Goal: Task Accomplishment & Management: Manage account settings

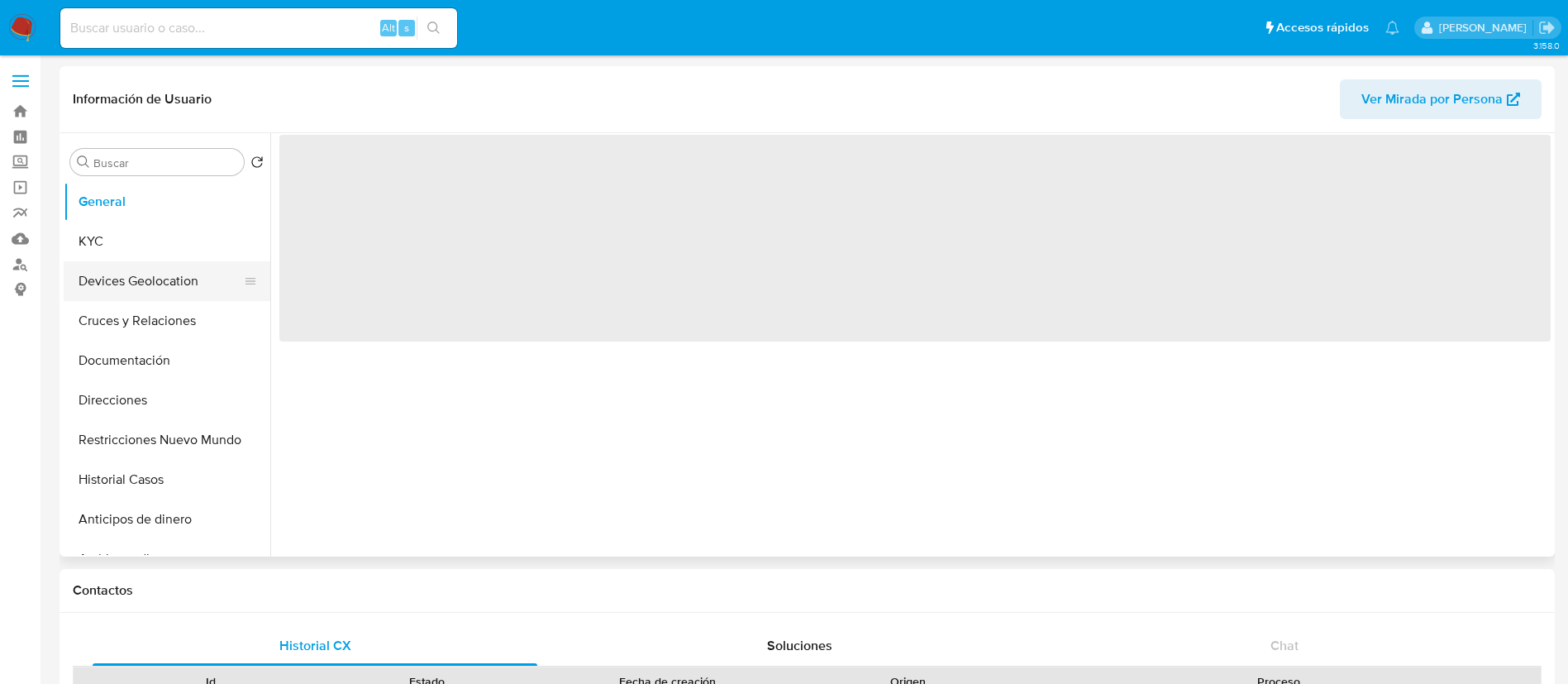
click at [108, 265] on button "Devices Geolocation" at bounding box center [160, 281] width 194 height 40
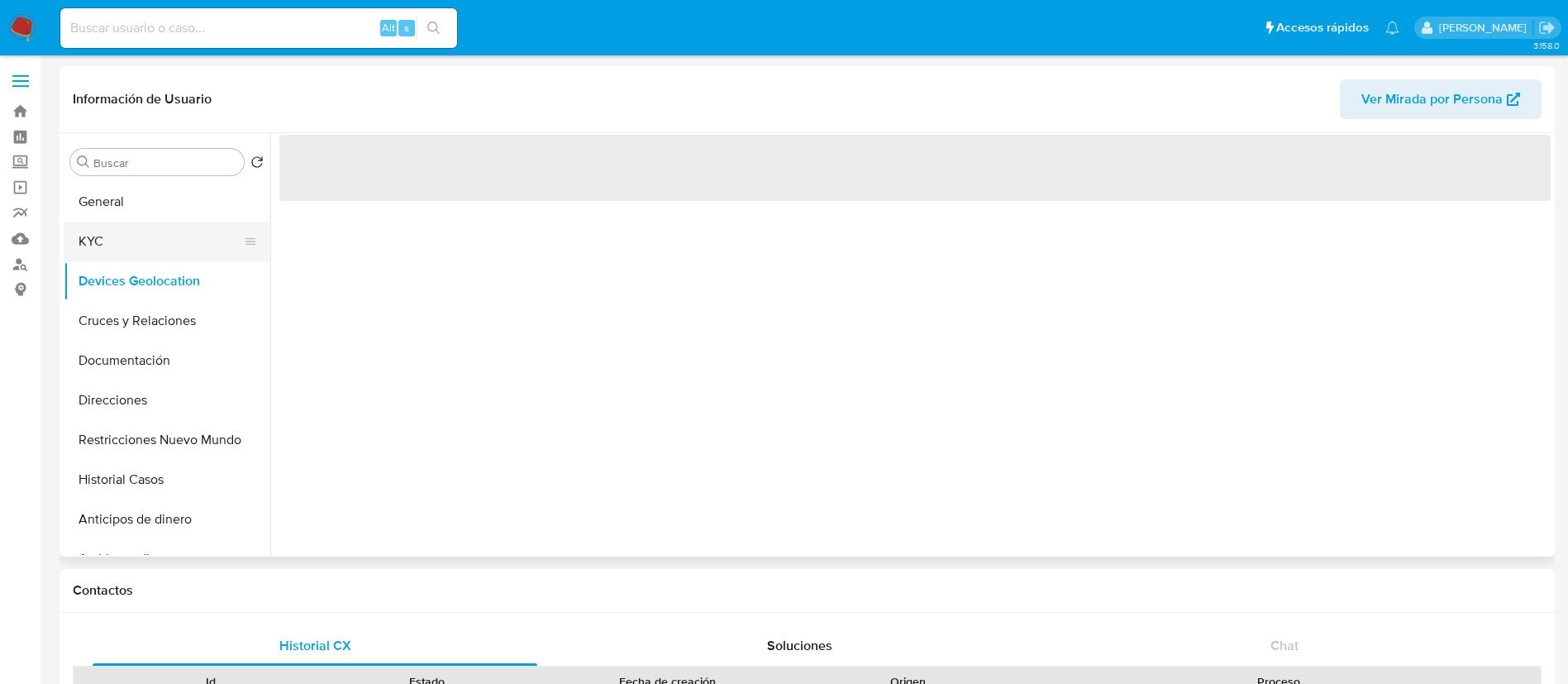
click at [114, 252] on button "KYC" at bounding box center [160, 242] width 194 height 40
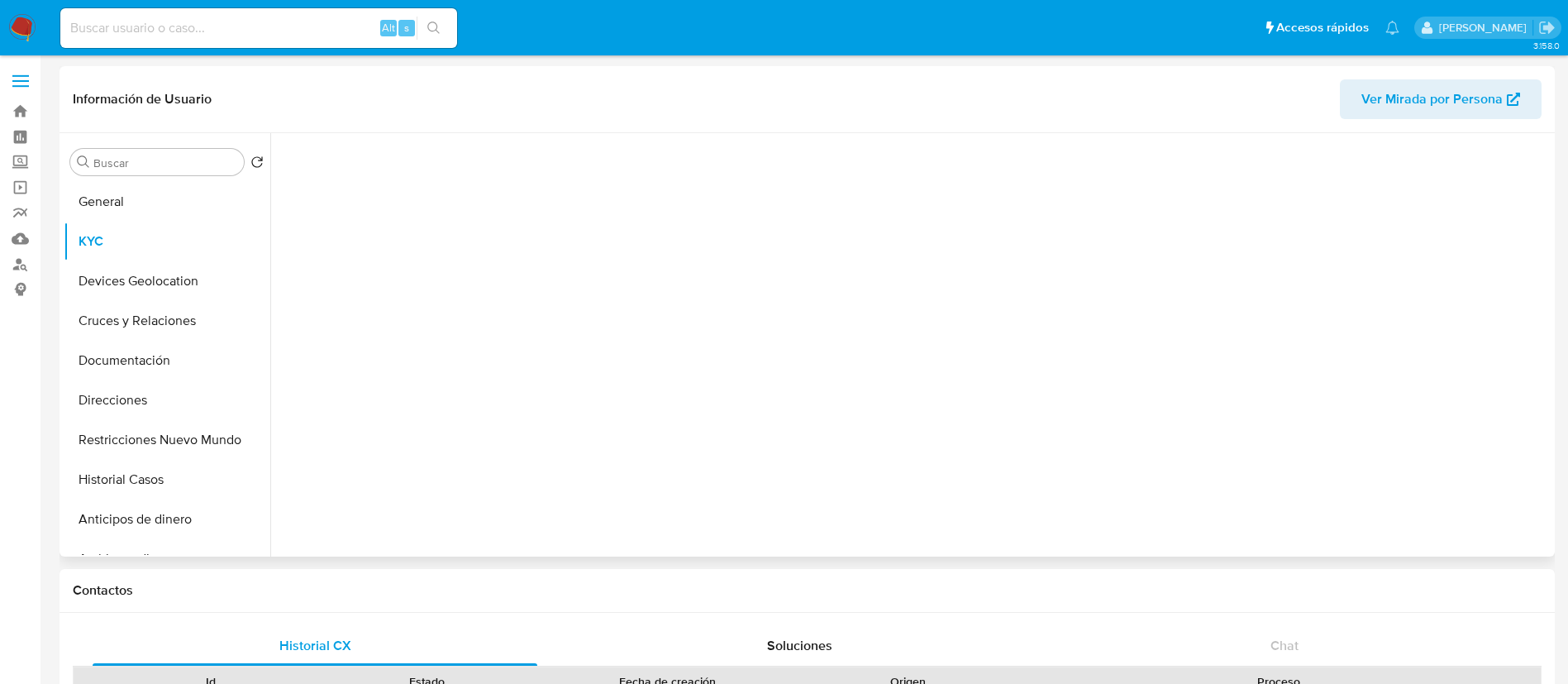
select select "10"
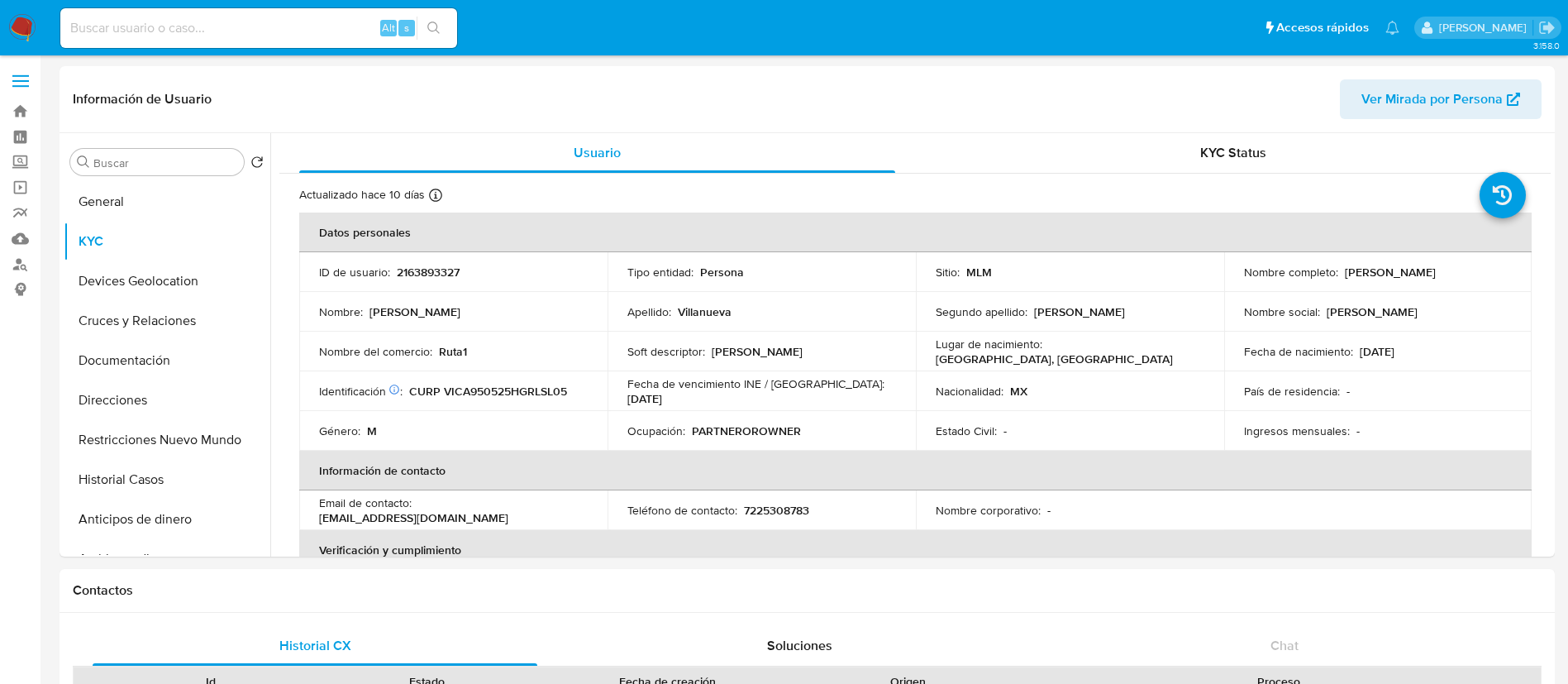
click at [10, 15] on img at bounding box center [22, 27] width 28 height 28
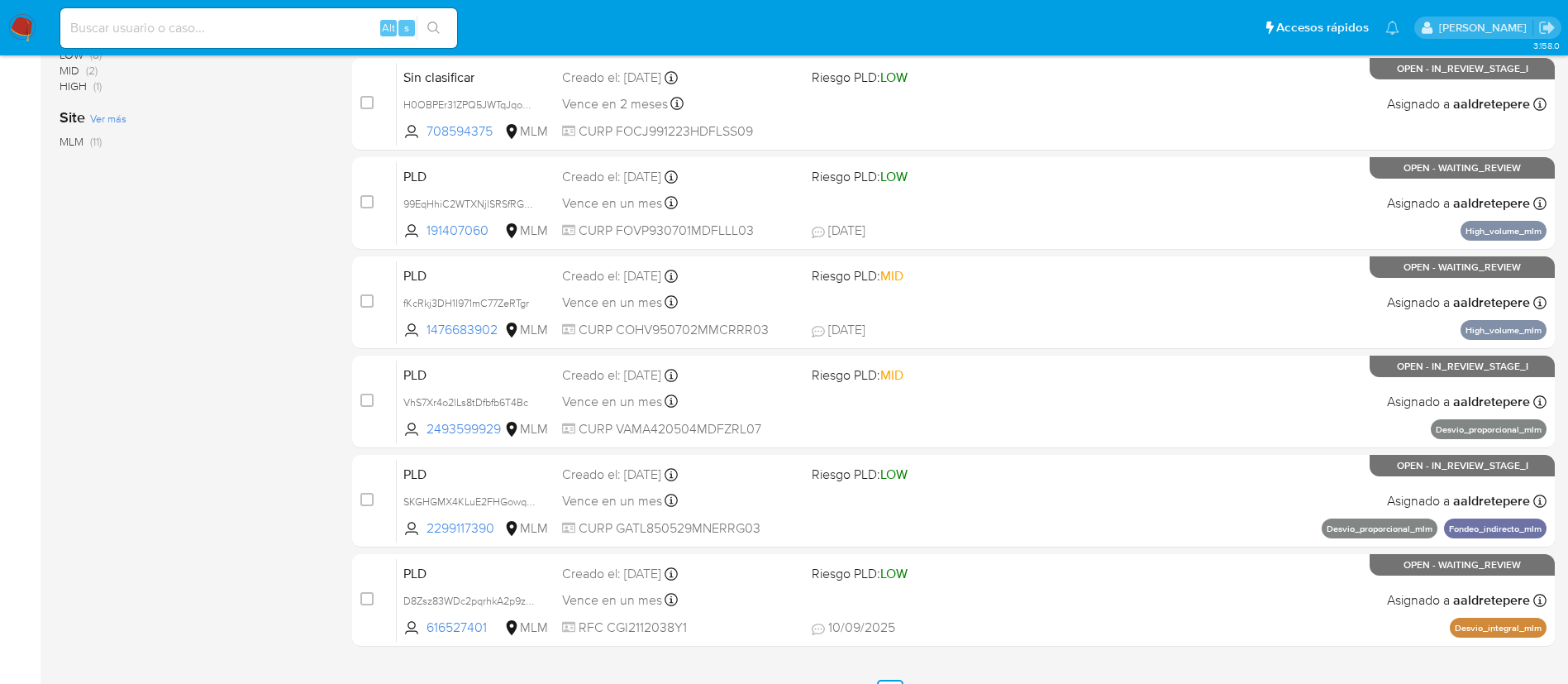
scroll to position [620, 0]
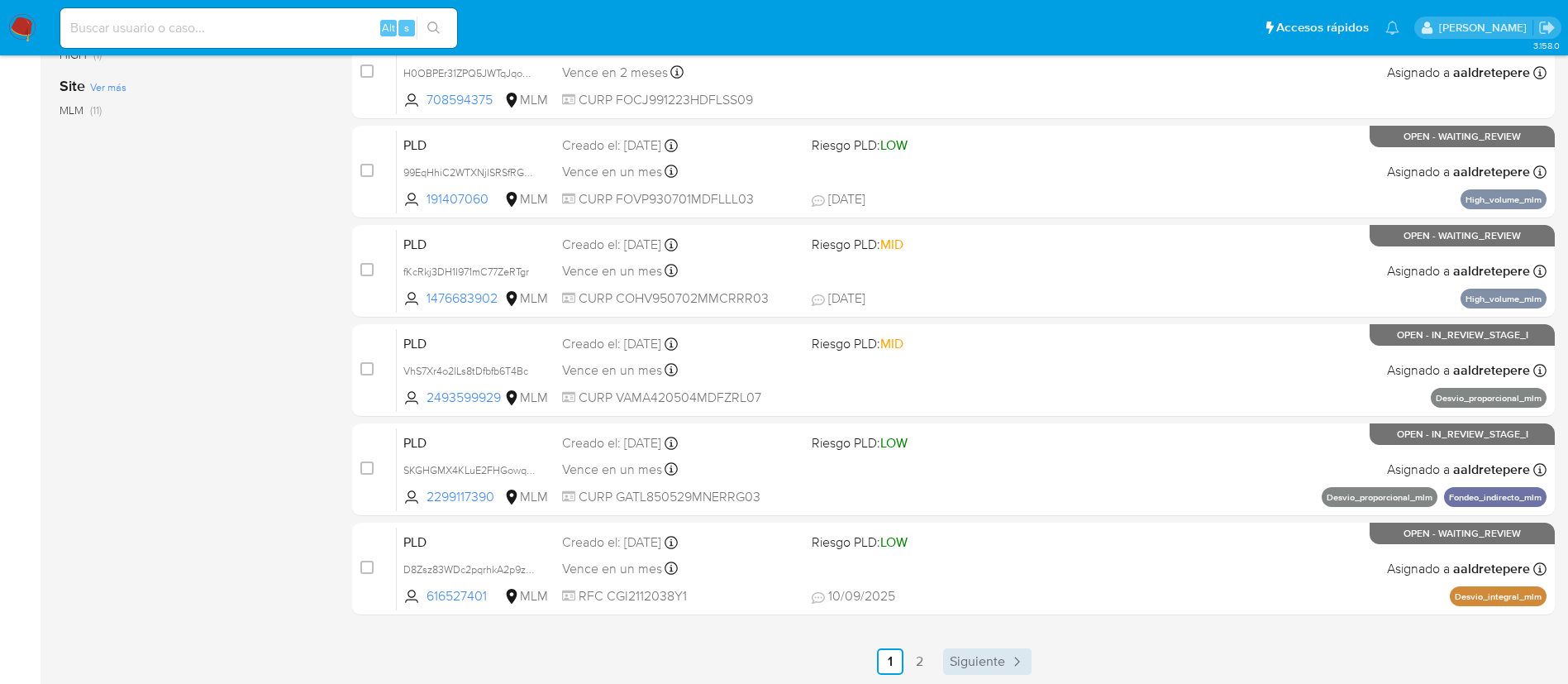
click at [967, 660] on span "Siguiente" at bounding box center [977, 661] width 55 height 14
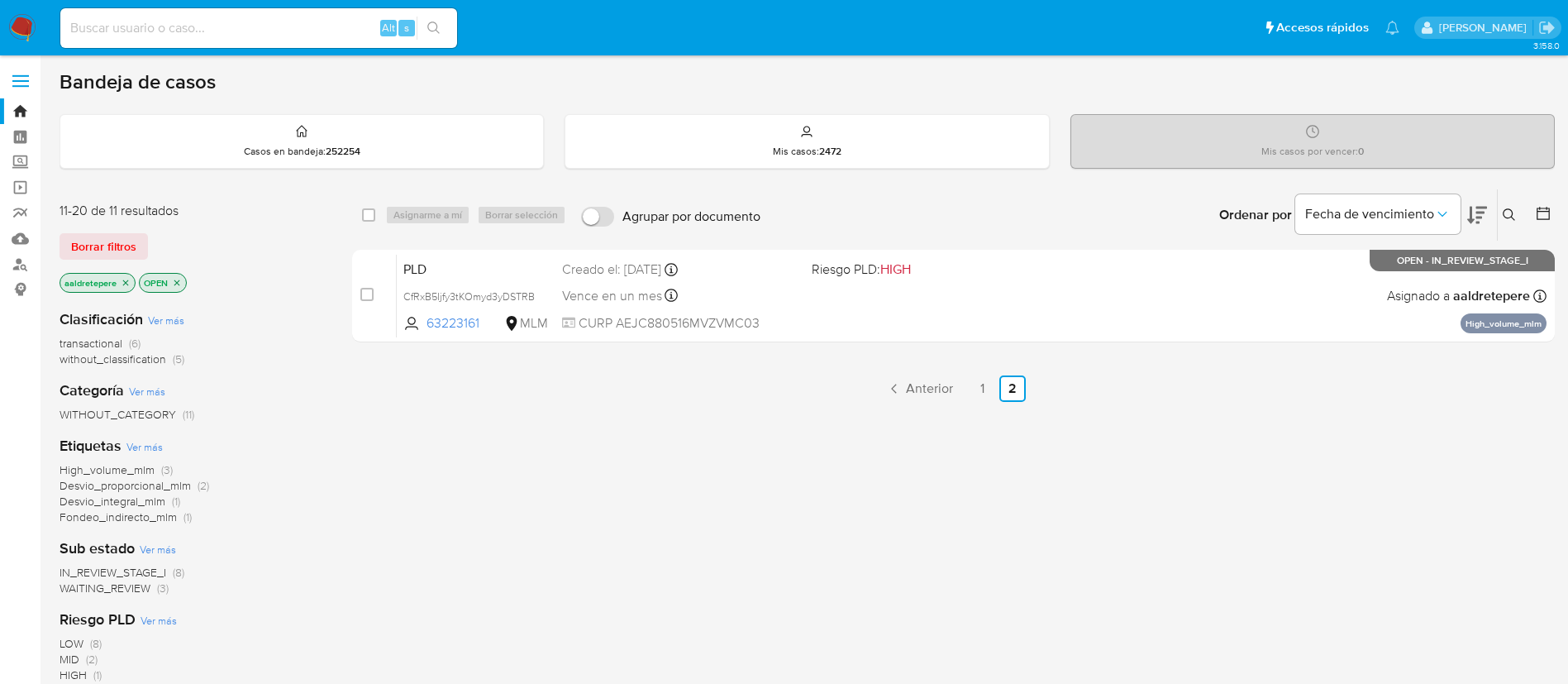
click at [283, 39] on div "Alt s" at bounding box center [258, 28] width 397 height 40
click at [286, 25] on input at bounding box center [258, 28] width 397 height 22
paste input "2163893327"
type input "2163893327"
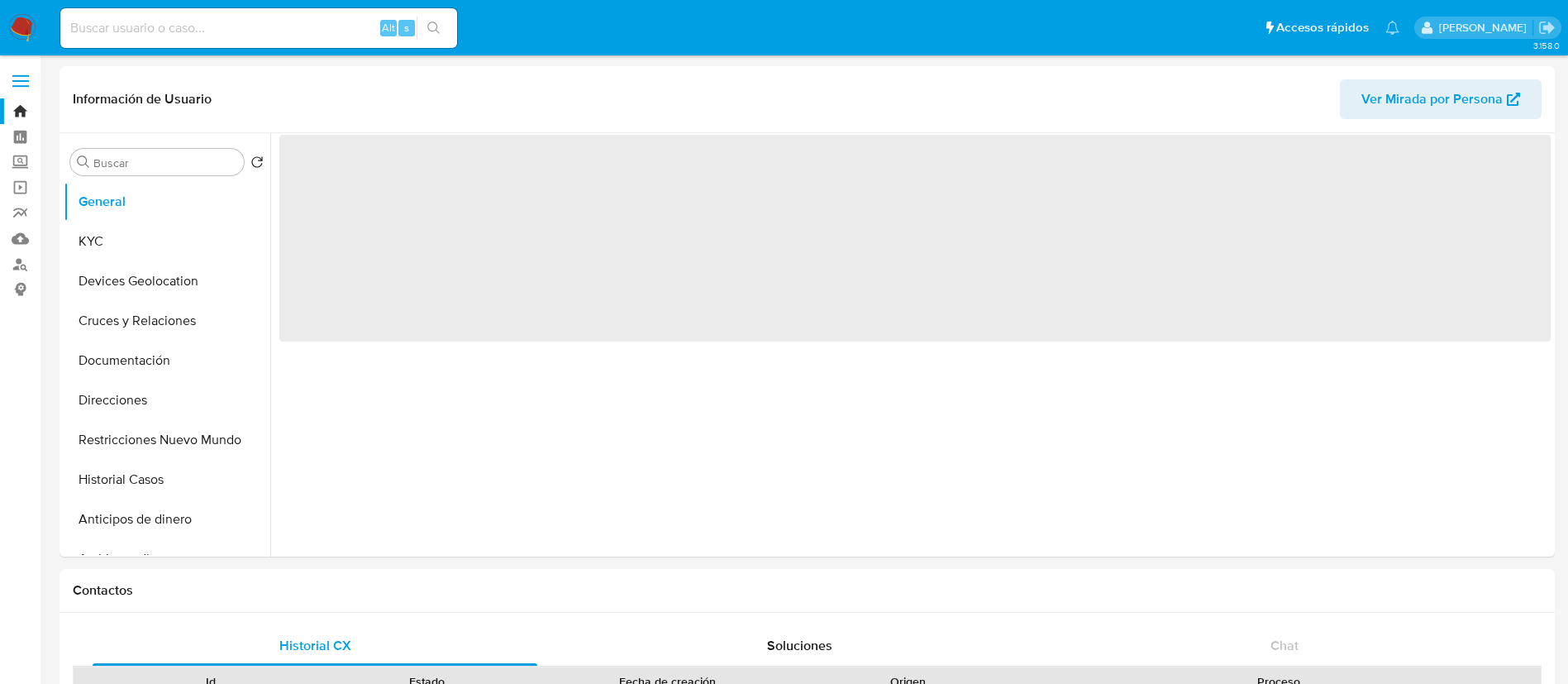
select select "10"
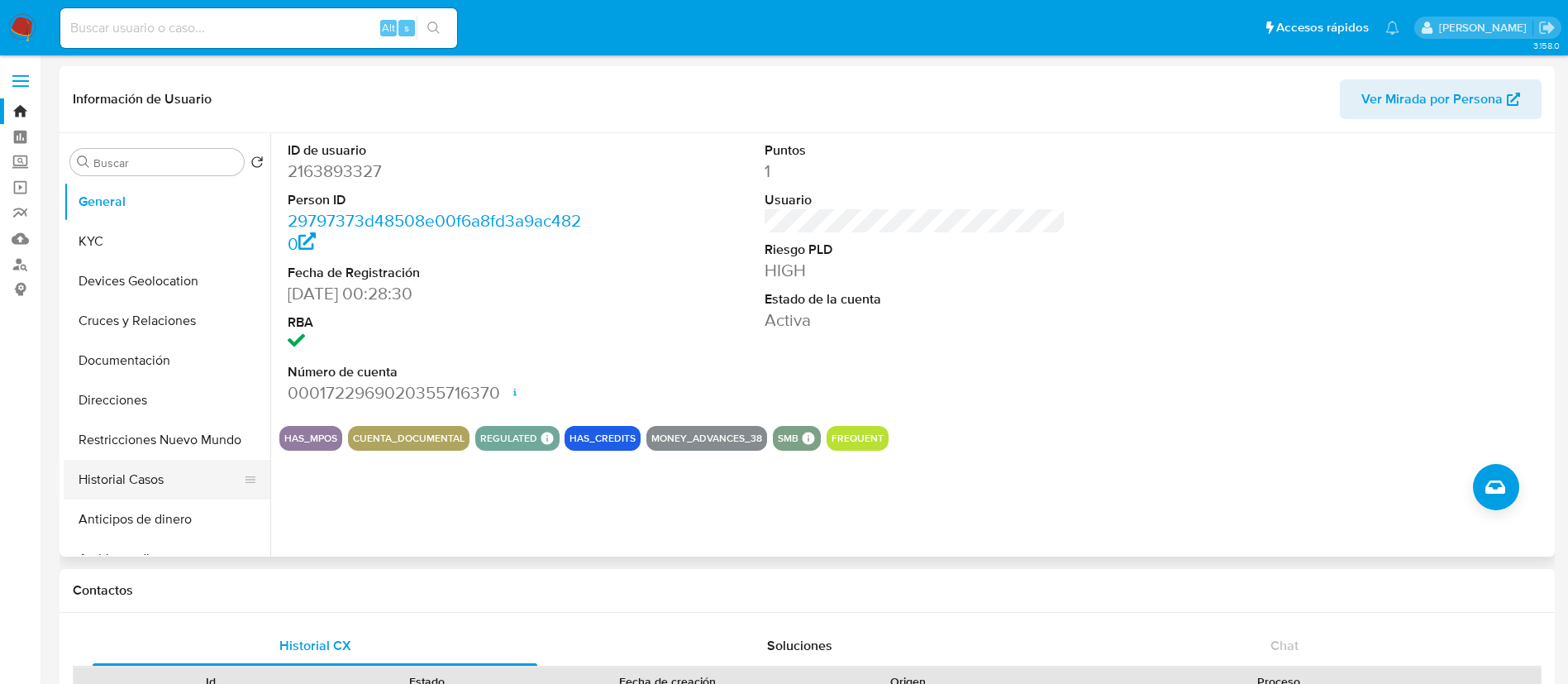
click at [132, 484] on button "Historial Casos" at bounding box center [160, 479] width 194 height 40
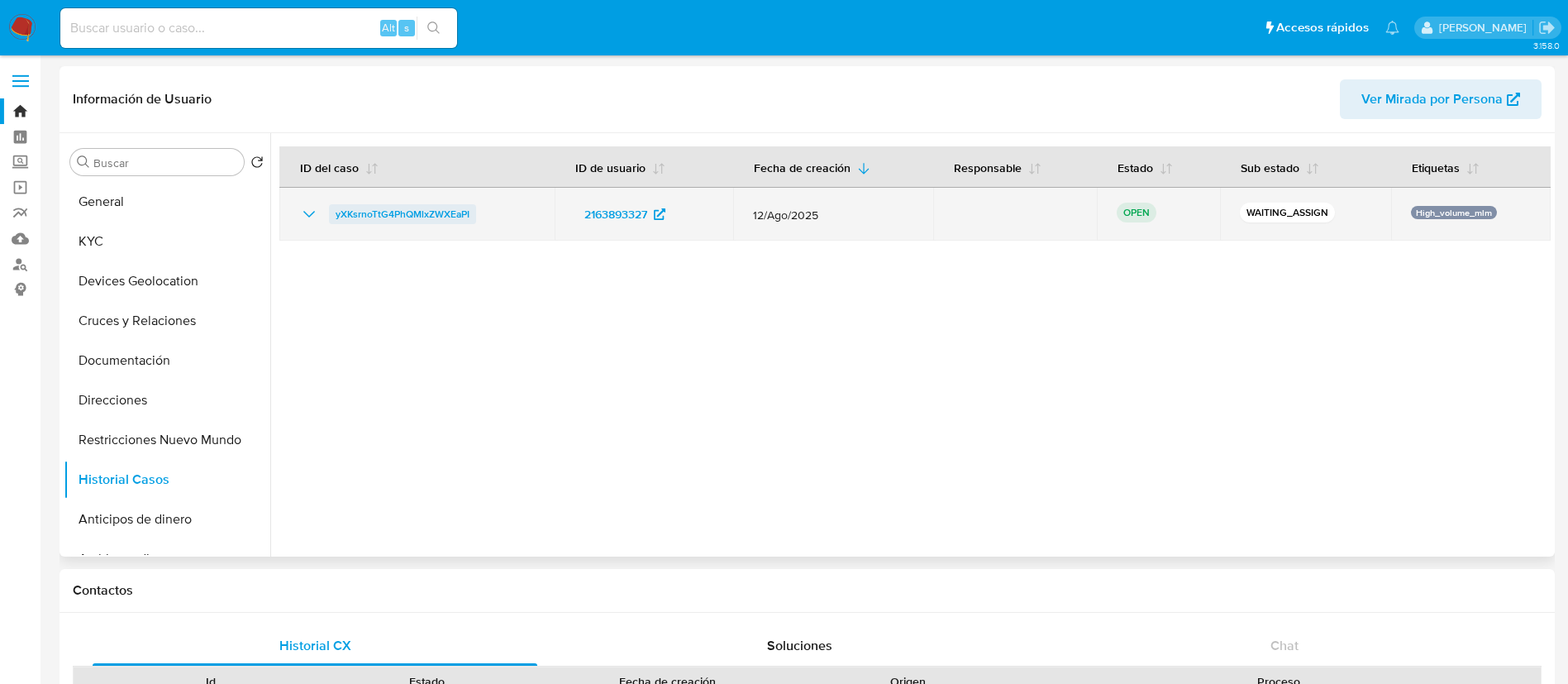
drag, startPoint x: 497, startPoint y: 216, endPoint x: 330, endPoint y: 214, distance: 167.0
click at [330, 214] on div "yXKsrnoTtG4PhQMlxZWXEaPI" at bounding box center [417, 214] width 236 height 20
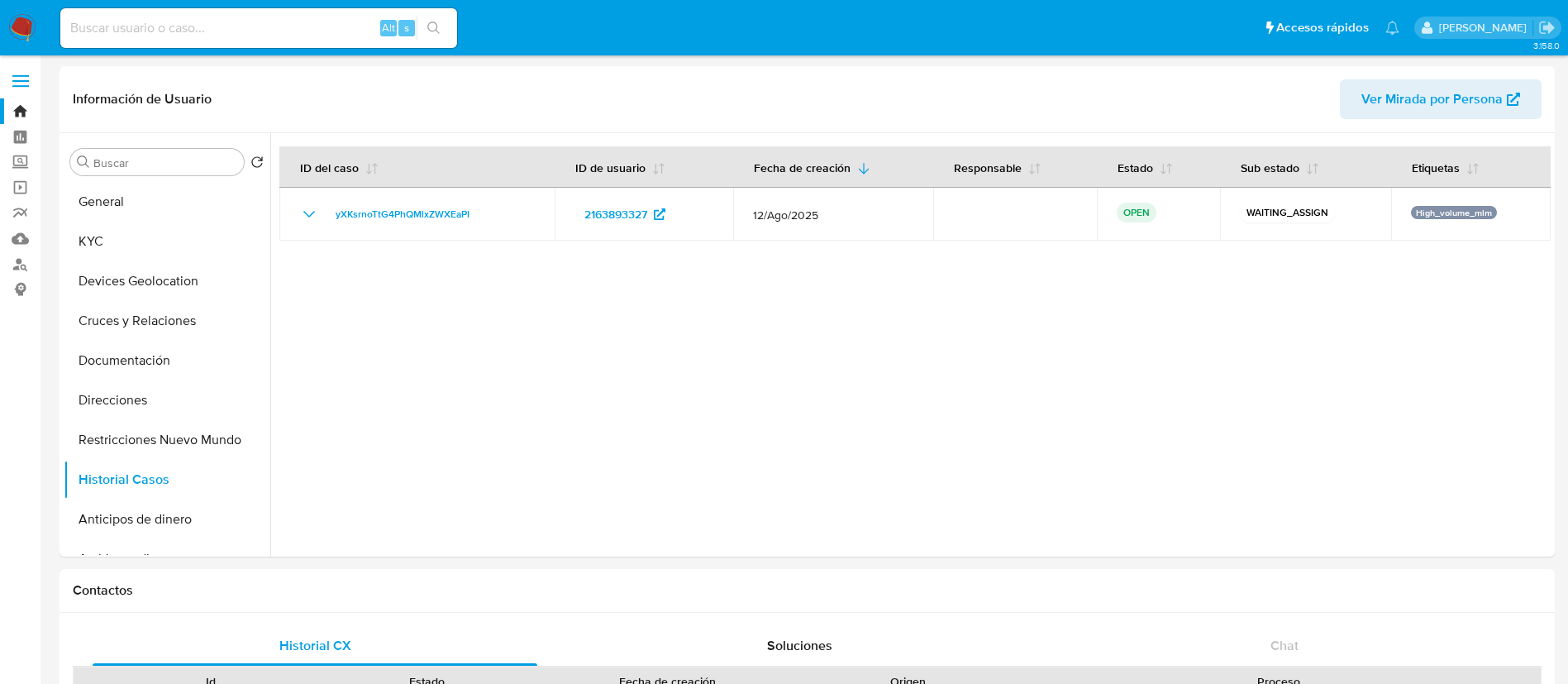
click at [33, 18] on img at bounding box center [22, 27] width 28 height 28
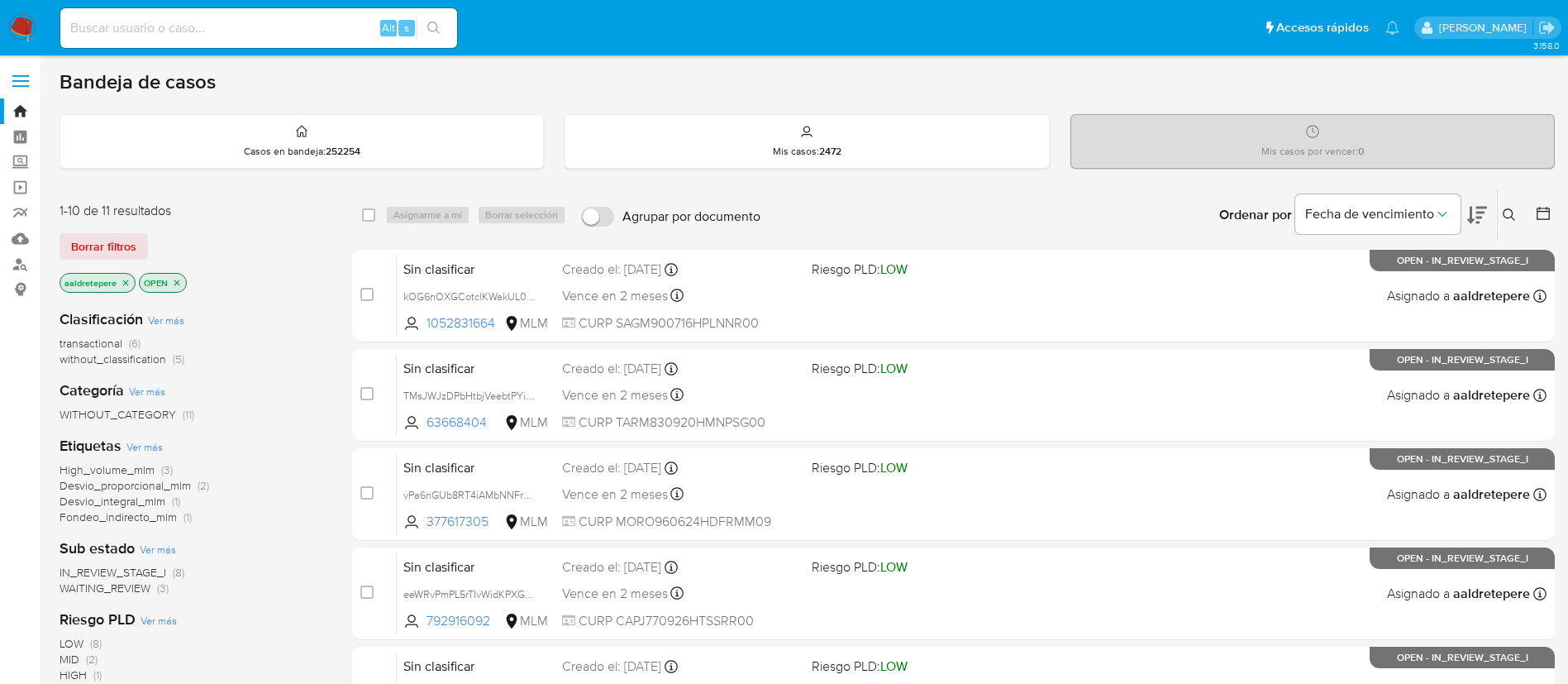
click at [1506, 219] on icon at bounding box center [1509, 215] width 14 height 14
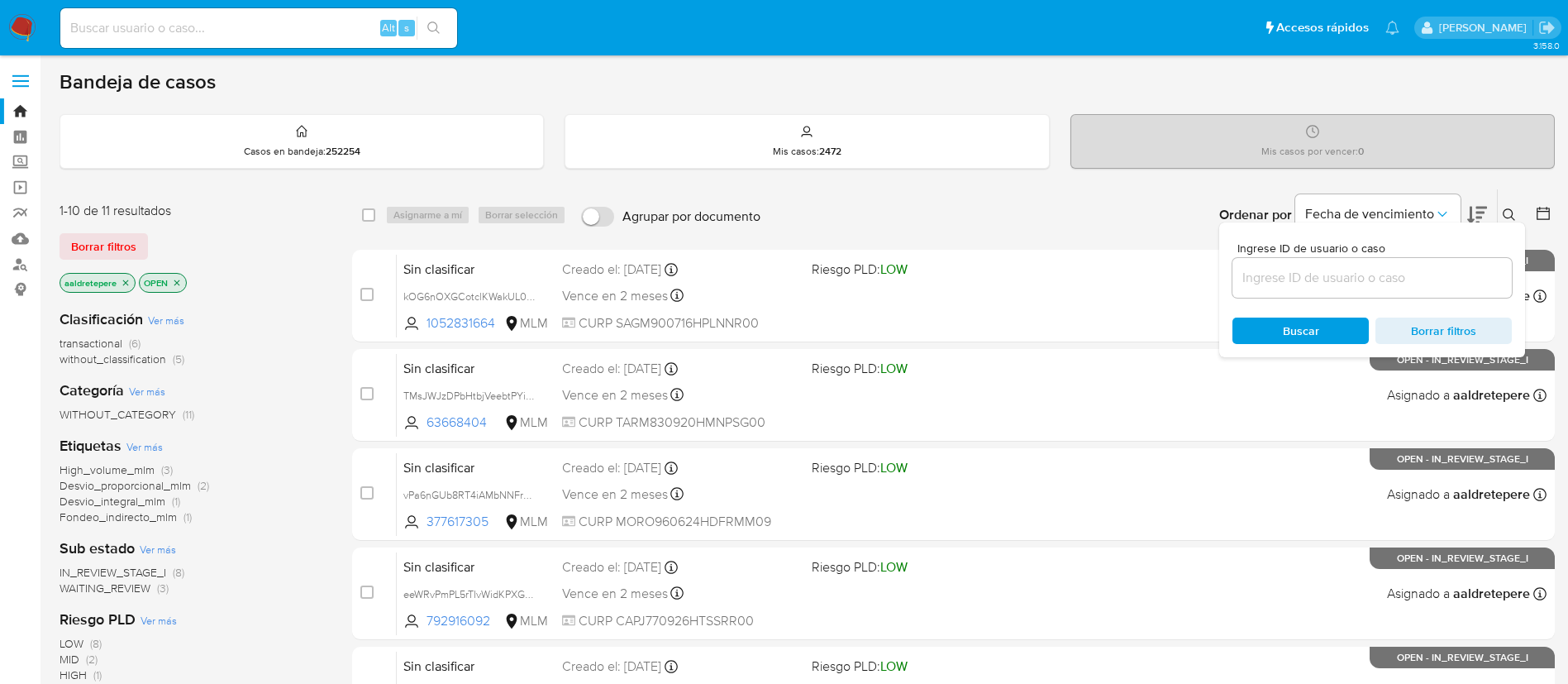
click at [1408, 280] on input at bounding box center [1372, 278] width 279 height 22
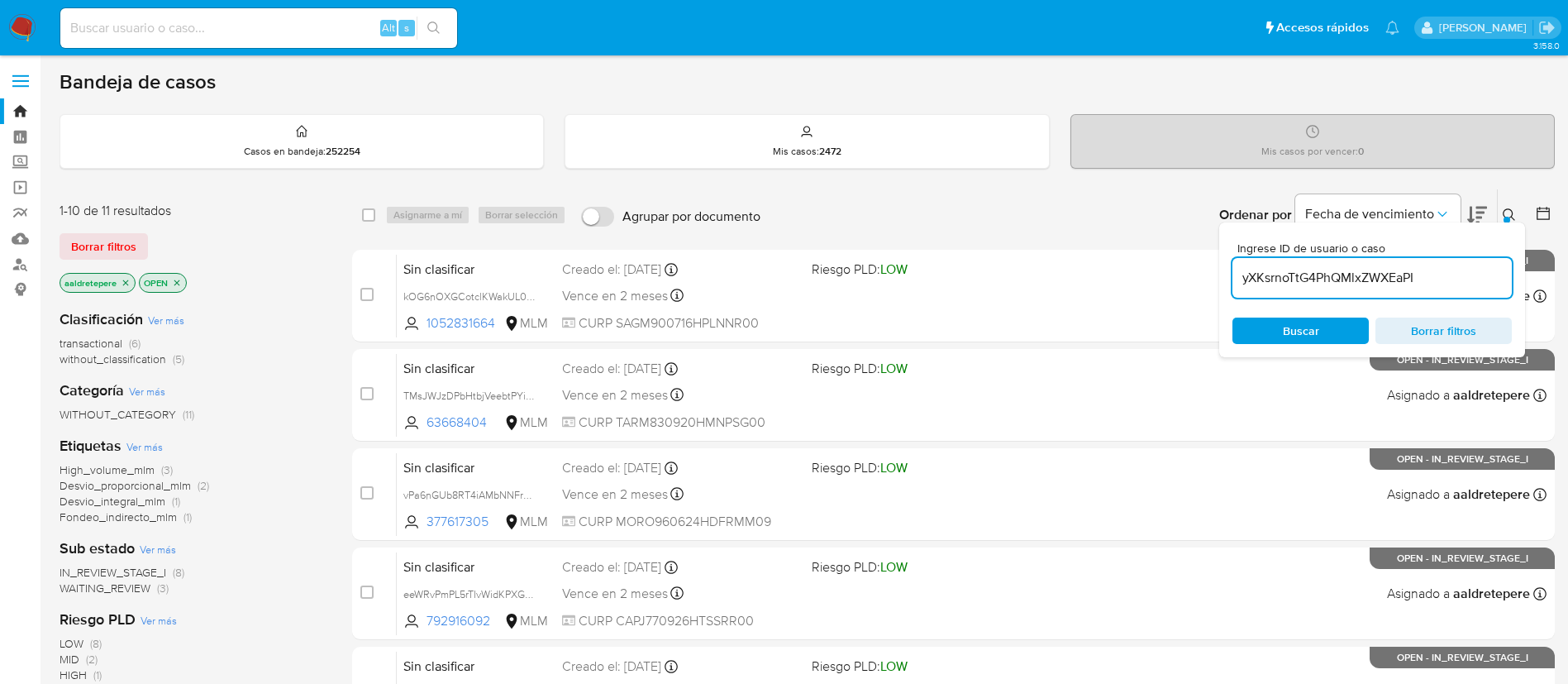
type input "yXKsrnoTtG4PhQMlxZWXEaPI"
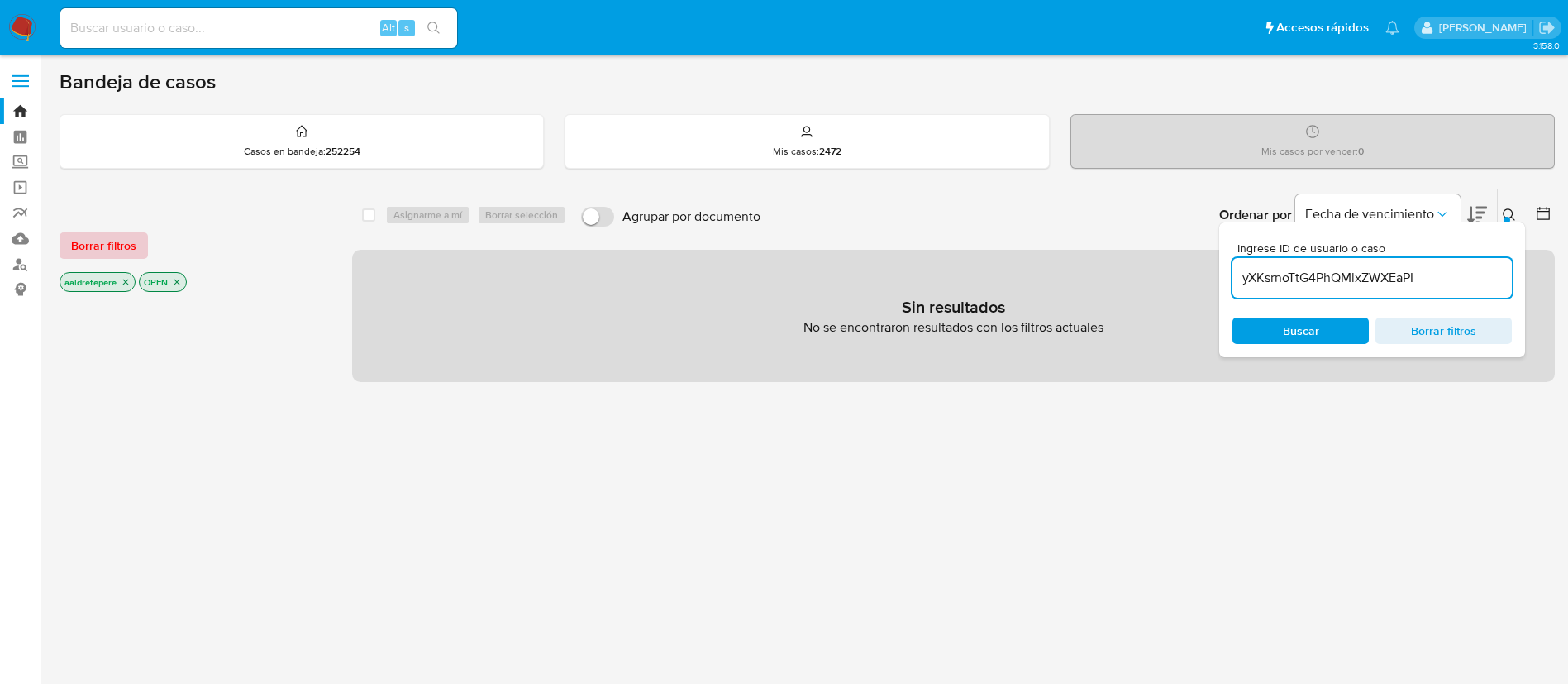
click at [97, 232] on div "Borrar filtros aaldretepere OPEN" at bounding box center [191, 248] width 265 height 94
click at [97, 236] on span "Borrar filtros" at bounding box center [104, 245] width 65 height 23
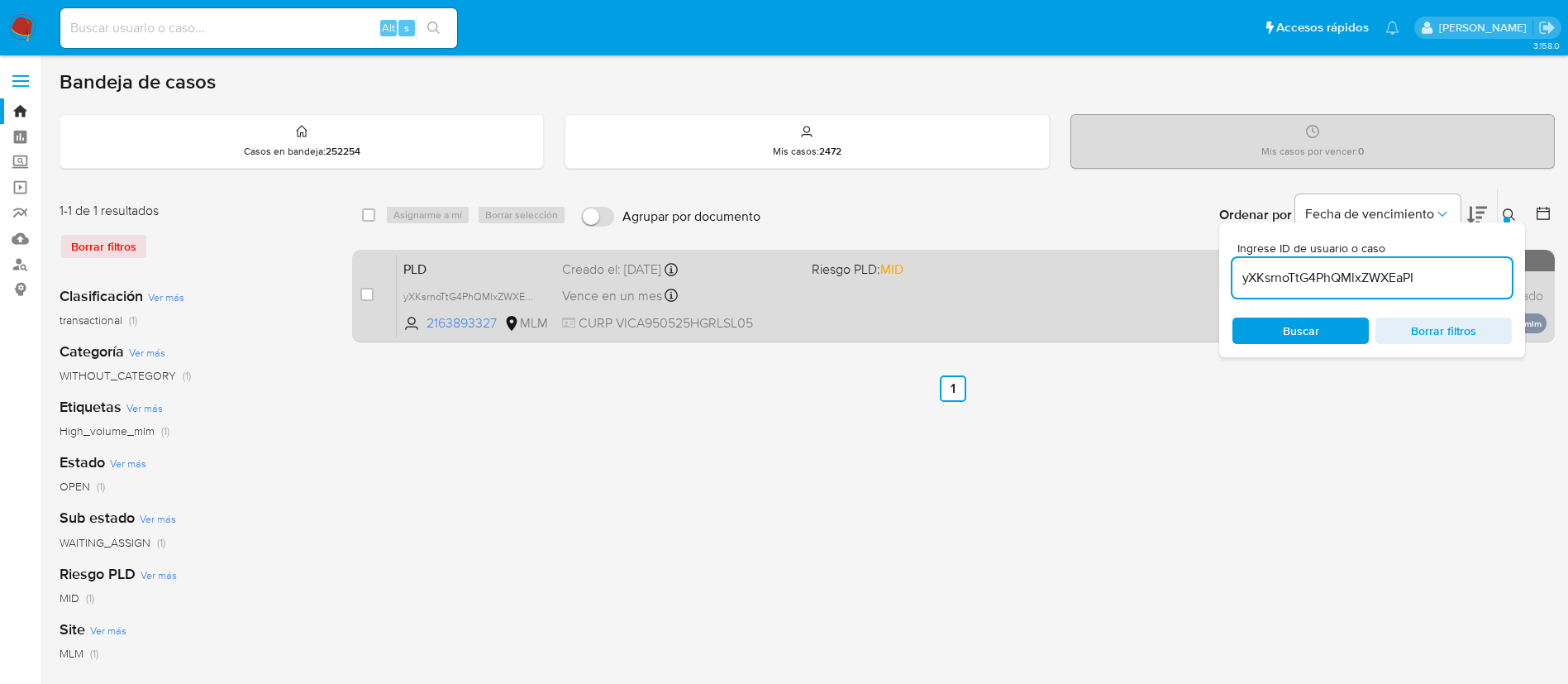
click at [356, 300] on div "case-item-checkbox No es posible asignar el caso PLD yXKsrnoTtG4PhQMlxZWXEaPI 2…" at bounding box center [953, 296] width 1202 height 93
drag, startPoint x: 359, startPoint y: 296, endPoint x: 390, endPoint y: 264, distance: 44.6
click at [361, 296] on input "checkbox" at bounding box center [367, 294] width 14 height 14
checkbox input "true"
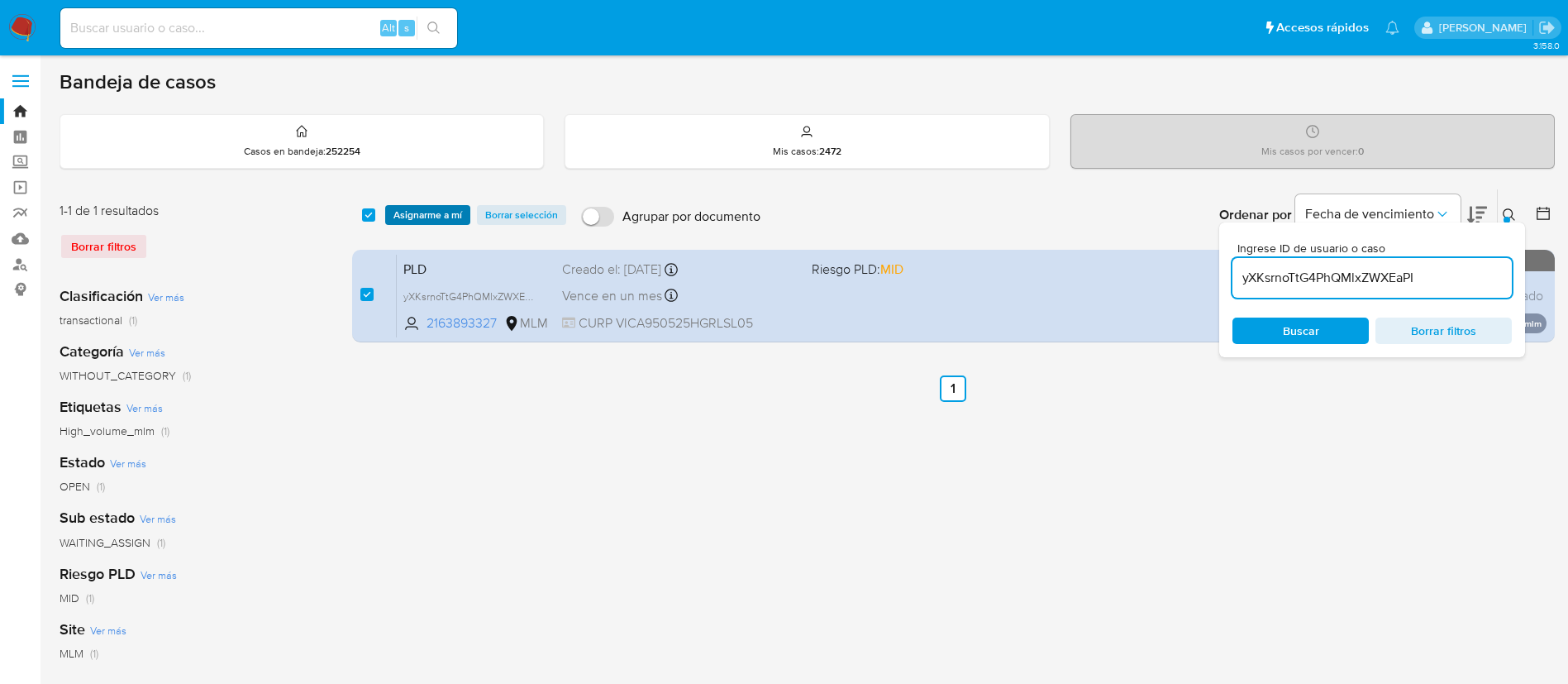
click at [404, 220] on span "Asignarme a mí" at bounding box center [427, 215] width 68 height 16
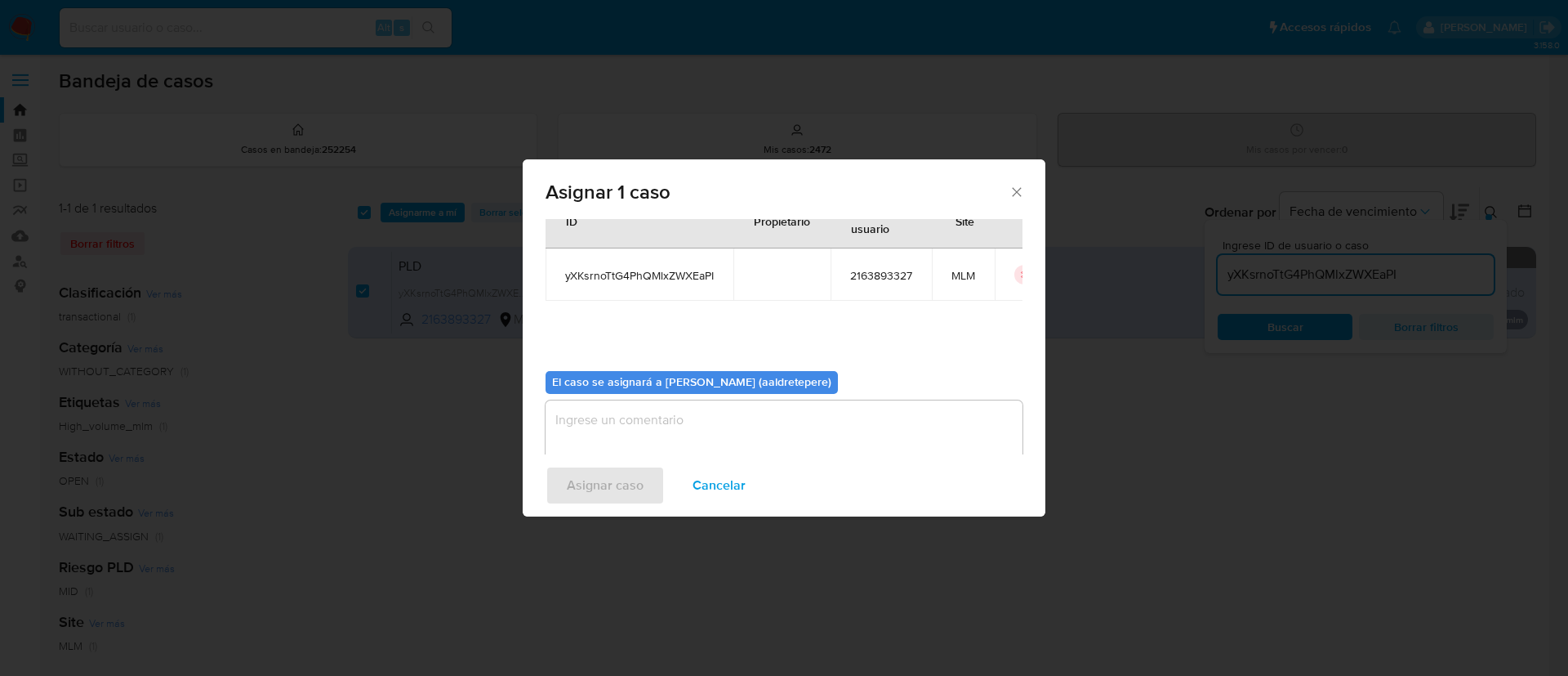
scroll to position [85, 0]
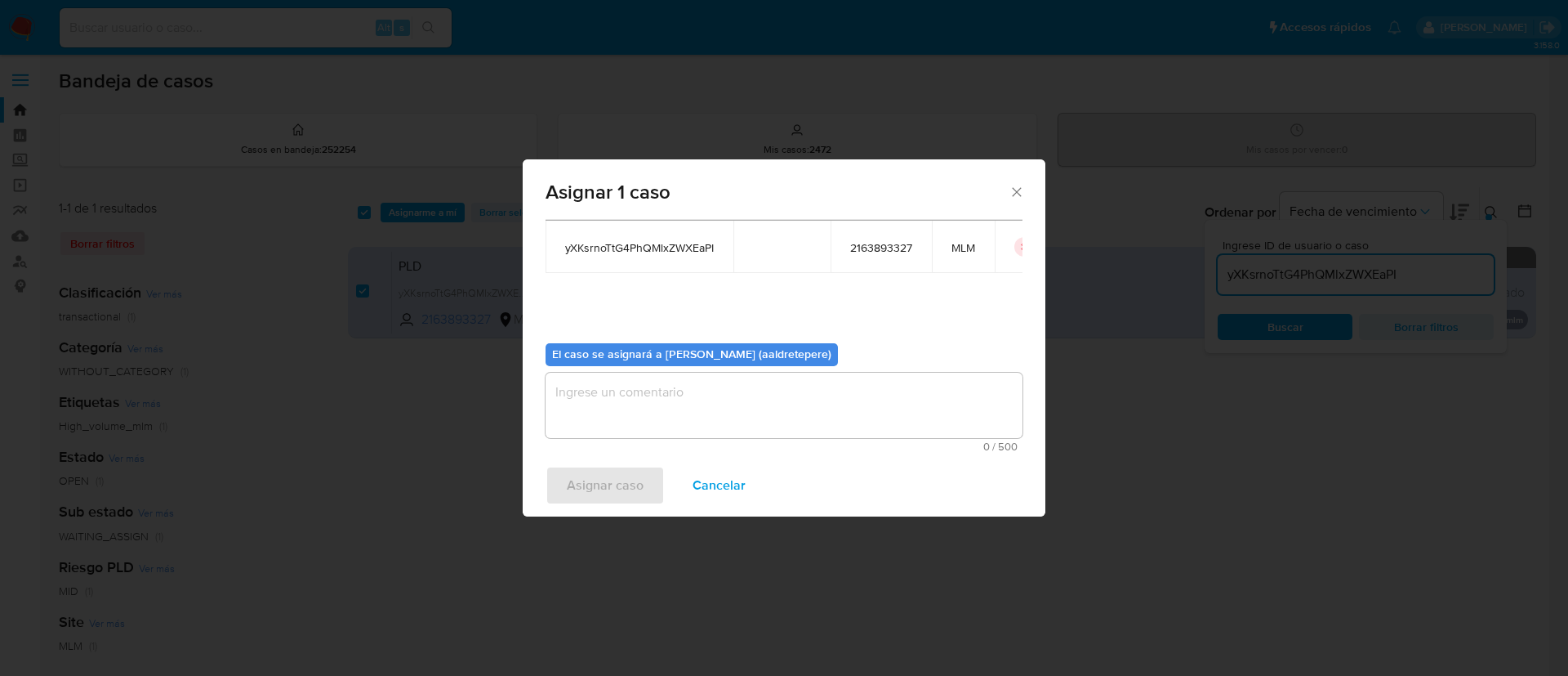
click at [787, 426] on textarea "assign-modal" at bounding box center [784, 405] width 477 height 66
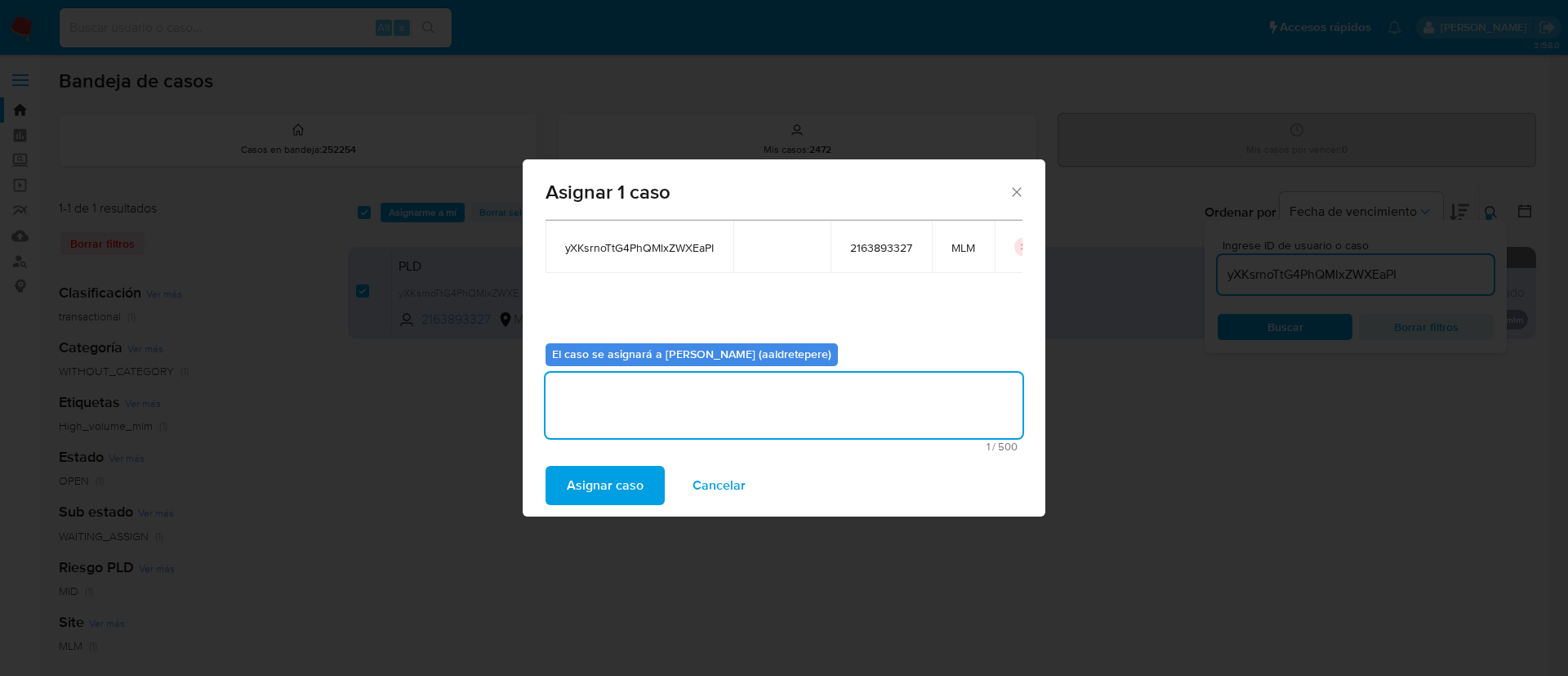
click at [597, 476] on span "Asignar caso" at bounding box center [605, 485] width 76 height 36
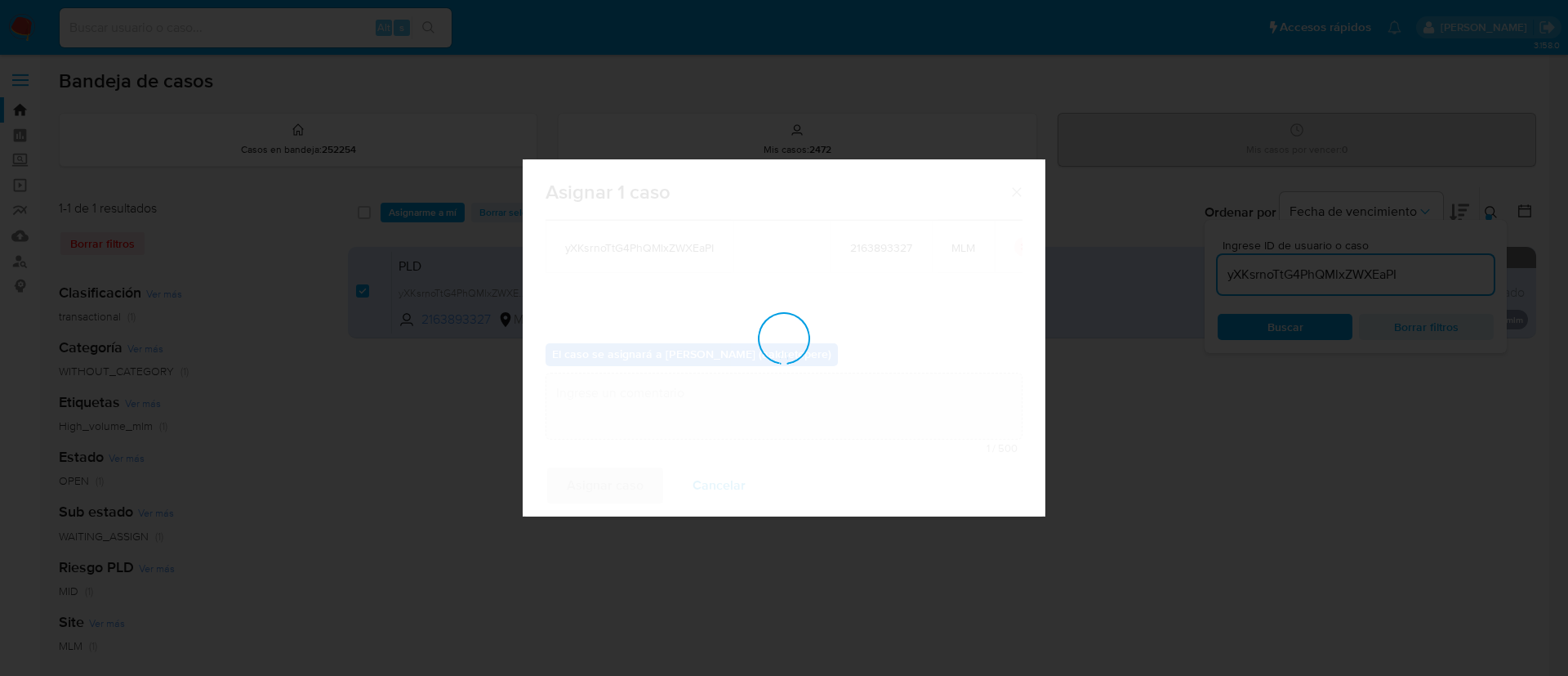
checkbox input "false"
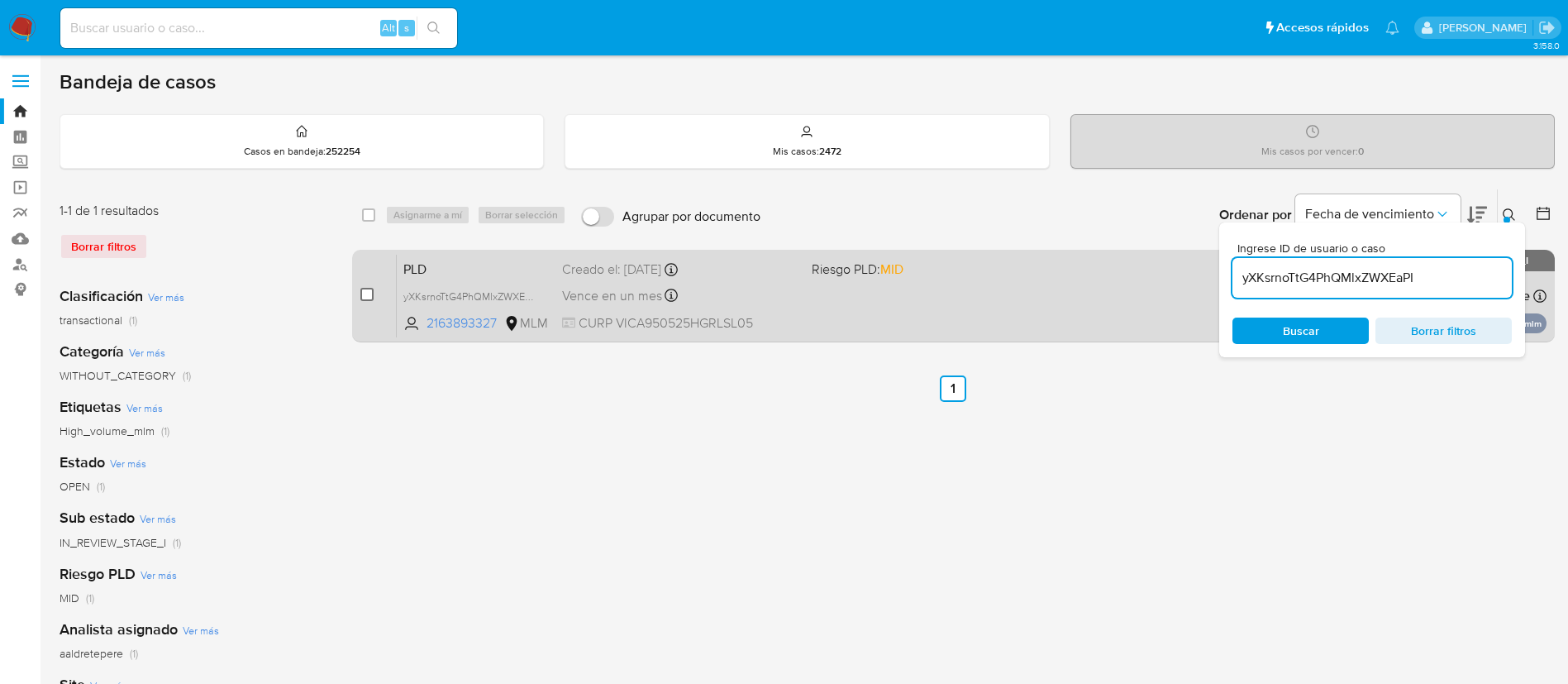
click at [367, 295] on input "checkbox" at bounding box center [367, 294] width 14 height 14
checkbox input "true"
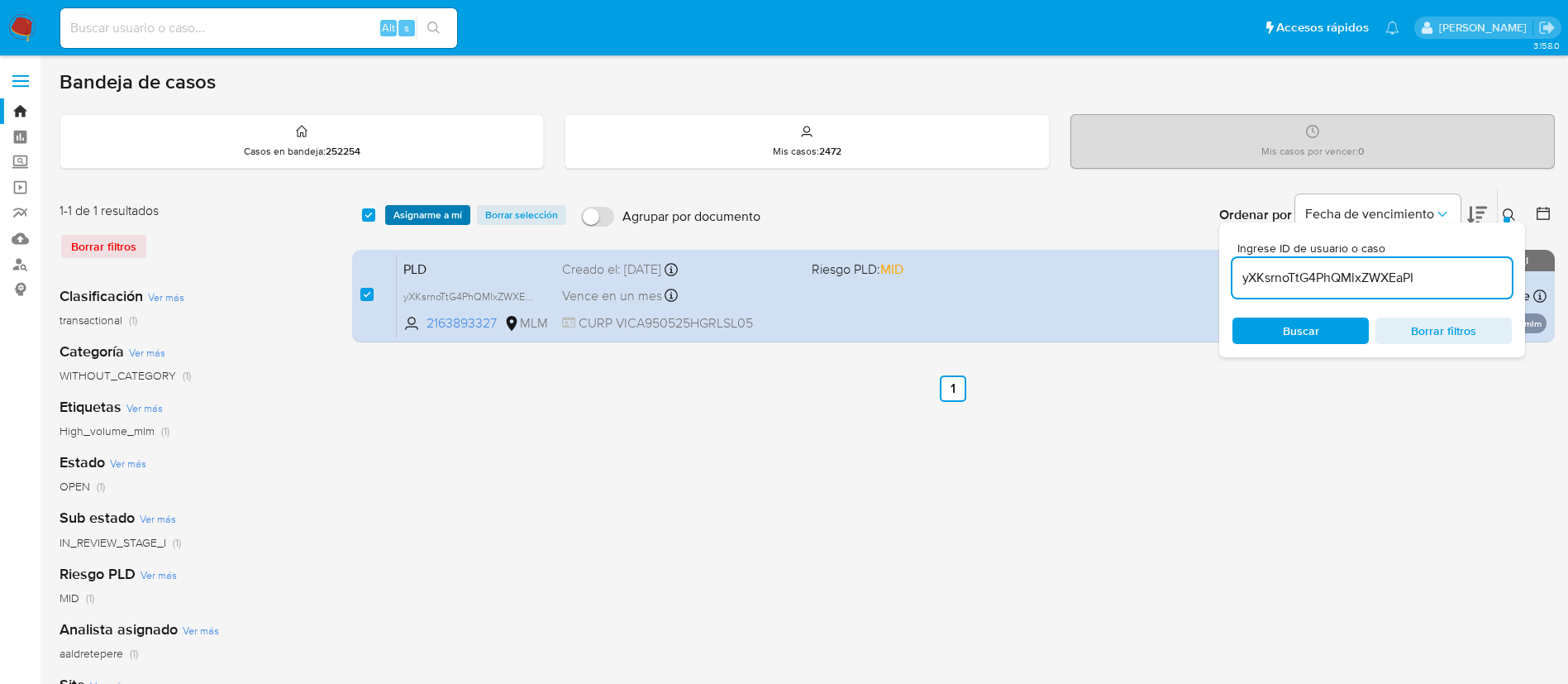
click at [427, 215] on span "Asignarme a mí" at bounding box center [427, 215] width 68 height 16
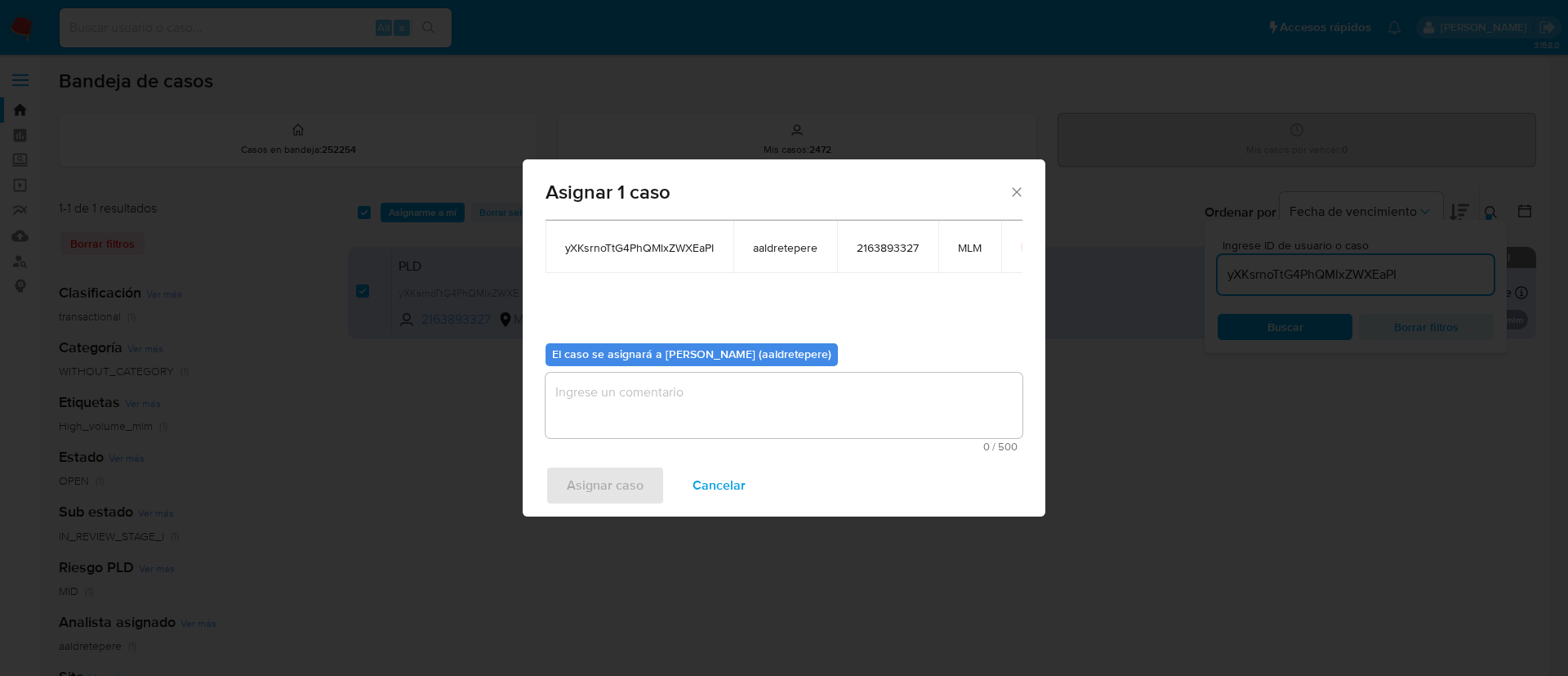
click at [637, 391] on textarea "assign-modal" at bounding box center [784, 405] width 477 height 66
click at [630, 480] on span "Asignar caso" at bounding box center [605, 485] width 76 height 36
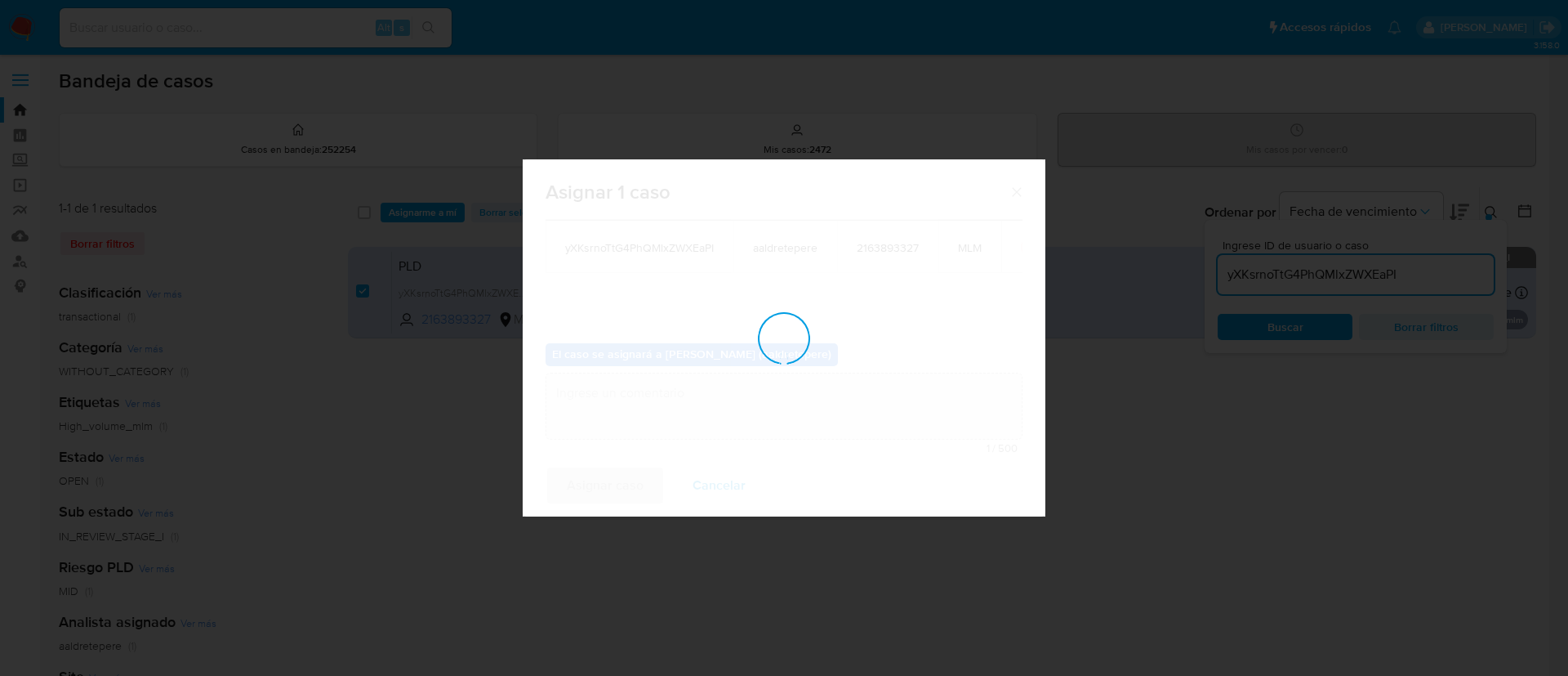
checkbox input "false"
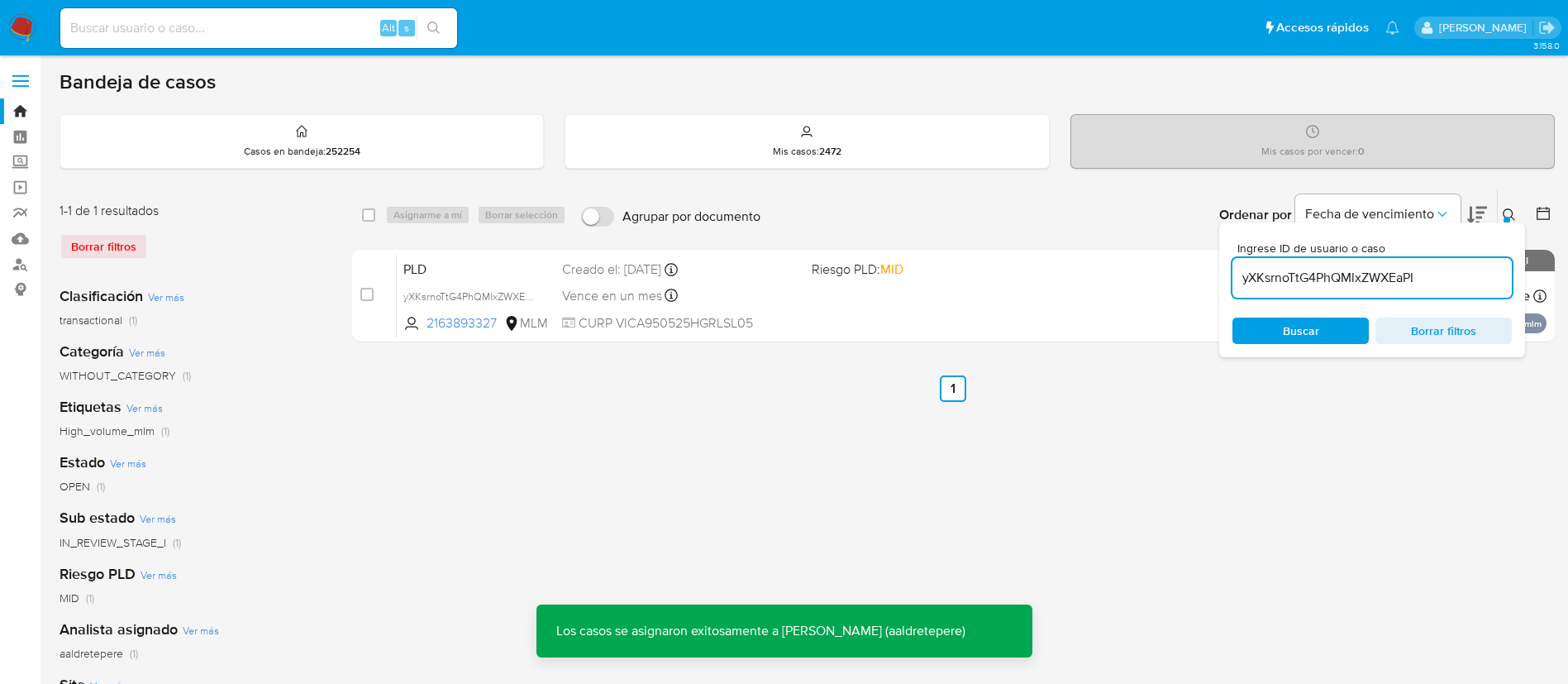
click at [23, 21] on img at bounding box center [22, 27] width 28 height 28
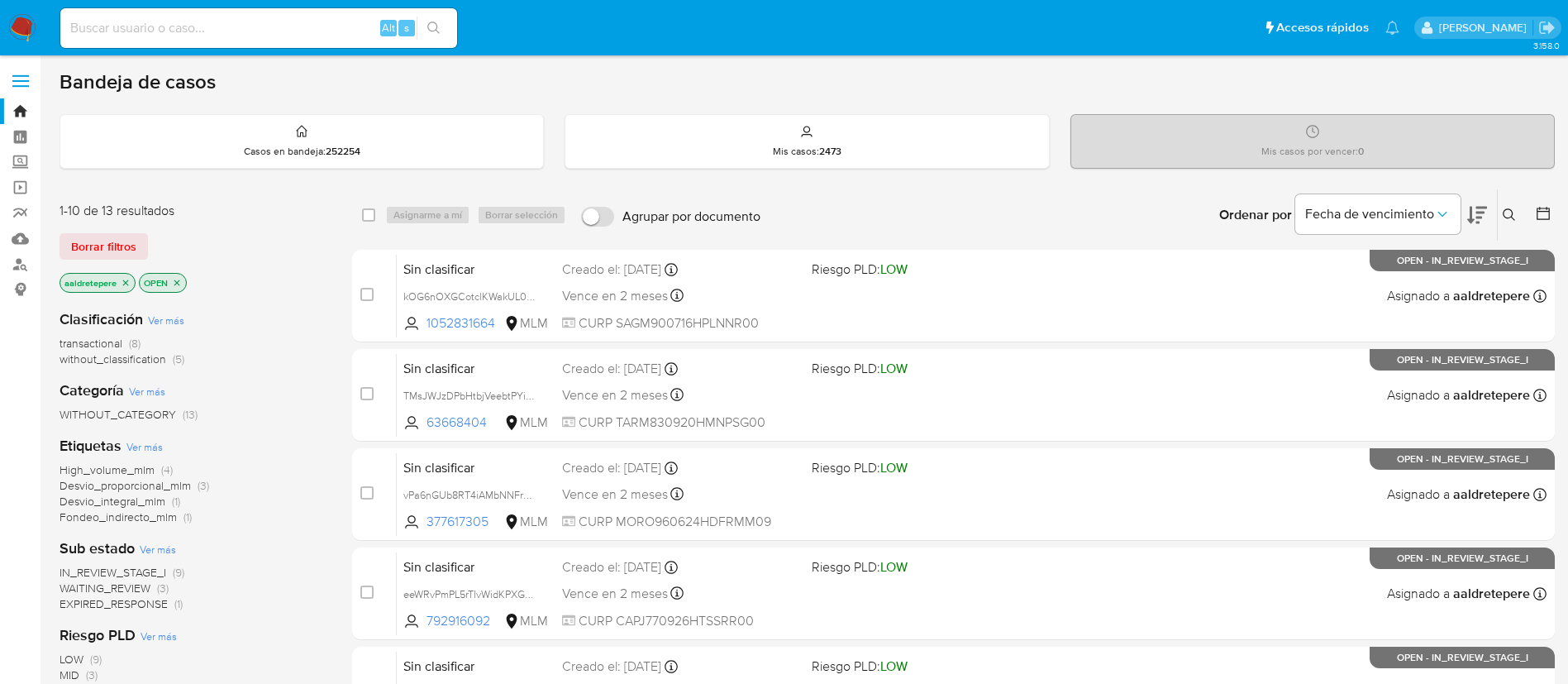
click at [12, 22] on img at bounding box center [22, 27] width 28 height 28
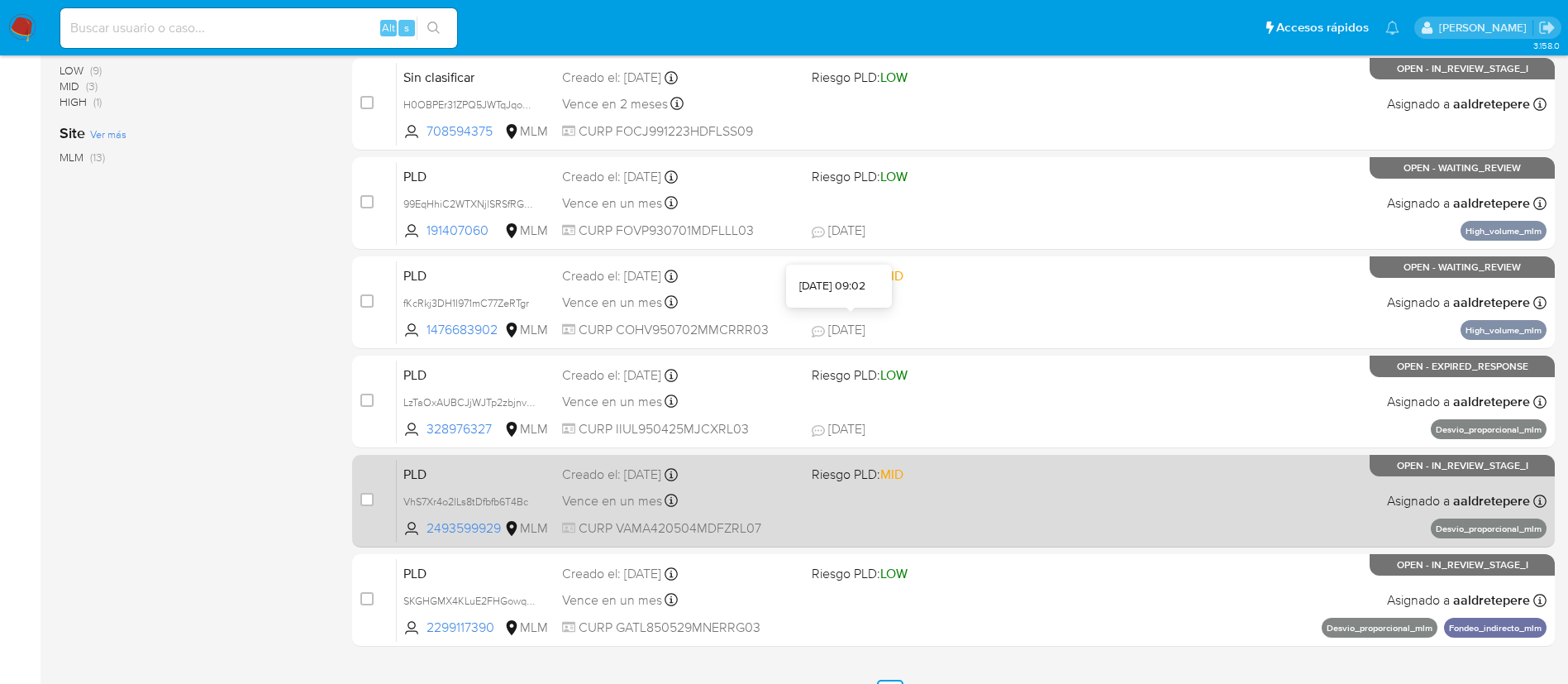
scroll to position [620, 0]
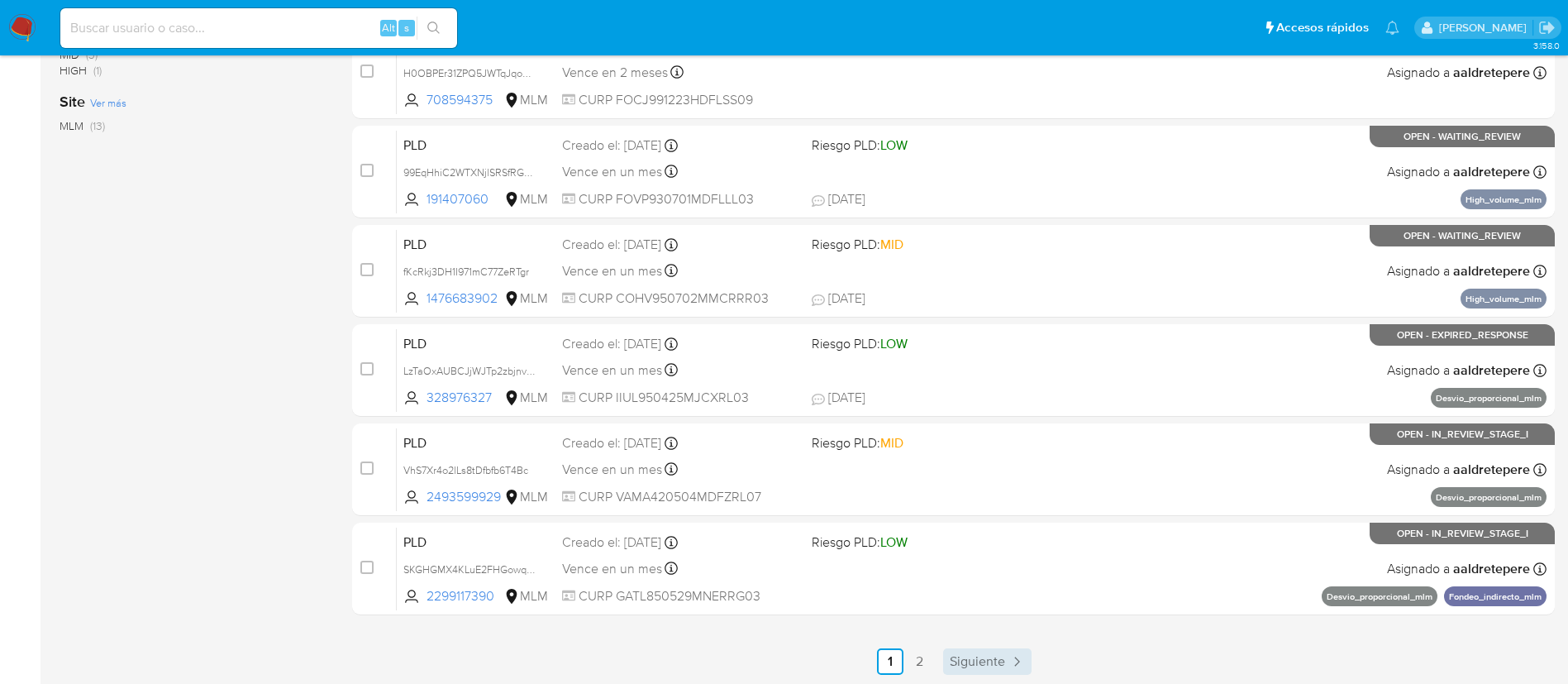
click at [958, 662] on span "Siguiente" at bounding box center [977, 661] width 55 height 14
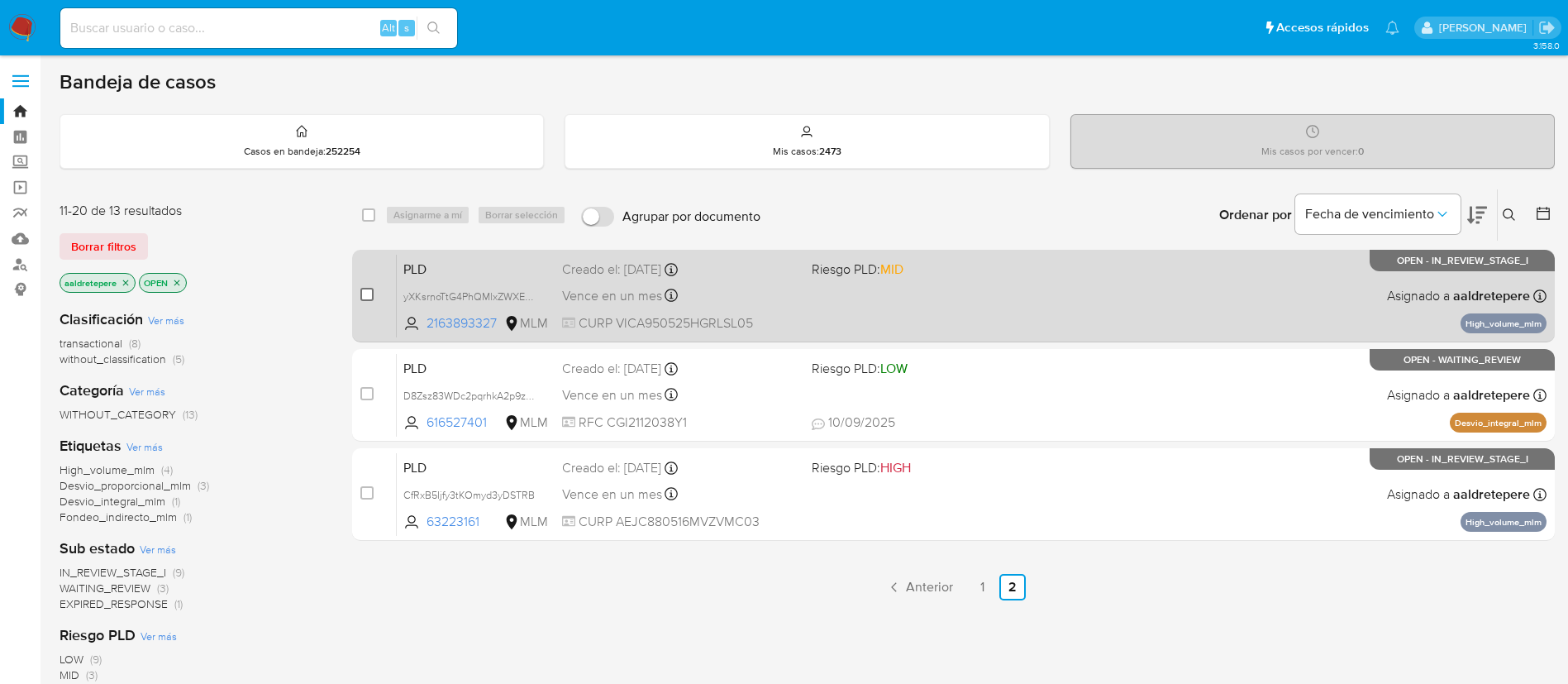
click at [365, 299] on input "checkbox" at bounding box center [367, 294] width 14 height 14
checkbox input "true"
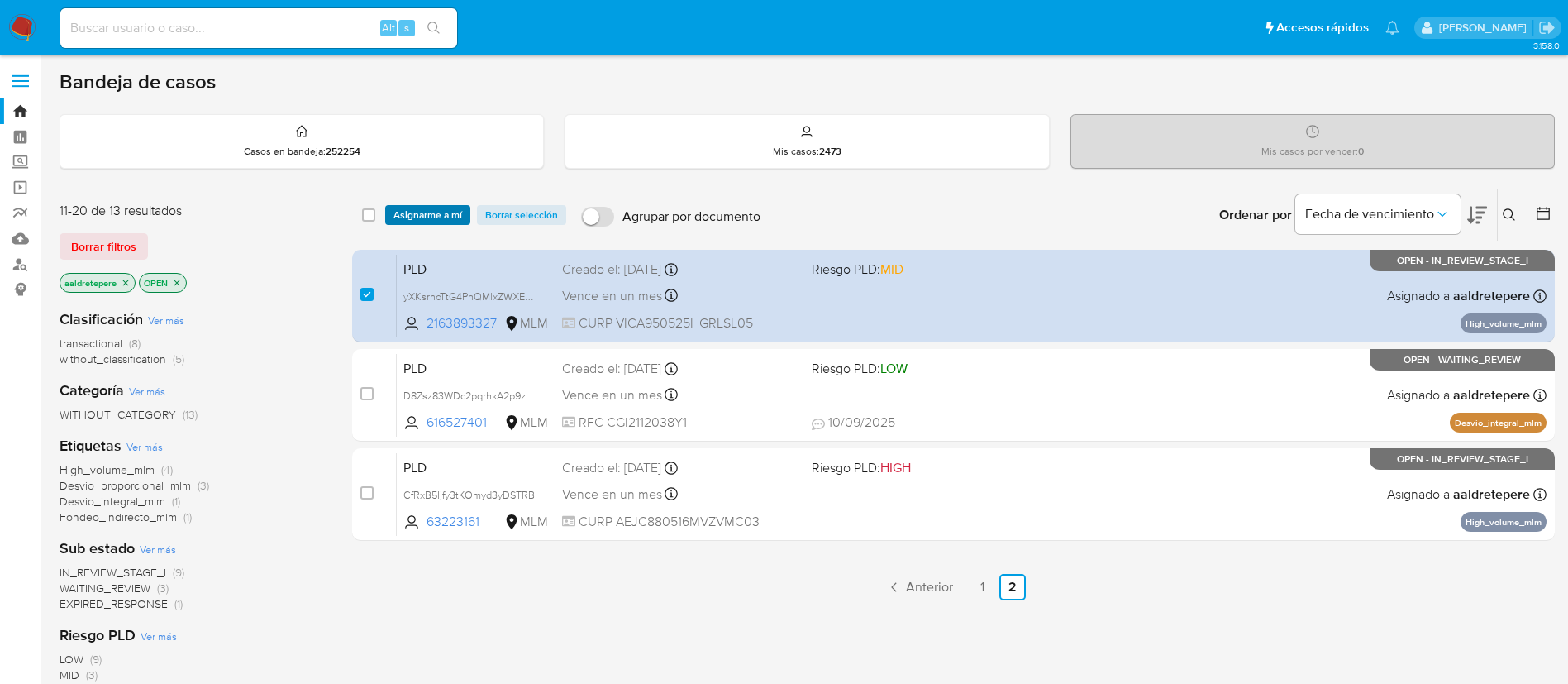
click at [400, 221] on span "Asignarme a mí" at bounding box center [427, 215] width 68 height 16
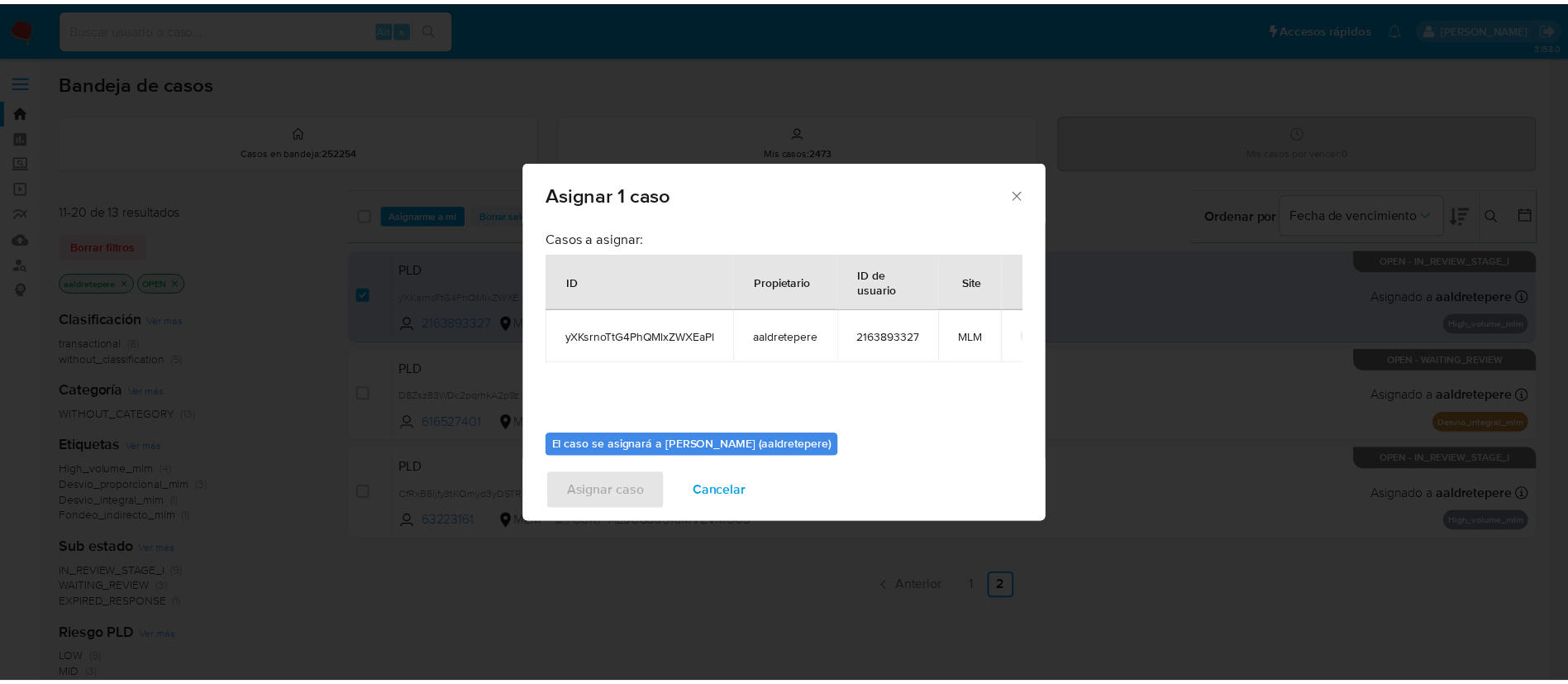
scroll to position [86, 0]
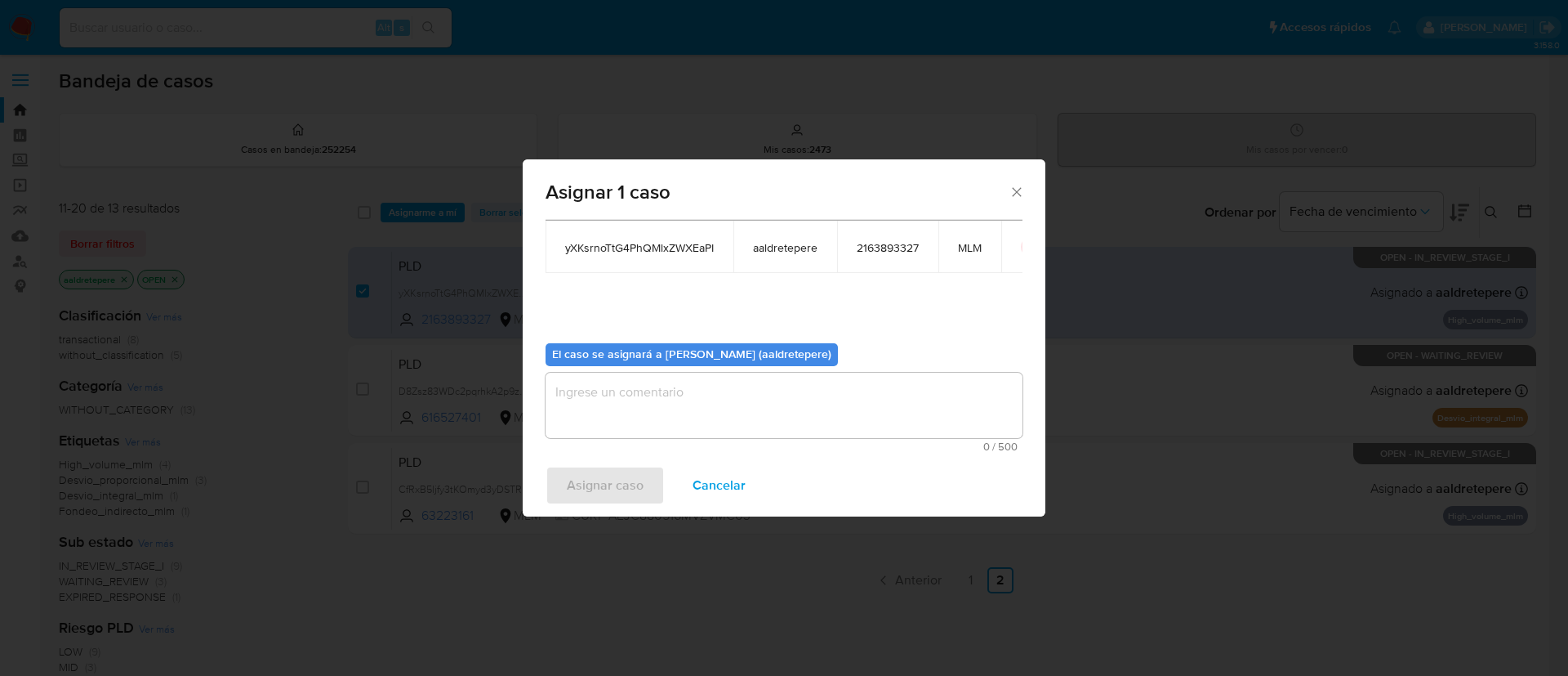
click at [623, 388] on textarea "assign-modal" at bounding box center [784, 405] width 477 height 66
click at [615, 468] on span "Asignar caso" at bounding box center [605, 485] width 76 height 36
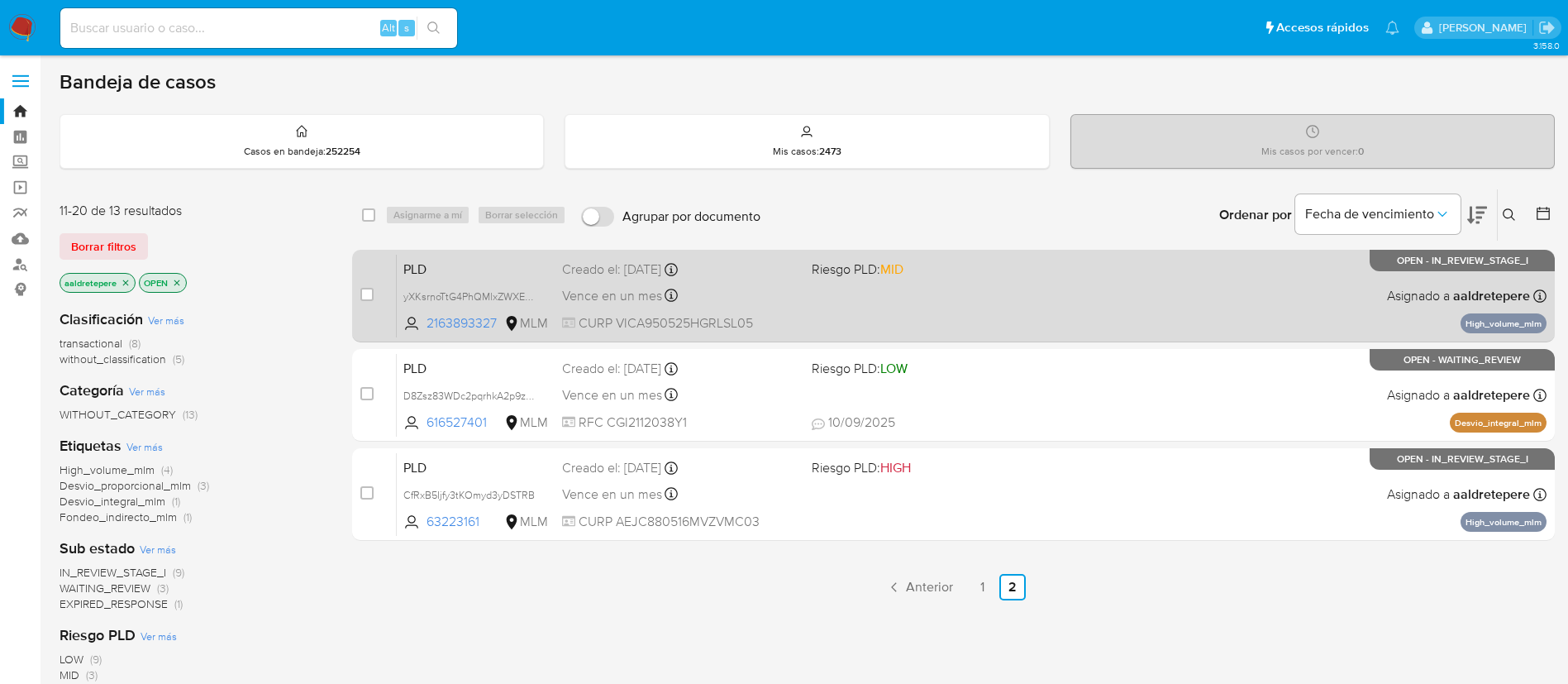
click at [923, 312] on div "PLD yXKsrnoTtG4PhQMlxZWXEaPI 2163893327 MLM Riesgo PLD: MID Creado el: 12/08/20…" at bounding box center [971, 296] width 1150 height 84
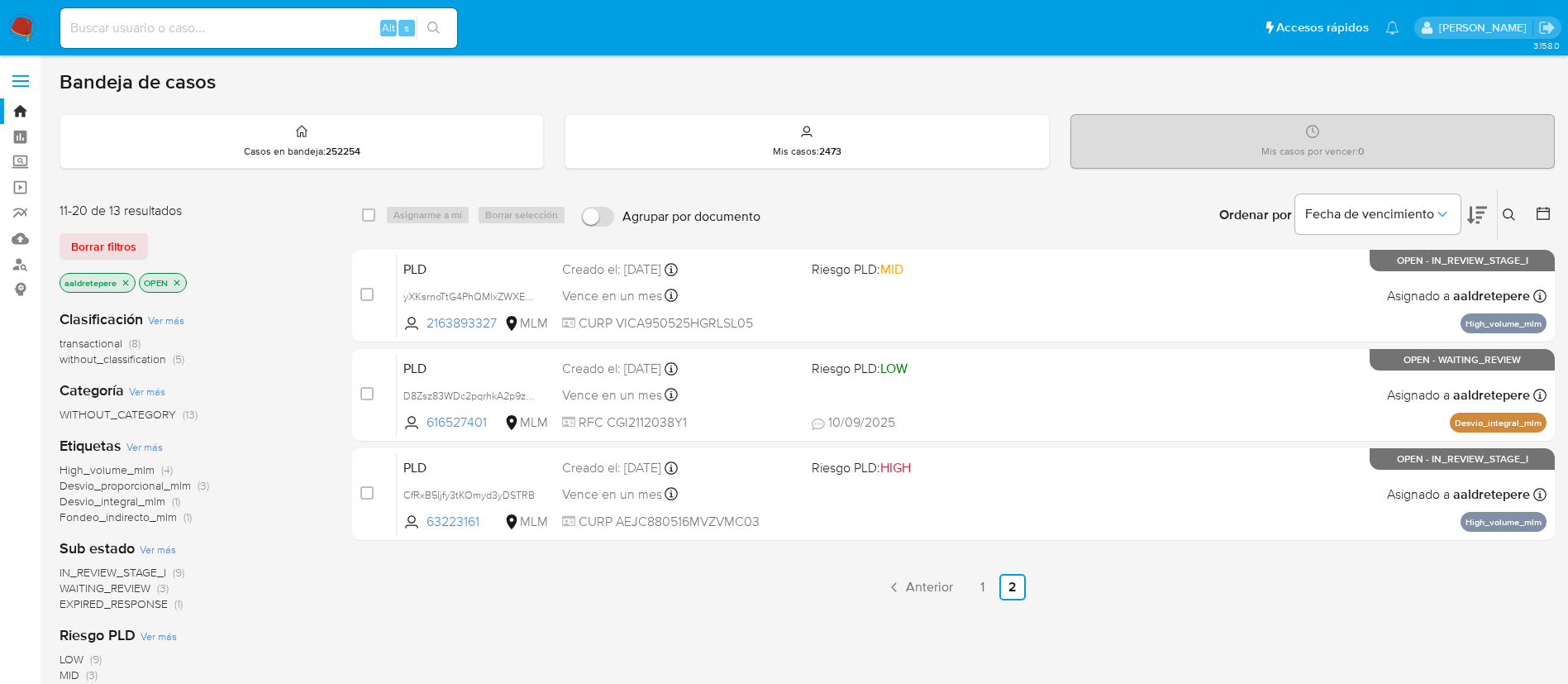
click at [20, 30] on img at bounding box center [22, 27] width 28 height 28
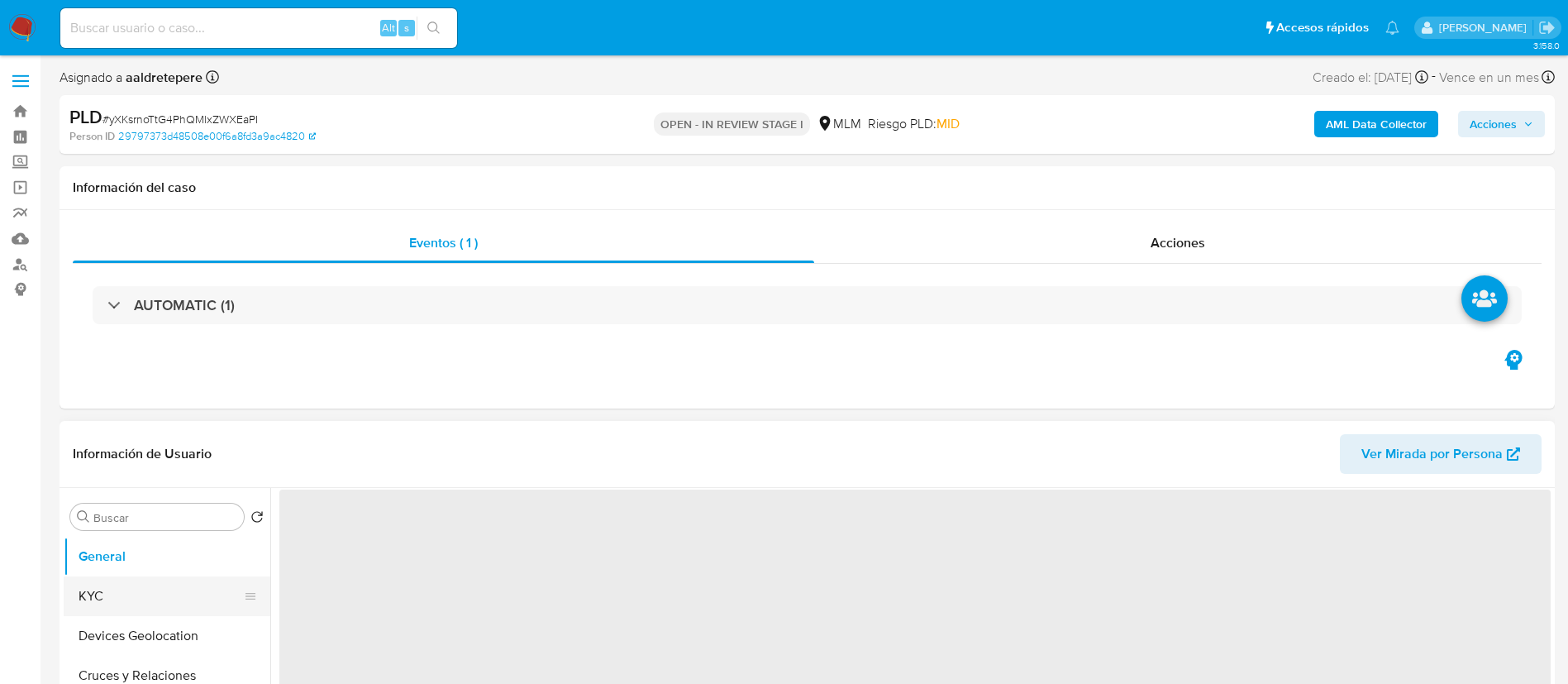
click at [125, 588] on button "KYC" at bounding box center [160, 596] width 194 height 40
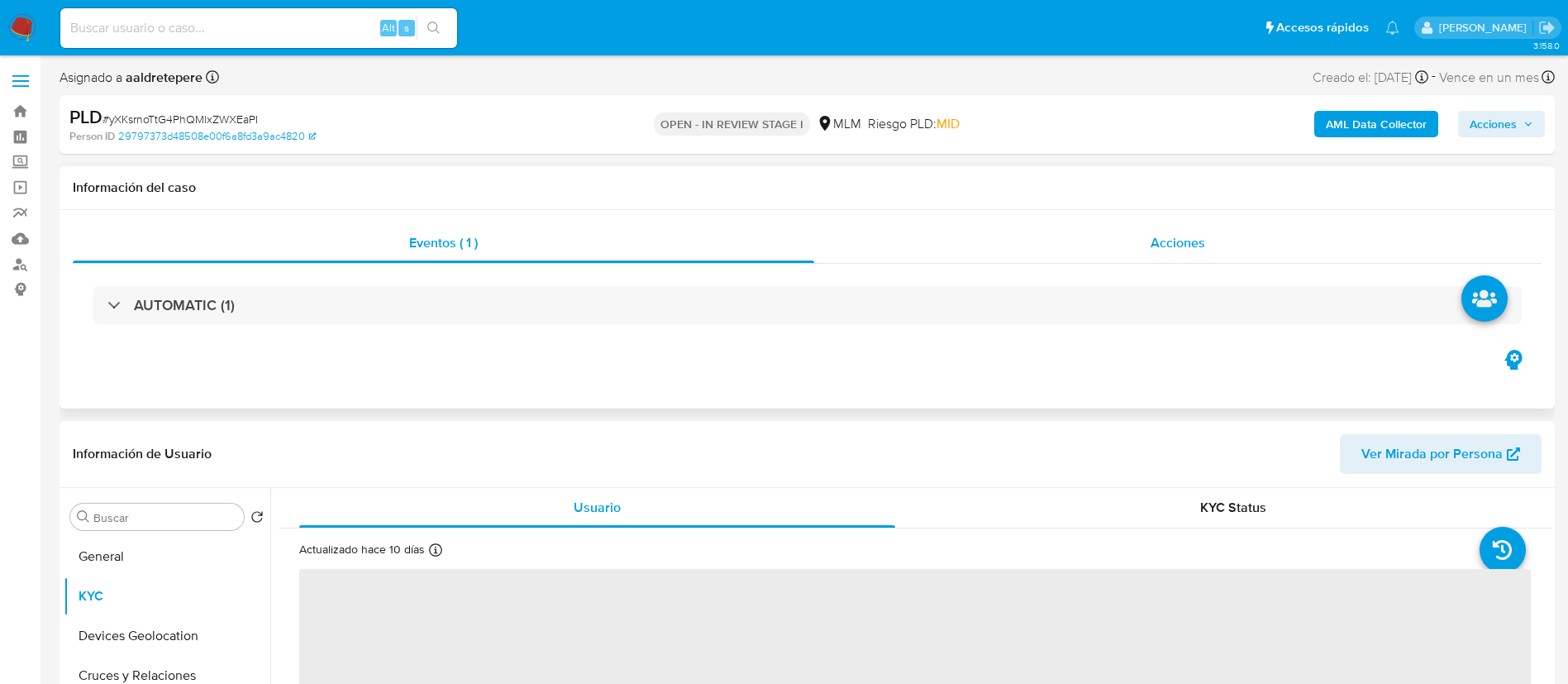
click at [1177, 248] on span "Acciones" at bounding box center [1178, 242] width 55 height 19
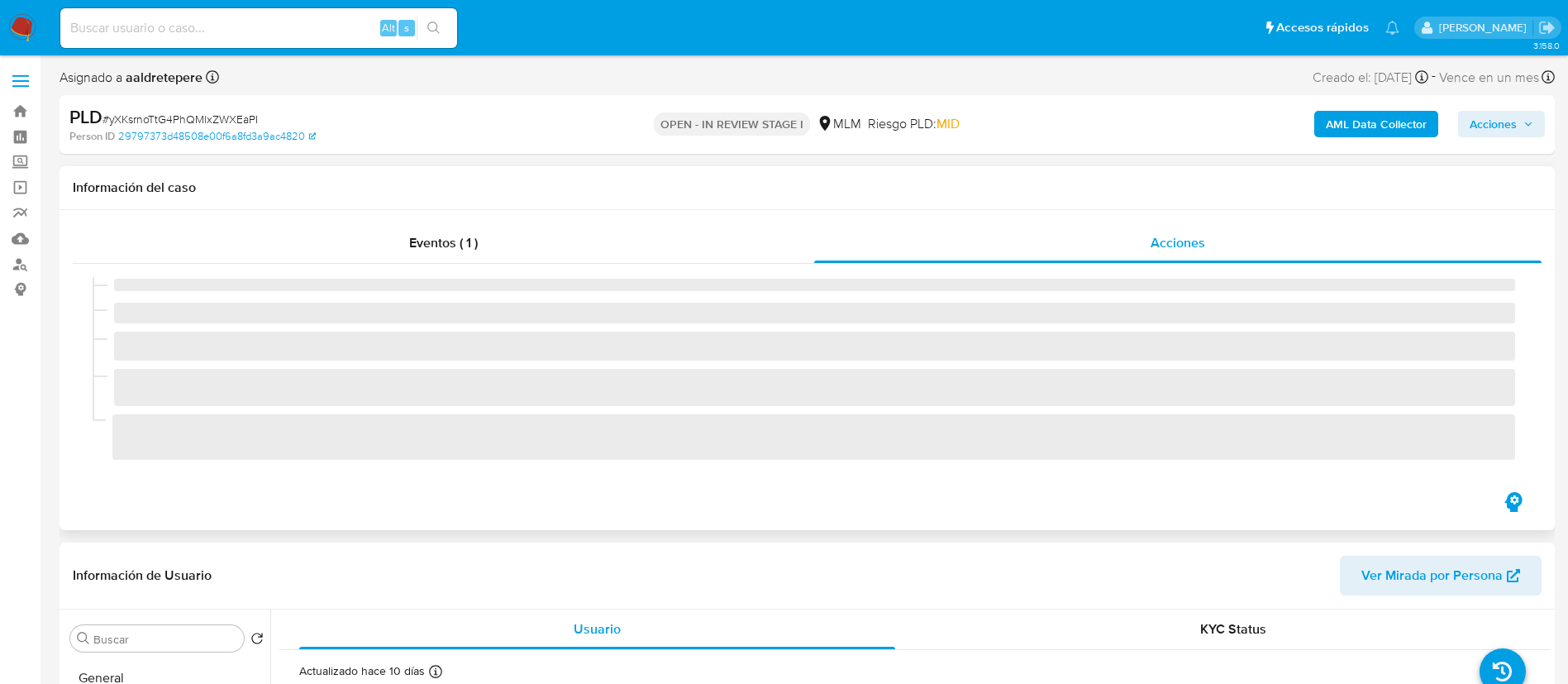
select select "10"
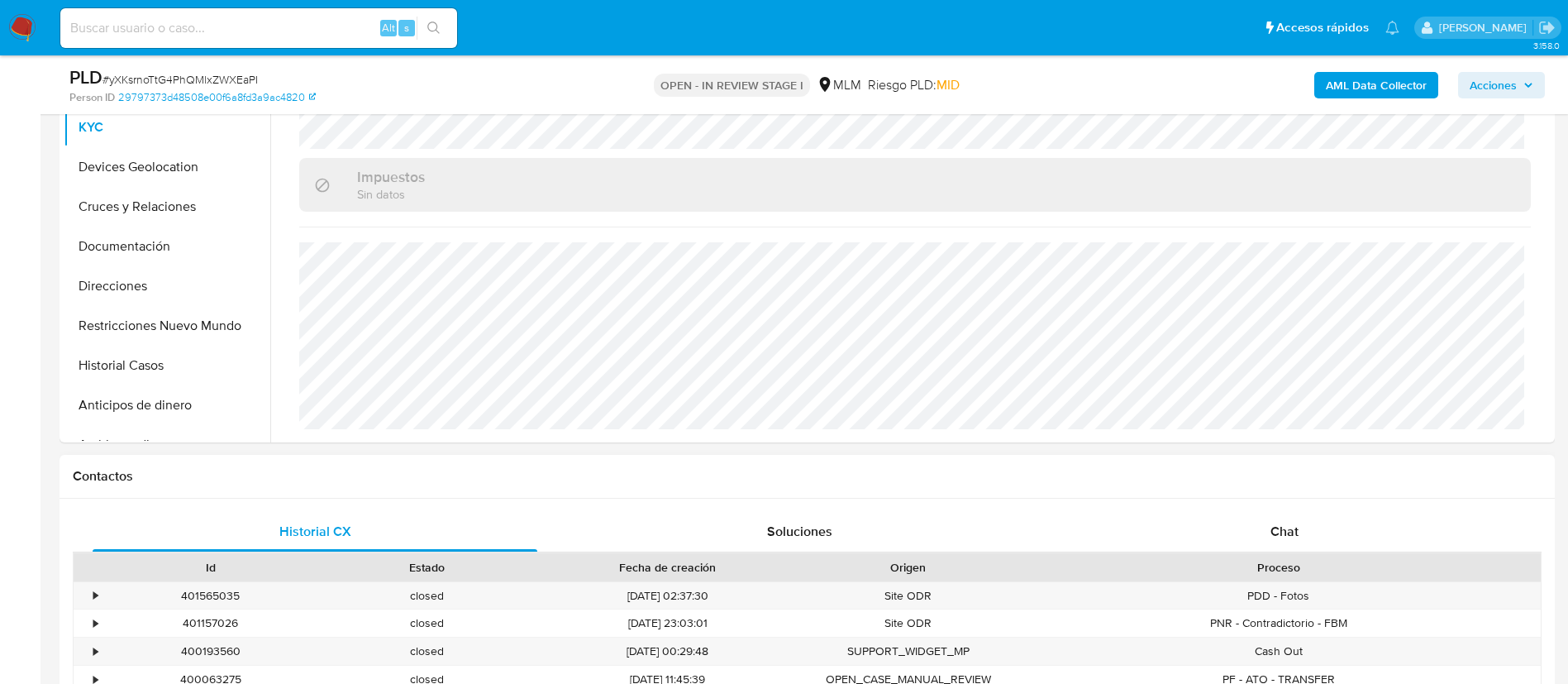
scroll to position [620, 0]
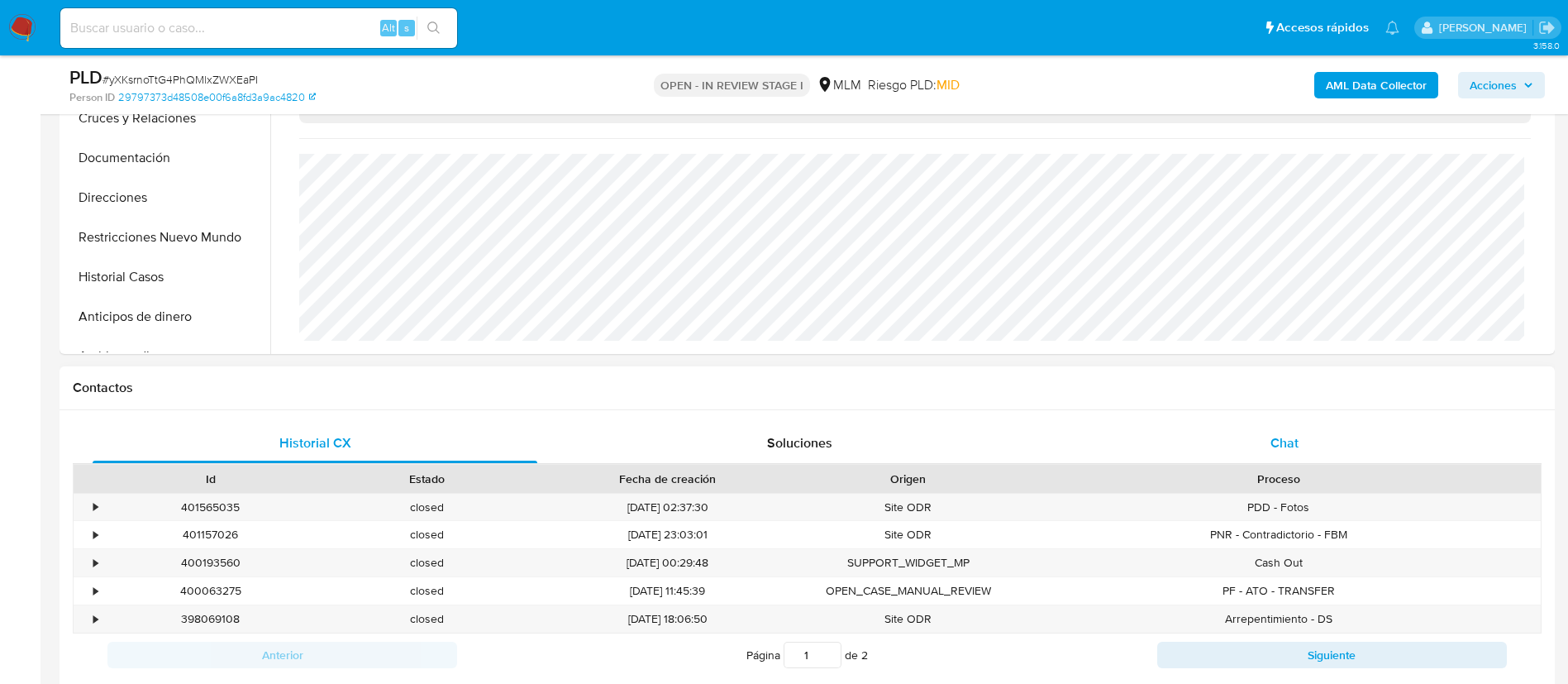
click at [1282, 446] on span "Chat" at bounding box center [1284, 442] width 28 height 19
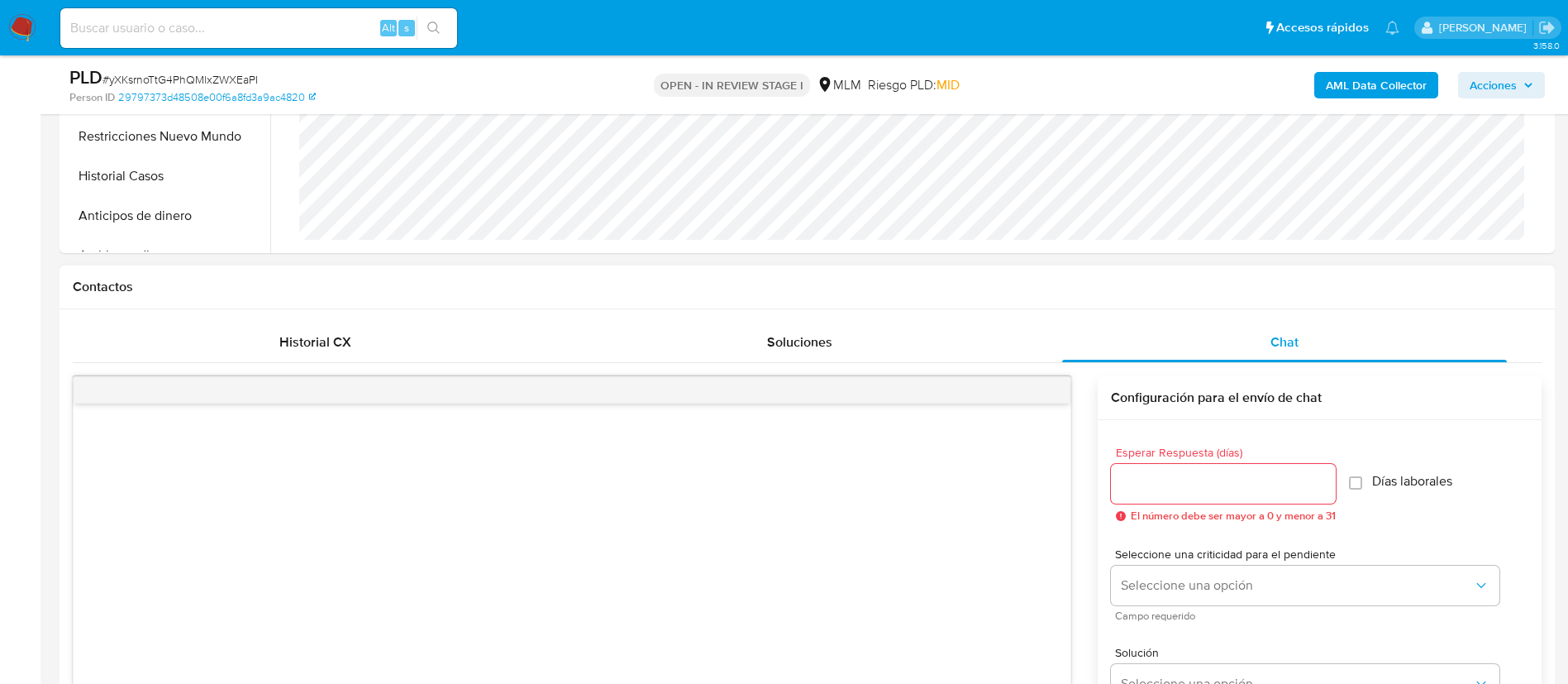
scroll to position [744, 0]
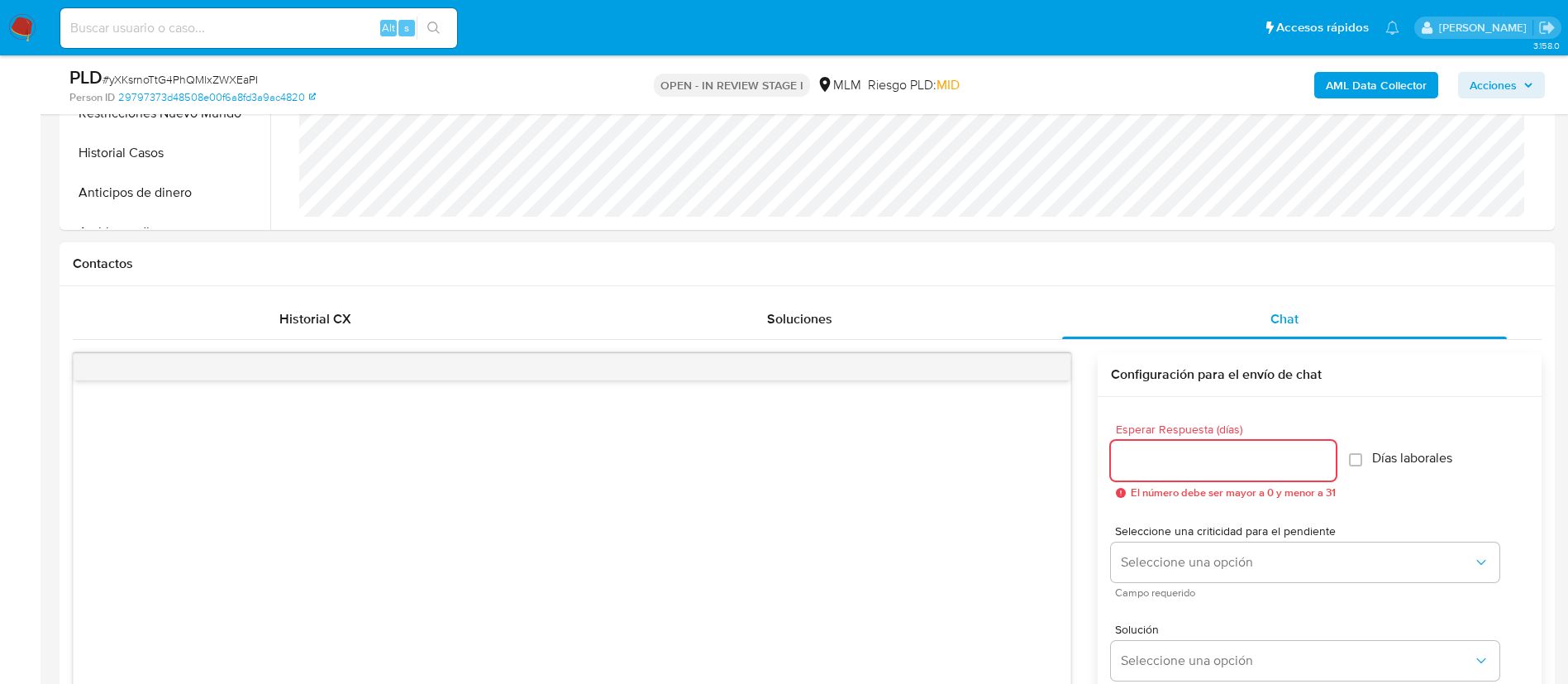
click at [1158, 459] on input "Esperar Respuesta (días)" at bounding box center [1222, 460] width 225 height 22
type input "4"
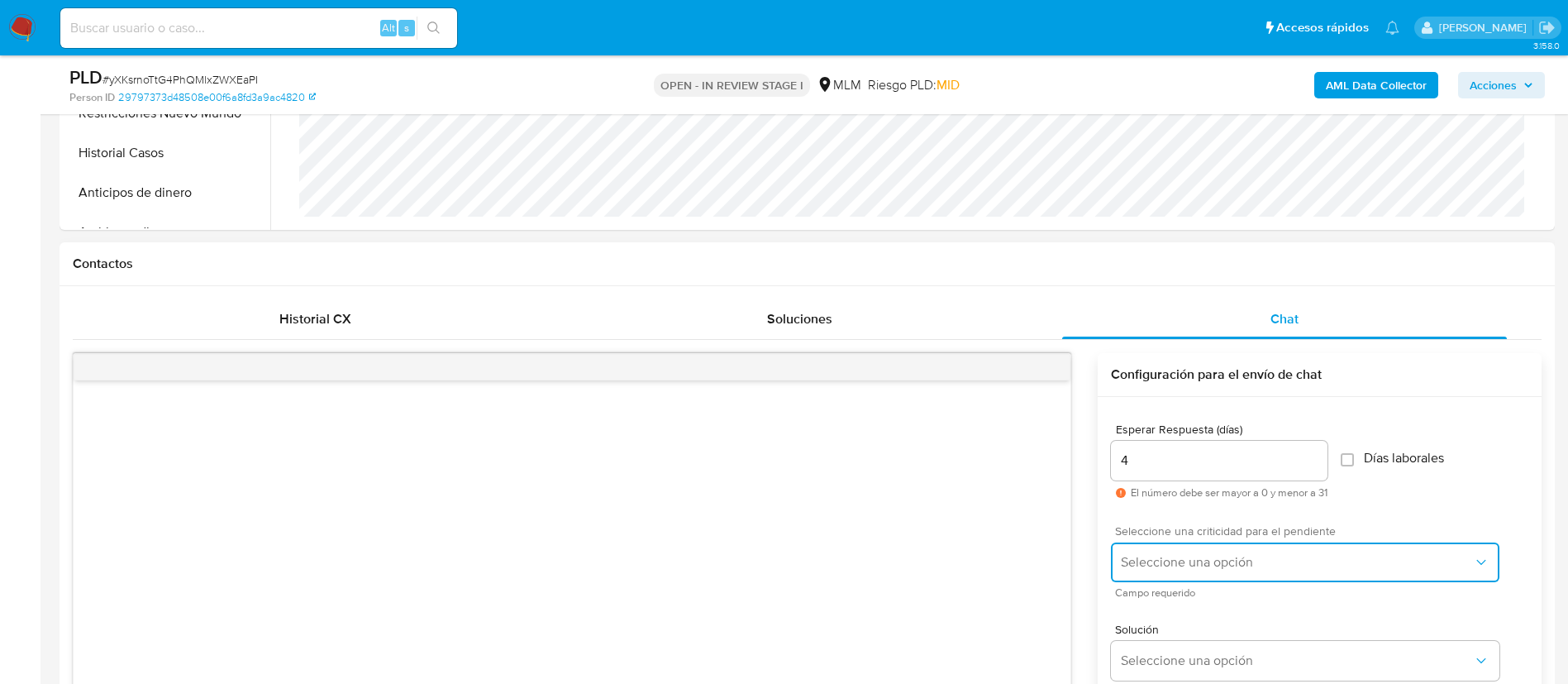
click at [1151, 560] on span "Seleccione una opción" at bounding box center [1296, 562] width 352 height 16
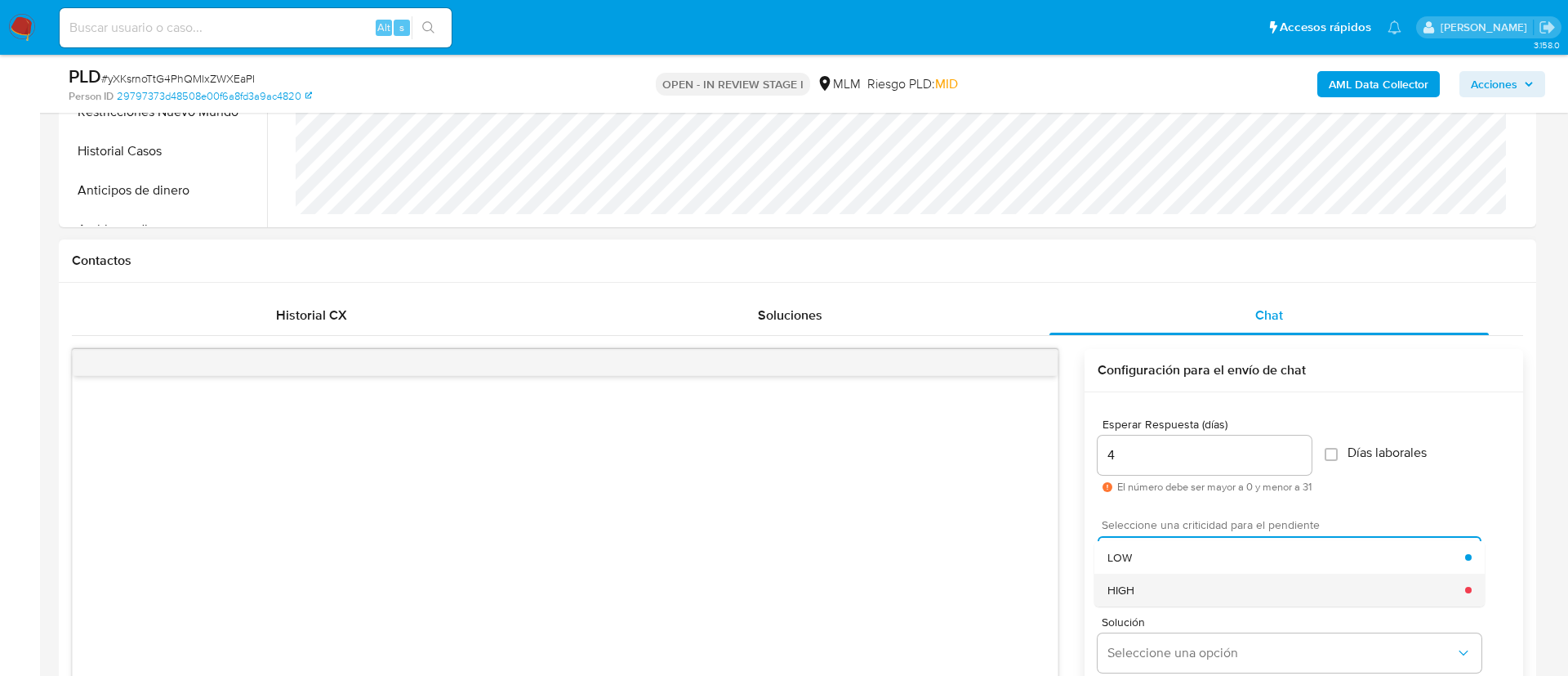
click at [1142, 588] on div "HIGH" at bounding box center [1286, 590] width 358 height 32
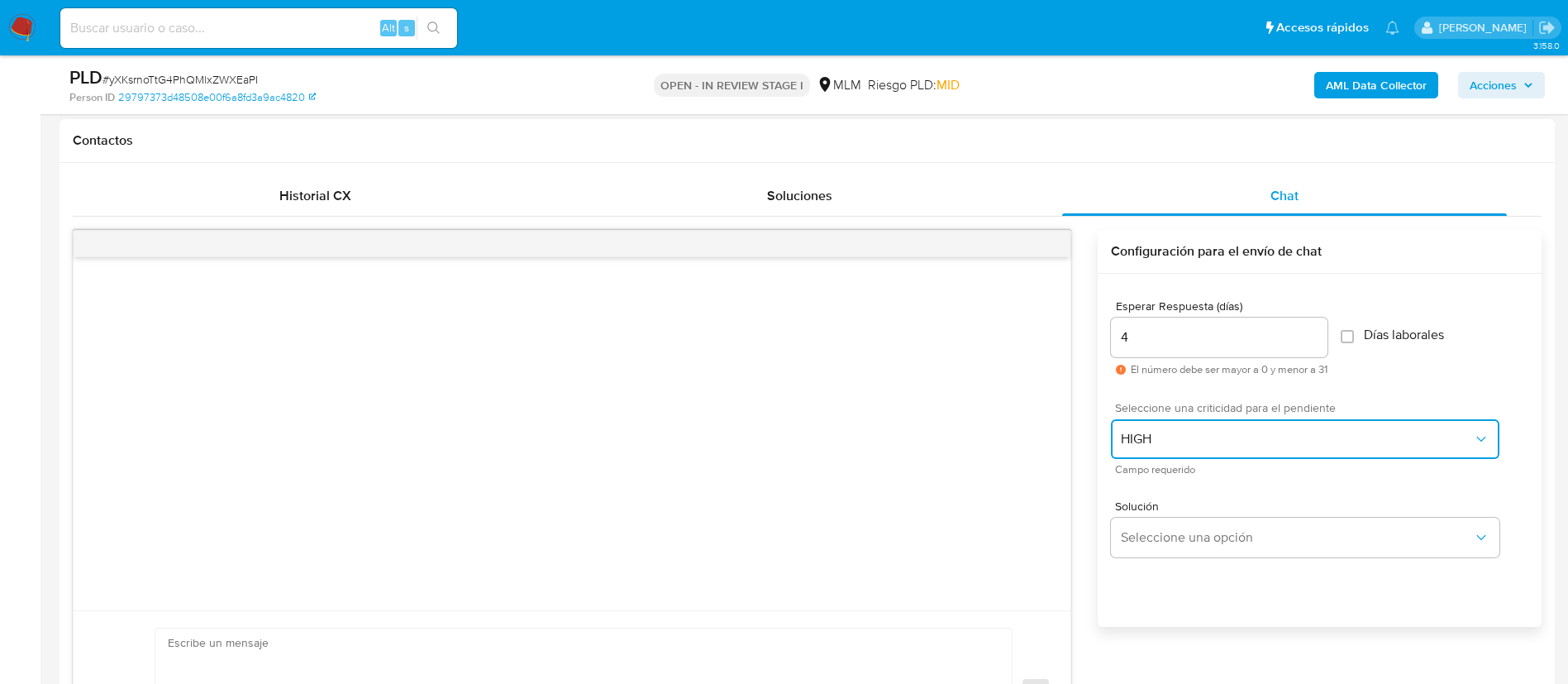
scroll to position [1116, 0]
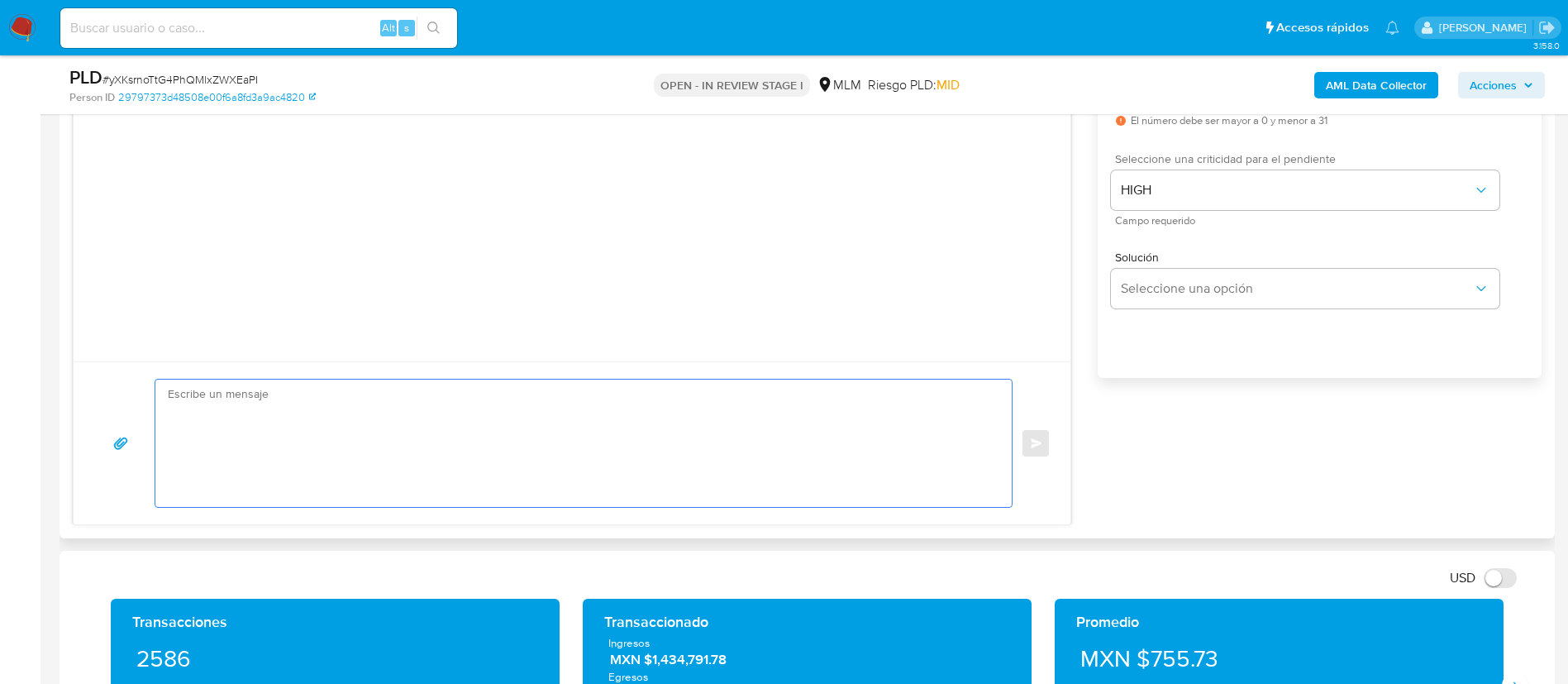
click at [532, 385] on textarea at bounding box center [578, 443] width 823 height 127
paste textarea "ESTIMADO ALBERTO VILLANUEVA CASTRO, Te comunicamos que se ha identificado un ca…"
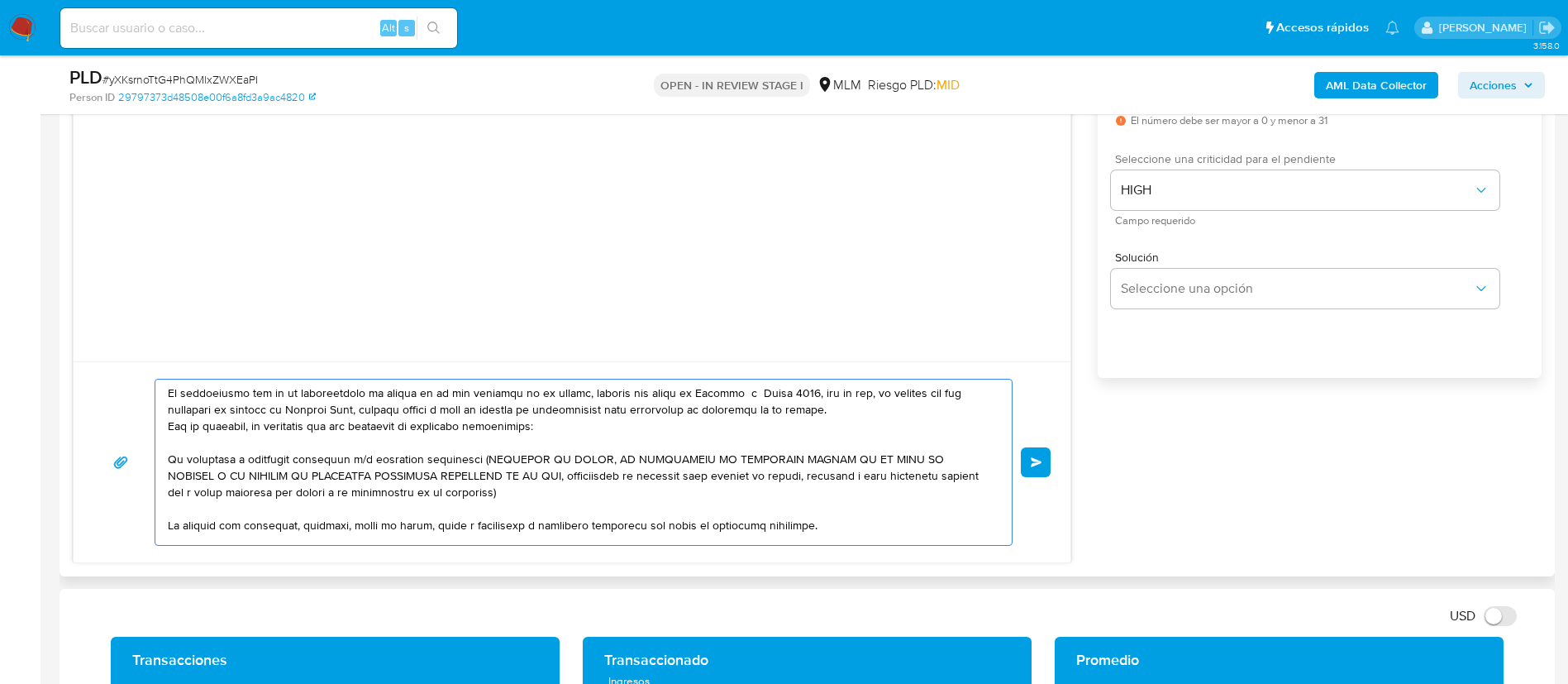
scroll to position [0, 0]
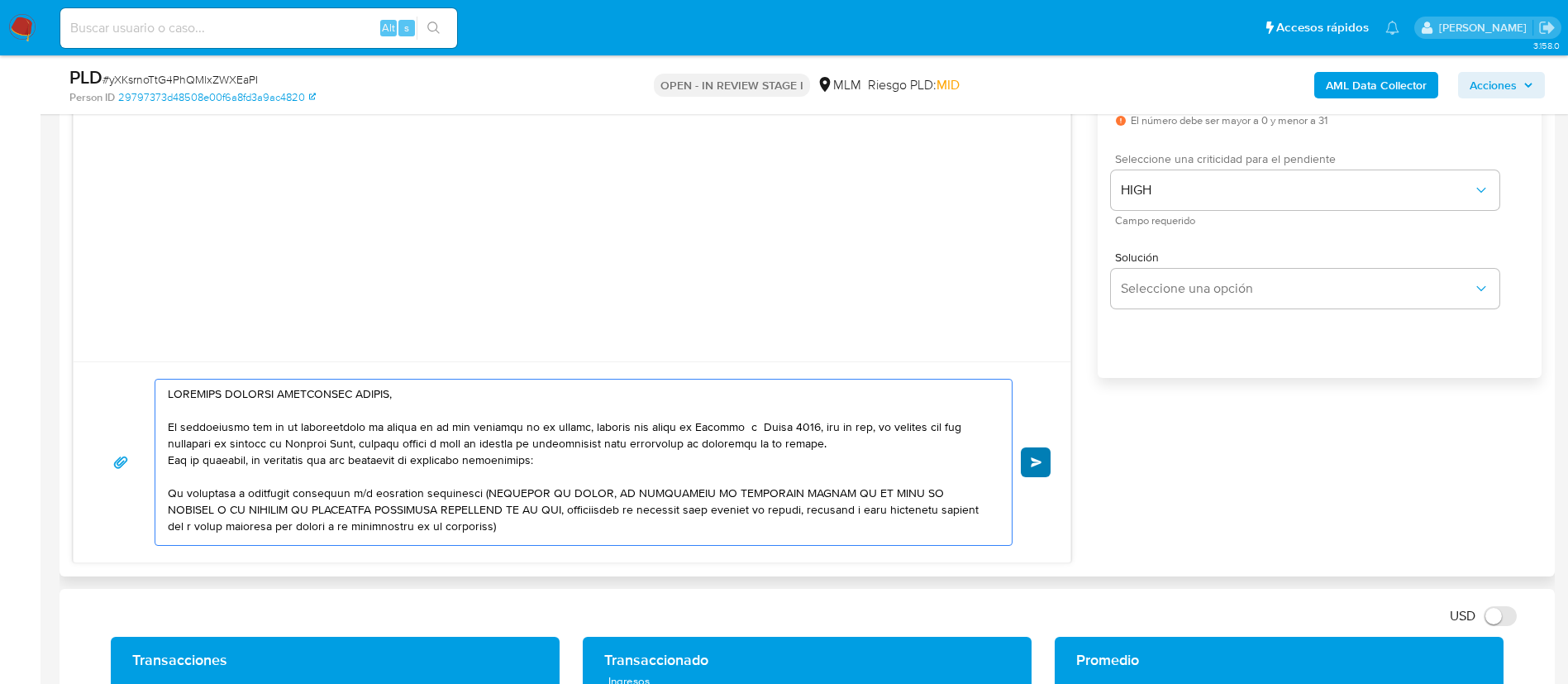
type textarea "ESTIMADO ALBERTO VILLANUEVA CASTRO, Te comunicamos que se ha identificado un ca…"
click at [1025, 461] on button "Enviar" at bounding box center [1035, 462] width 30 height 30
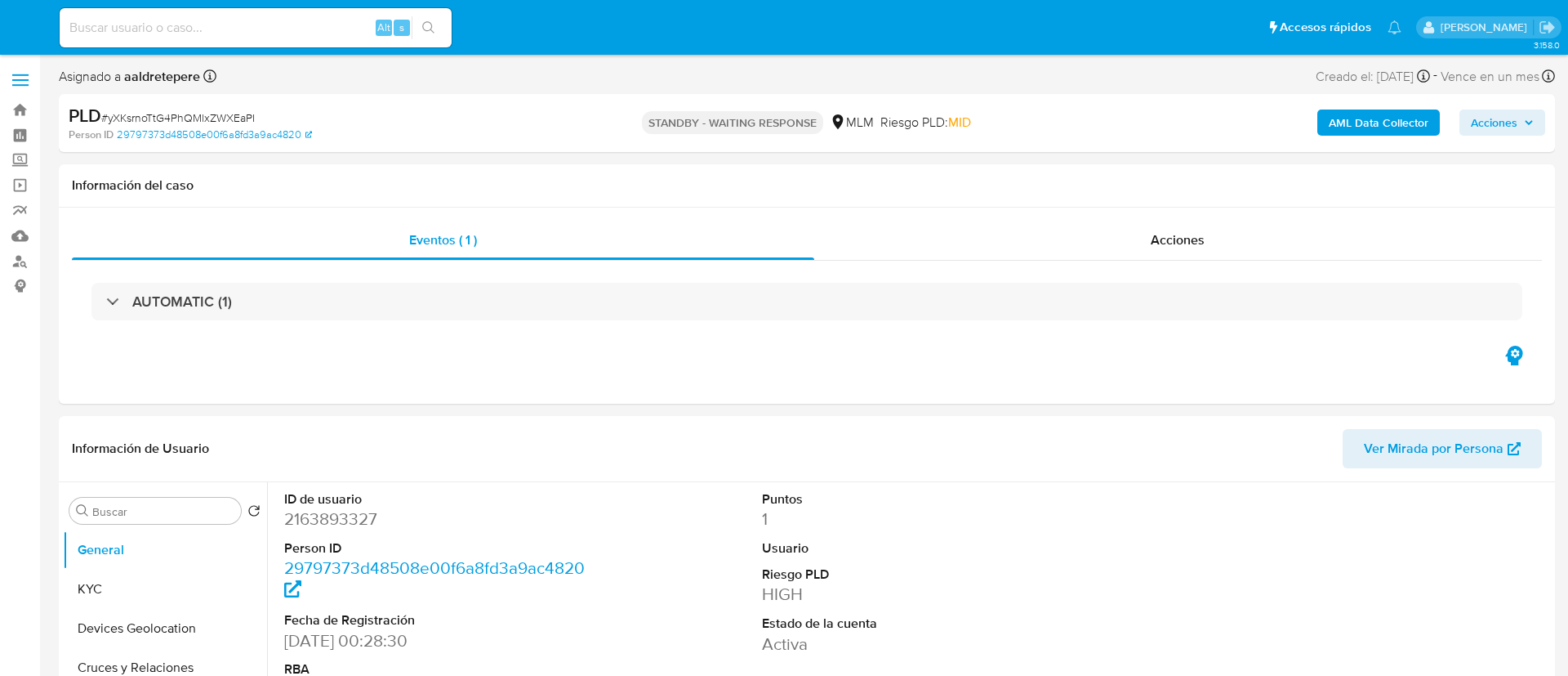
select select "10"
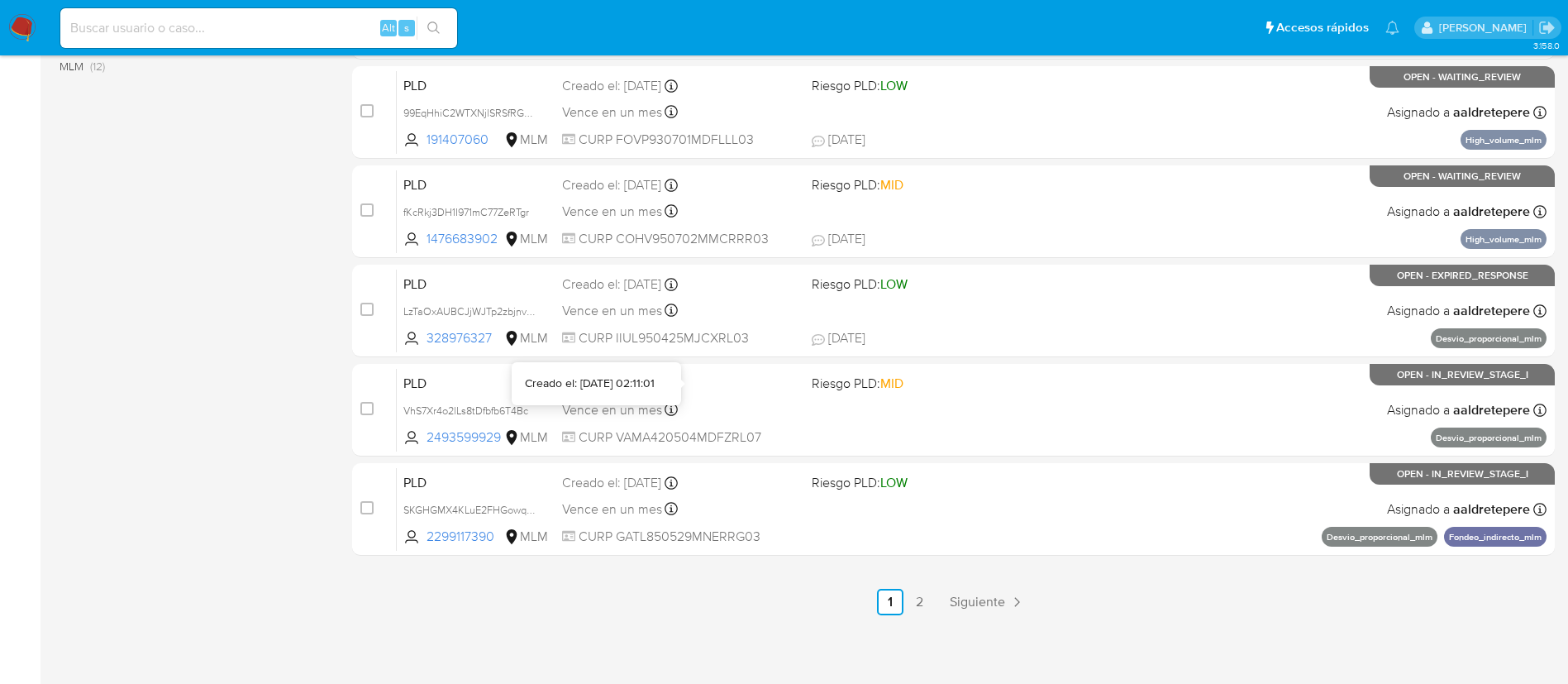
scroll to position [681, 0]
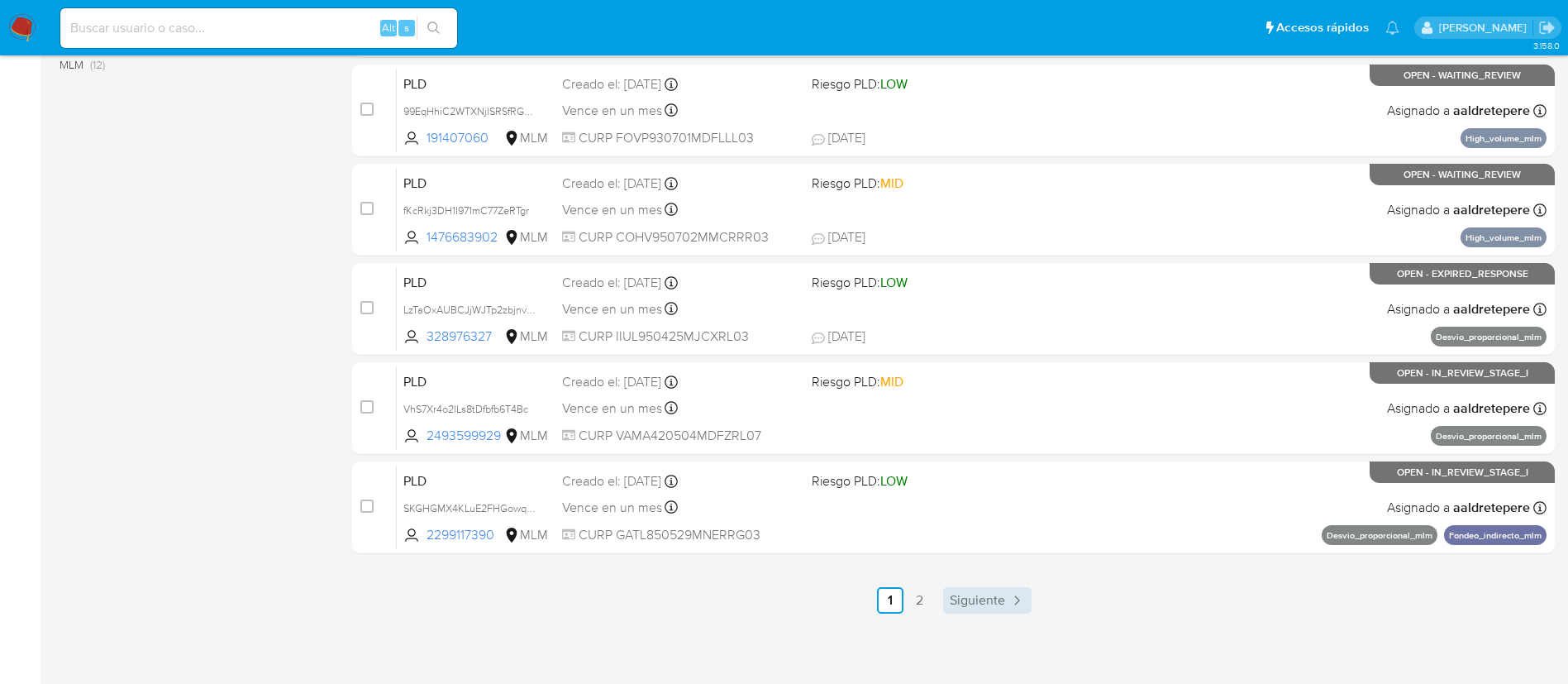
click at [983, 594] on span "Siguiente" at bounding box center [977, 600] width 55 height 14
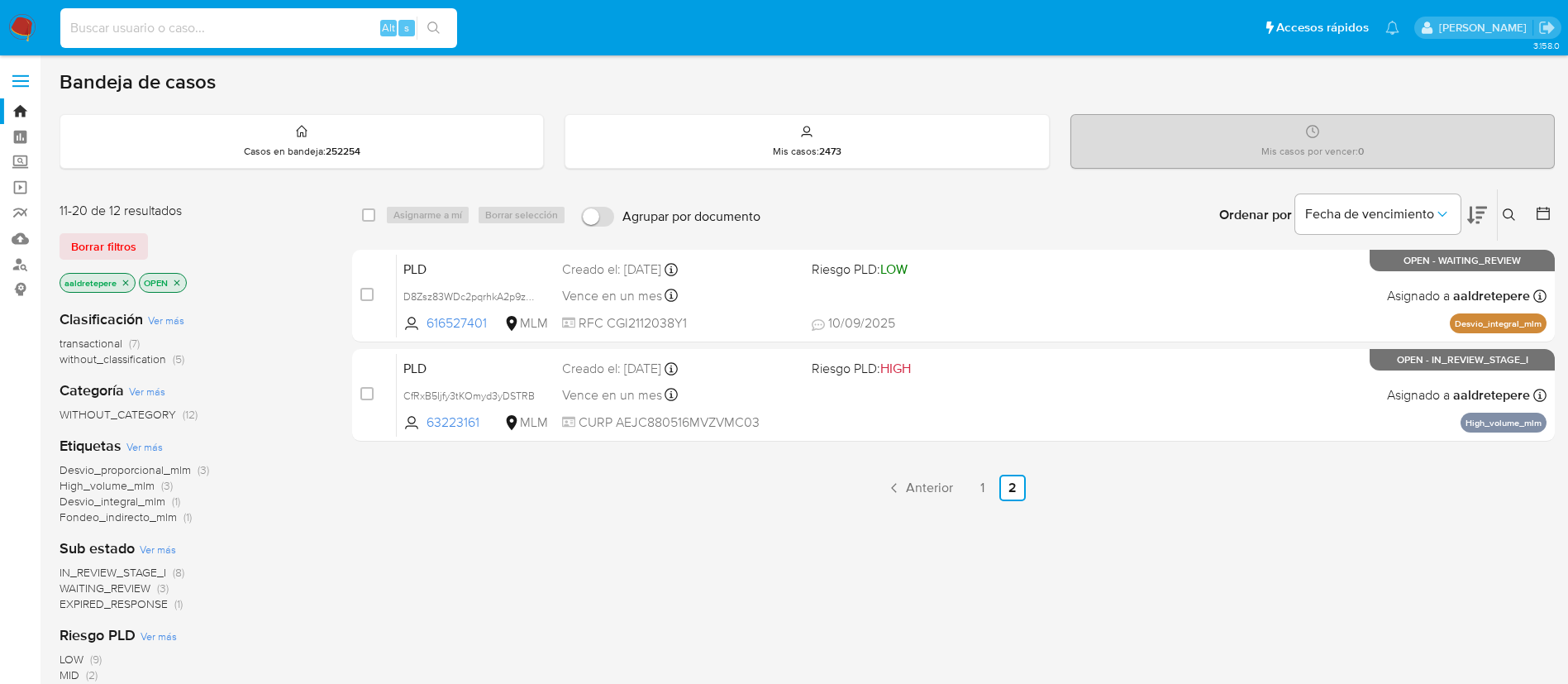
click at [246, 34] on input at bounding box center [258, 28] width 397 height 22
paste input "2383068712"
type input "2383068712"
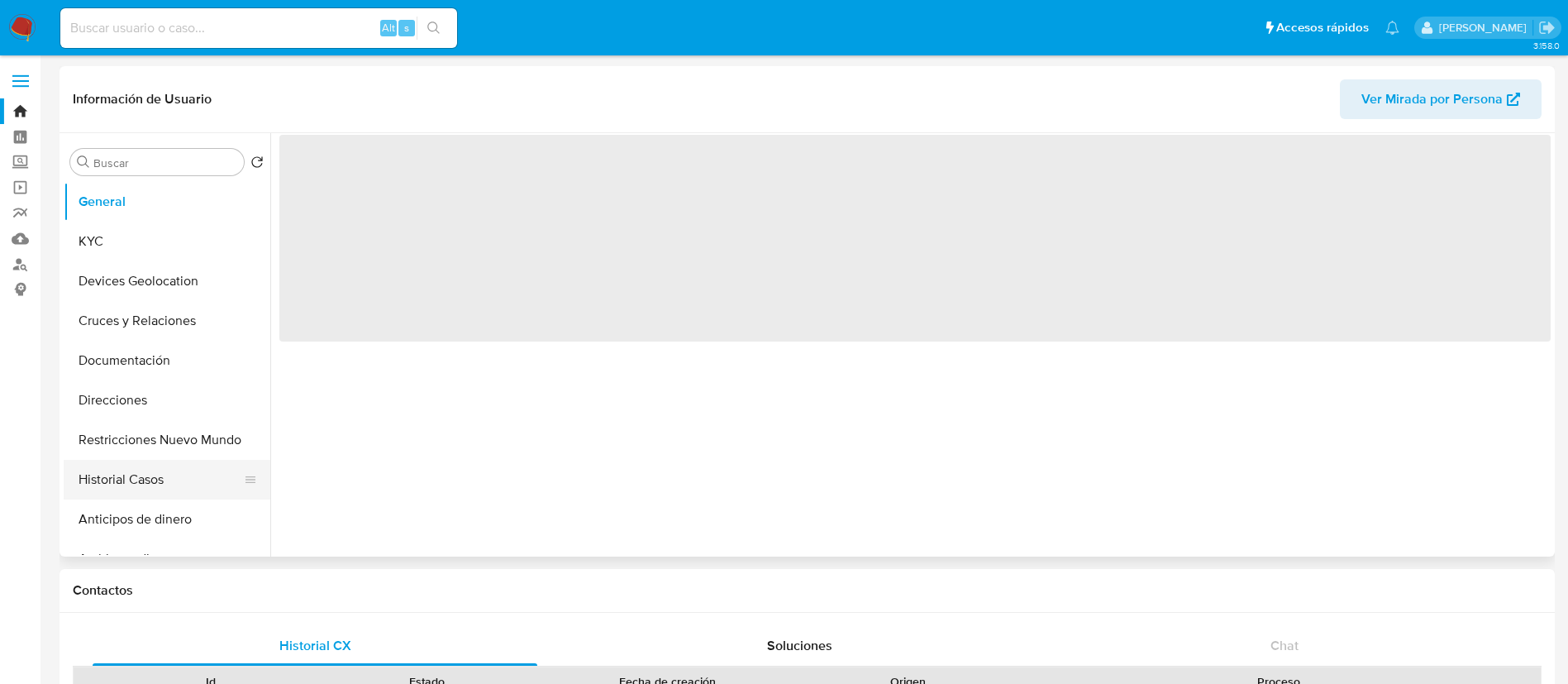
click at [102, 479] on button "Historial Casos" at bounding box center [160, 479] width 194 height 40
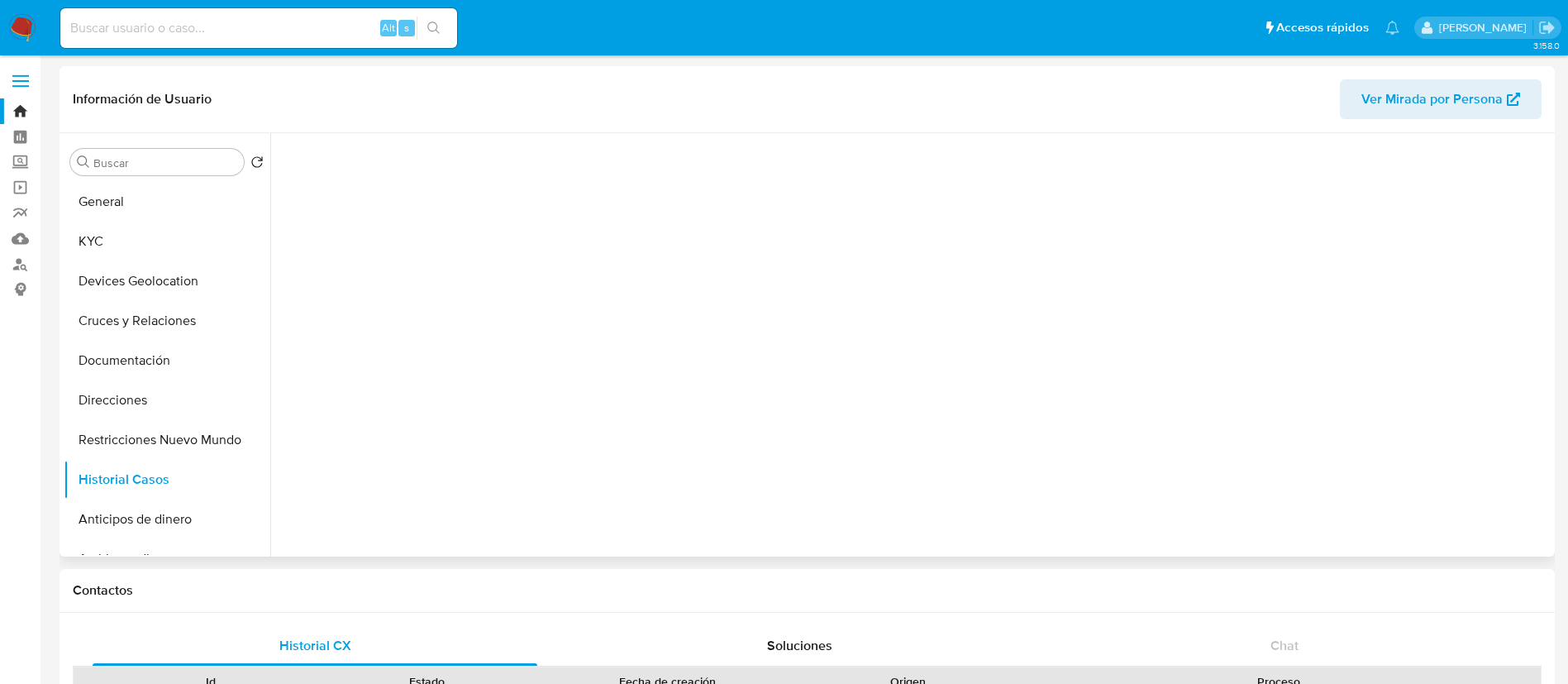
select select "10"
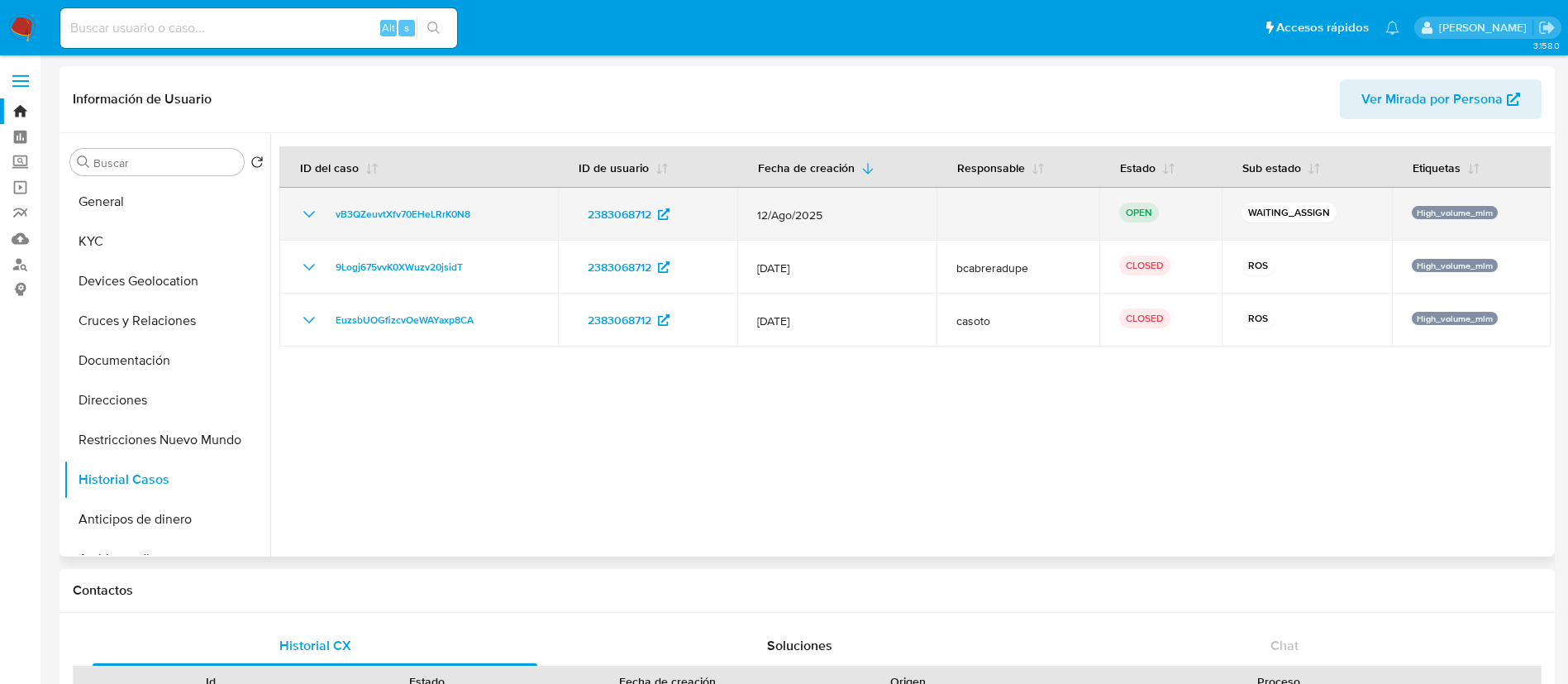
drag, startPoint x: 520, startPoint y: 218, endPoint x: 322, endPoint y: 211, distance: 198.1
click at [322, 211] on div "vB3QZeuvtXfv70EHeLRrK0N8" at bounding box center [418, 214] width 239 height 20
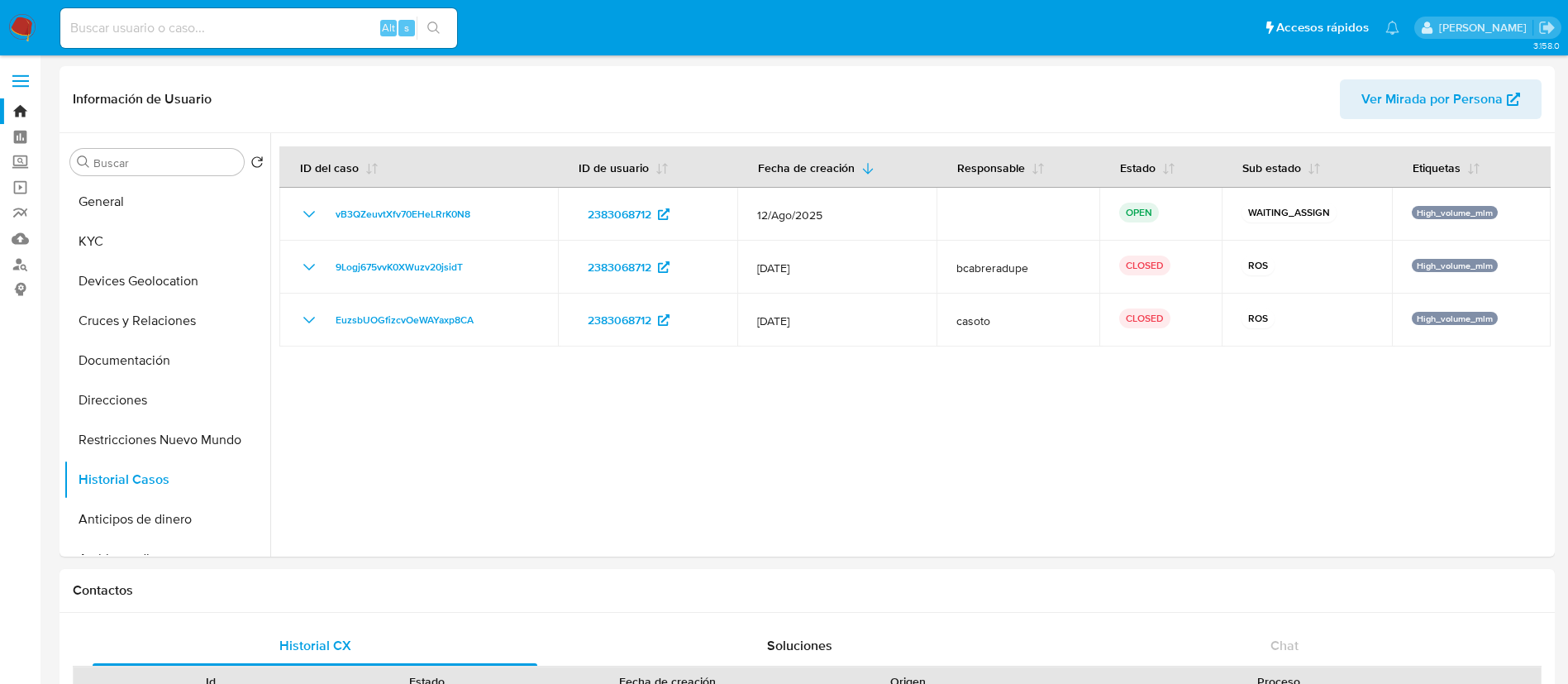
drag, startPoint x: 22, startPoint y: 23, endPoint x: 32, endPoint y: 37, distance: 17.2
click at [21, 23] on img at bounding box center [22, 27] width 28 height 28
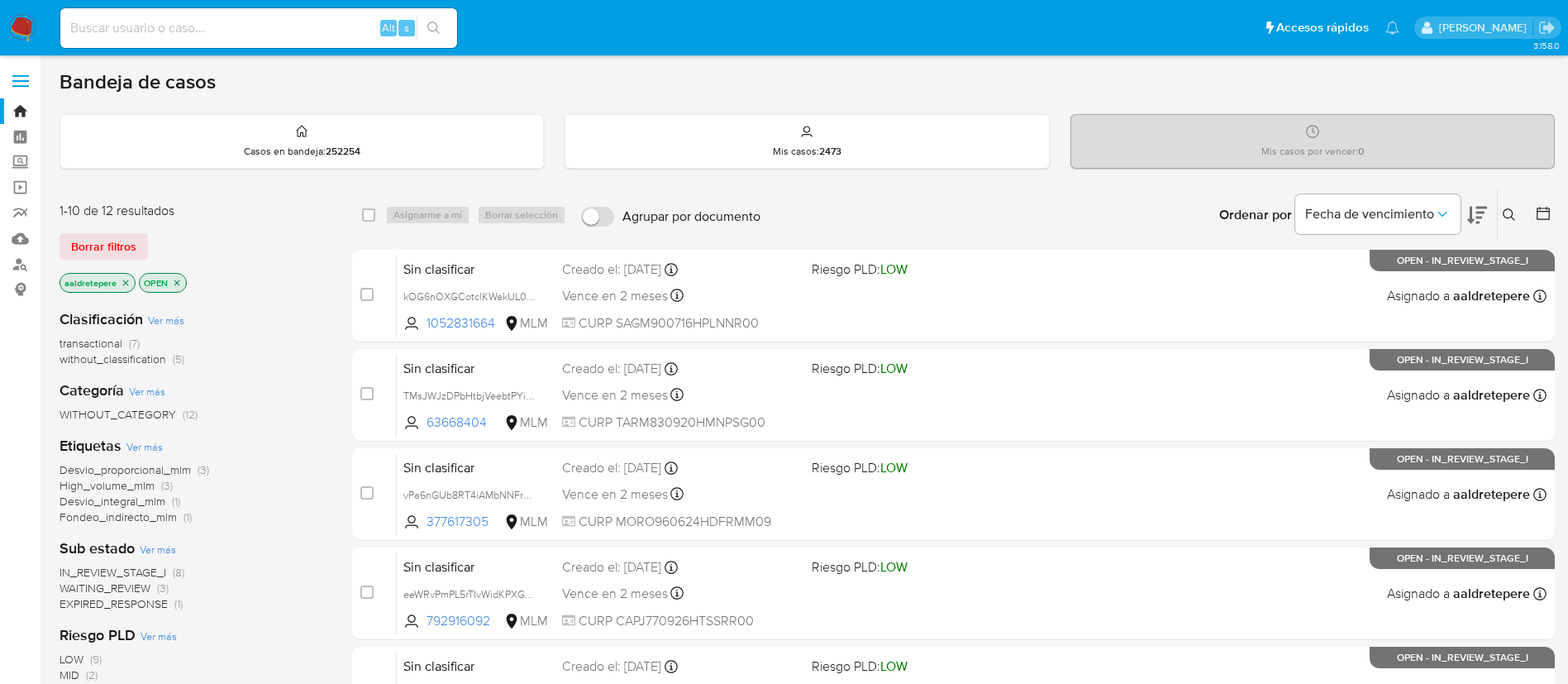
click at [1507, 212] on icon at bounding box center [1509, 215] width 14 height 14
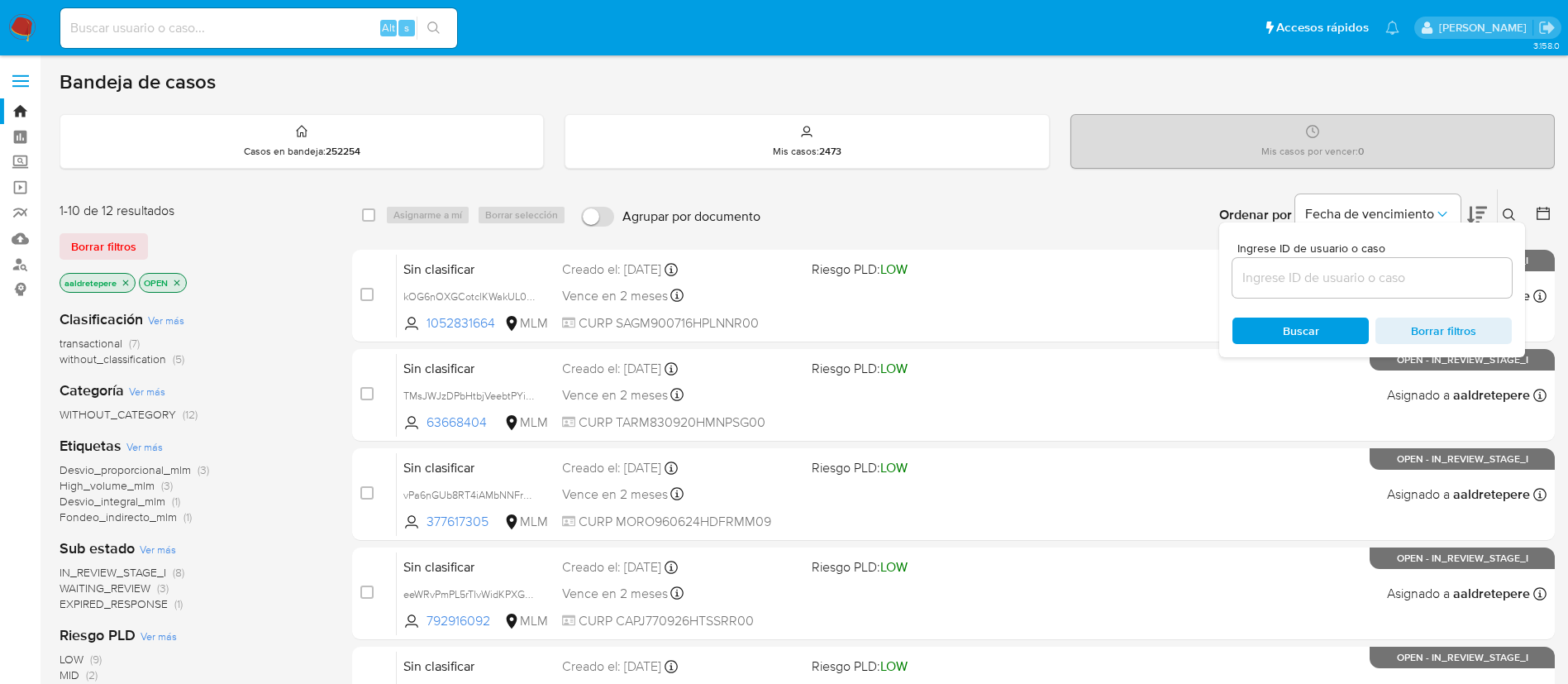
click at [1306, 269] on input at bounding box center [1372, 278] width 279 height 22
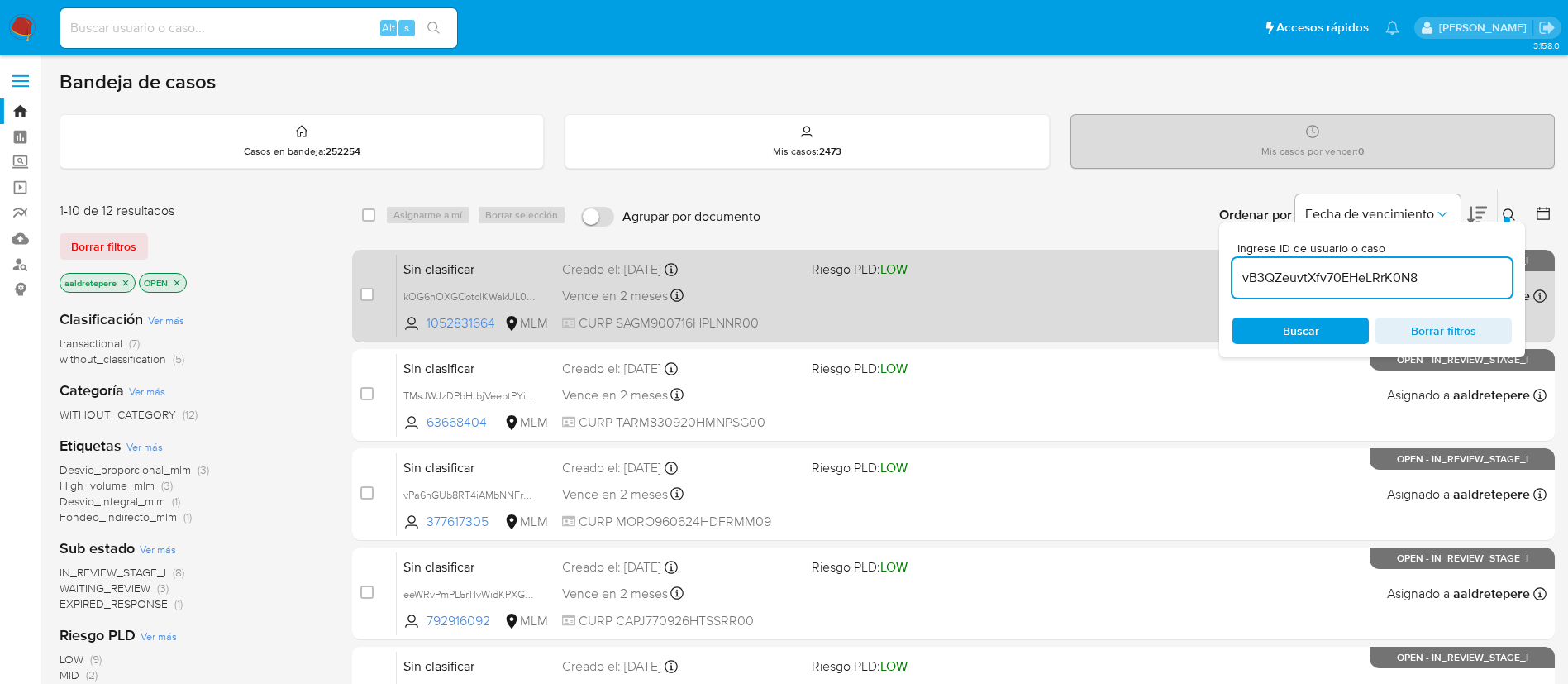
type input "vB3QZeuvtXfv70EHeLRrK0N8"
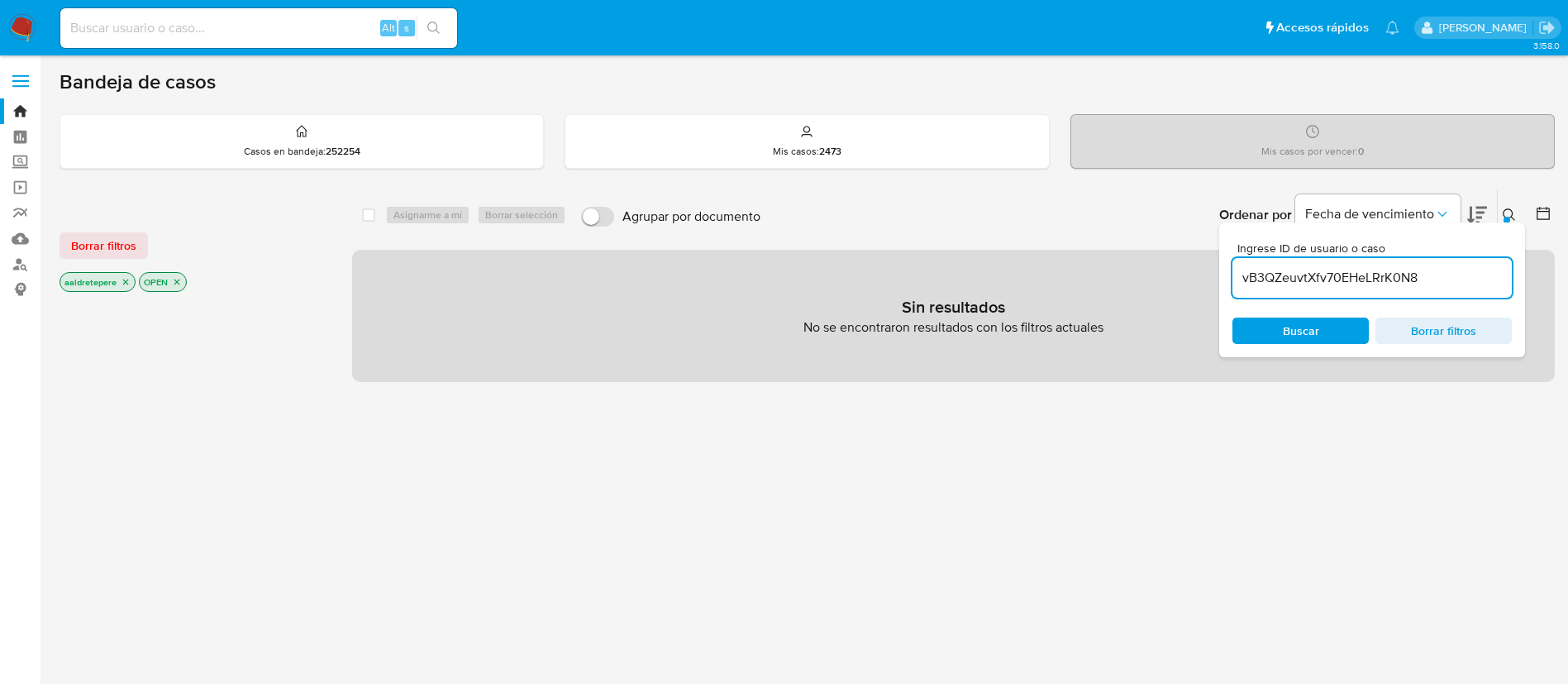
drag, startPoint x: 121, startPoint y: 249, endPoint x: 256, endPoint y: 254, distance: 135.1
click at [122, 249] on span "Borrar filtros" at bounding box center [104, 245] width 65 height 23
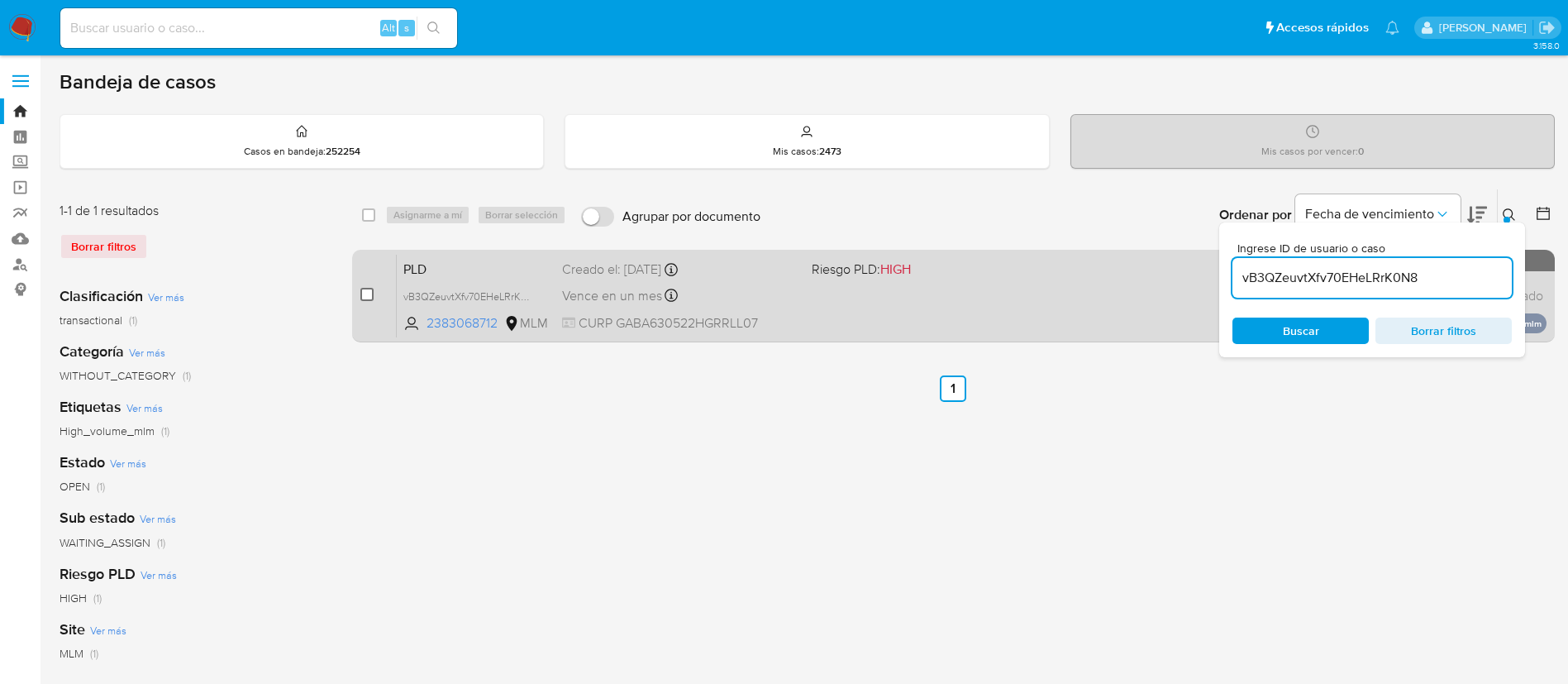
click at [366, 295] on input "checkbox" at bounding box center [367, 294] width 14 height 14
checkbox input "true"
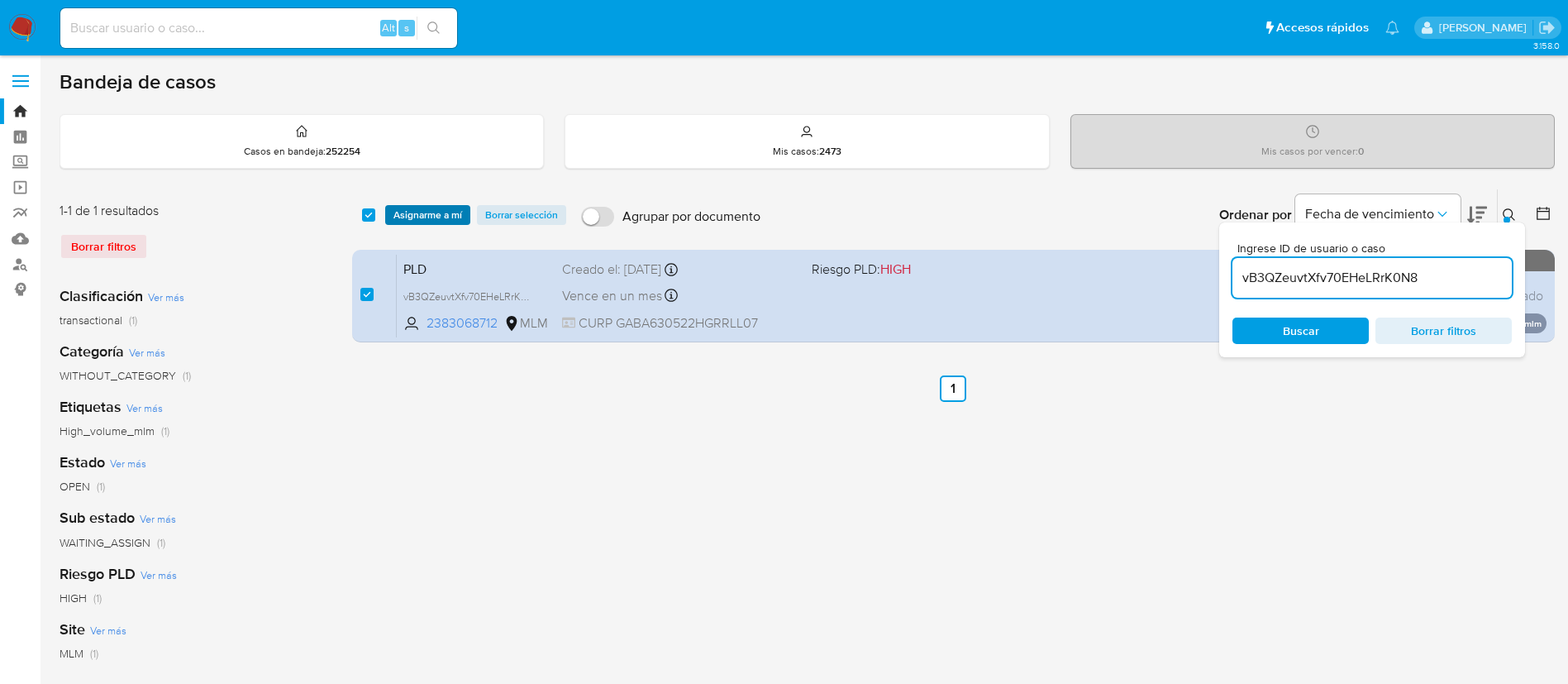
click at [424, 212] on span "Asignarme a mí" at bounding box center [427, 215] width 68 height 16
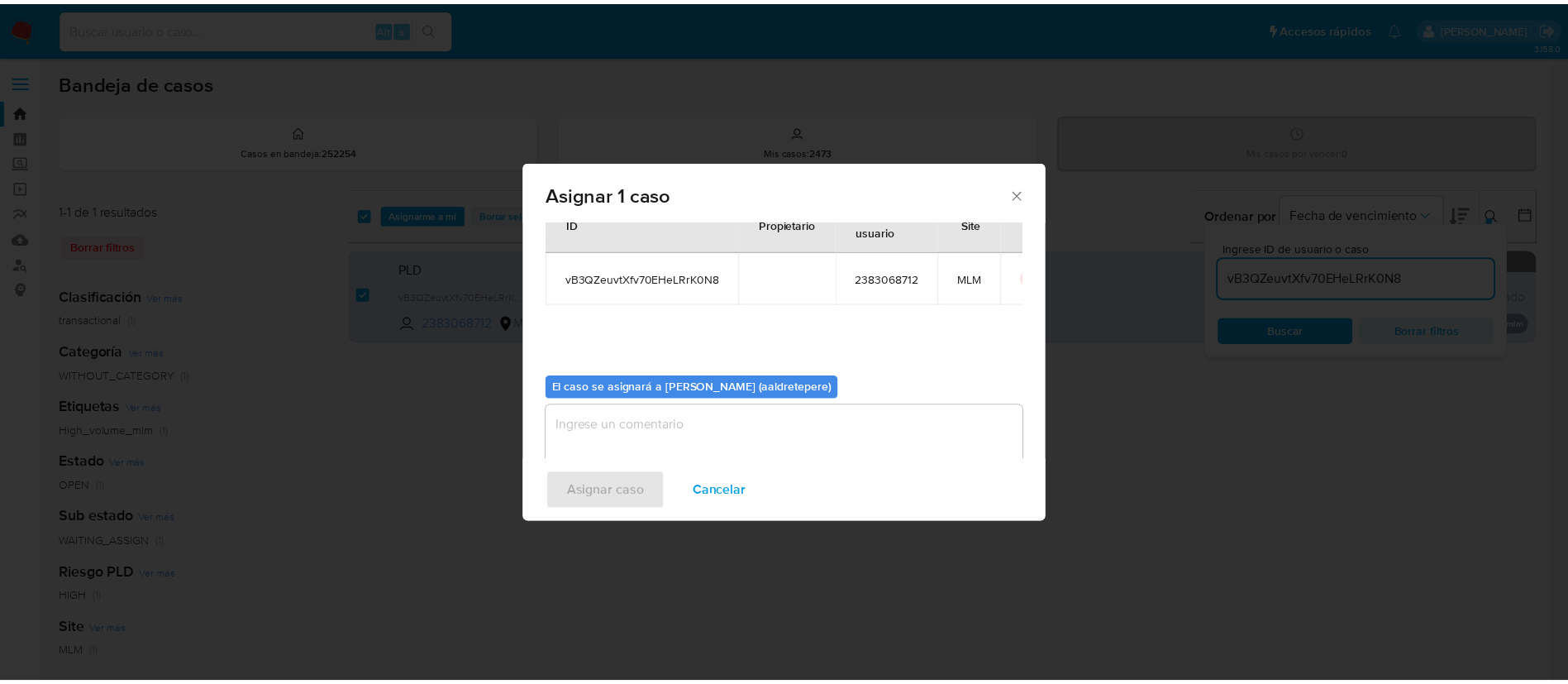
scroll to position [86, 0]
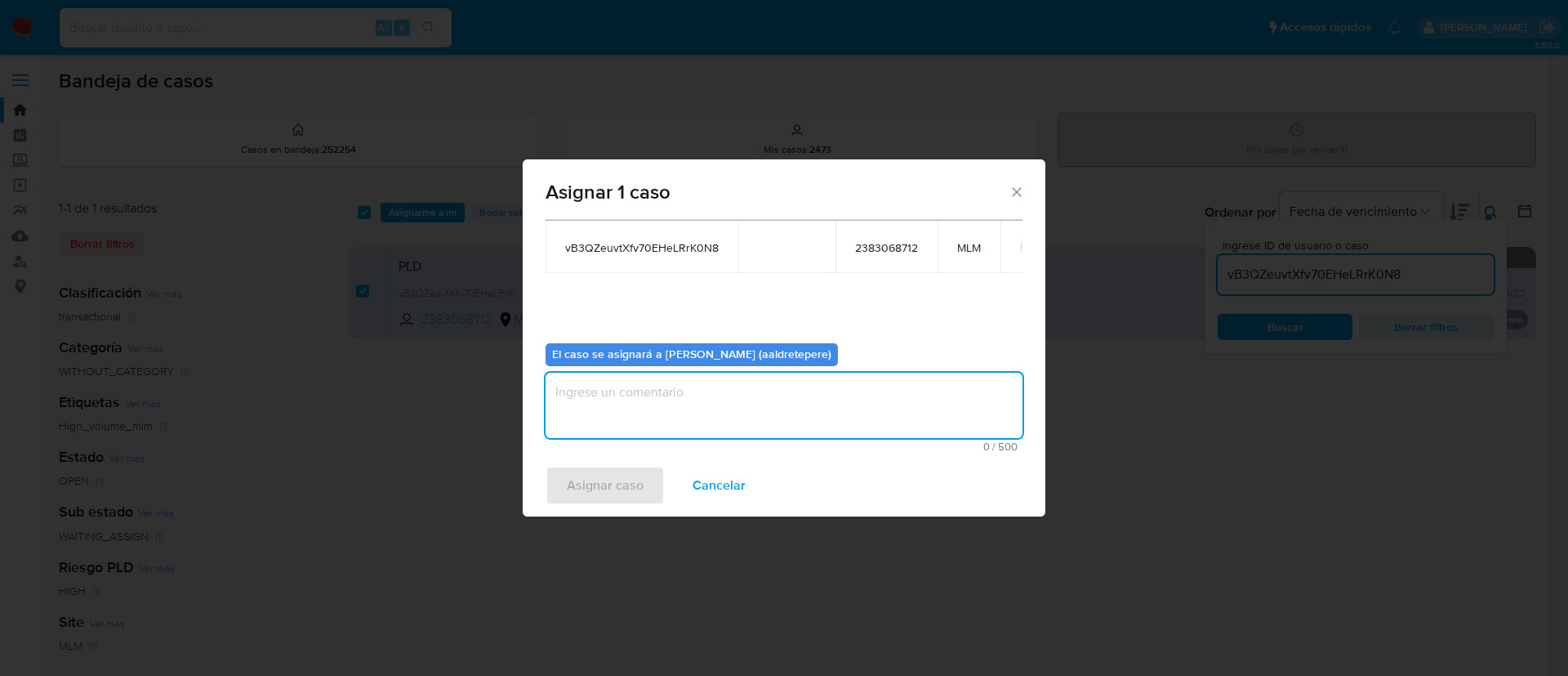
click at [679, 431] on textarea "assign-modal" at bounding box center [784, 405] width 477 height 66
click at [633, 496] on span "Asignar caso" at bounding box center [605, 485] width 76 height 36
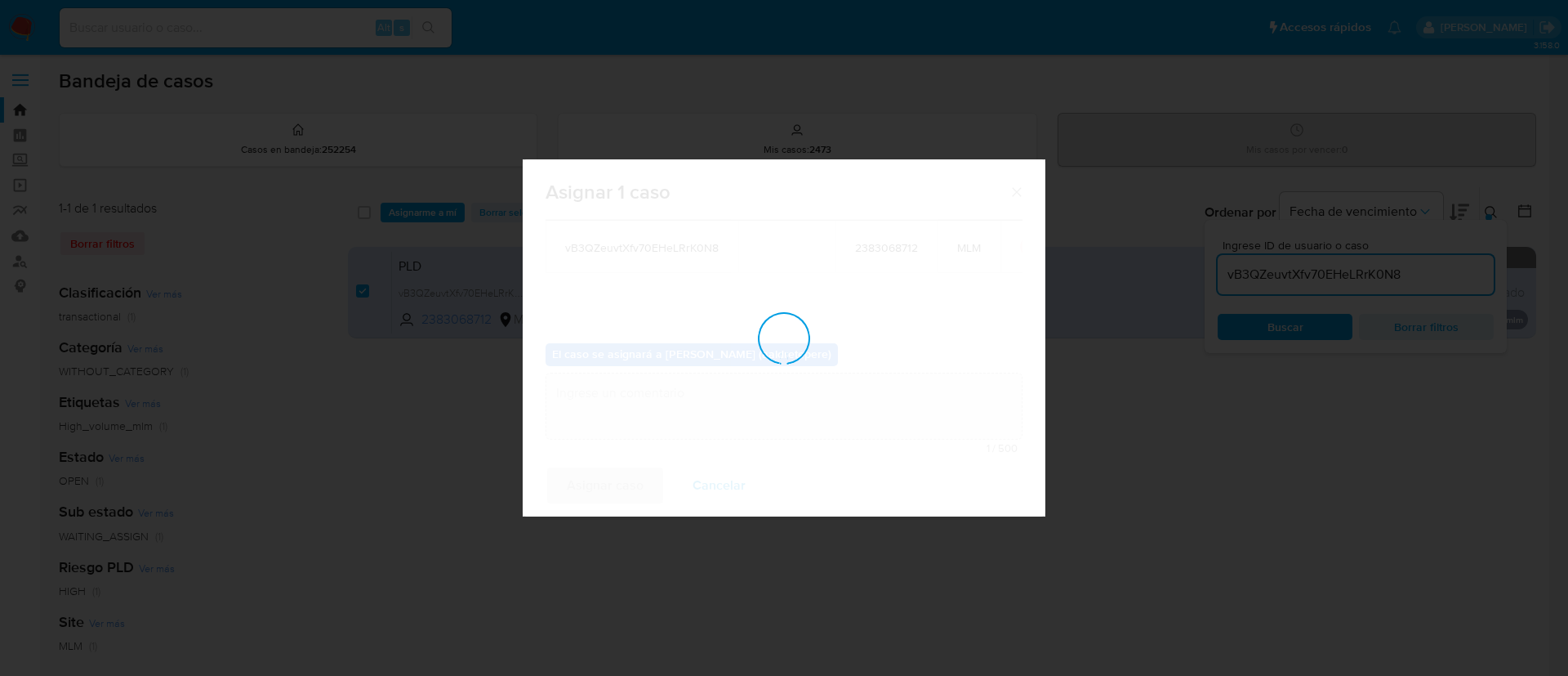
checkbox input "false"
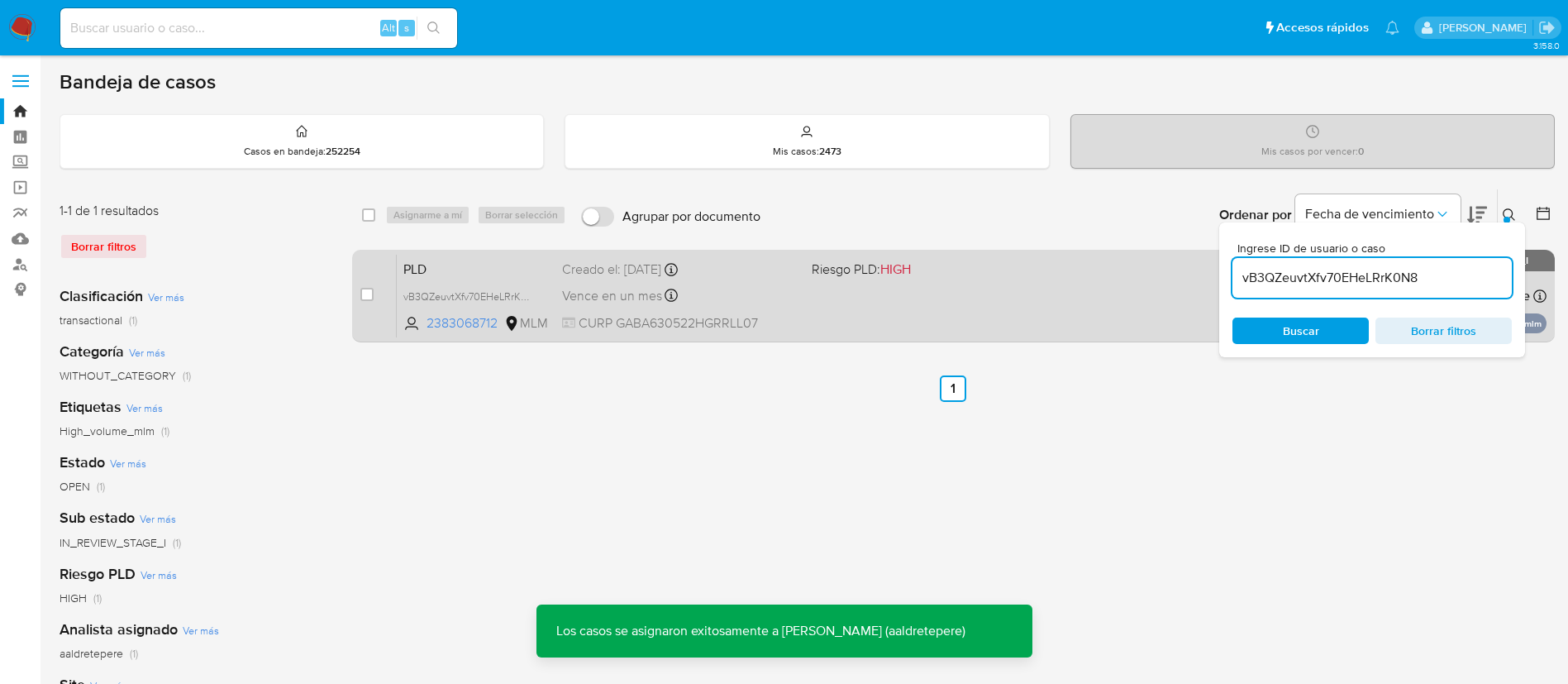
click at [895, 321] on div "PLD vB3QZeuvtXfv70EHeLRrK0N8 2383068712 MLM Riesgo PLD: HIGH Creado el: [DATE] …" at bounding box center [971, 296] width 1150 height 84
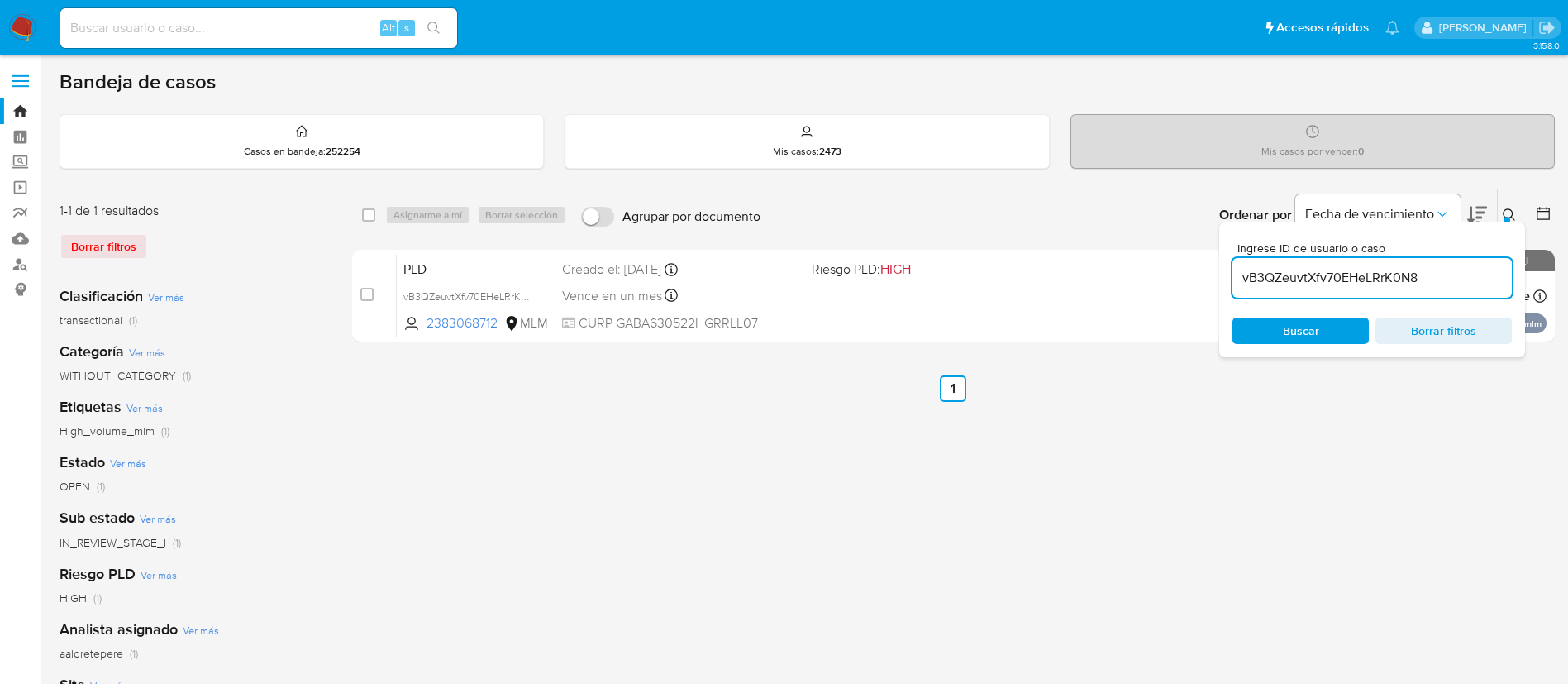
click at [25, 19] on img at bounding box center [22, 27] width 28 height 28
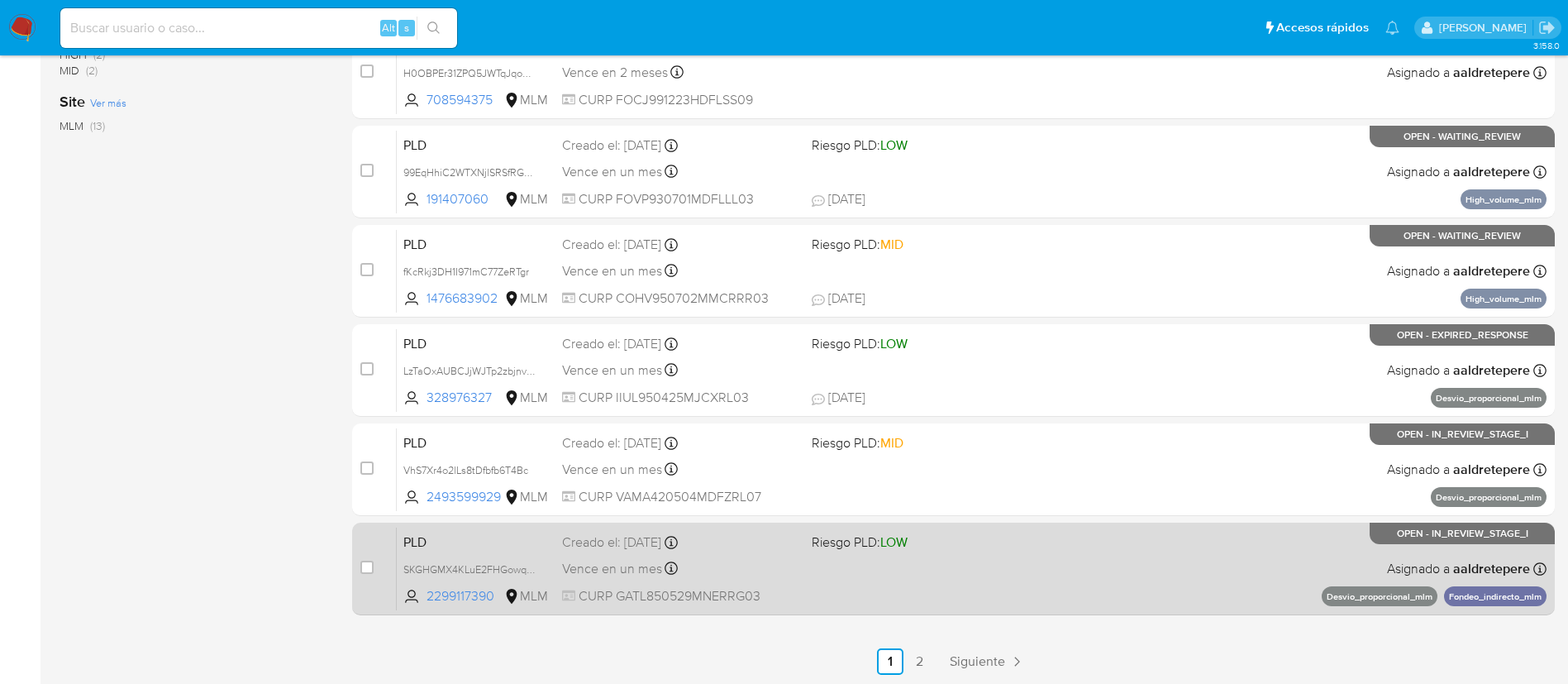
scroll to position [681, 0]
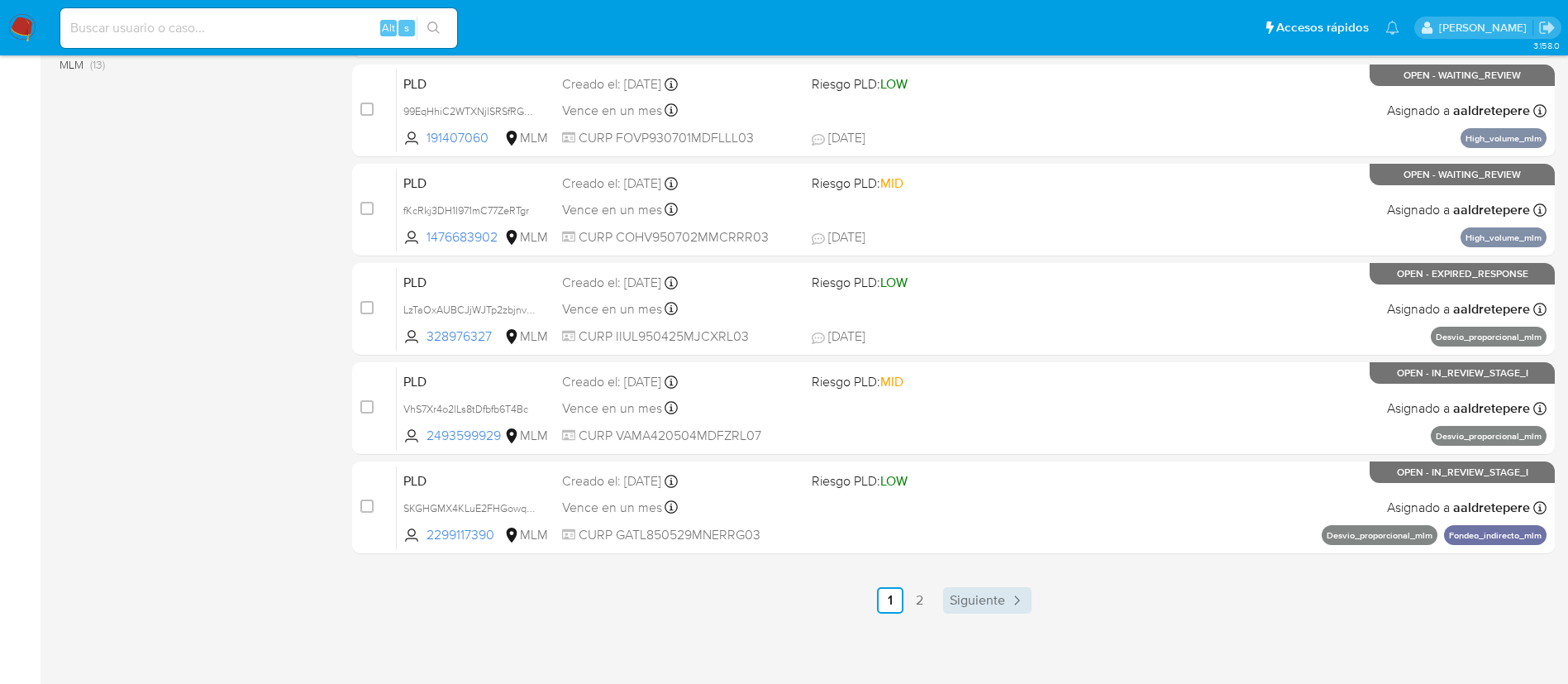
click at [951, 601] on span "Siguiente" at bounding box center [977, 600] width 55 height 14
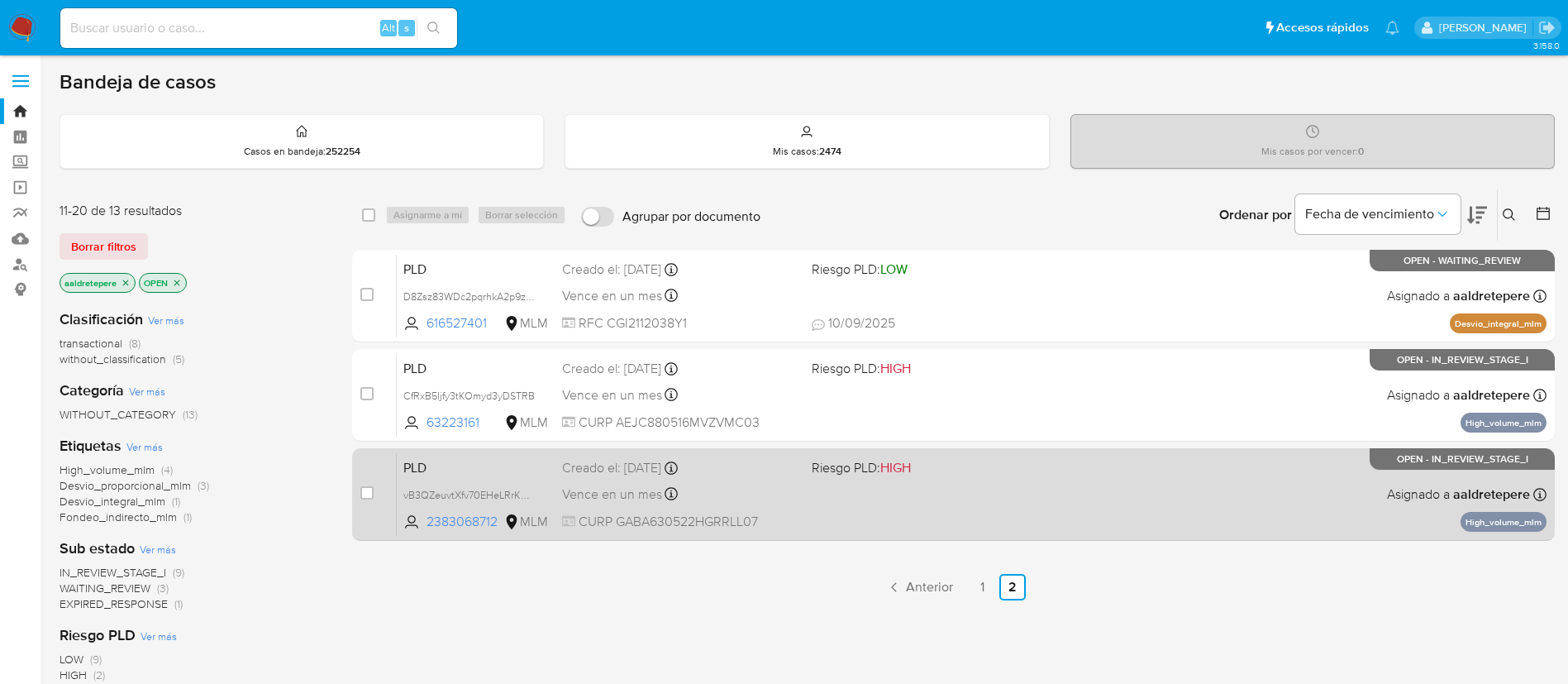
click at [1238, 497] on div "PLD vB3QZeuvtXfv70EHeLRrK0N8 2383068712 MLM Riesgo PLD: HIGH Creado el: 12/08/2…" at bounding box center [971, 494] width 1150 height 84
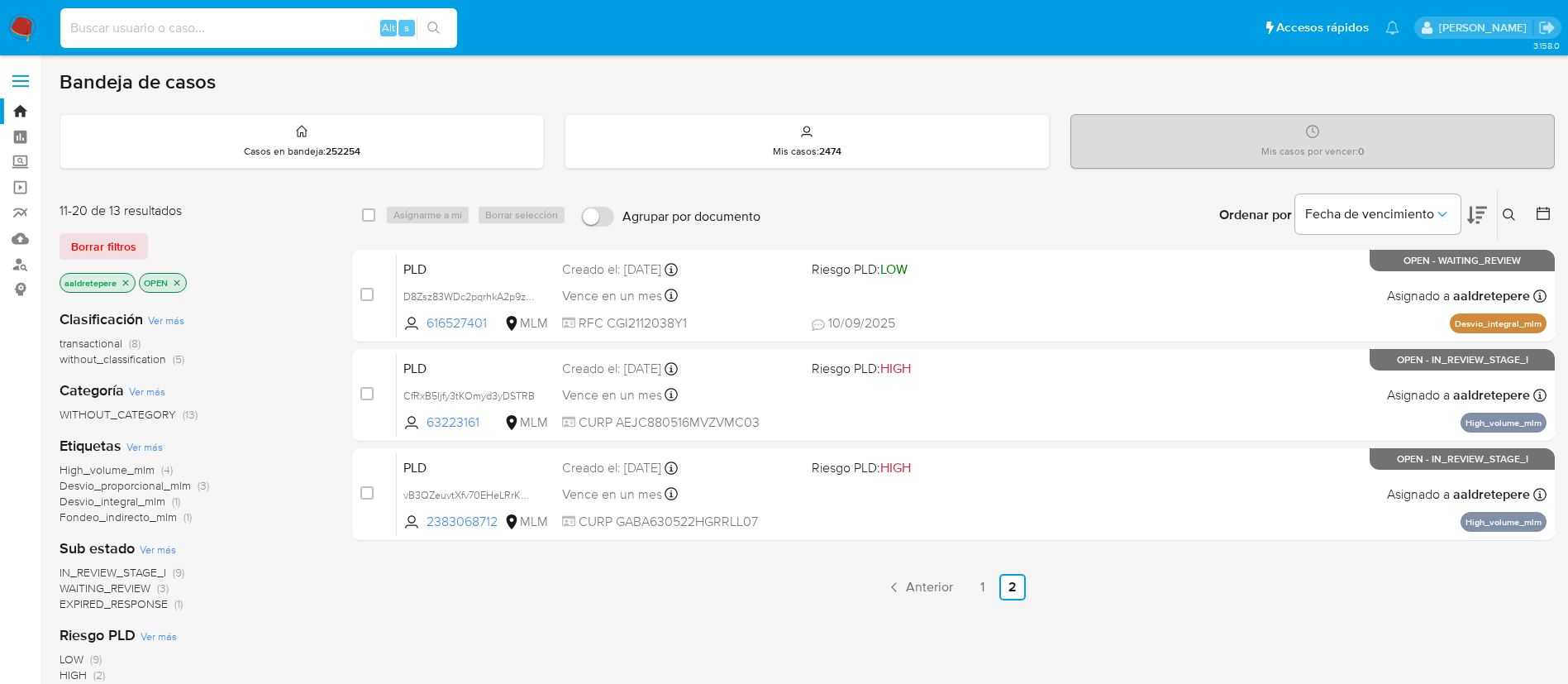
click at [115, 23] on input at bounding box center [258, 28] width 397 height 22
paste input "2409996144"
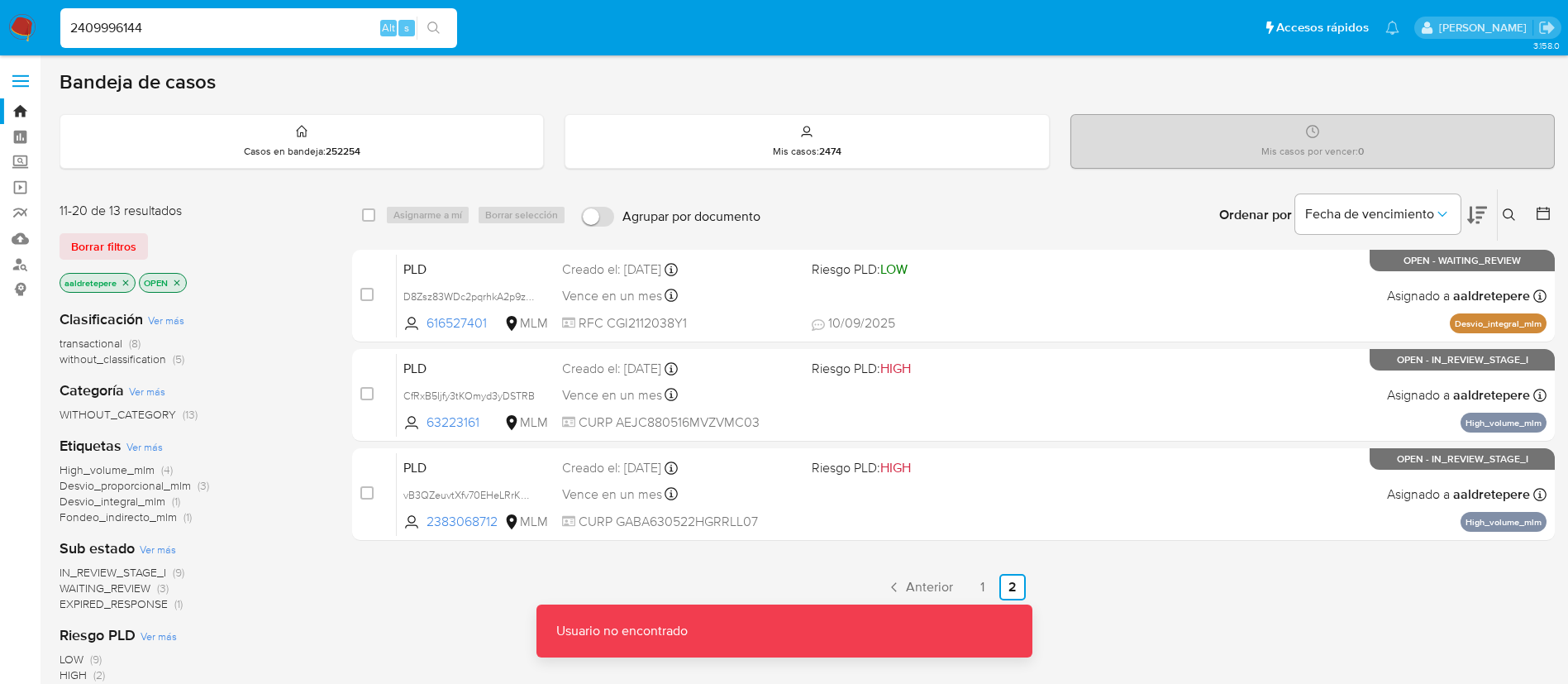
click at [191, 25] on input "2409996144" at bounding box center [258, 28] width 397 height 22
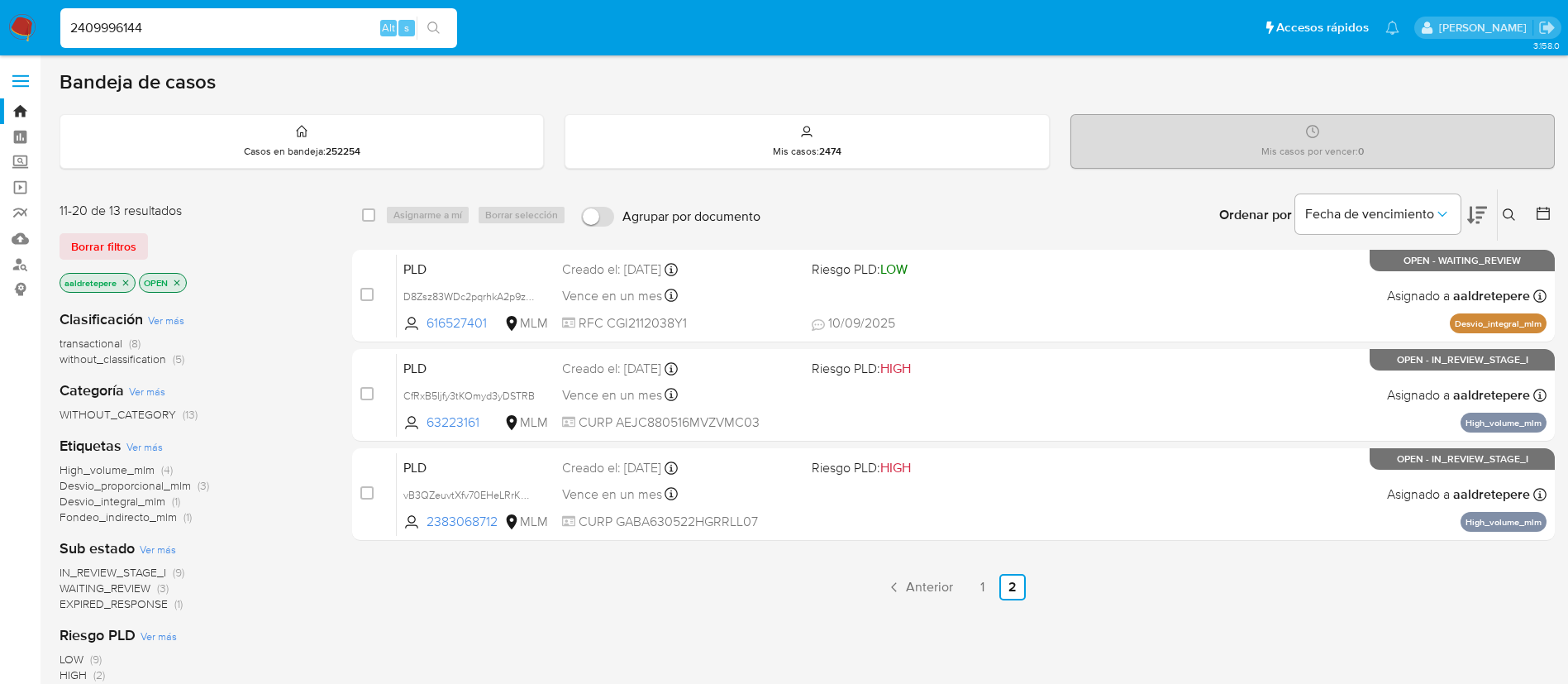
type input "2409996144"
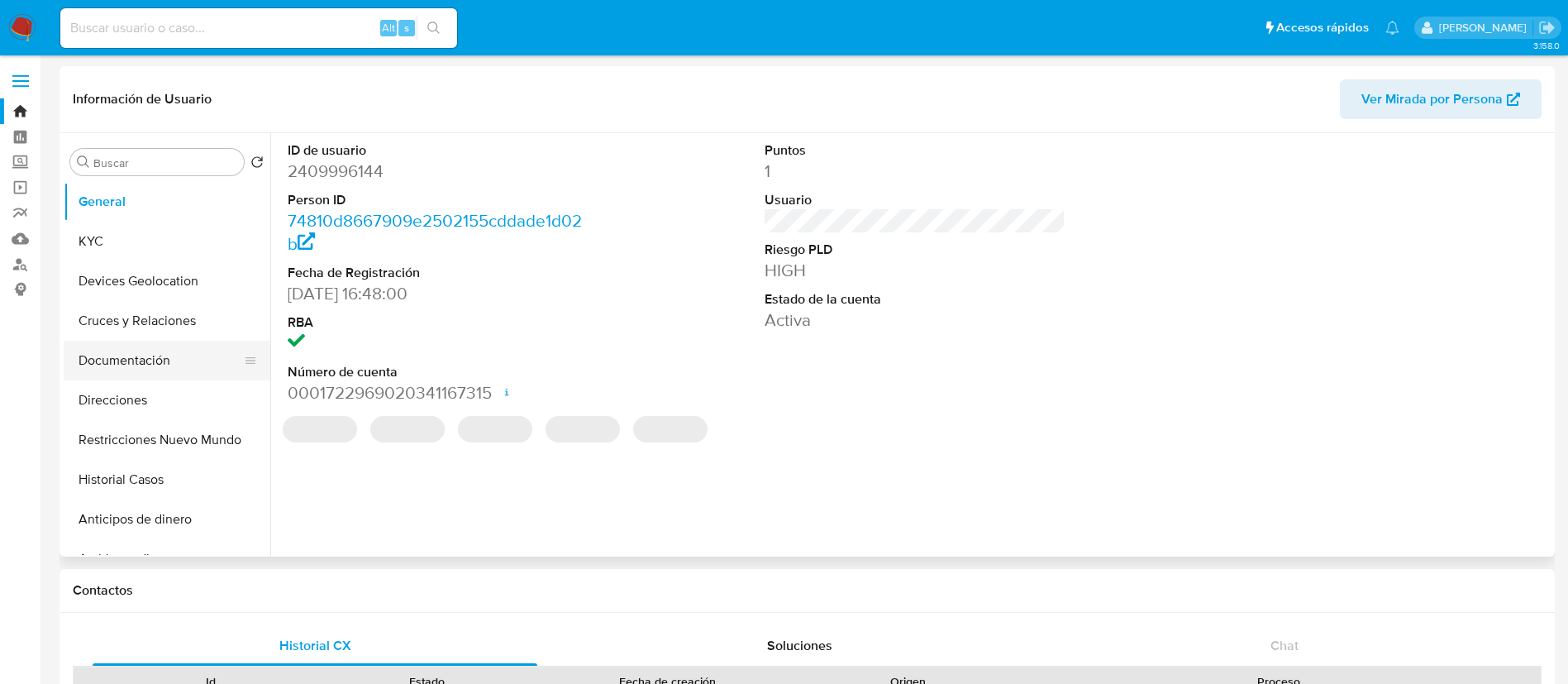
select select "10"
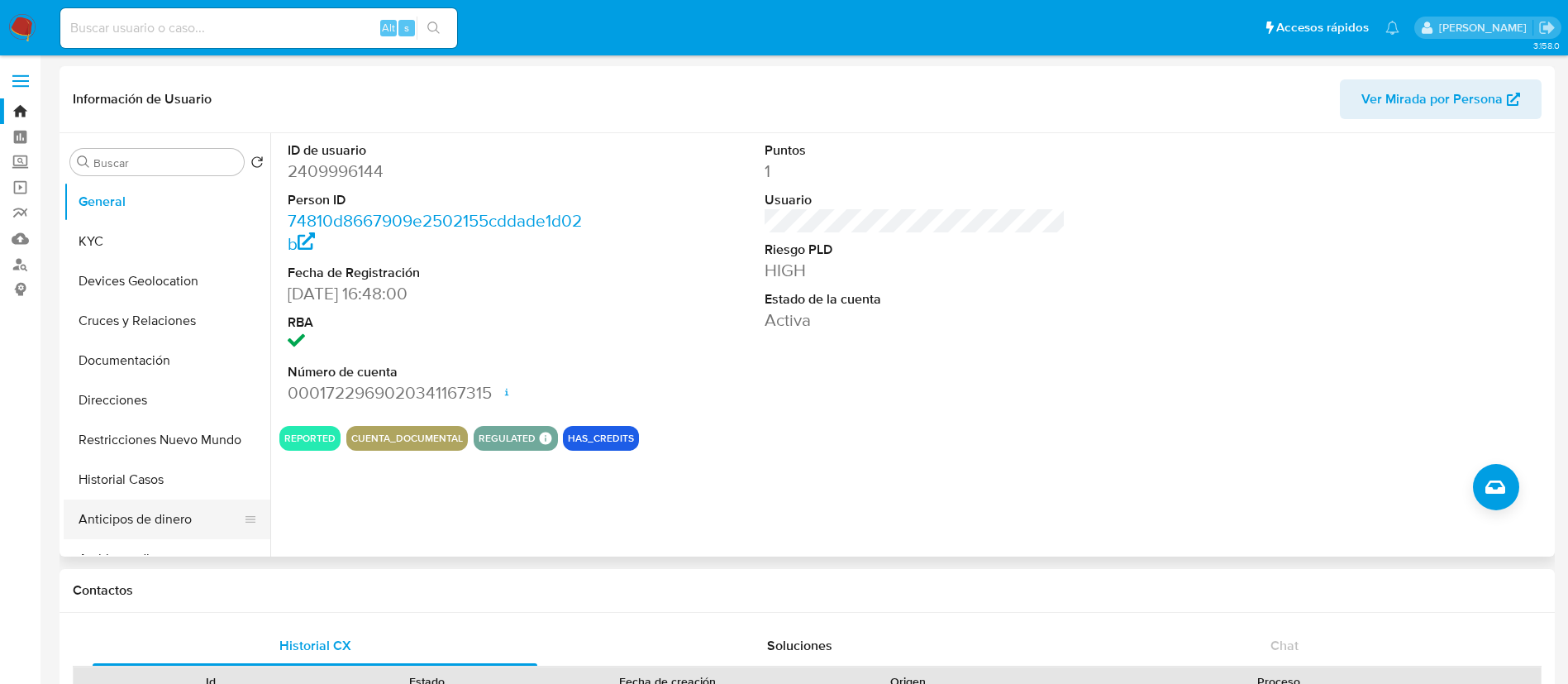
click at [168, 516] on button "Anticipos de dinero" at bounding box center [160, 519] width 194 height 40
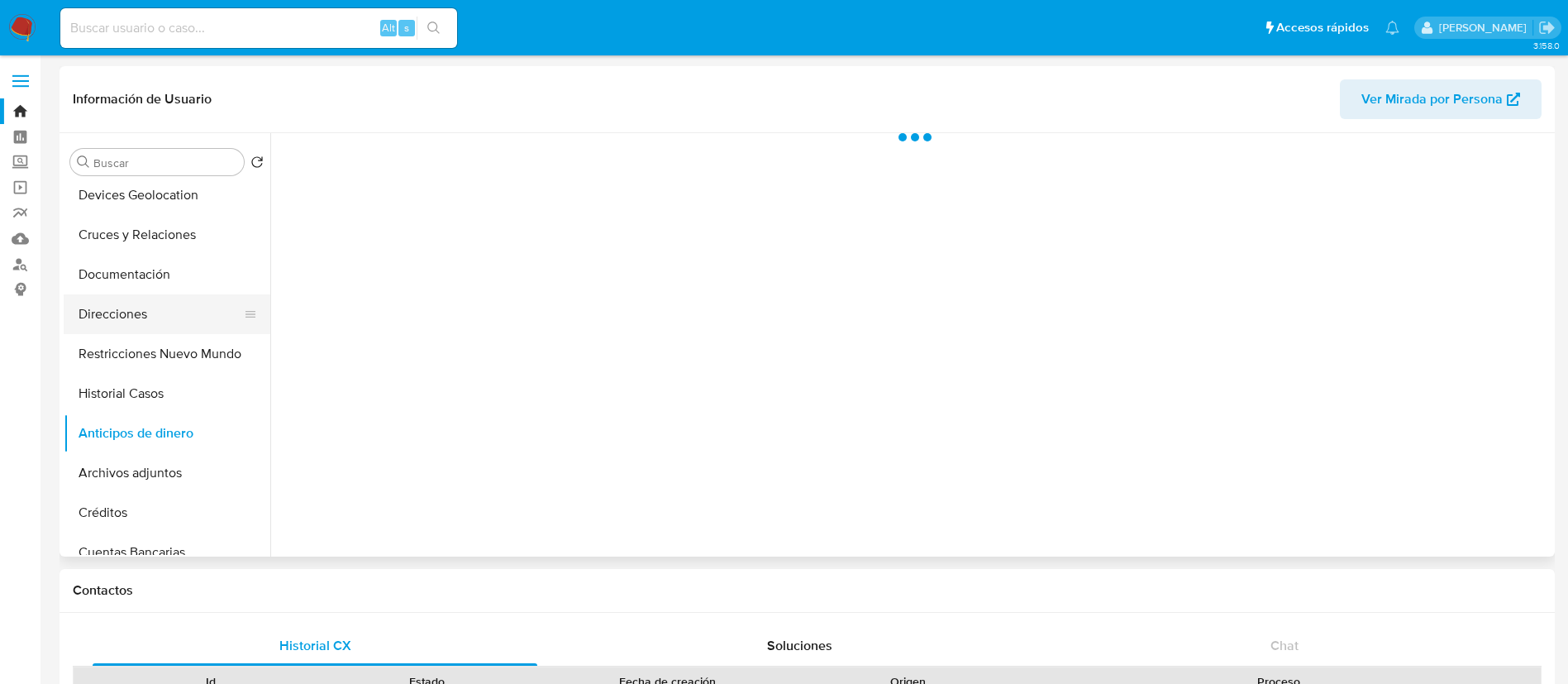
scroll to position [124, 0]
click at [176, 358] on button "Historial Casos" at bounding box center [160, 356] width 194 height 40
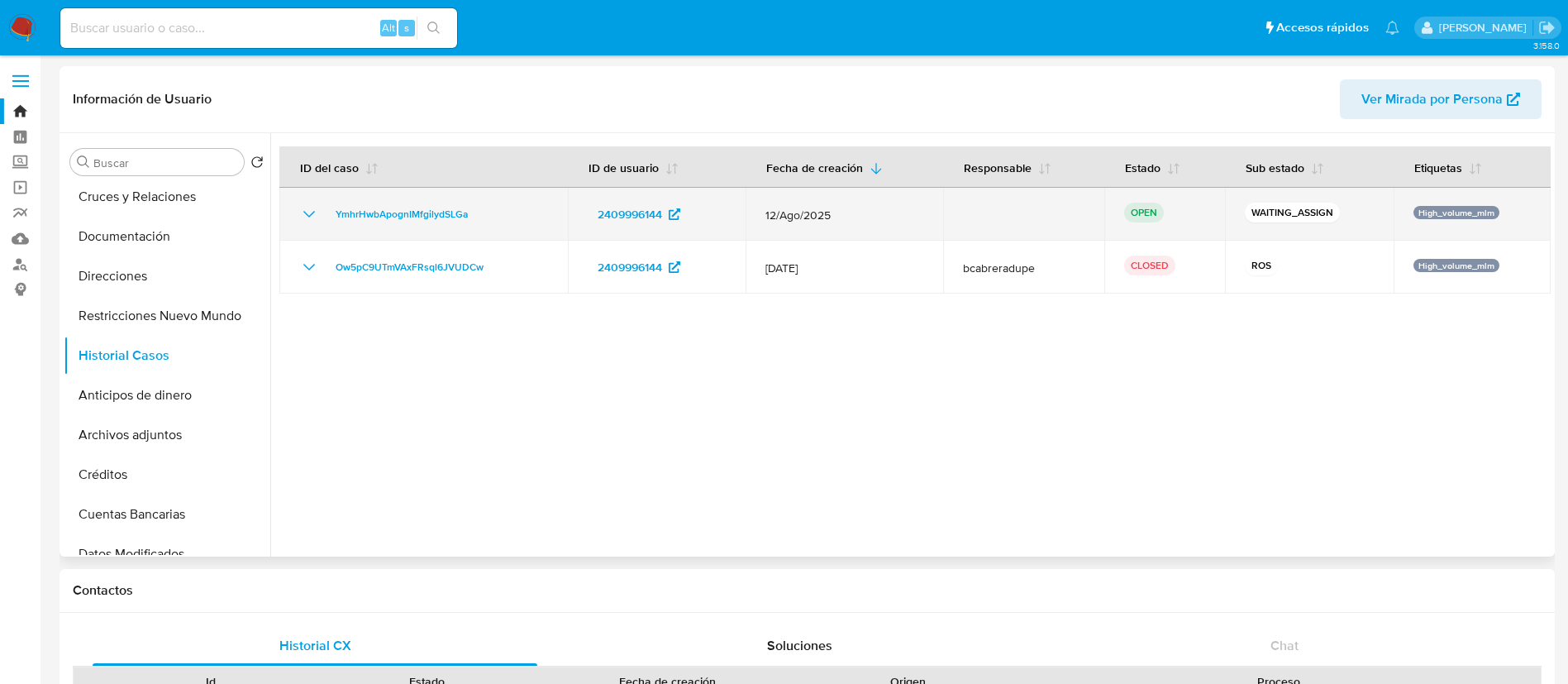
drag, startPoint x: 534, startPoint y: 222, endPoint x: 319, endPoint y: 219, distance: 215.0
click at [319, 219] on div "YmhrHwbApognIMfgilydSLGa" at bounding box center [424, 214] width 249 height 20
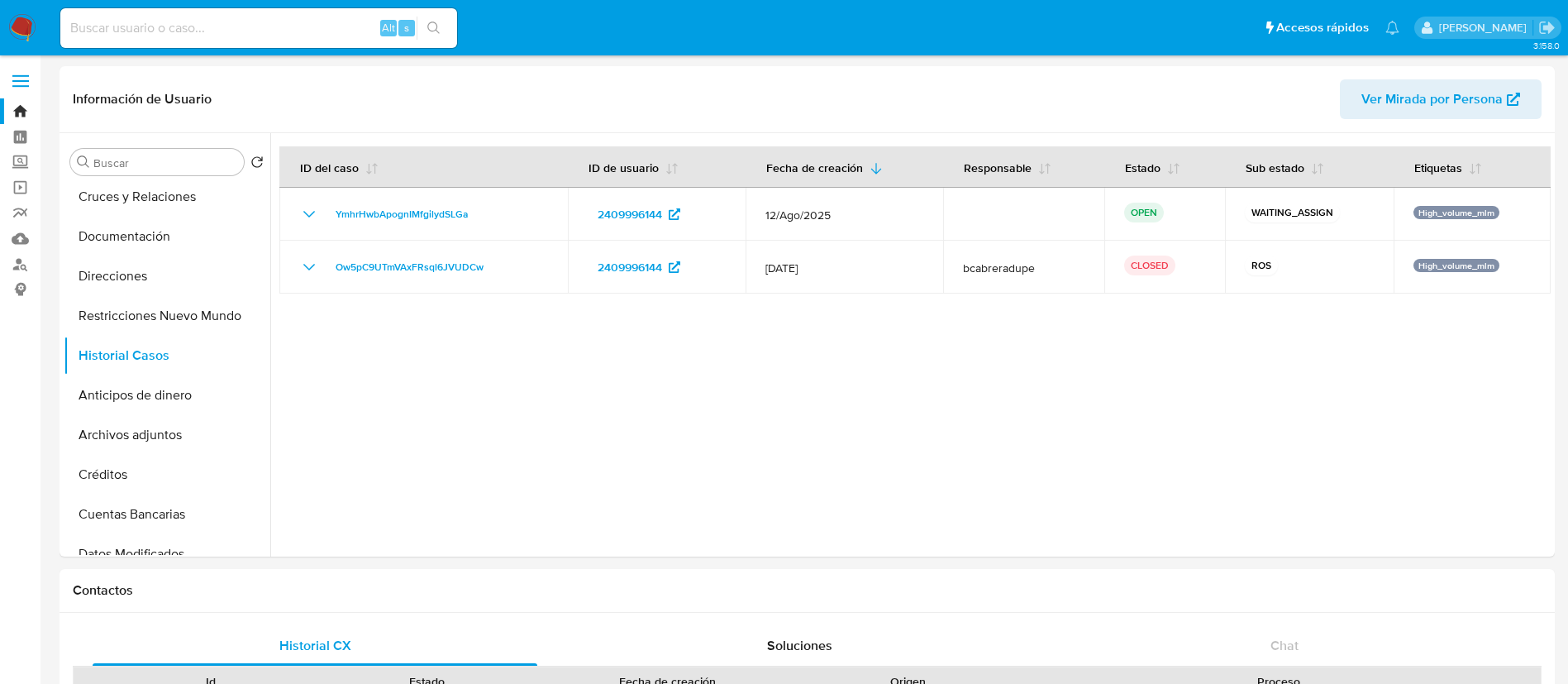
click at [25, 26] on img at bounding box center [22, 27] width 28 height 28
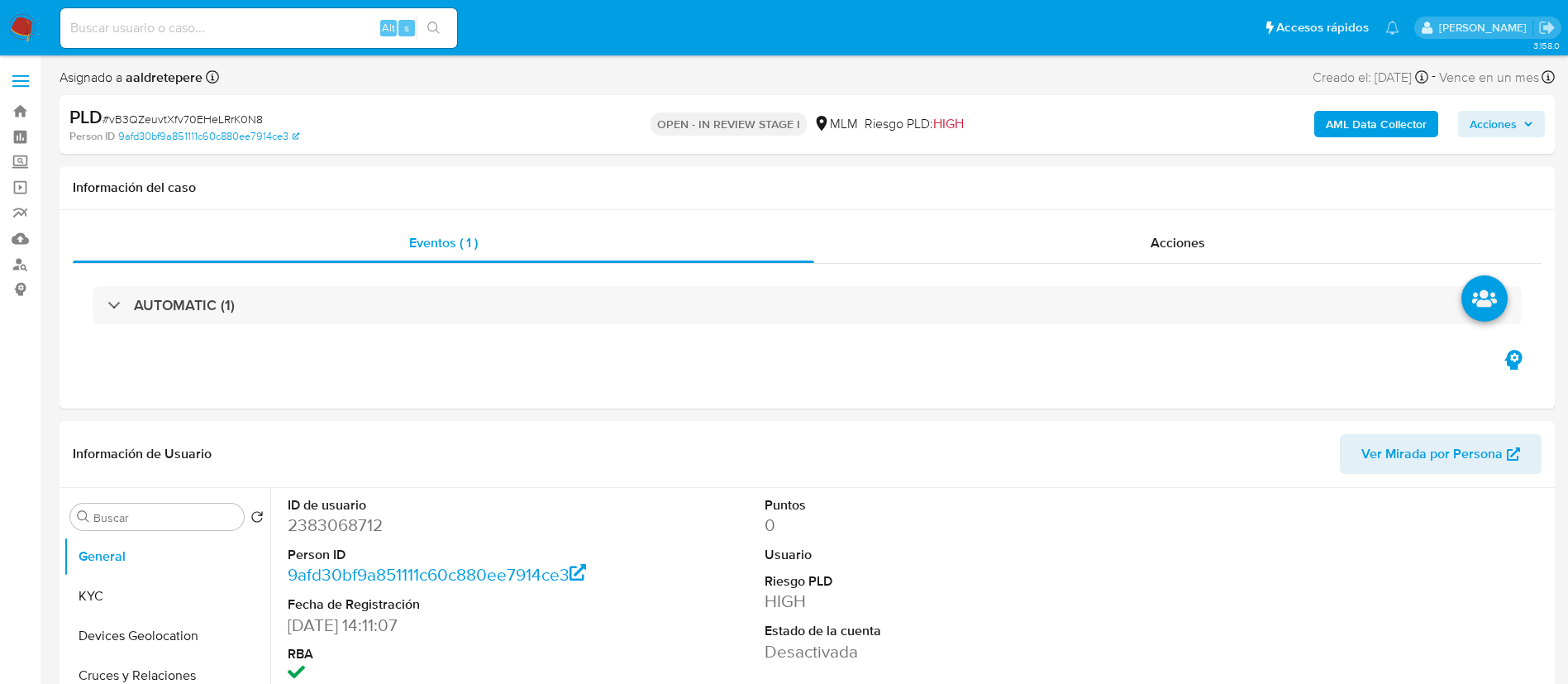
select select "10"
click at [196, 585] on button "KYC" at bounding box center [160, 596] width 194 height 40
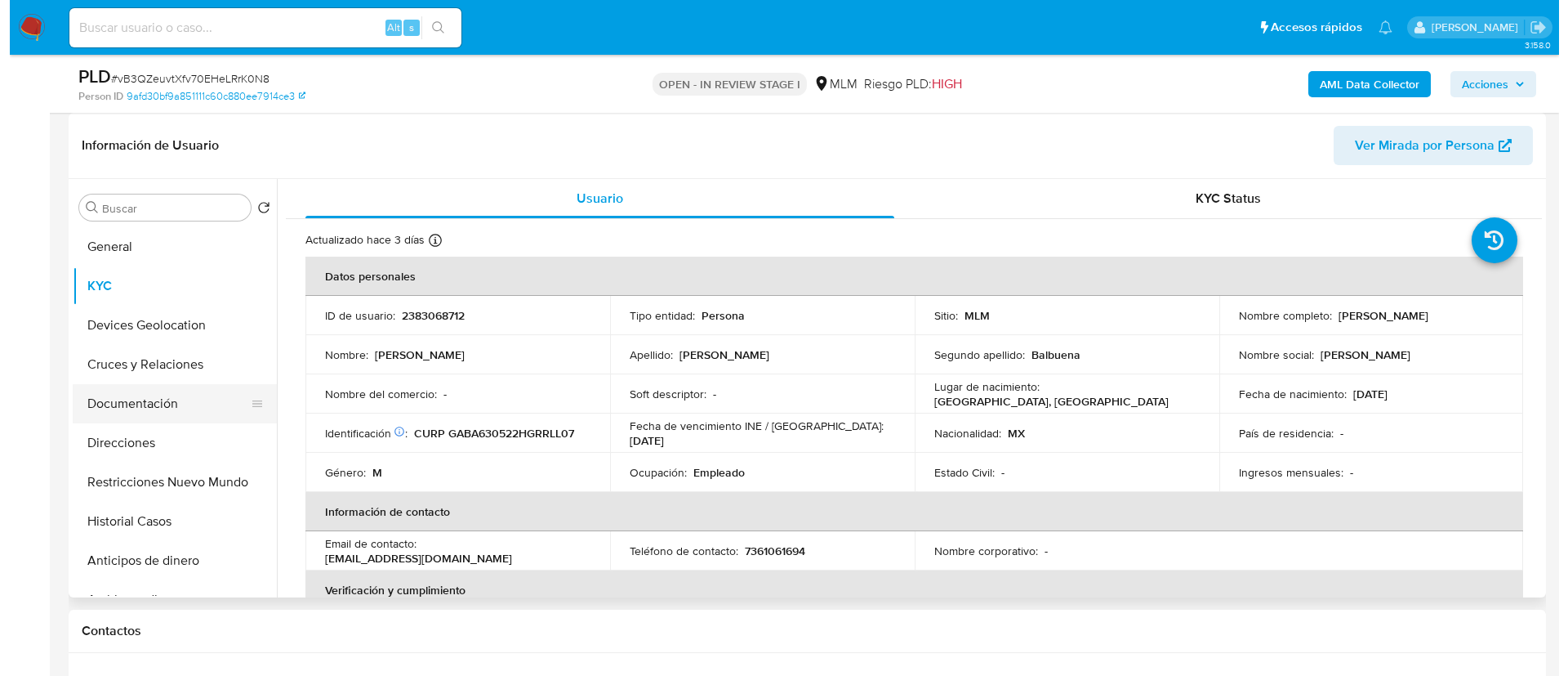
scroll to position [122, 0]
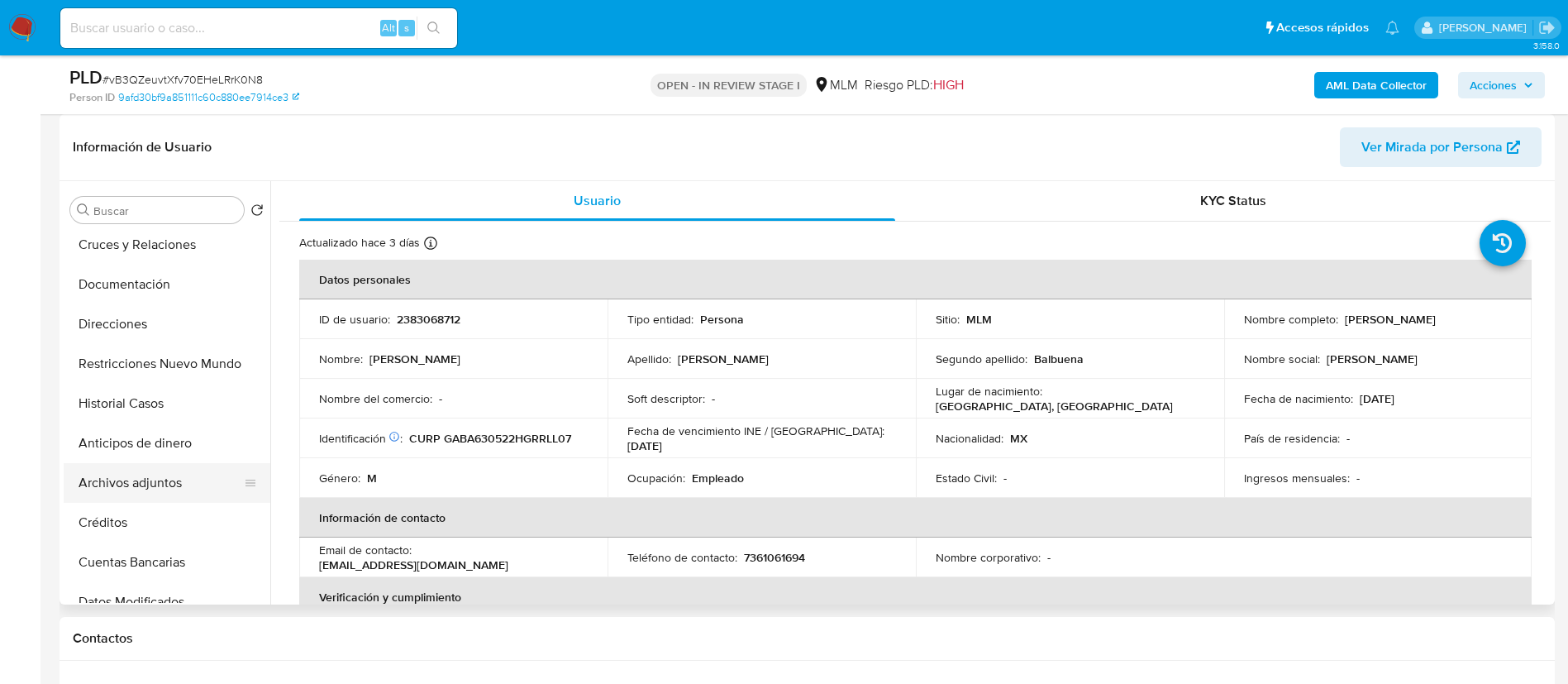
click at [187, 494] on button "Archivos adjuntos" at bounding box center [160, 483] width 194 height 40
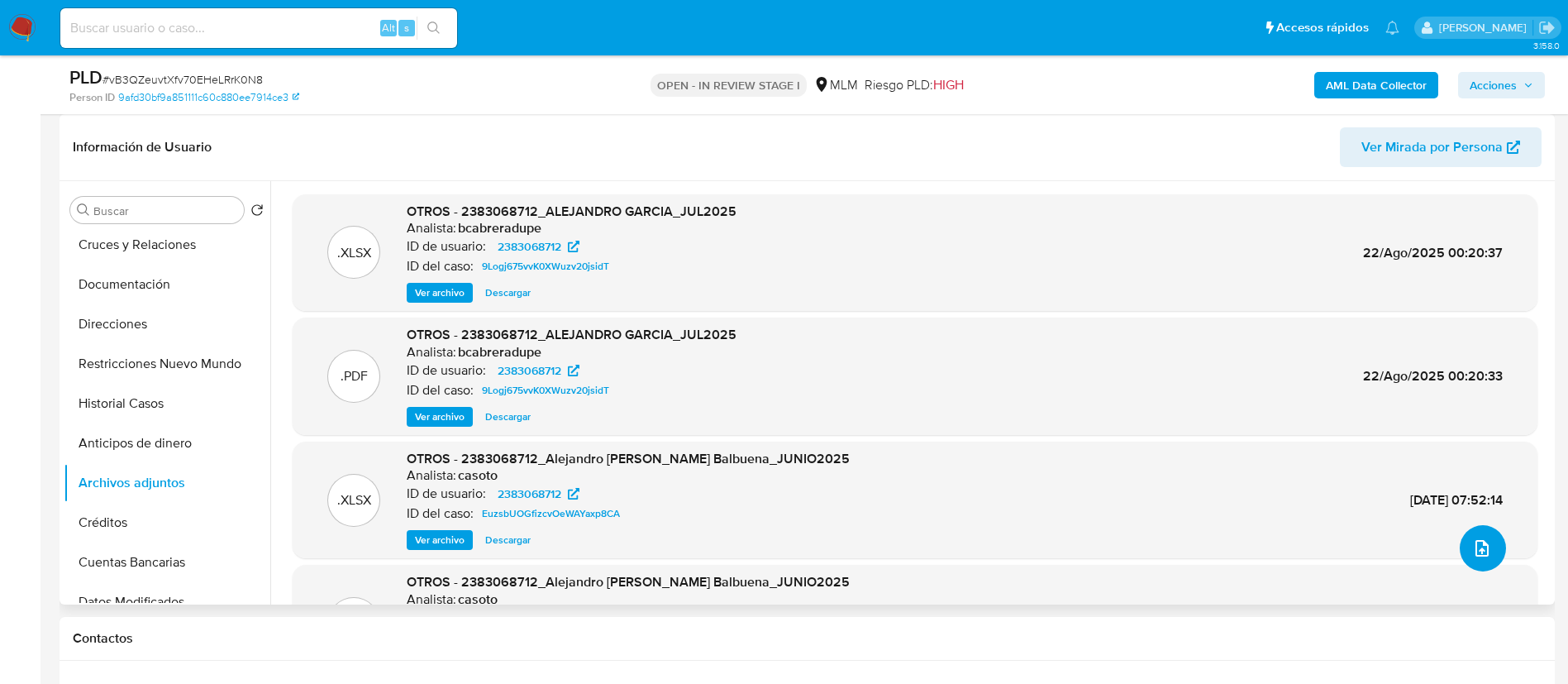
click at [1461, 550] on button "upload-file" at bounding box center [1483, 548] width 46 height 46
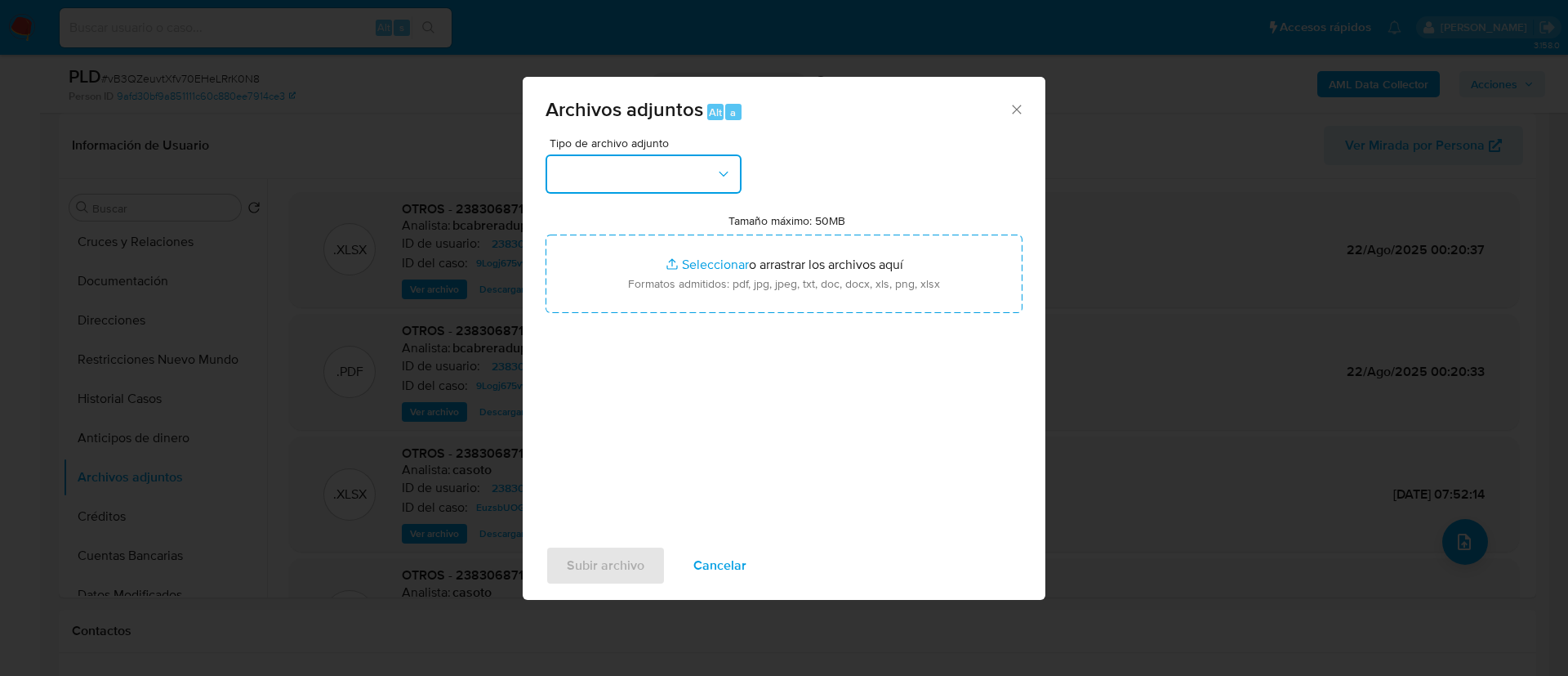
click at [596, 171] on button "button" at bounding box center [643, 174] width 196 height 40
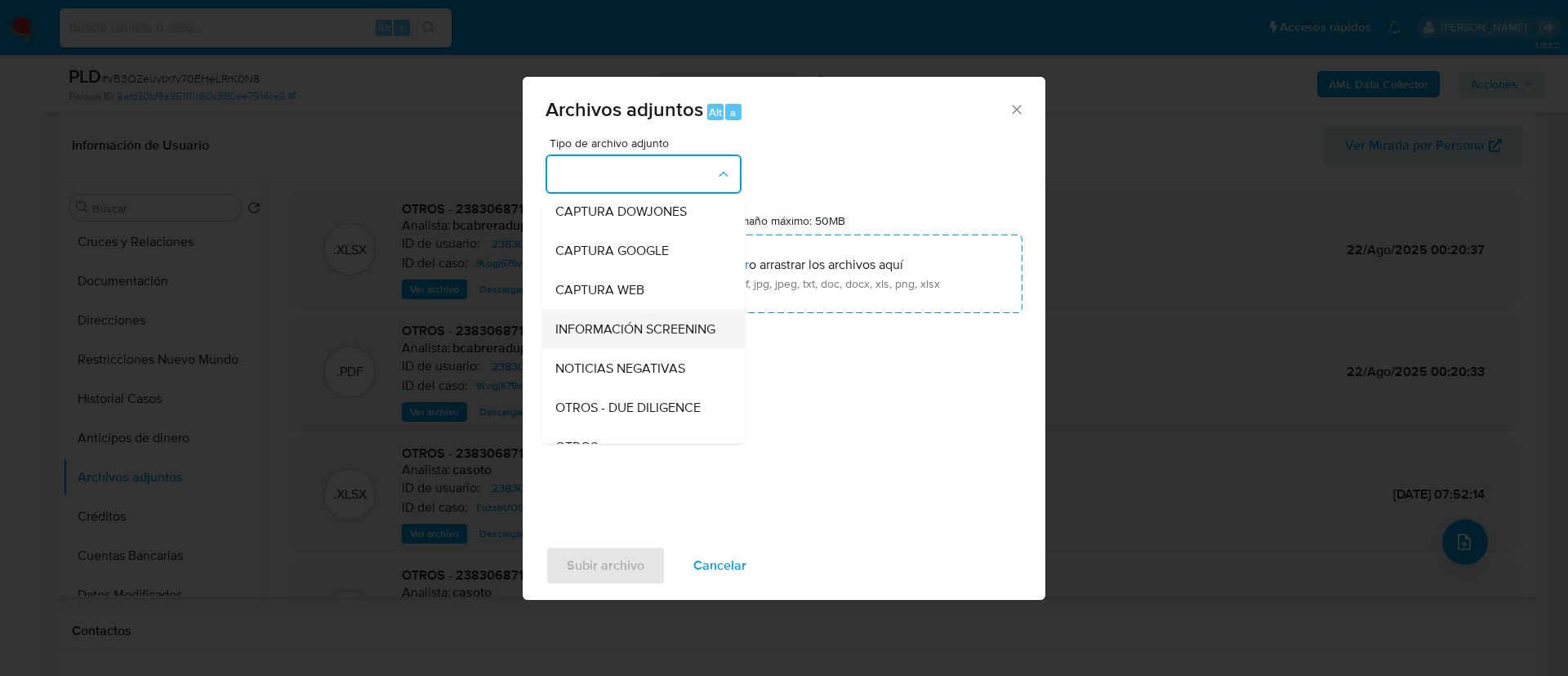
scroll to position [168, 0]
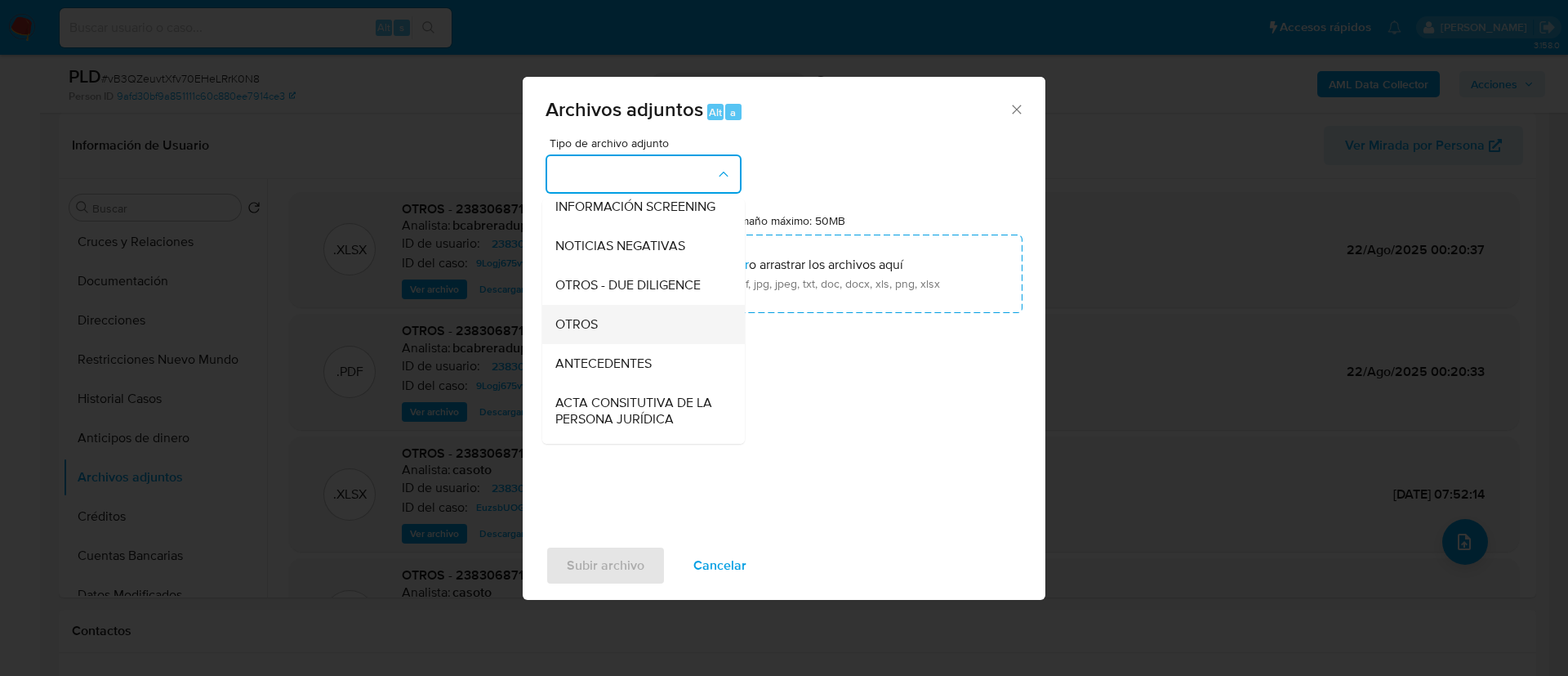
click at [615, 336] on div "OTROS" at bounding box center [638, 325] width 166 height 40
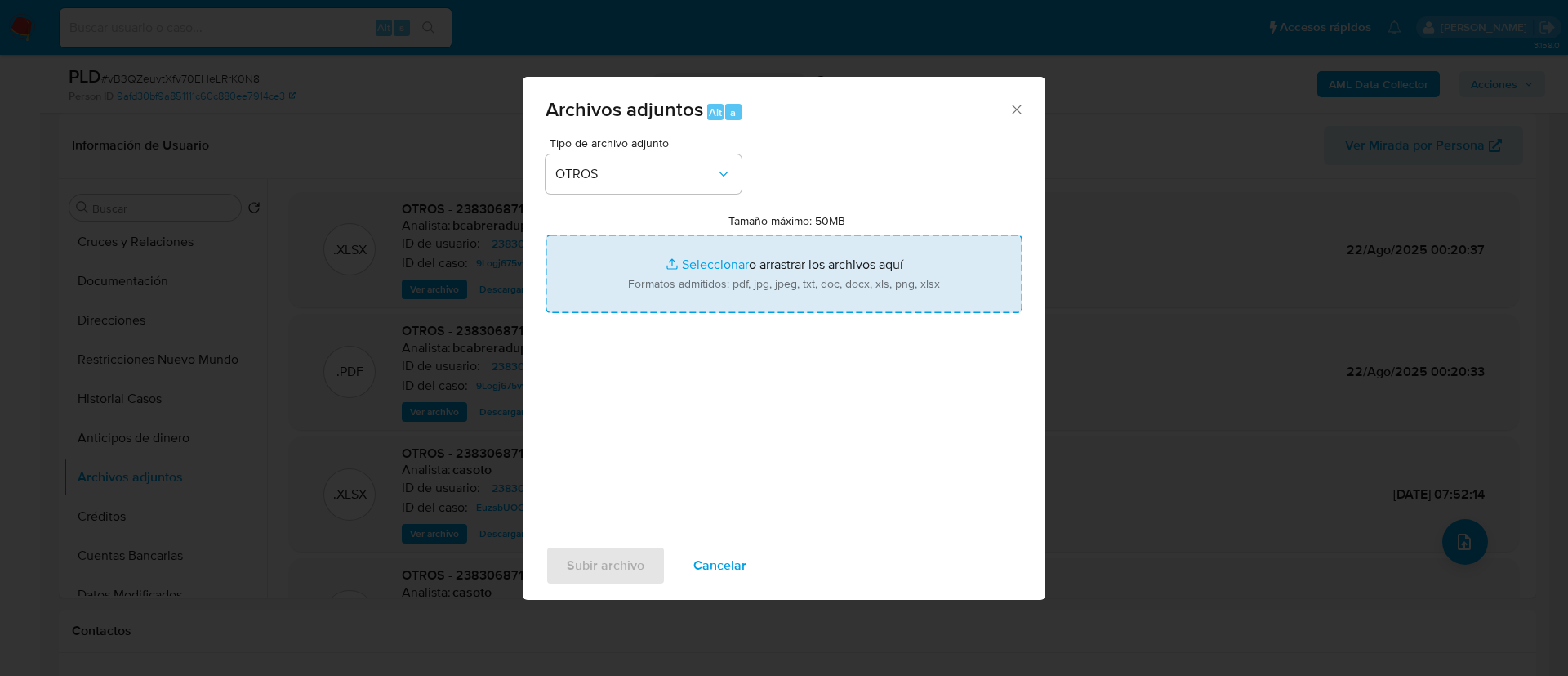
click at [752, 265] on input "Tamaño máximo: 50MB Seleccionar archivos" at bounding box center [784, 273] width 477 height 78
type input "C:\fakepath\2383068712_Alejandro Garcia Balbuena_AGOSTO 2025.pdf"
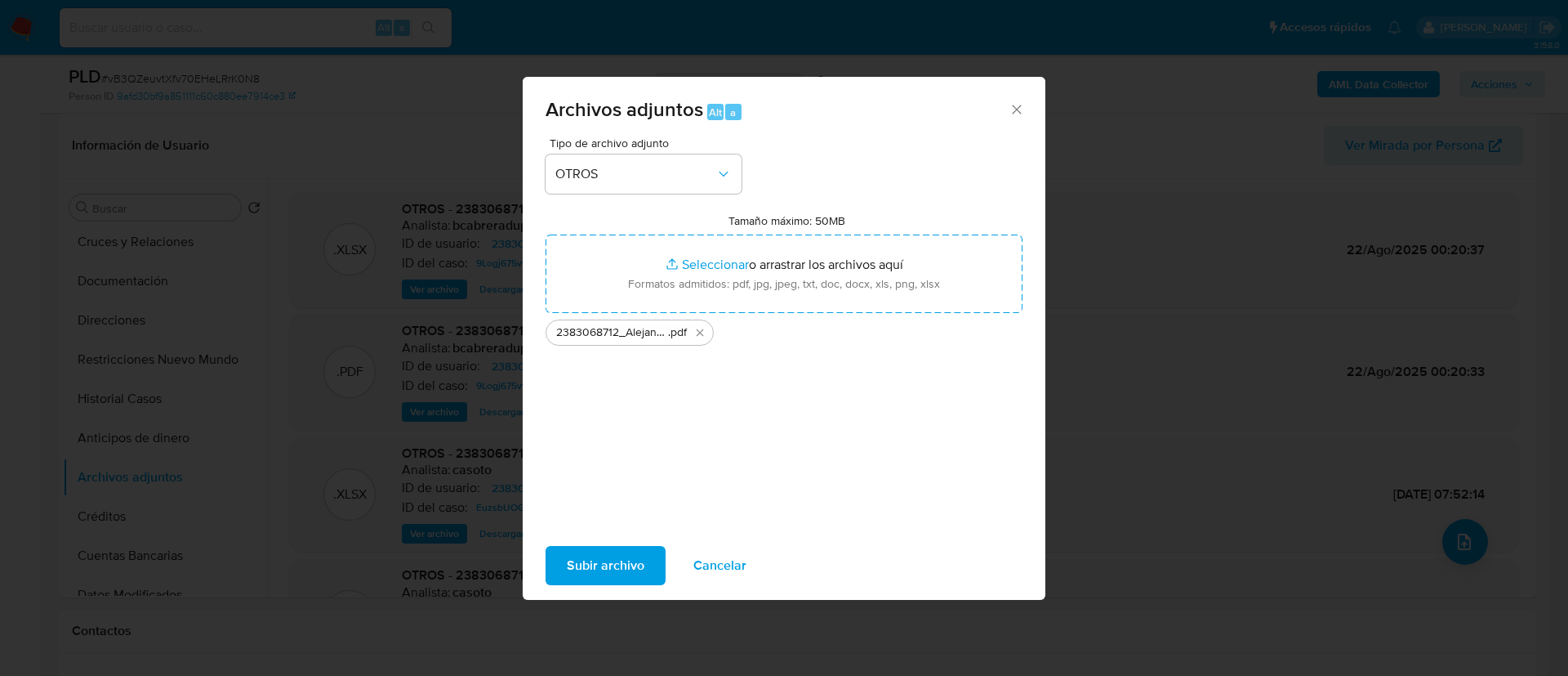
click at [720, 564] on span "Cancelar" at bounding box center [720, 565] width 53 height 36
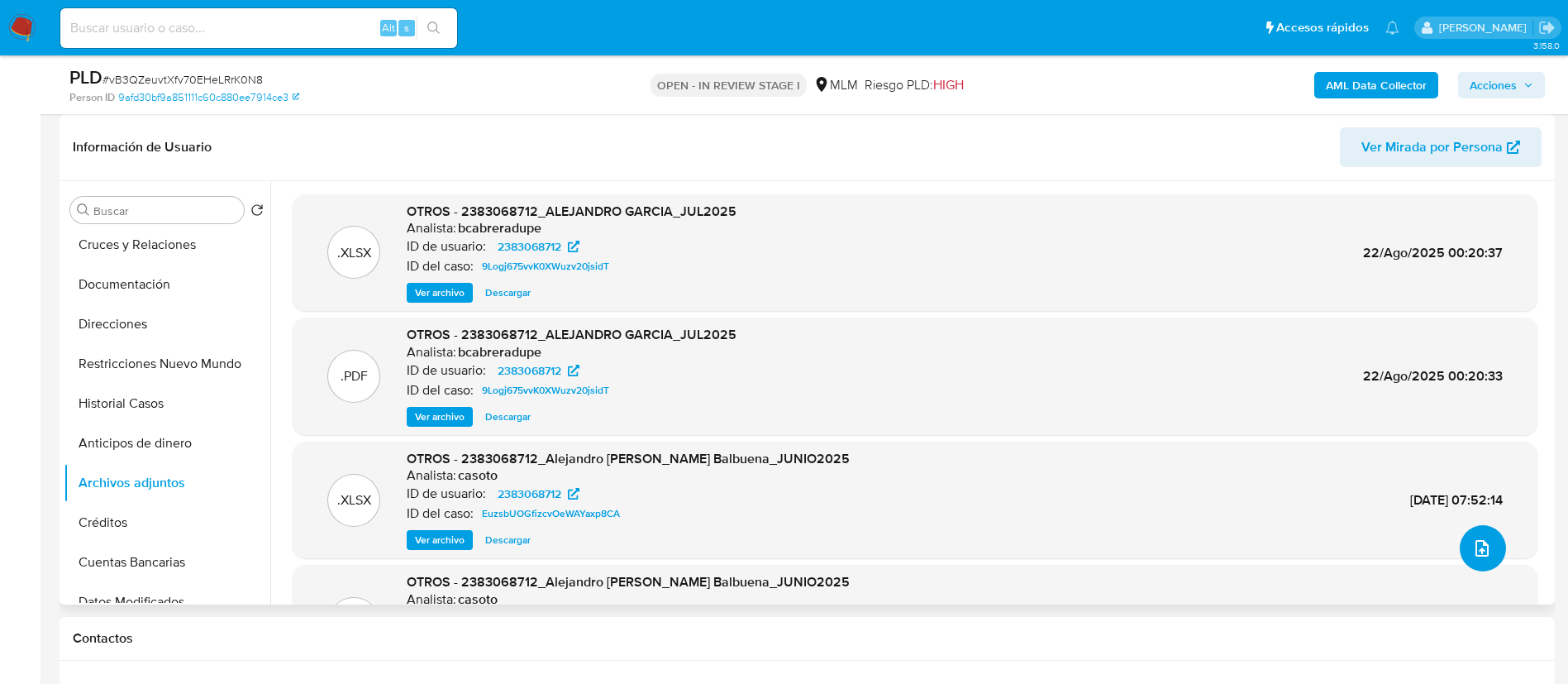
click at [1488, 530] on button "upload-file" at bounding box center [1483, 548] width 46 height 46
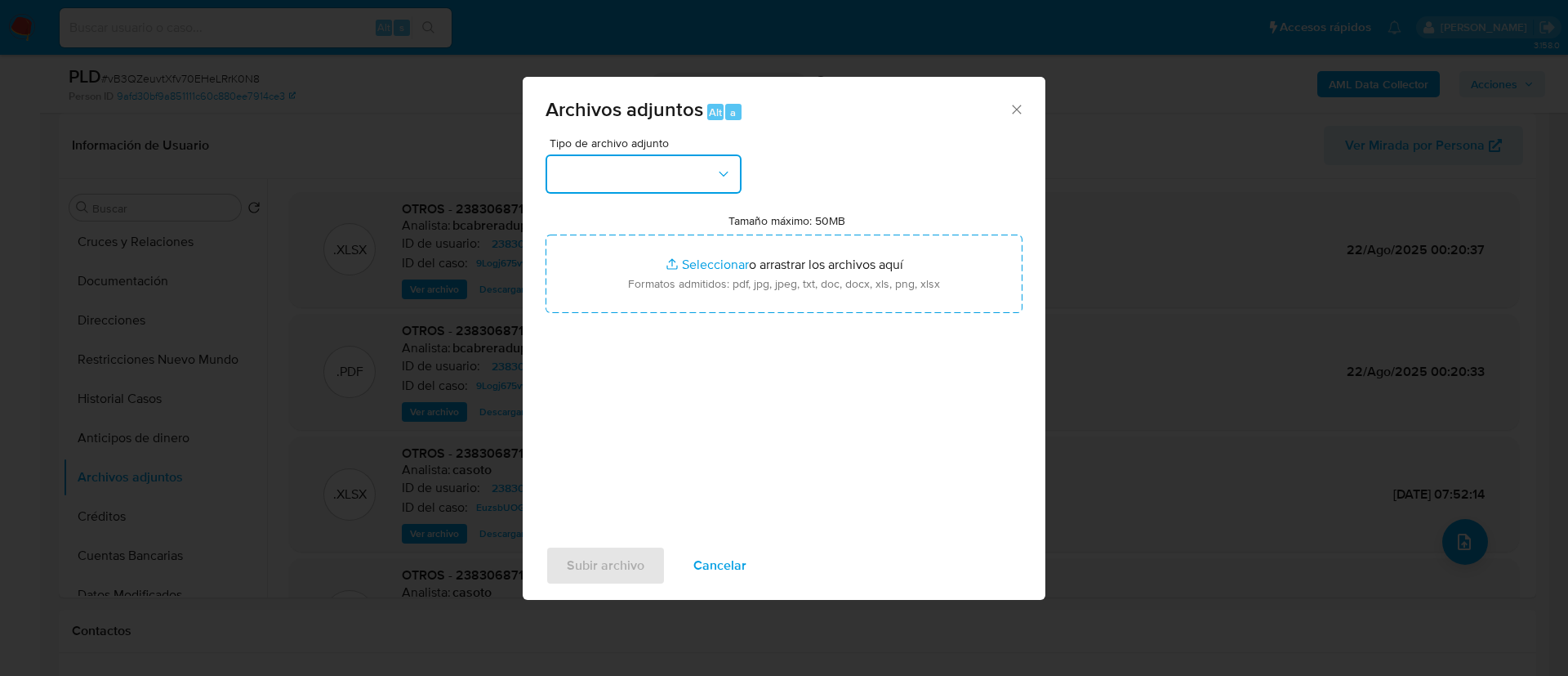
click at [695, 172] on button "button" at bounding box center [643, 174] width 196 height 40
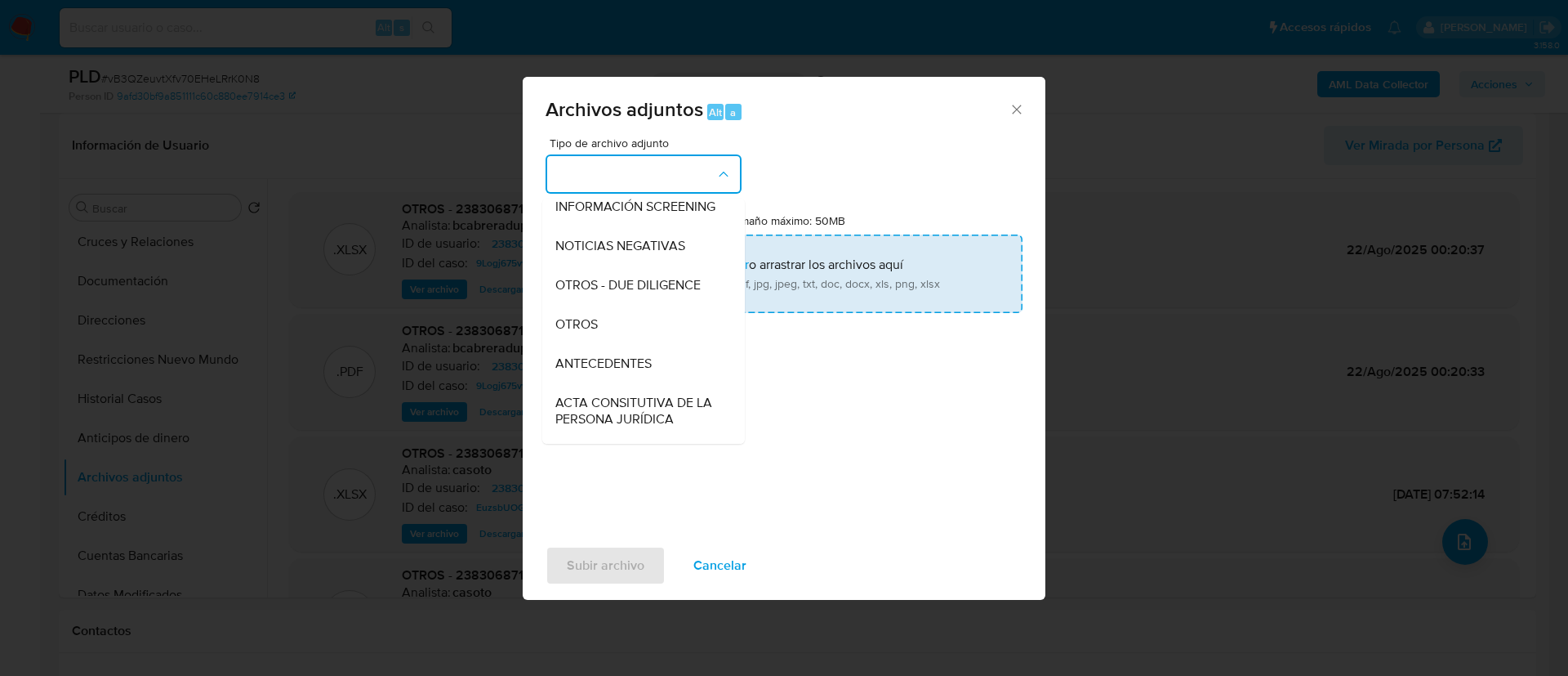
drag, startPoint x: 633, startPoint y: 343, endPoint x: 781, endPoint y: 266, distance: 166.8
click at [633, 342] on div "OTROS" at bounding box center [638, 325] width 166 height 40
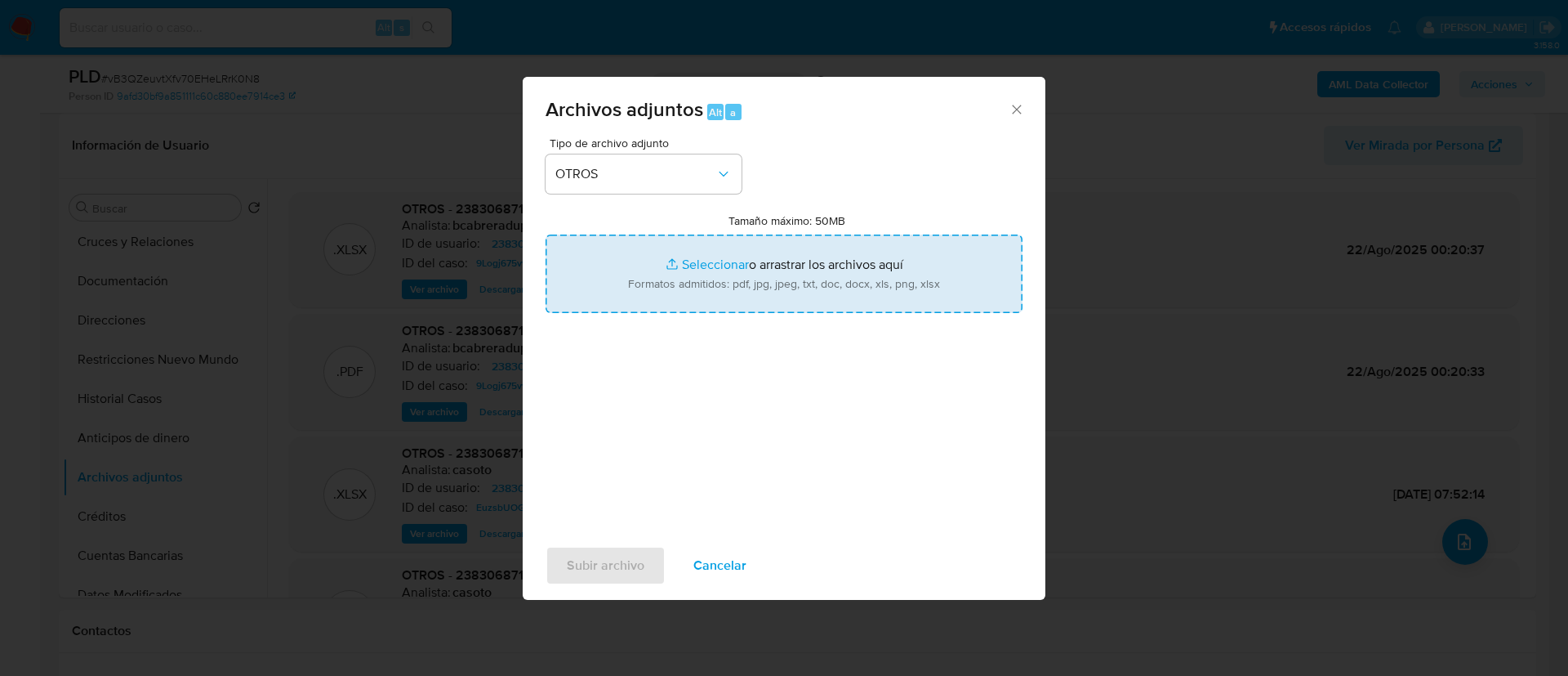
click at [782, 260] on input "Tamaño máximo: 50MB Seleccionar archivos" at bounding box center [784, 273] width 477 height 78
type input "C:\fakepath\2383068712_Alejandro Garcia Balbuena_AGOSTO 2025.pdf"
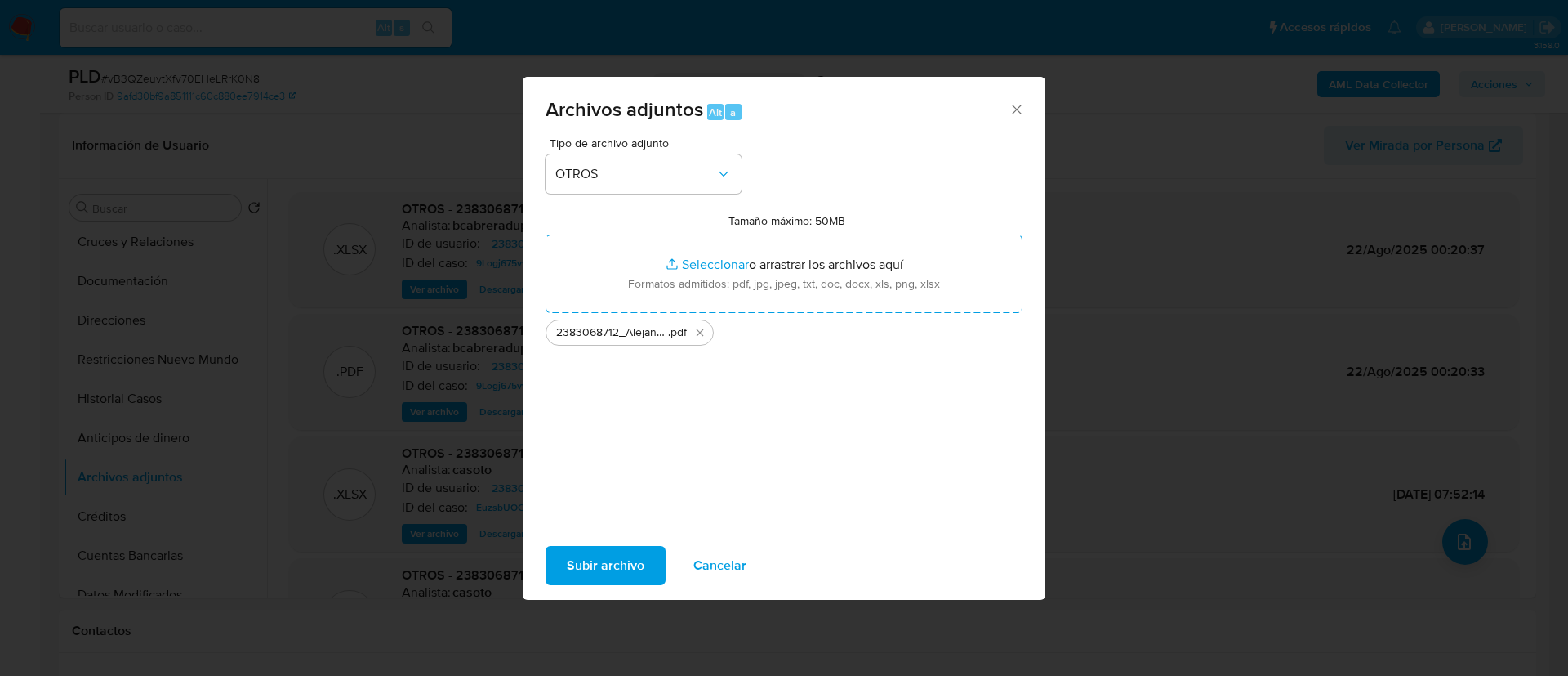
click at [594, 561] on span "Subir archivo" at bounding box center [606, 565] width 77 height 36
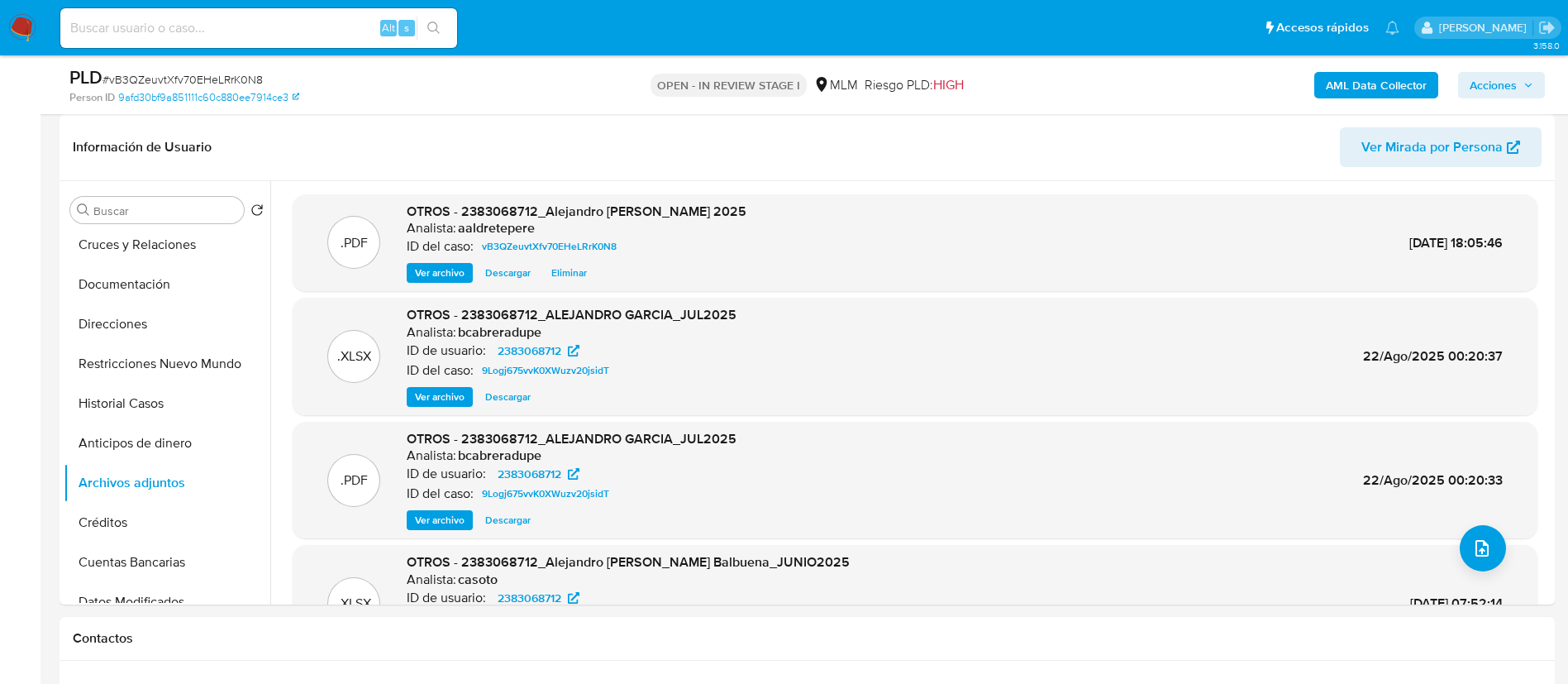
click at [1518, 88] on span "Acciones" at bounding box center [1502, 85] width 64 height 23
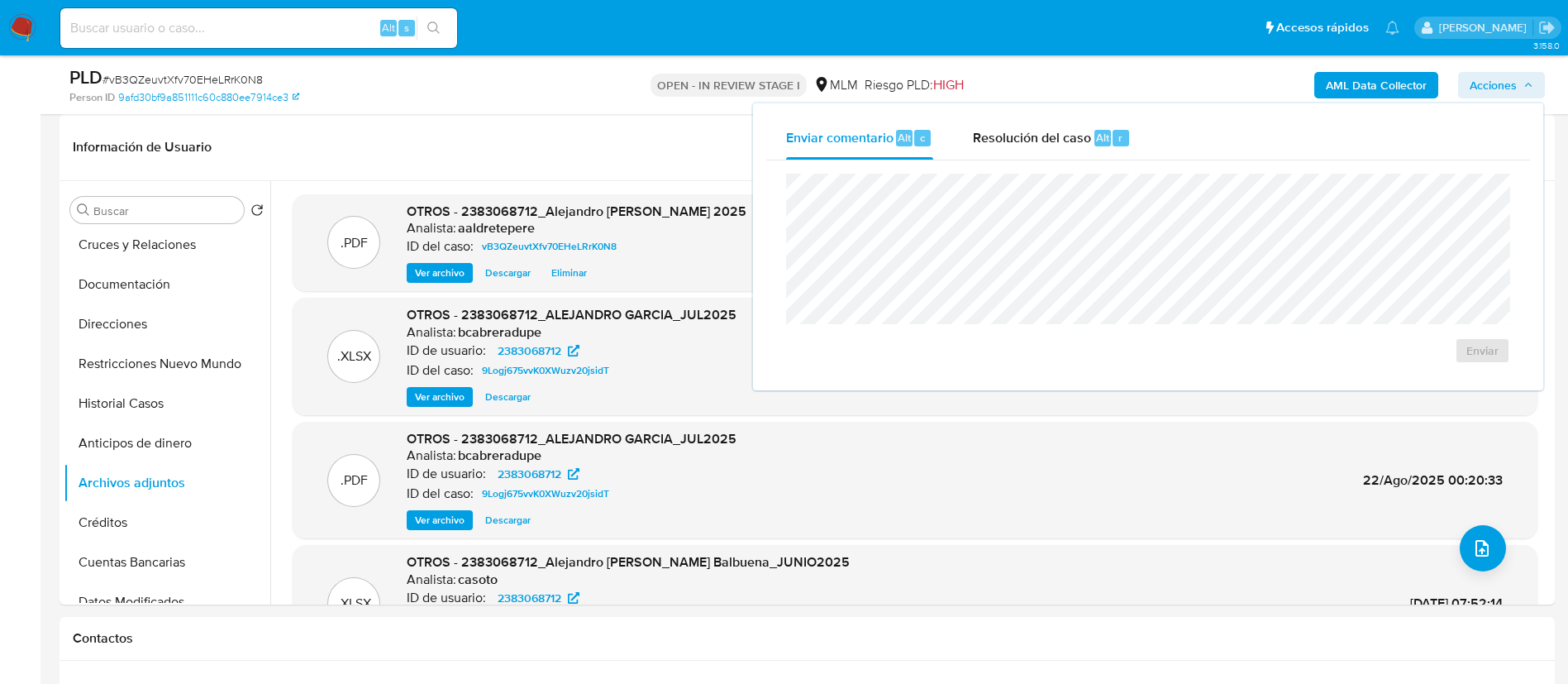
drag, startPoint x: 1092, startPoint y: 143, endPoint x: 1091, endPoint y: 169, distance: 26.0
click at [1090, 143] on div "Resolución del caso Alt r" at bounding box center [1052, 137] width 158 height 43
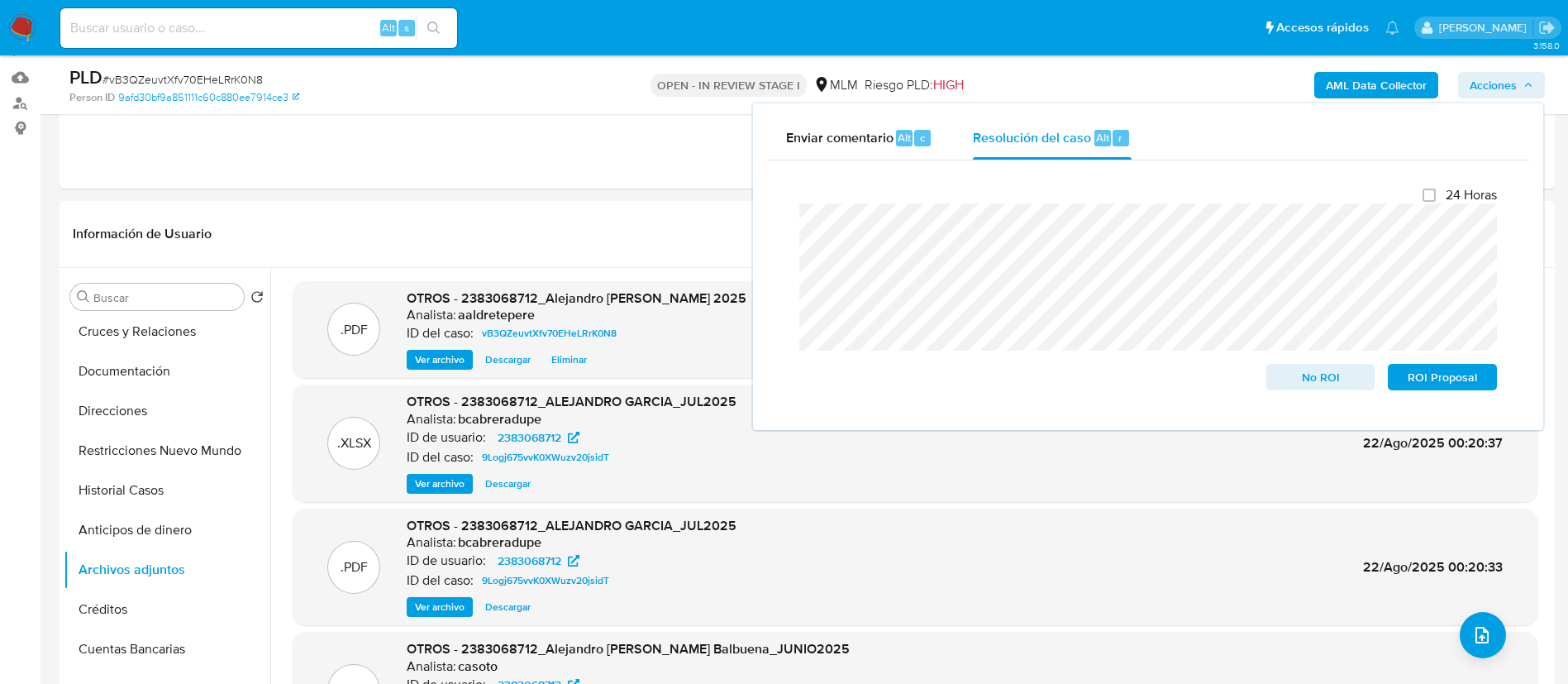
scroll to position [124, 0]
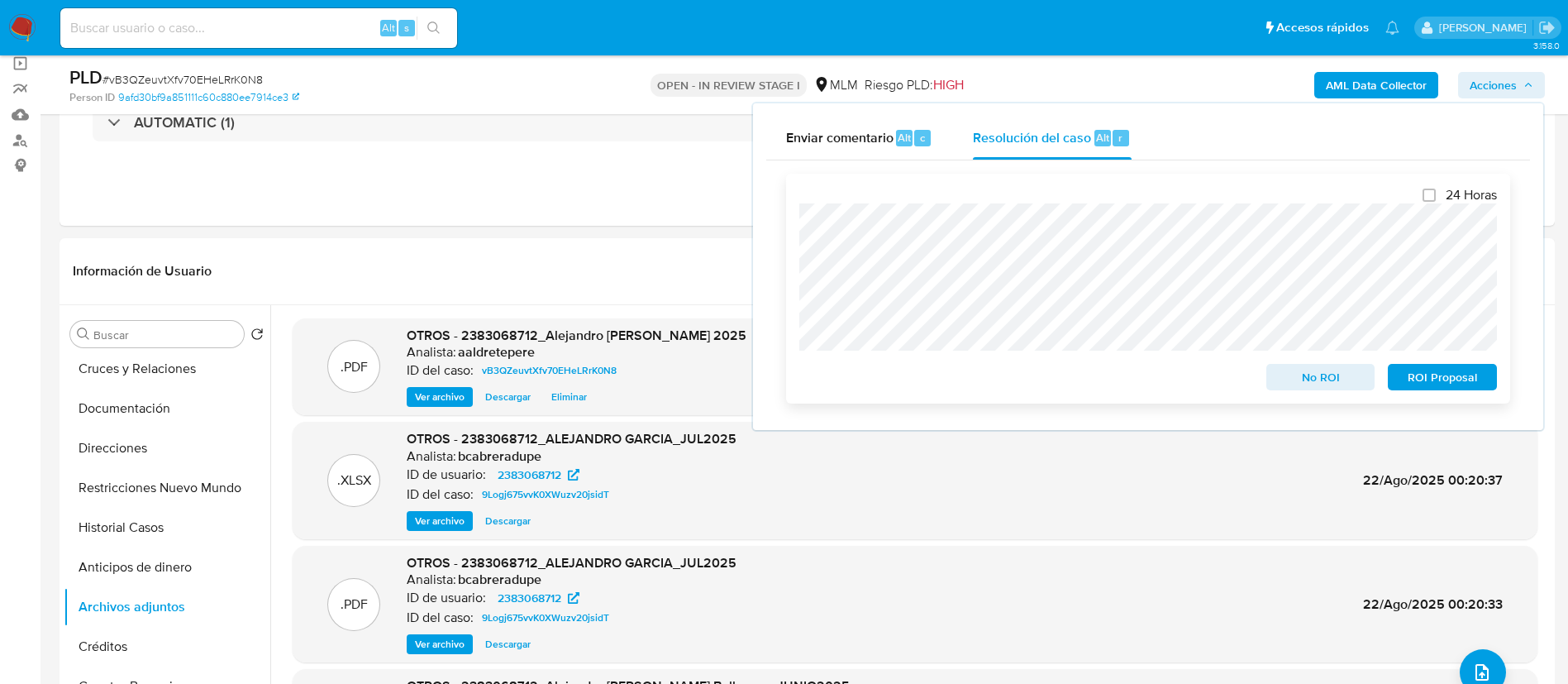
click at [1304, 379] on span "No ROI" at bounding box center [1321, 377] width 86 height 23
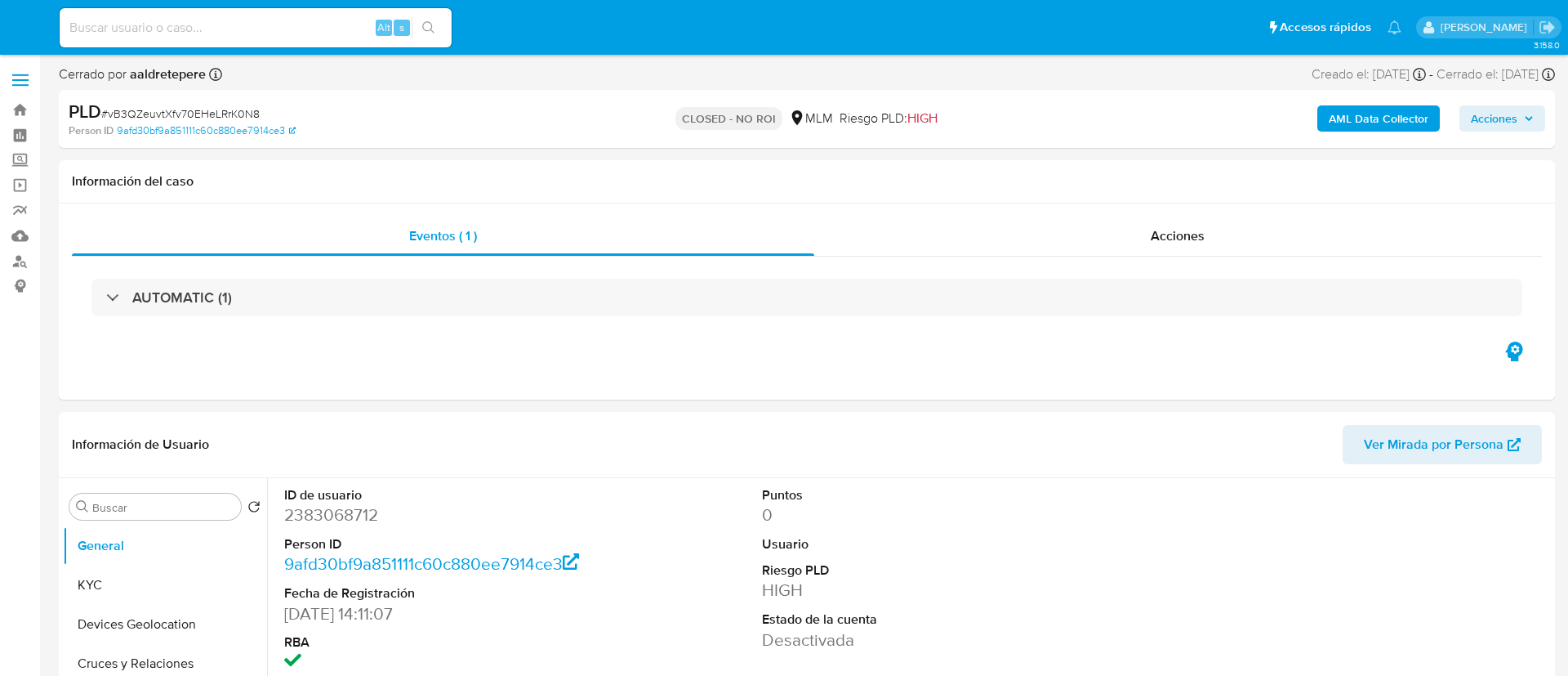
select select "10"
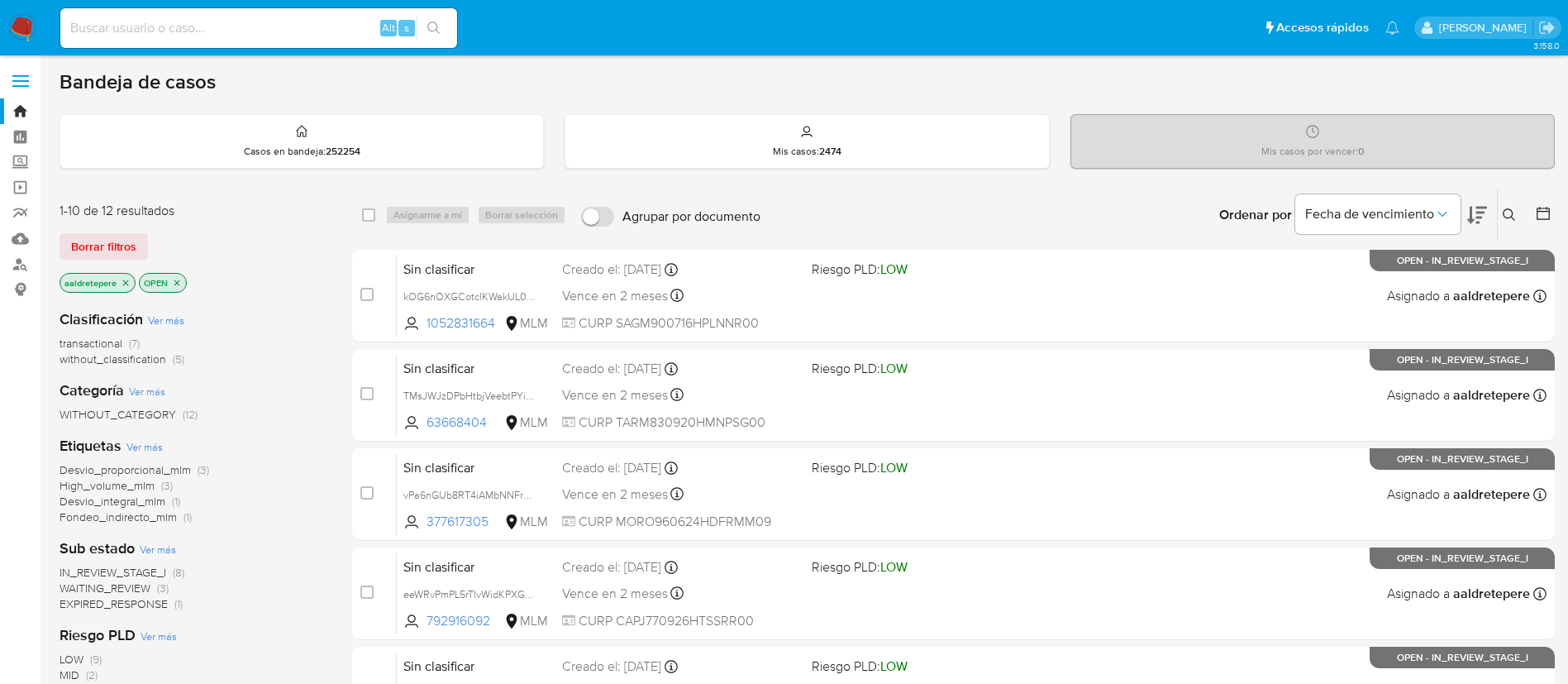
click at [1507, 211] on icon at bounding box center [1509, 215] width 14 height 14
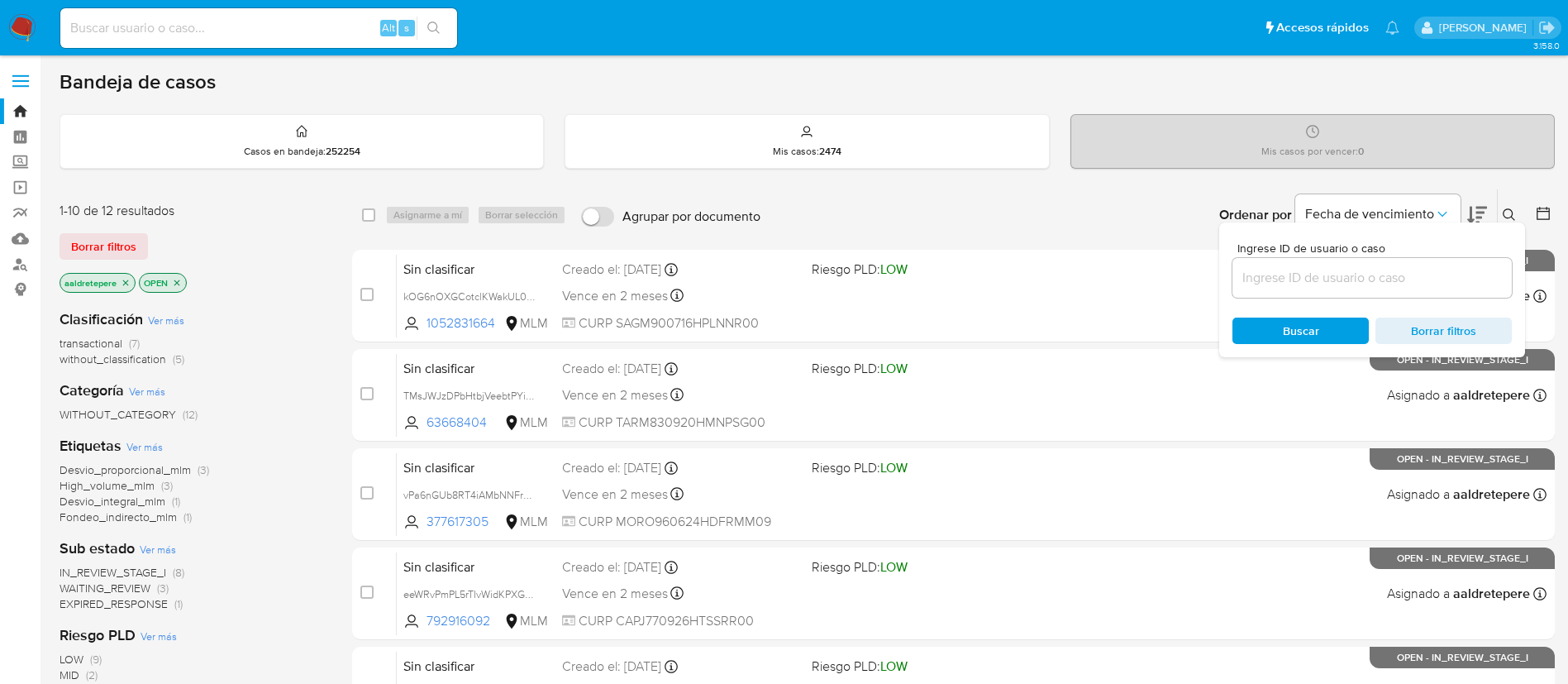
click at [1301, 282] on input at bounding box center [1372, 278] width 279 height 22
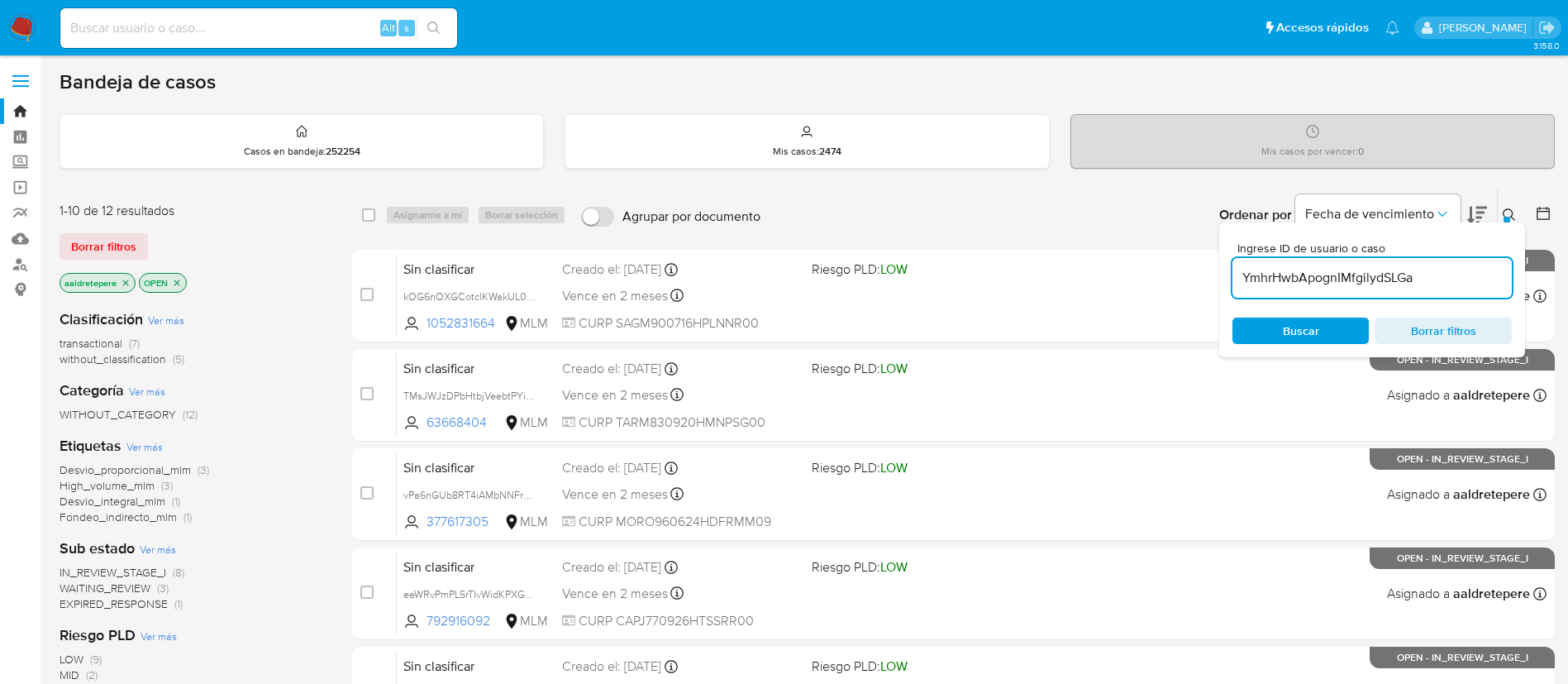
type input "YmhrHwbApognIMfgilydSLGa"
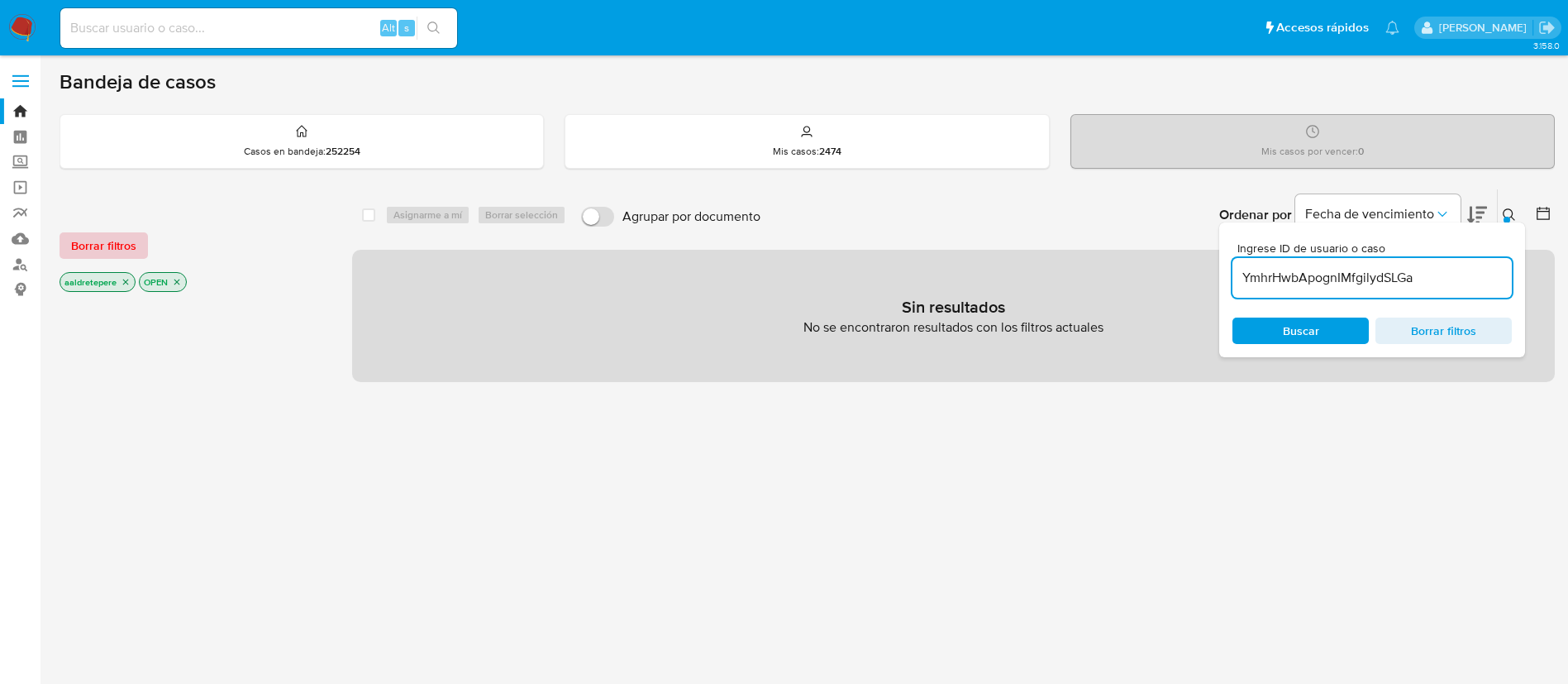
click at [102, 242] on span "Borrar filtros" at bounding box center [104, 245] width 65 height 23
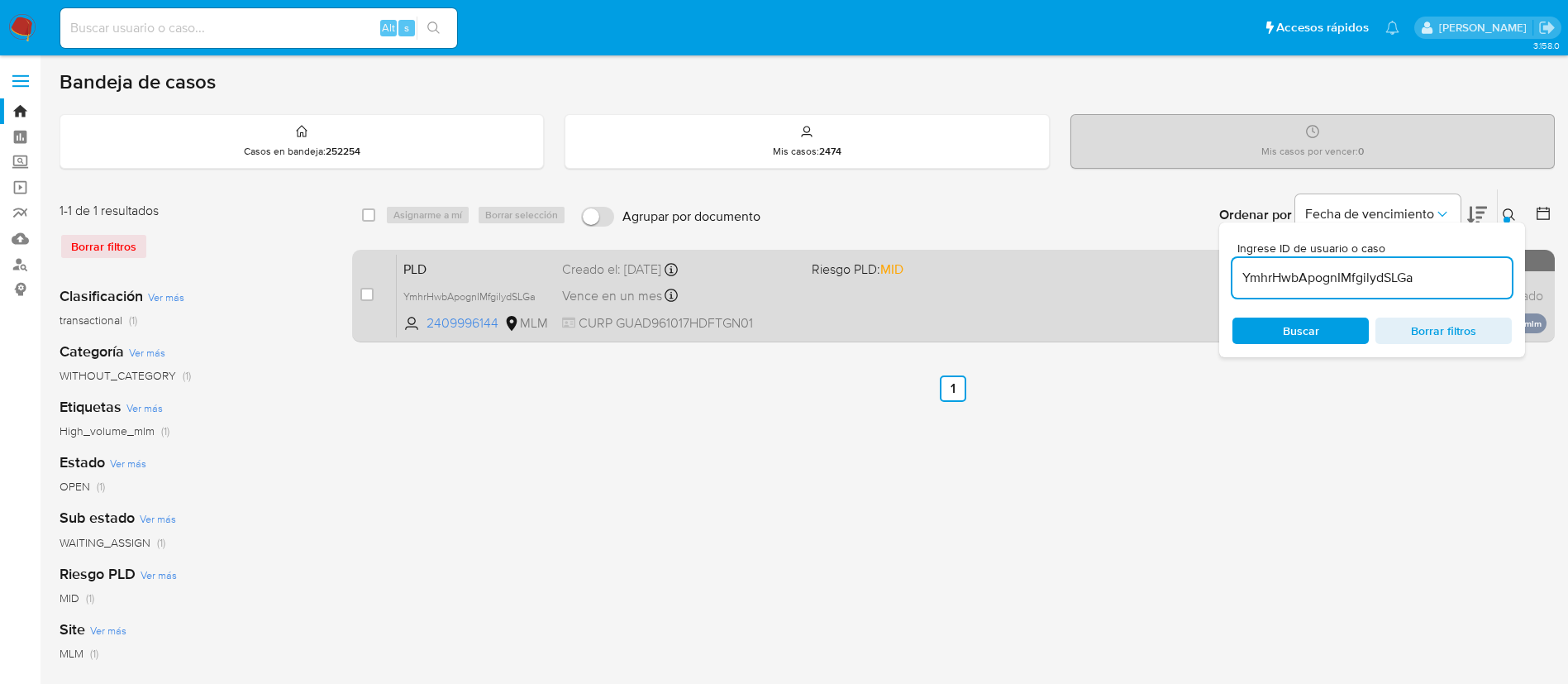
drag, startPoint x: 367, startPoint y: 291, endPoint x: 387, endPoint y: 287, distance: 20.4
click at [367, 295] on input "checkbox" at bounding box center [367, 294] width 14 height 14
checkbox input "true"
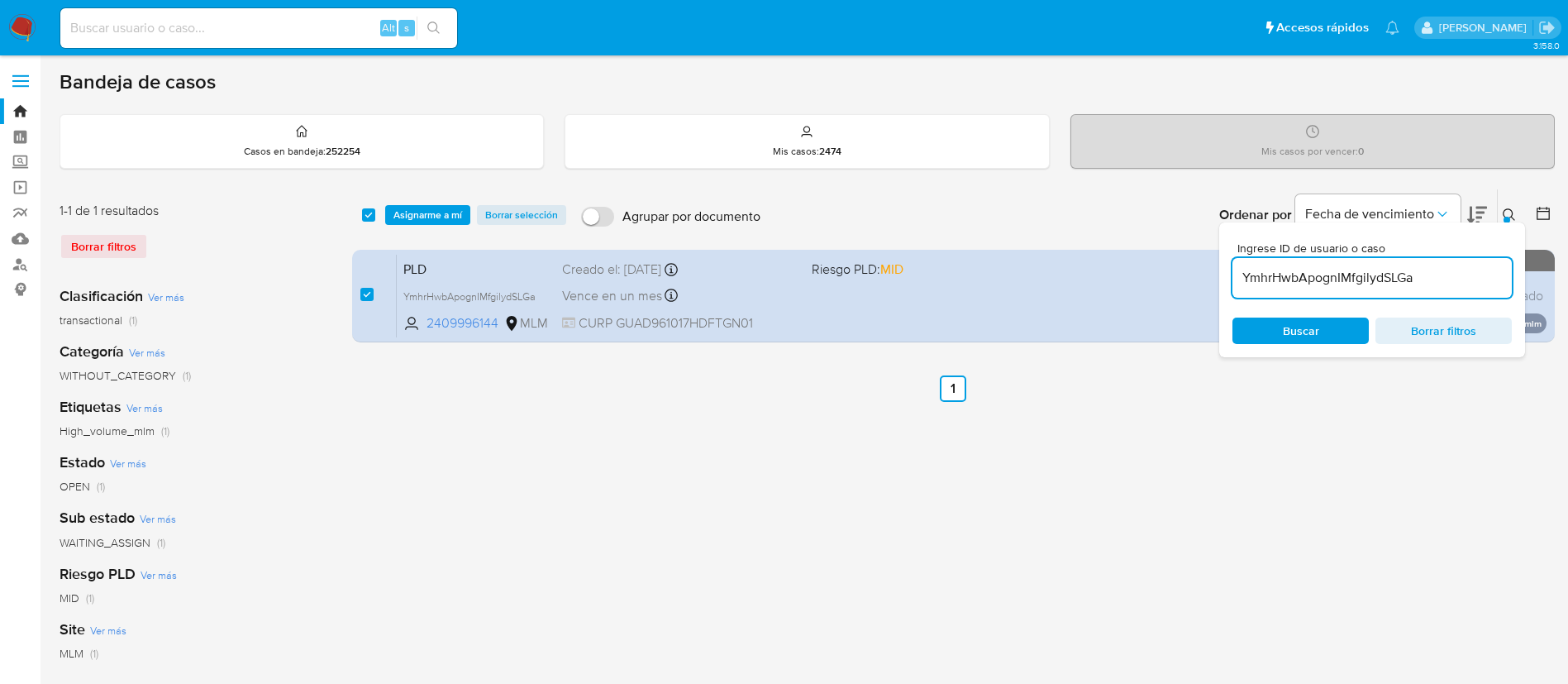
drag, startPoint x: 455, startPoint y: 213, endPoint x: 476, endPoint y: 242, distance: 35.8
click at [453, 213] on span "Asignarme a mí" at bounding box center [427, 215] width 68 height 16
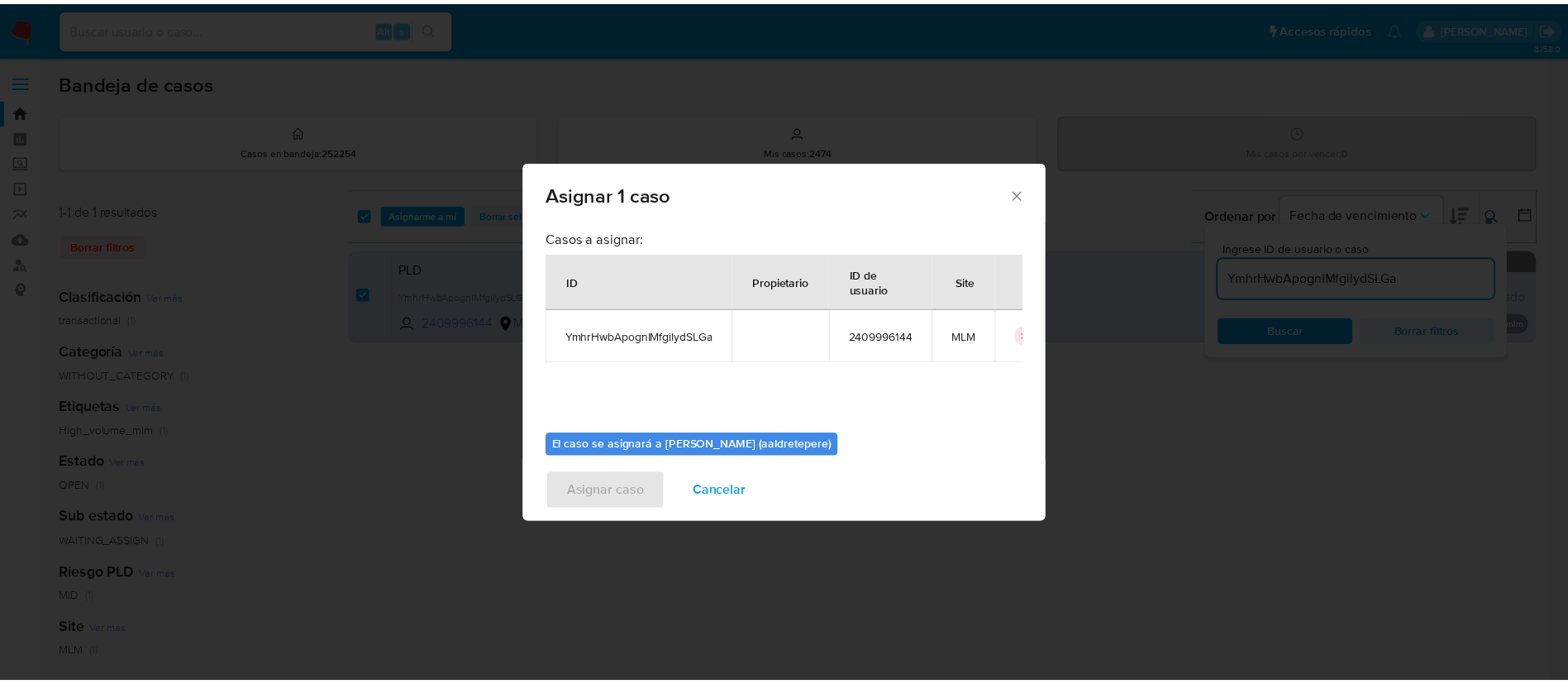
scroll to position [86, 0]
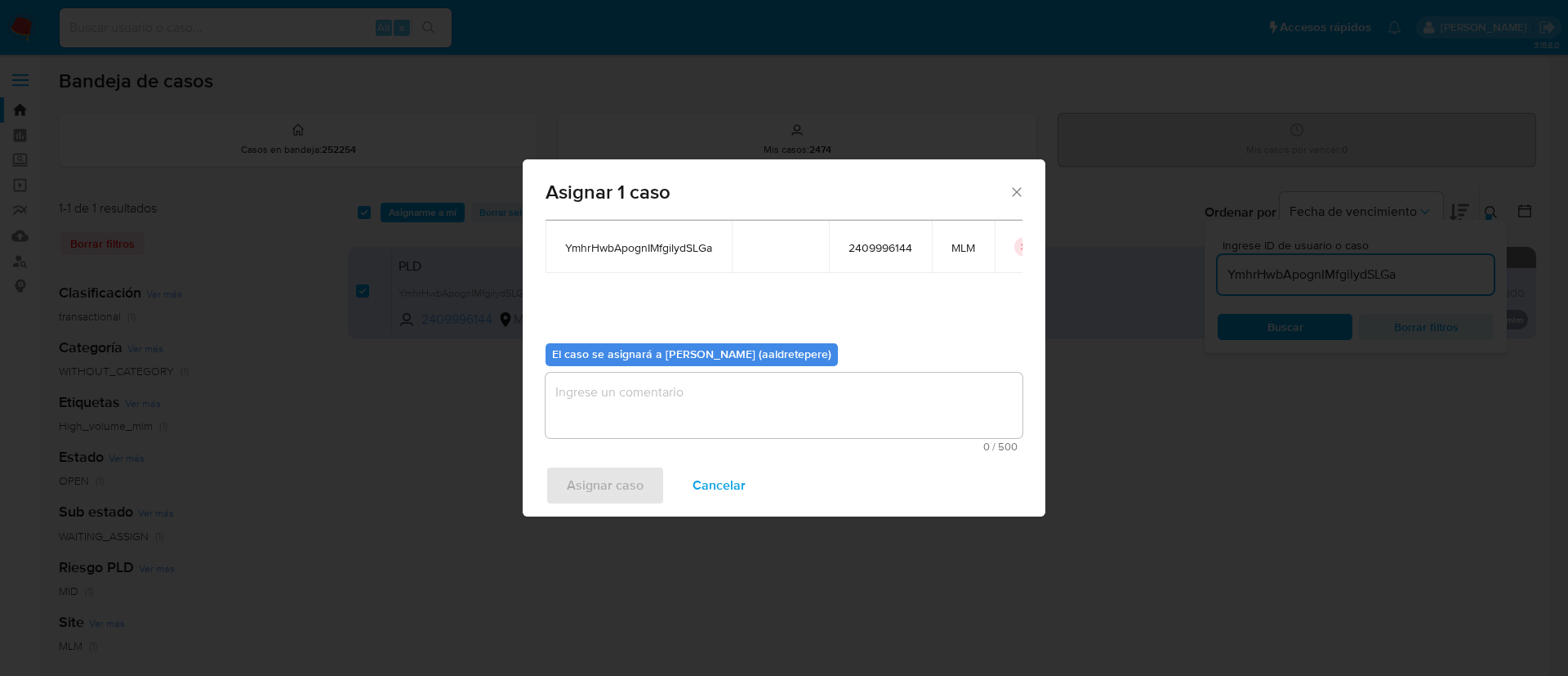
drag, startPoint x: 638, startPoint y: 396, endPoint x: 642, endPoint y: 445, distance: 49.2
click at [638, 400] on textarea "assign-modal" at bounding box center [784, 405] width 477 height 66
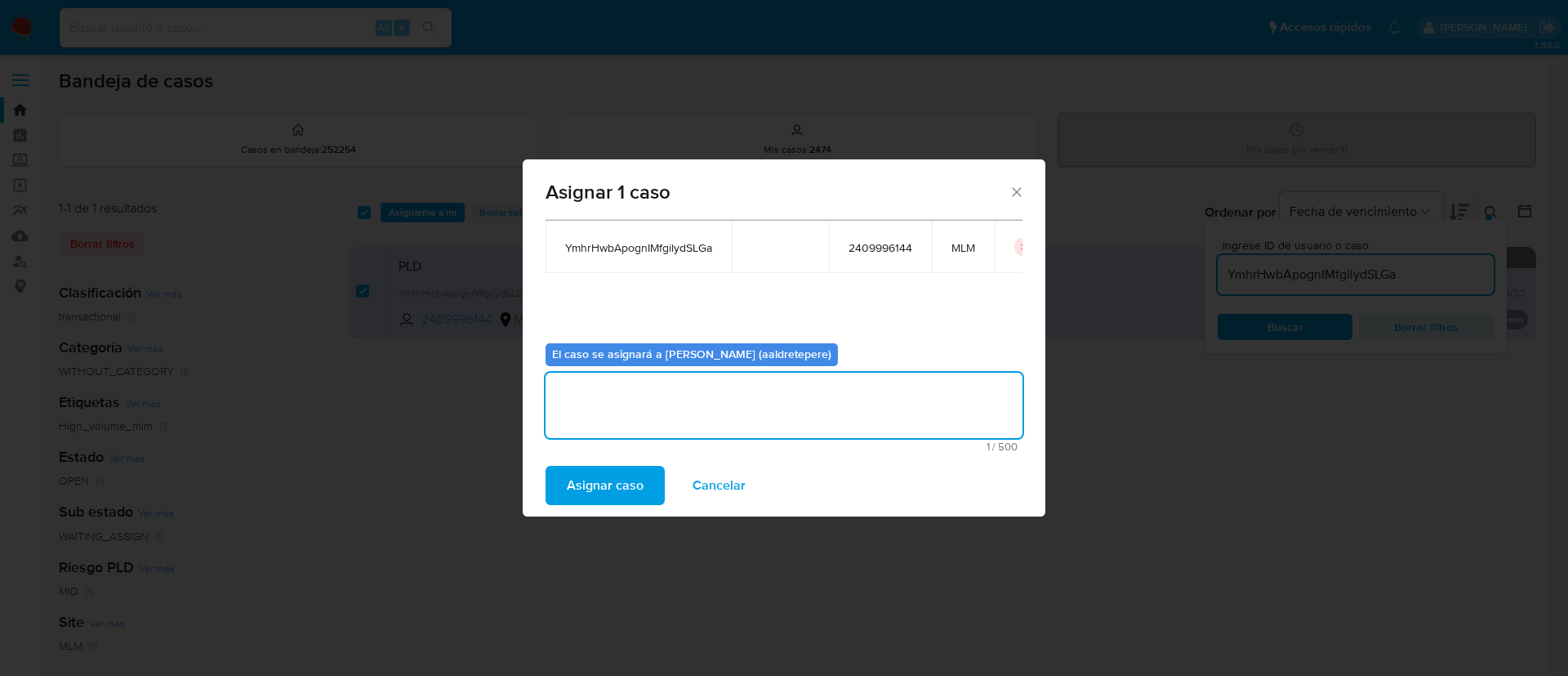
click at [623, 494] on span "Asignar caso" at bounding box center [605, 485] width 76 height 36
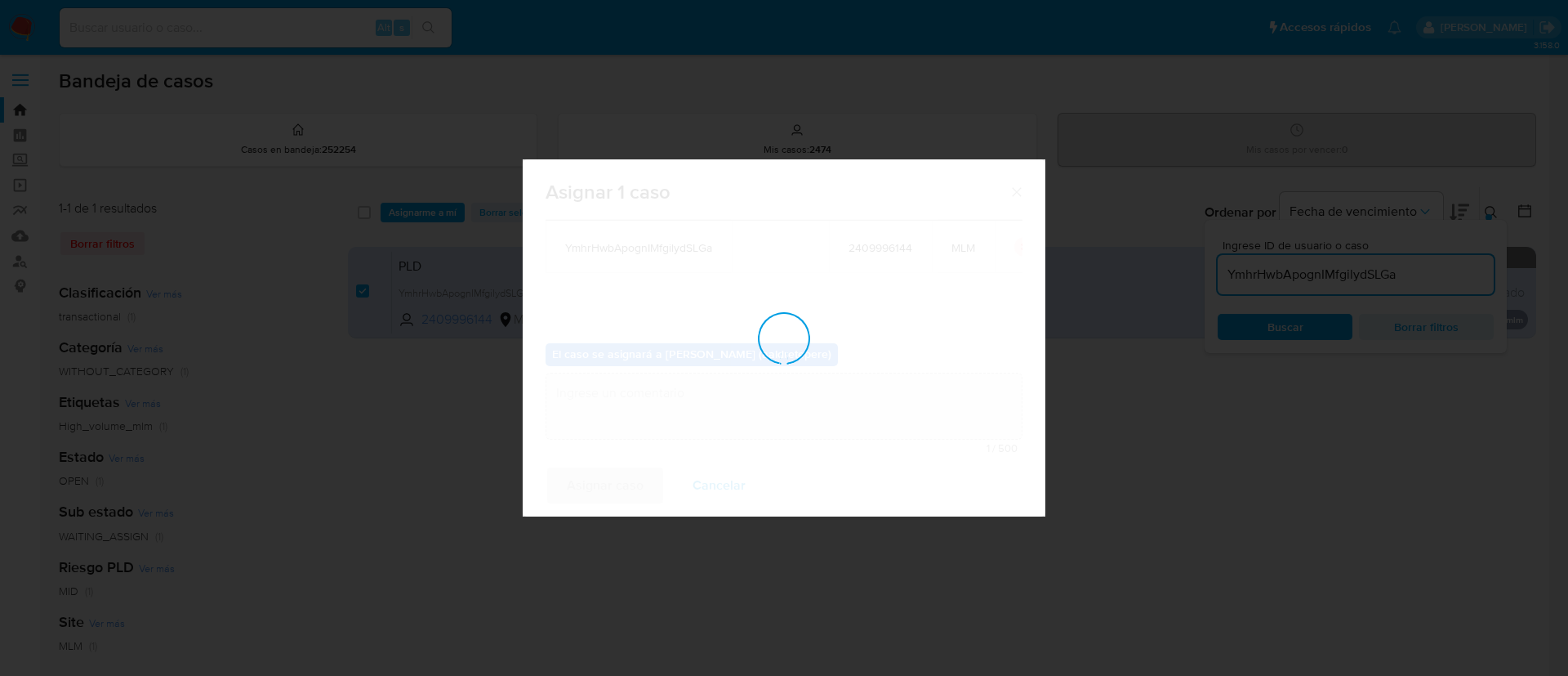
checkbox input "false"
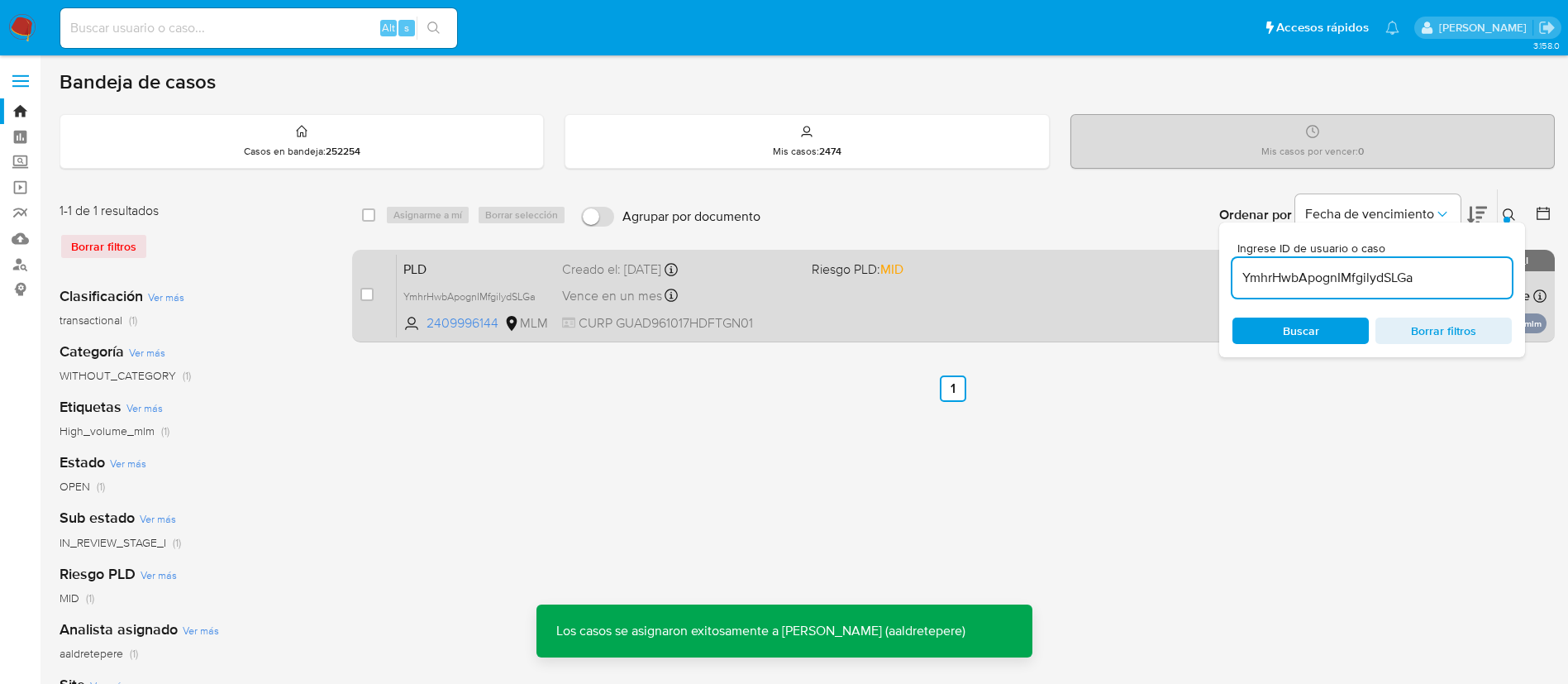
click at [863, 275] on span "Riesgo PLD: MID" at bounding box center [857, 268] width 92 height 18
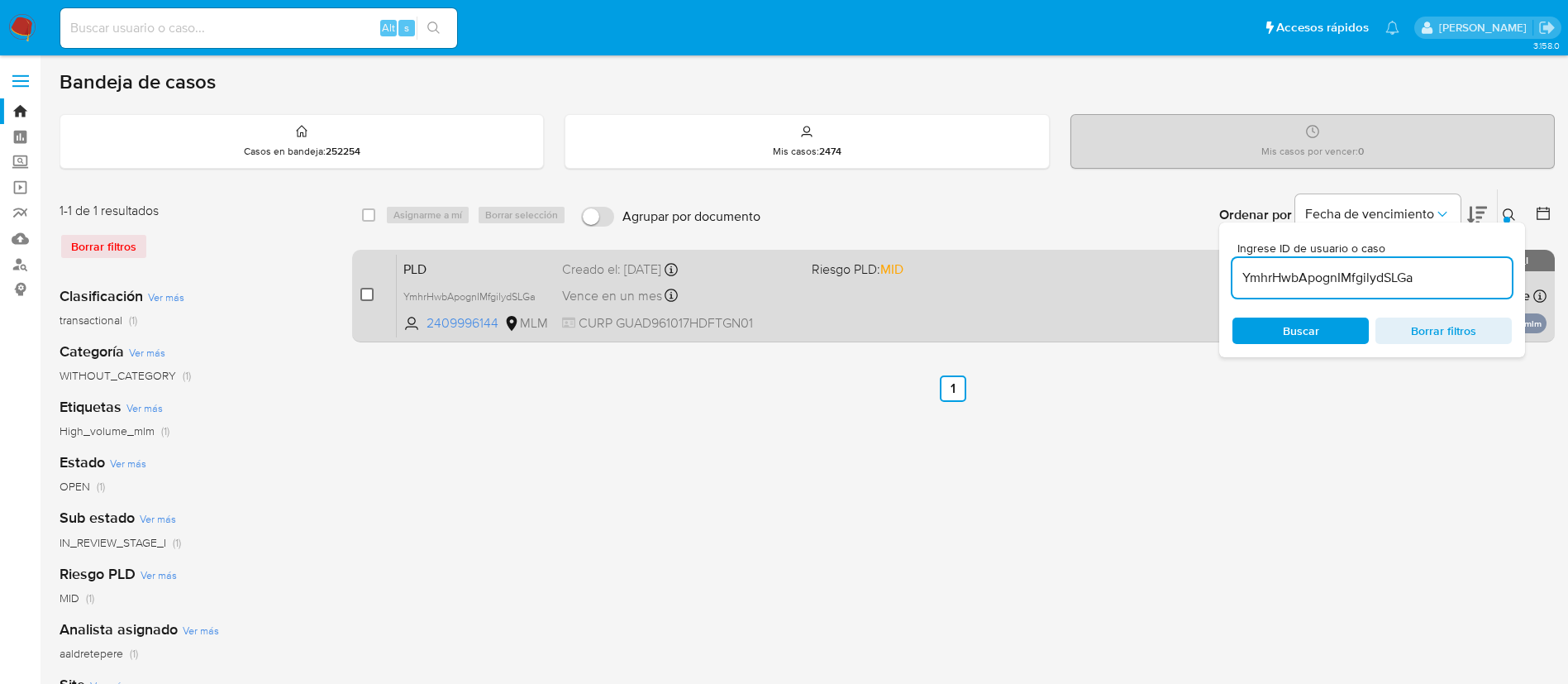
click at [373, 296] on input "checkbox" at bounding box center [367, 294] width 14 height 14
checkbox input "true"
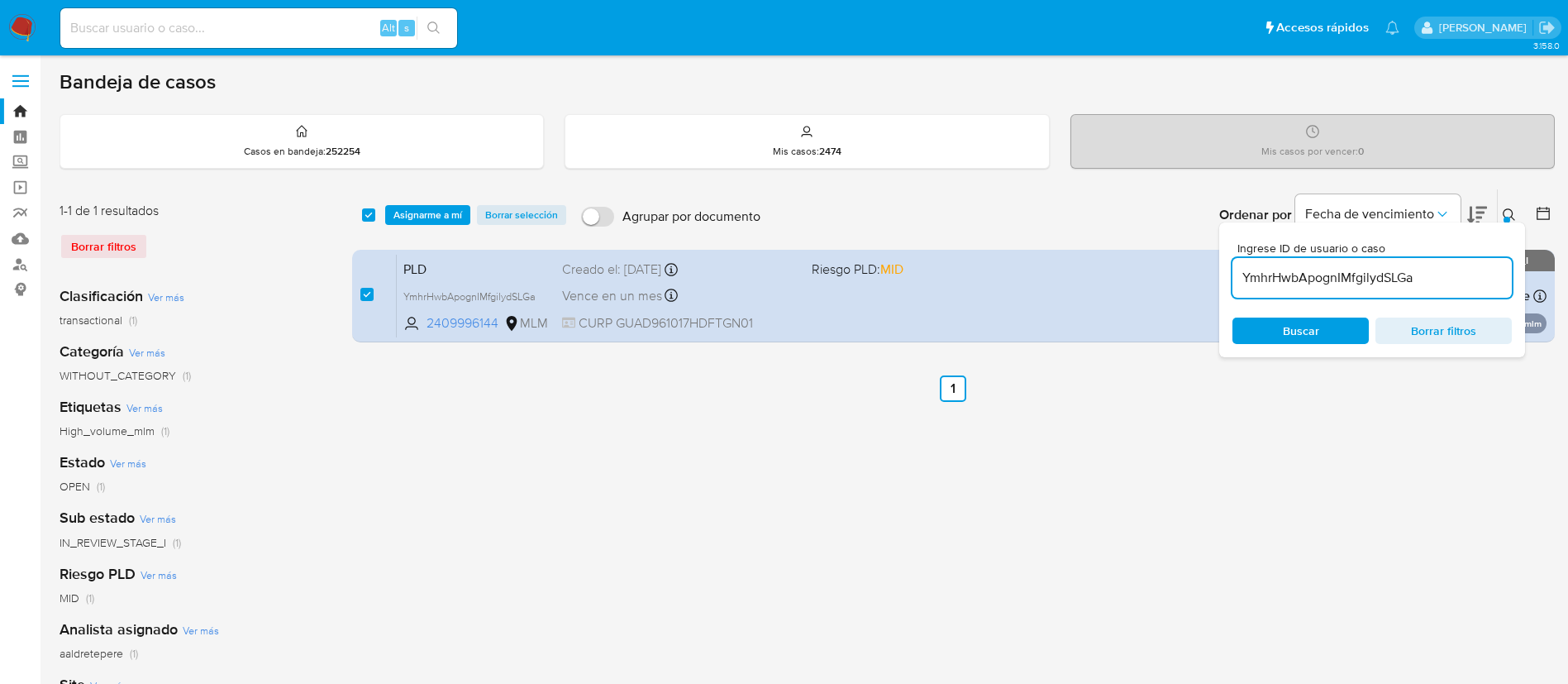
click at [20, 28] on img at bounding box center [22, 27] width 28 height 28
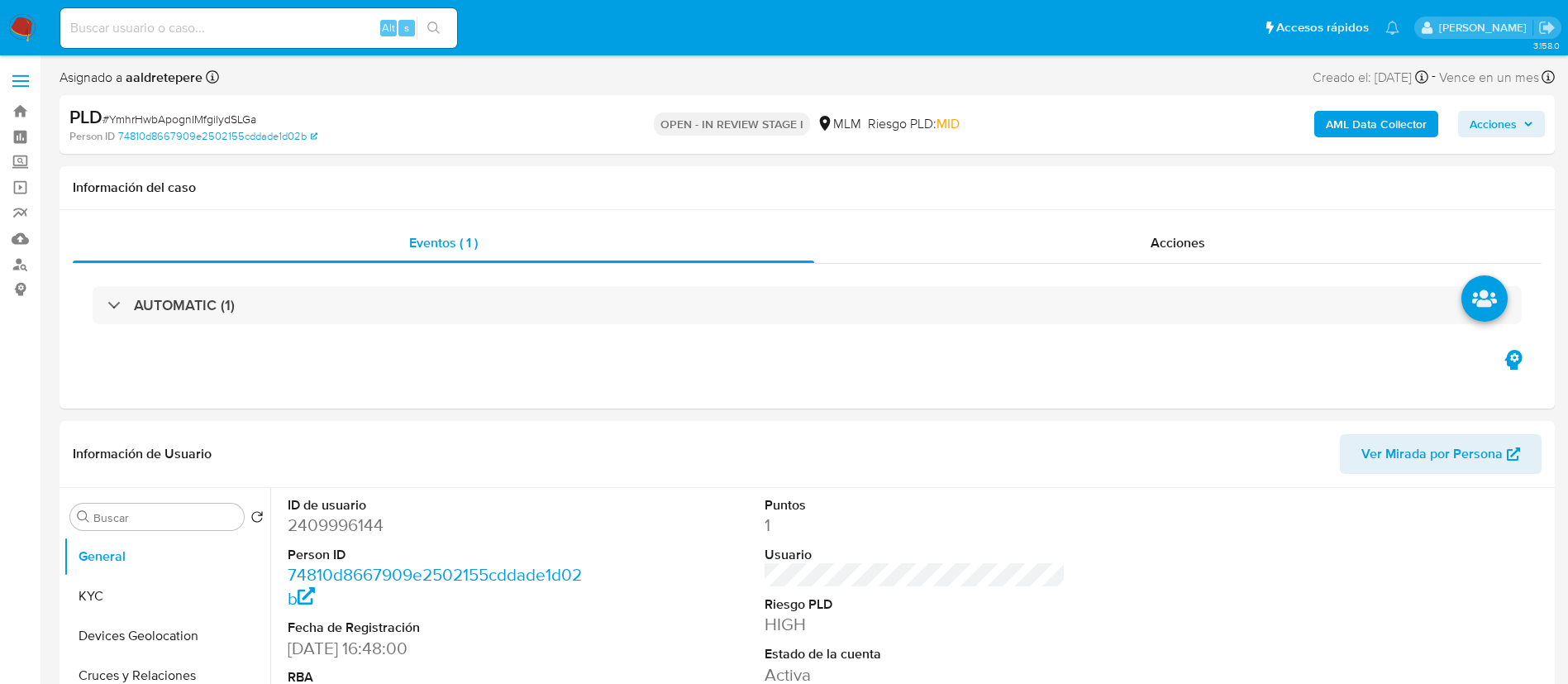
click at [15, 26] on img at bounding box center [22, 27] width 28 height 28
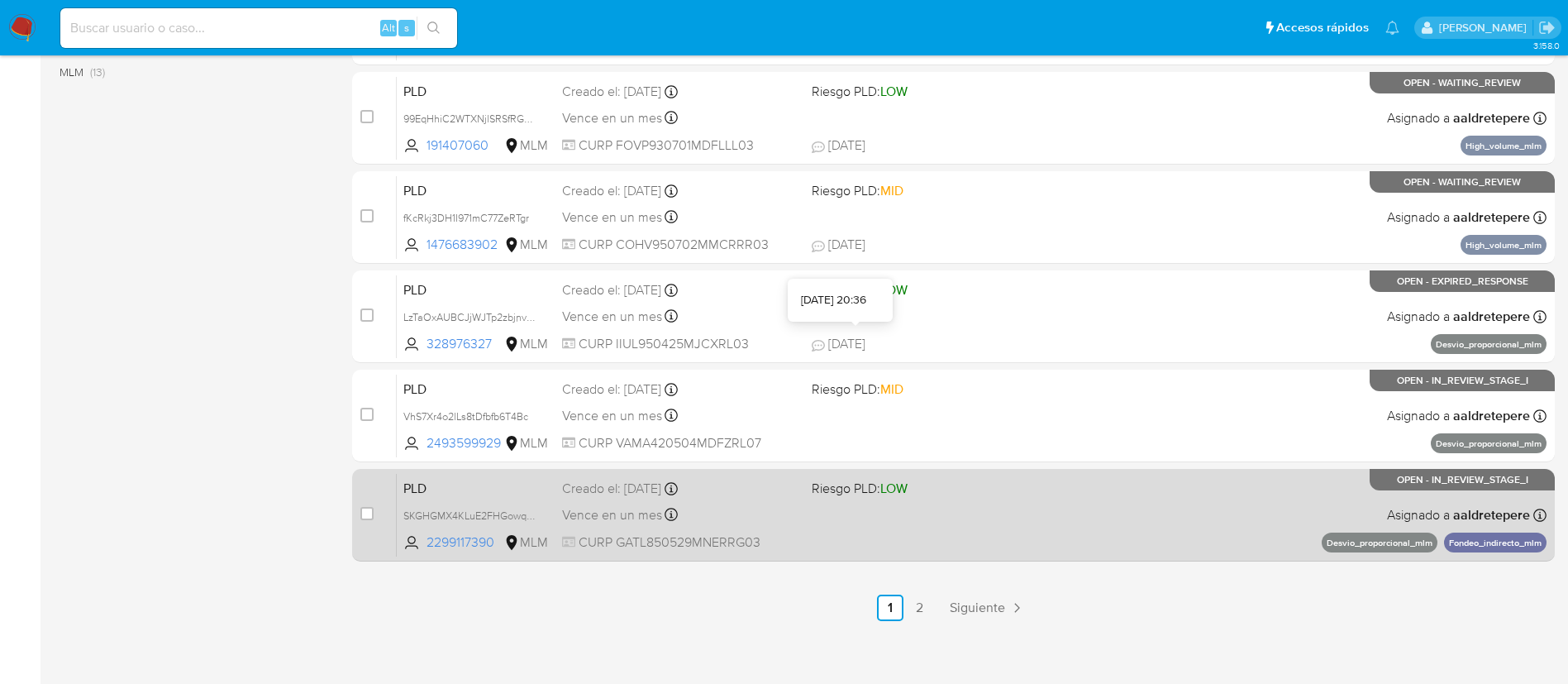
scroll to position [681, 0]
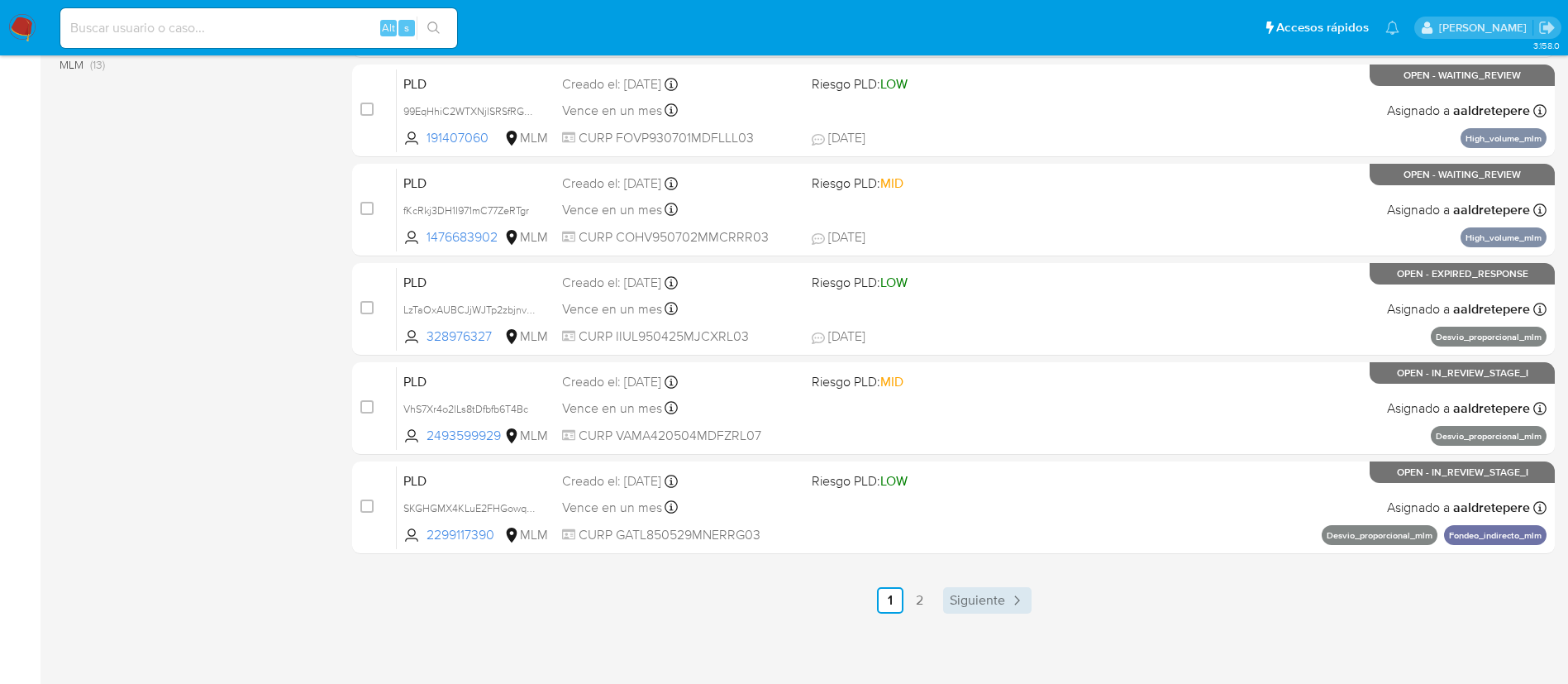
click at [990, 599] on span "Siguiente" at bounding box center [977, 600] width 55 height 14
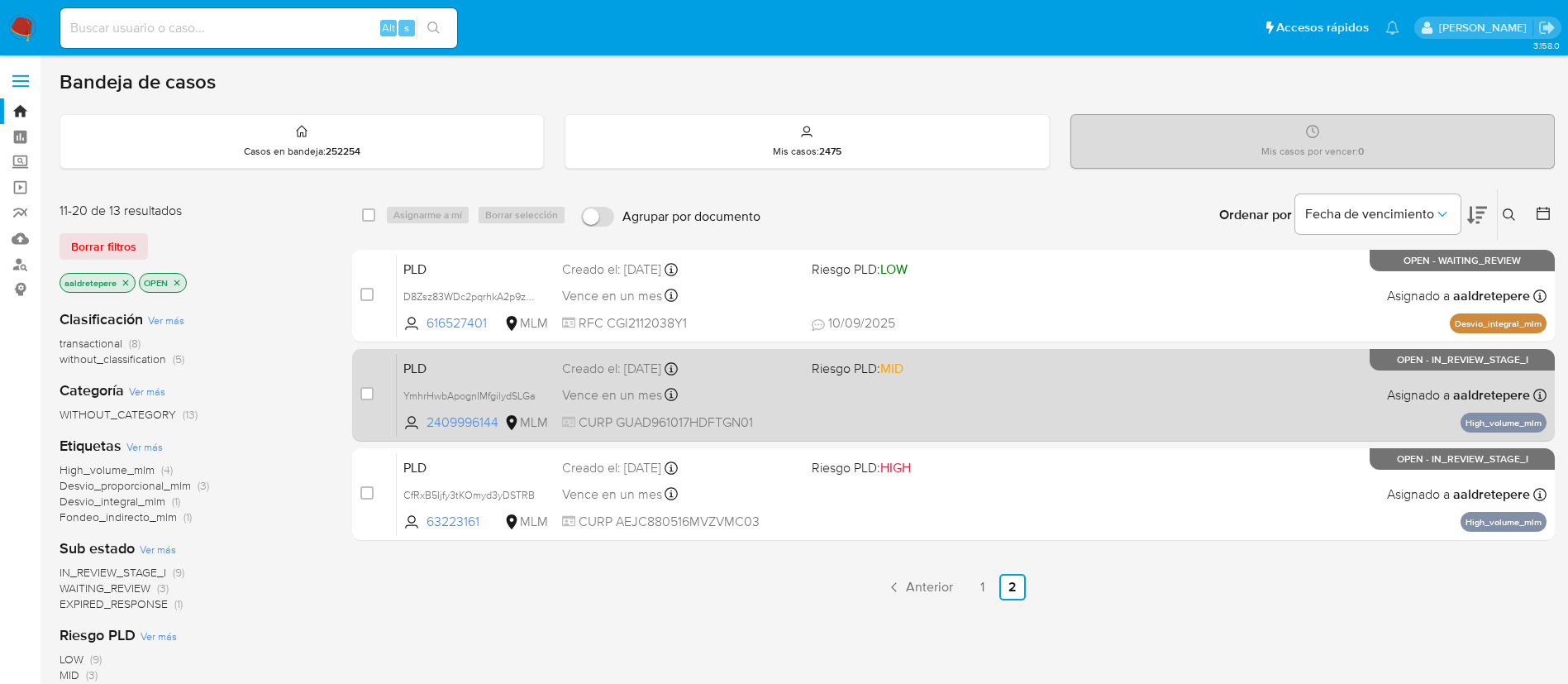
click at [706, 410] on div "PLD YmhrHwbApognIMfgilydSLGa 2409996144 MLM Riesgo PLD: MID Creado el: 12/08/20…" at bounding box center [971, 395] width 1150 height 84
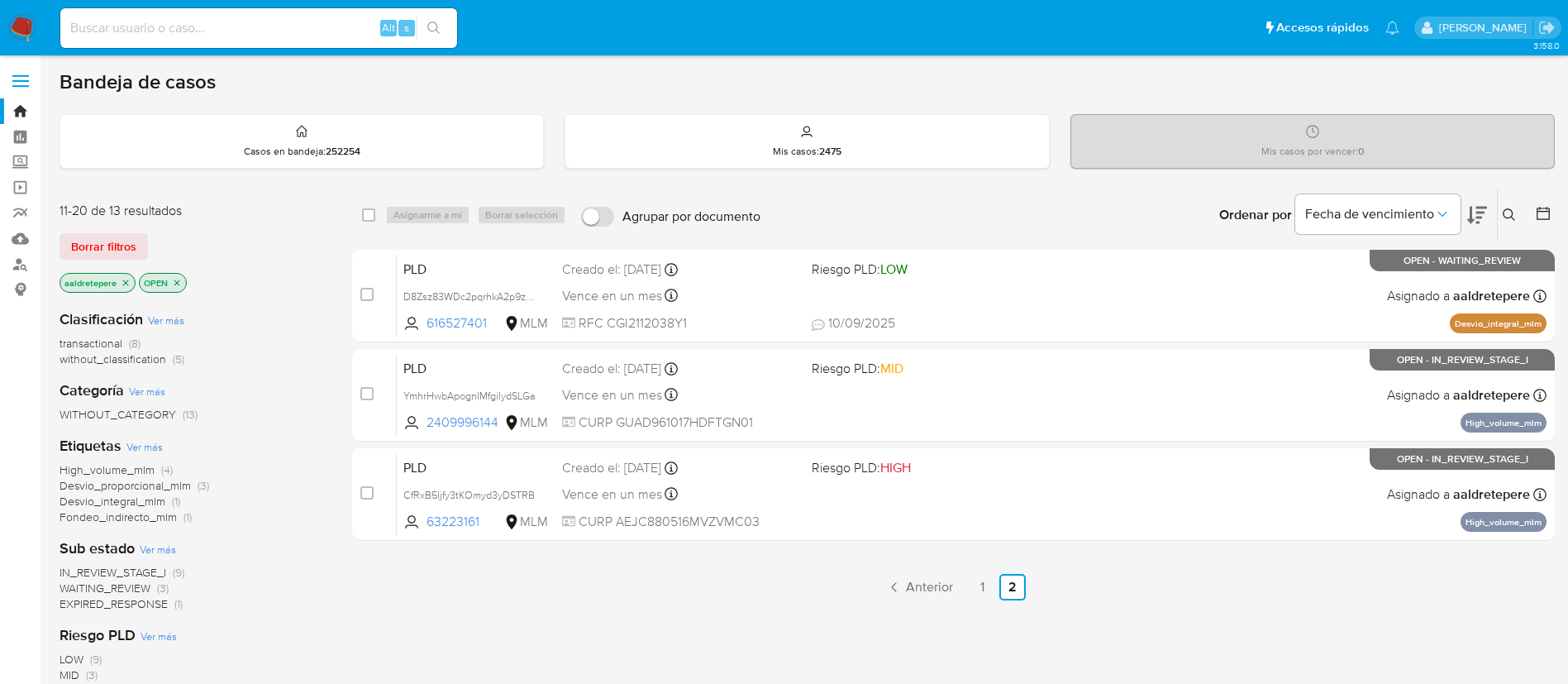
click at [23, 34] on img at bounding box center [22, 27] width 28 height 28
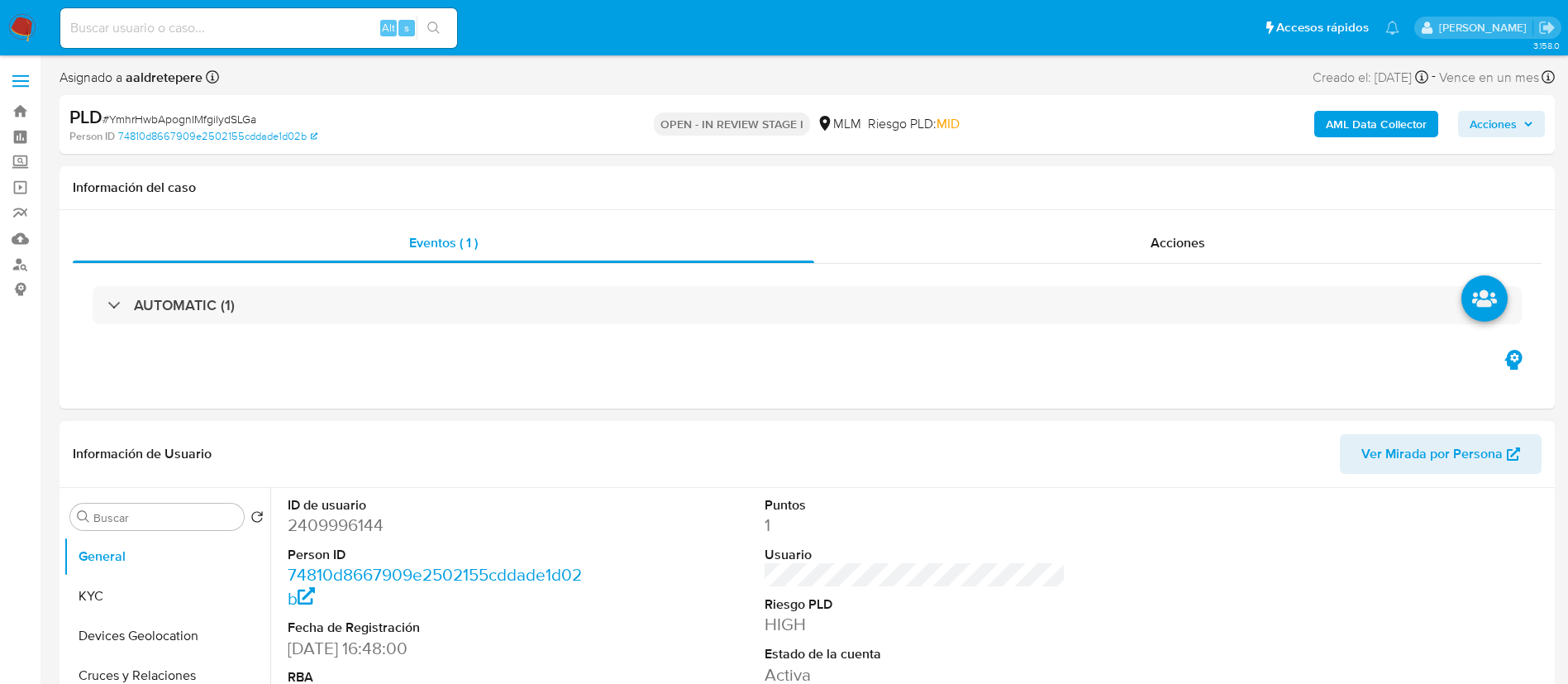
select select "10"
click at [134, 585] on button "KYC" at bounding box center [166, 596] width 206 height 40
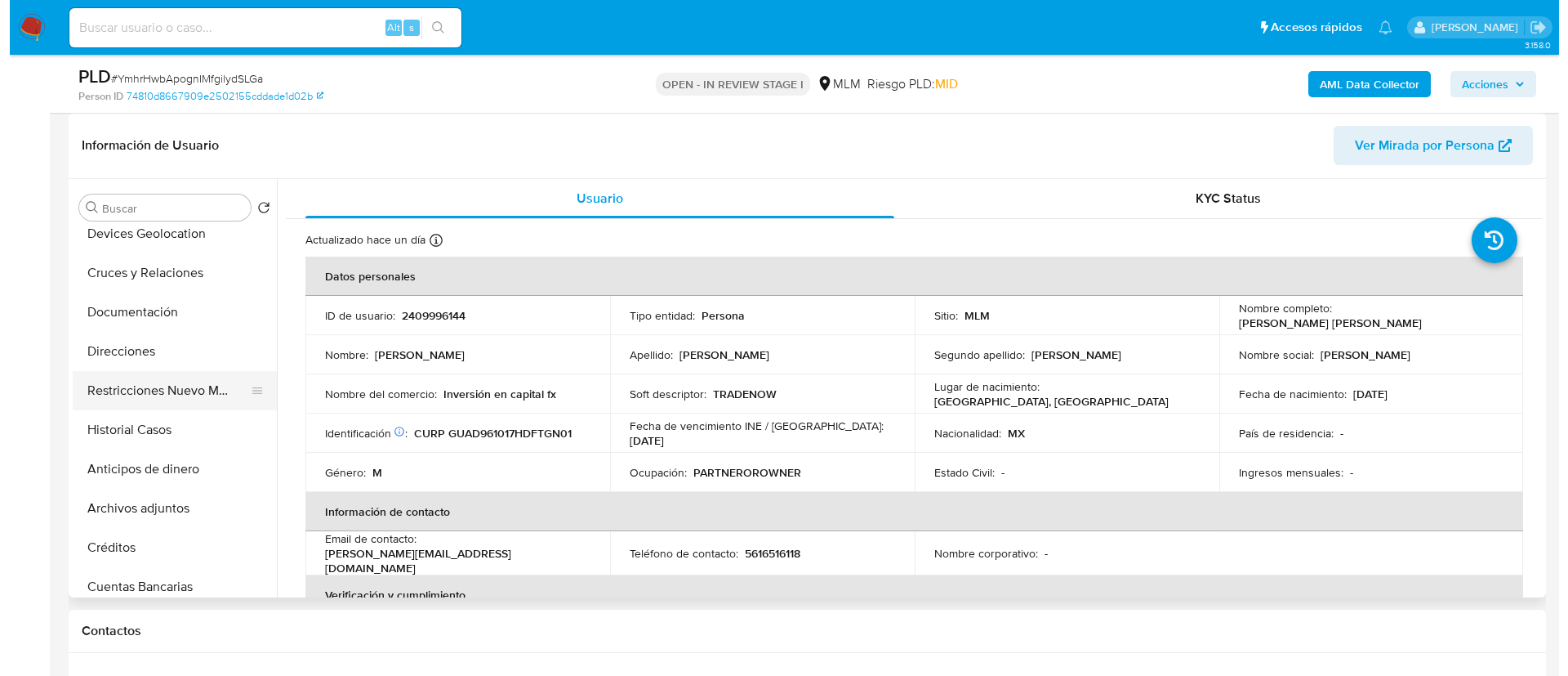
scroll to position [122, 0]
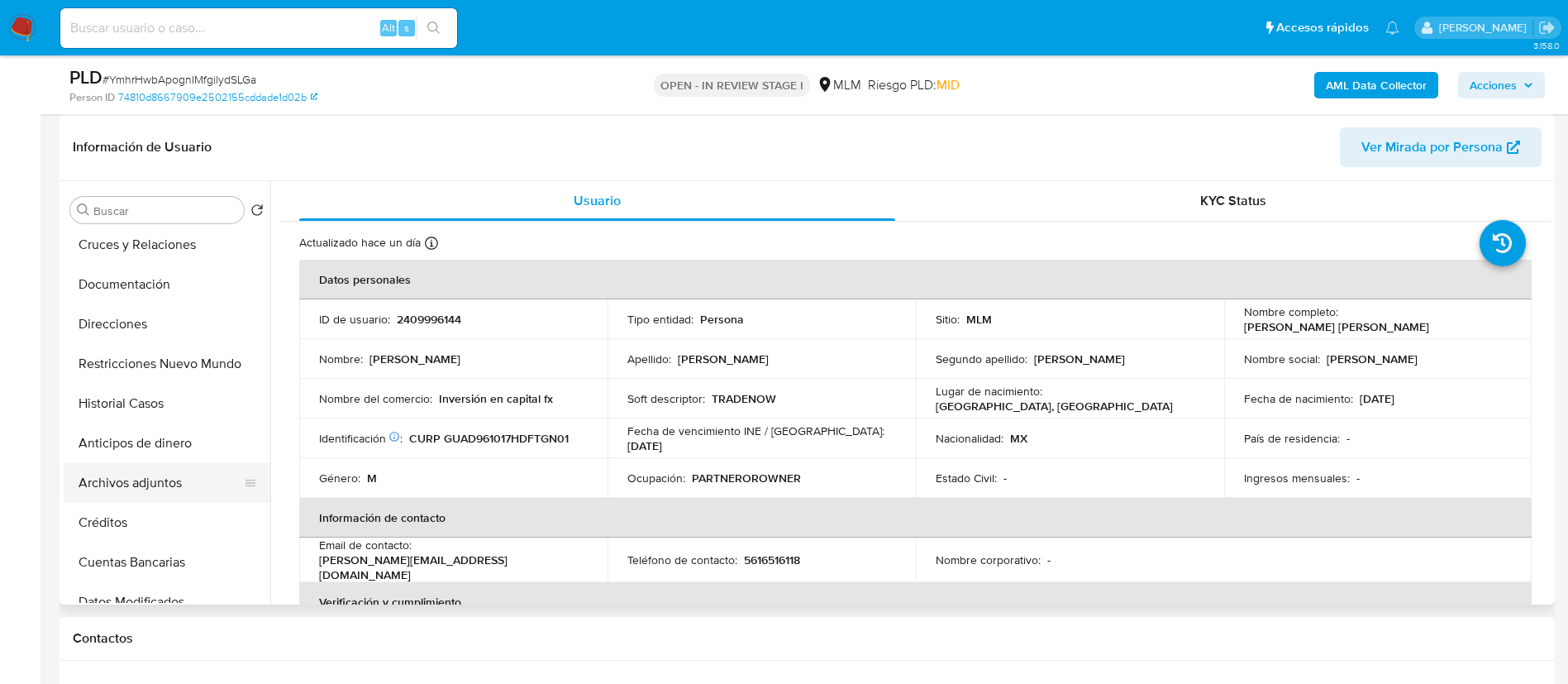
click at [163, 488] on button "Archivos adjuntos" at bounding box center [160, 483] width 194 height 40
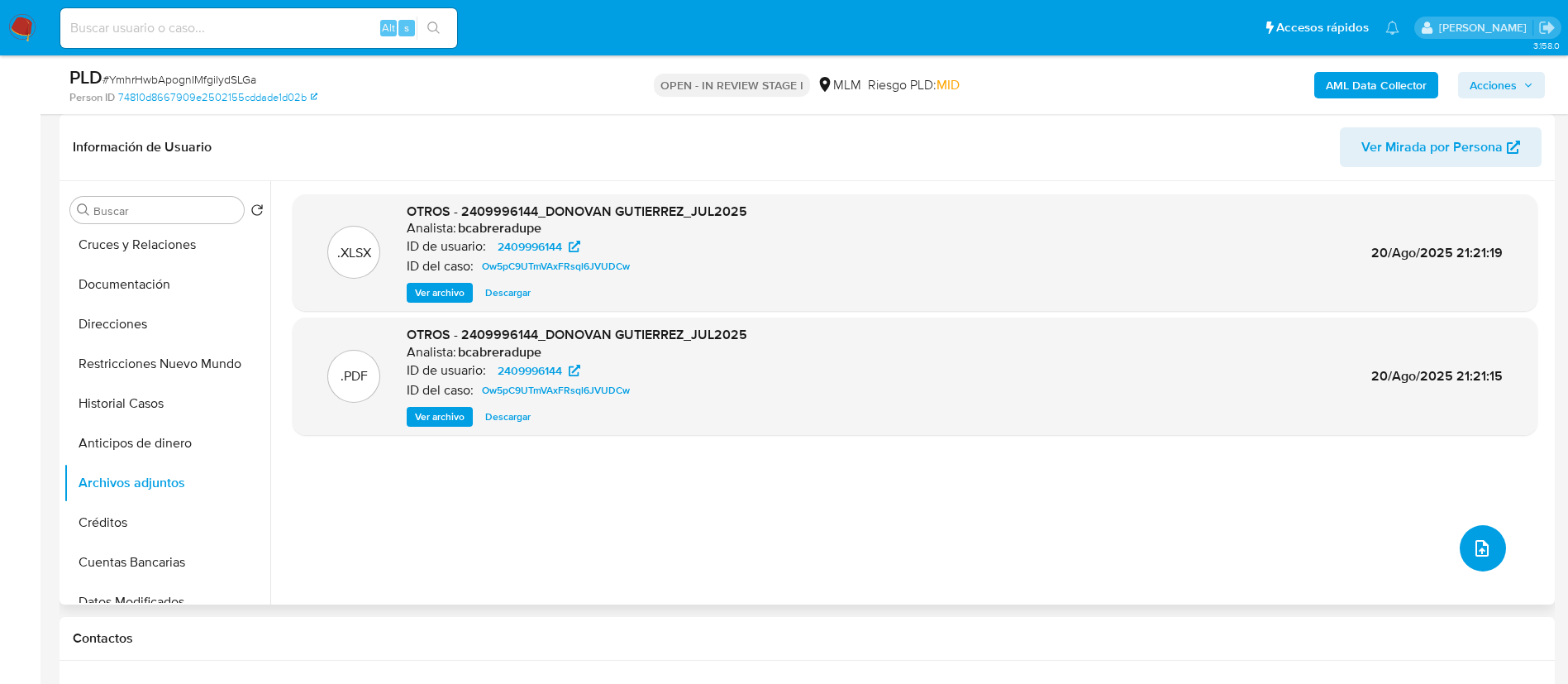
click at [1485, 532] on button "upload-file" at bounding box center [1483, 548] width 46 height 46
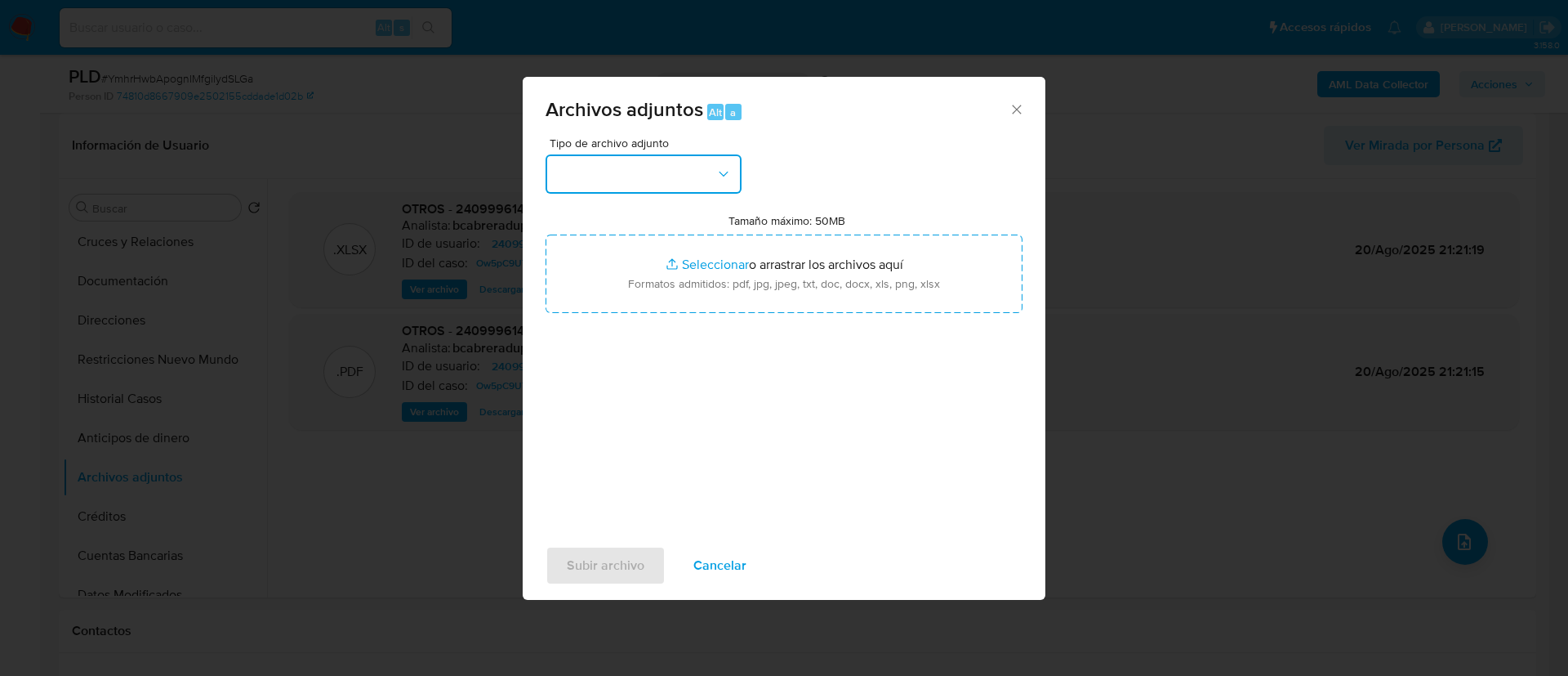
click at [676, 173] on button "button" at bounding box center [643, 174] width 196 height 40
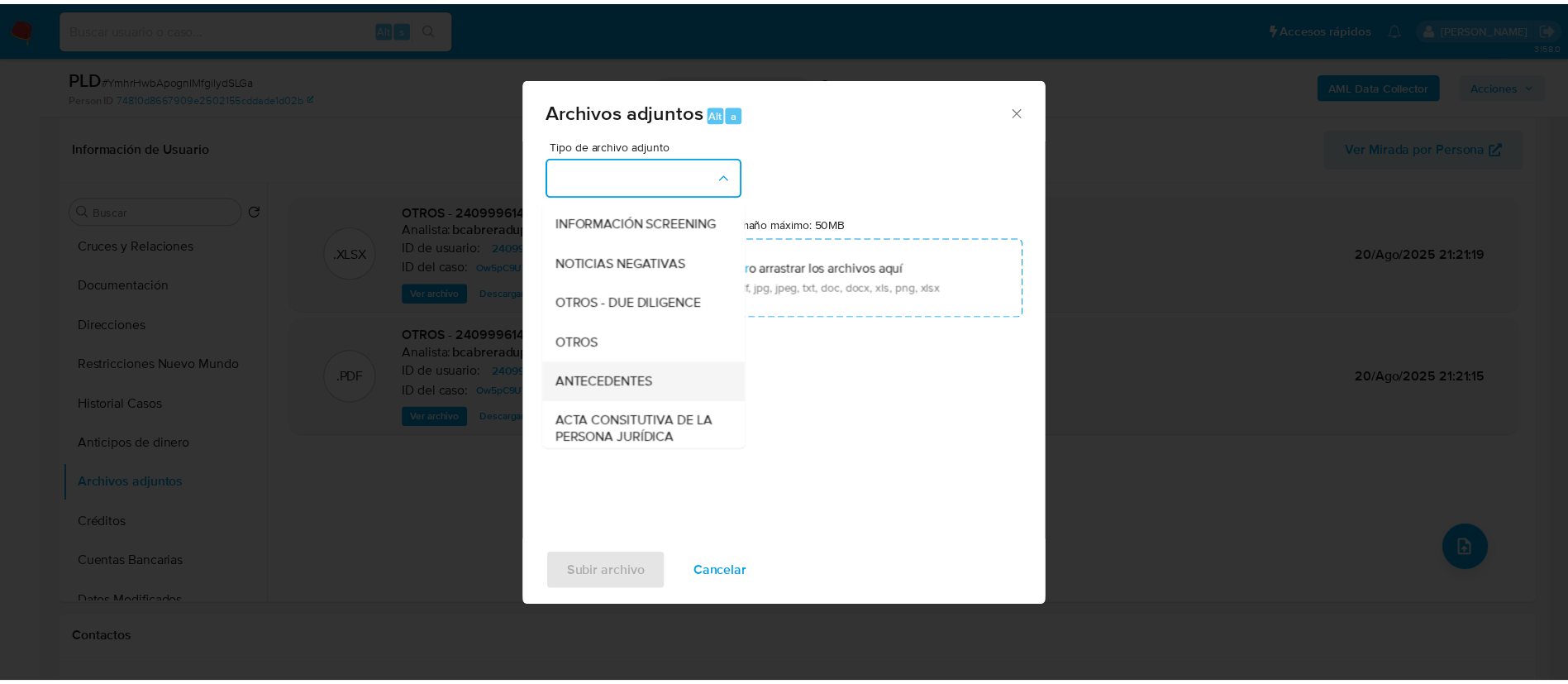
scroll to position [295, 0]
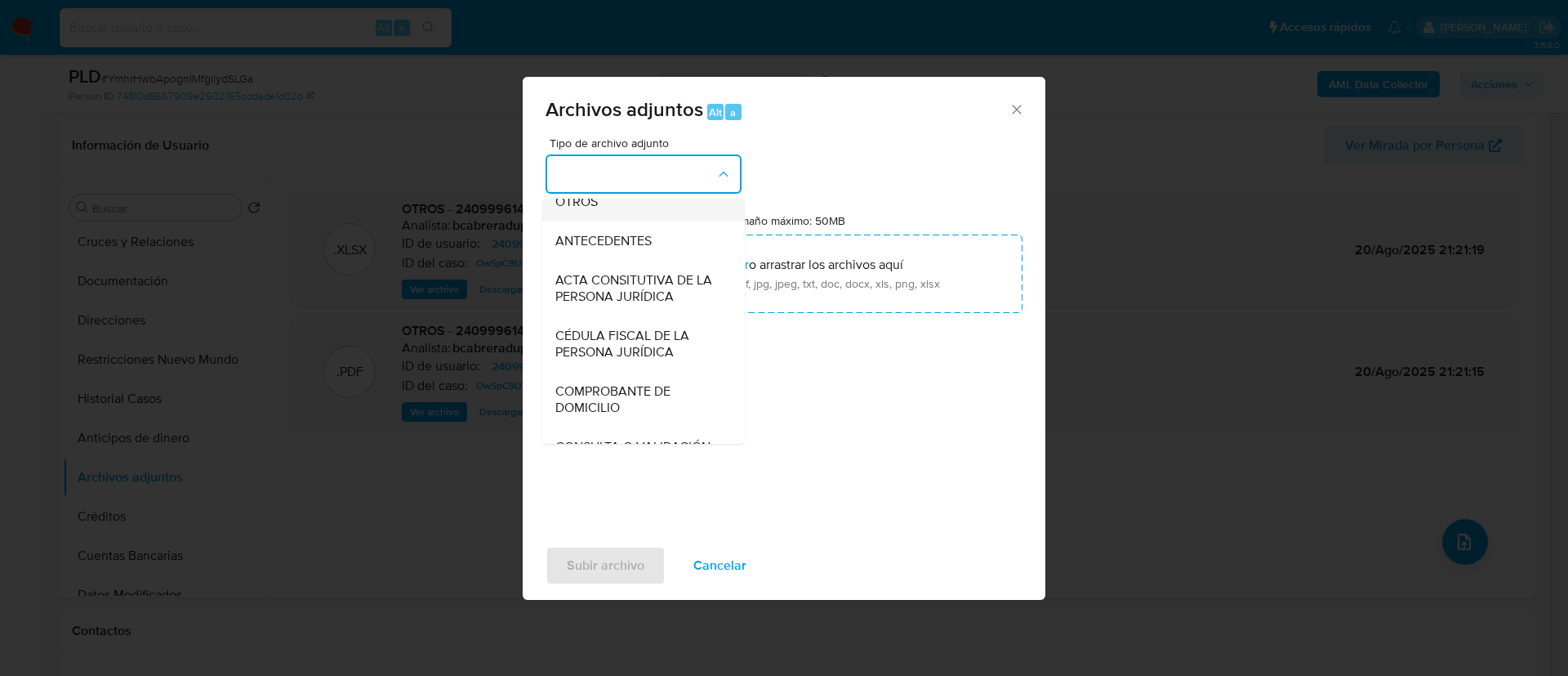
click at [611, 214] on div "OTROS" at bounding box center [638, 202] width 166 height 40
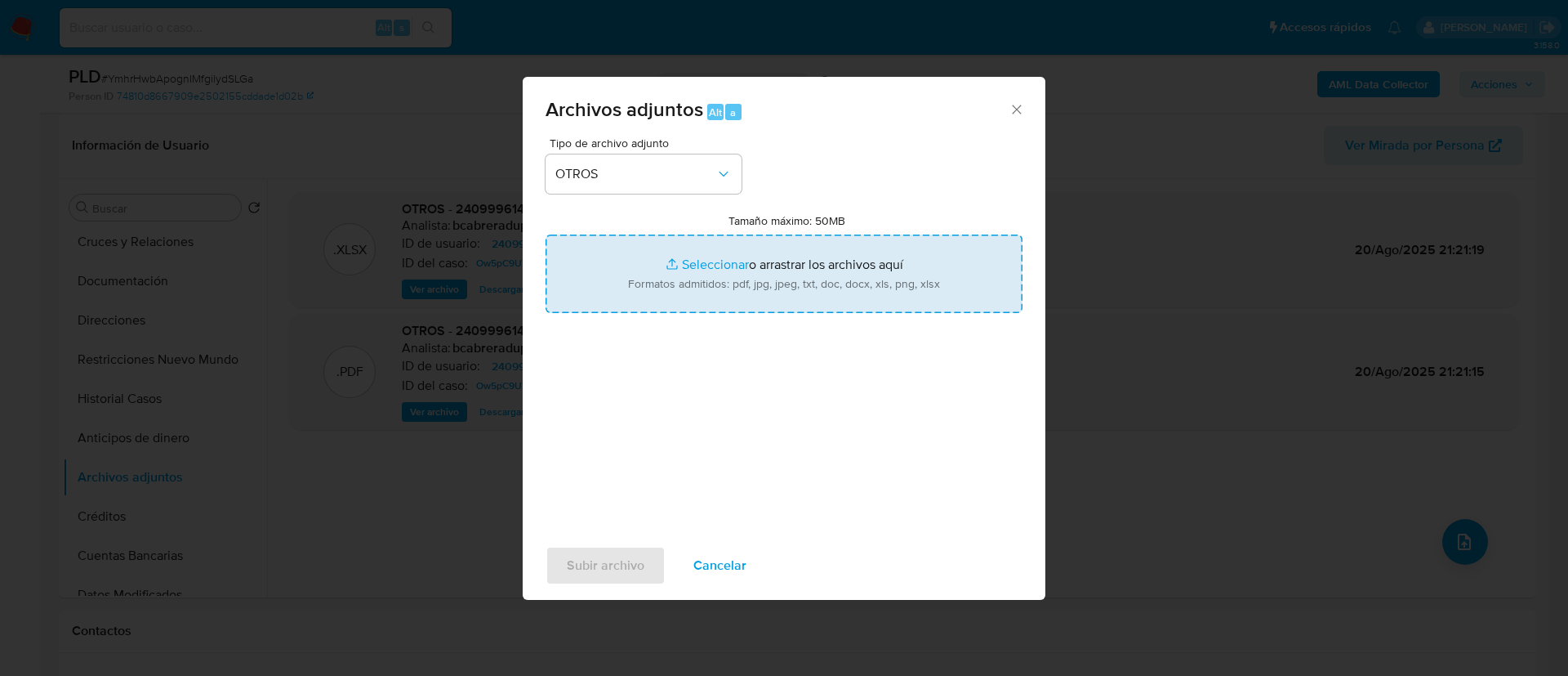
click at [943, 309] on input "Tamaño máximo: 50MB Seleccionar archivos" at bounding box center [784, 273] width 477 height 78
type input "C:\fakepath\2409996144_Donovan Mauricio Gutierrez Aguilar_AGOSTO 2025.pdf"
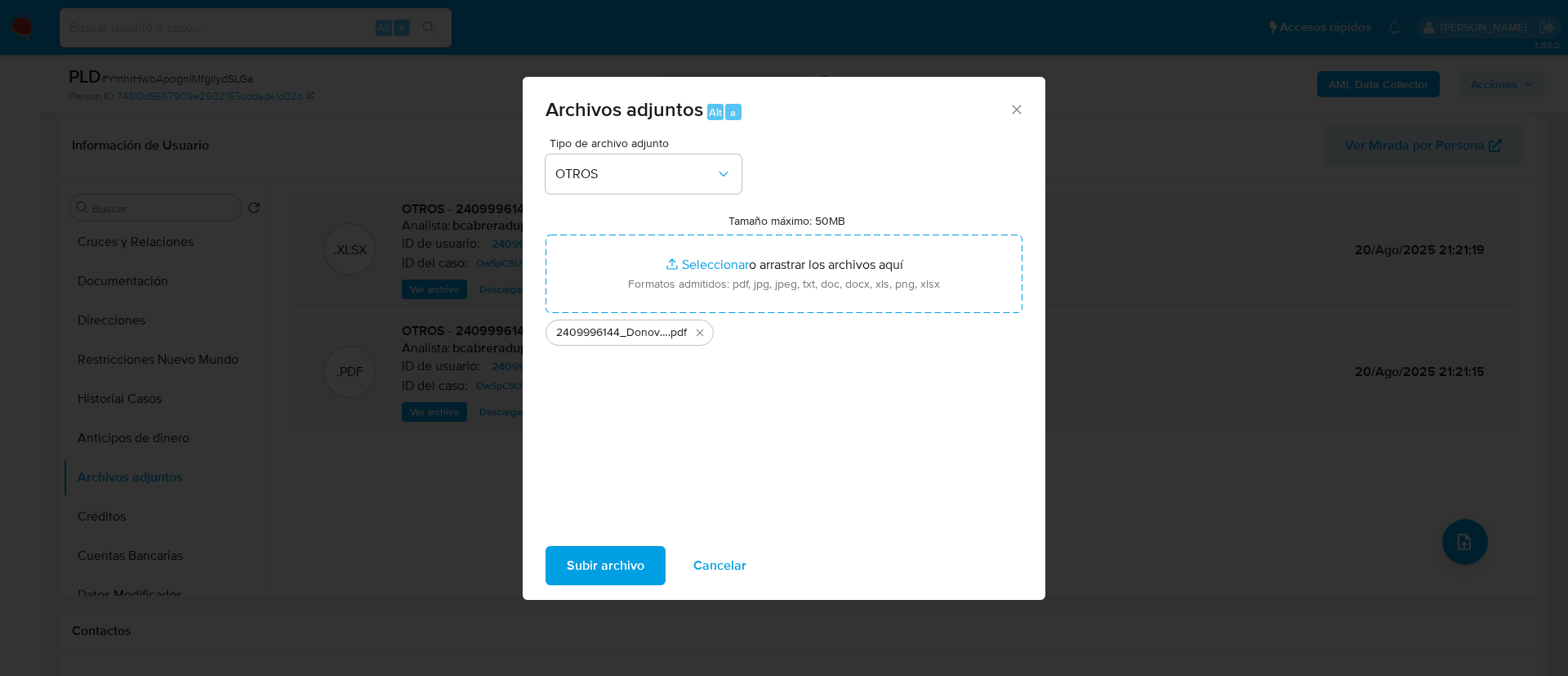
click at [598, 565] on span "Subir archivo" at bounding box center [606, 565] width 77 height 36
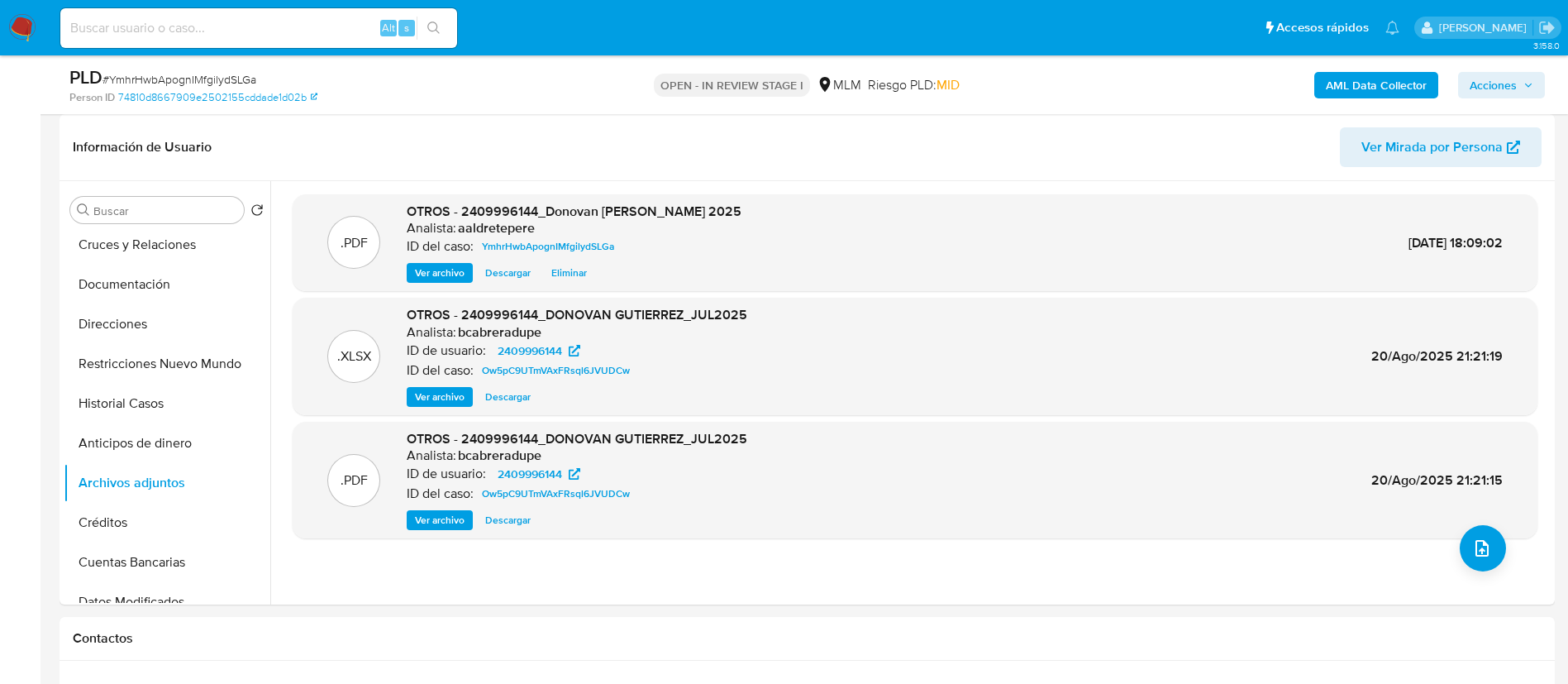
click at [1514, 74] on span "Acciones" at bounding box center [1493, 85] width 47 height 26
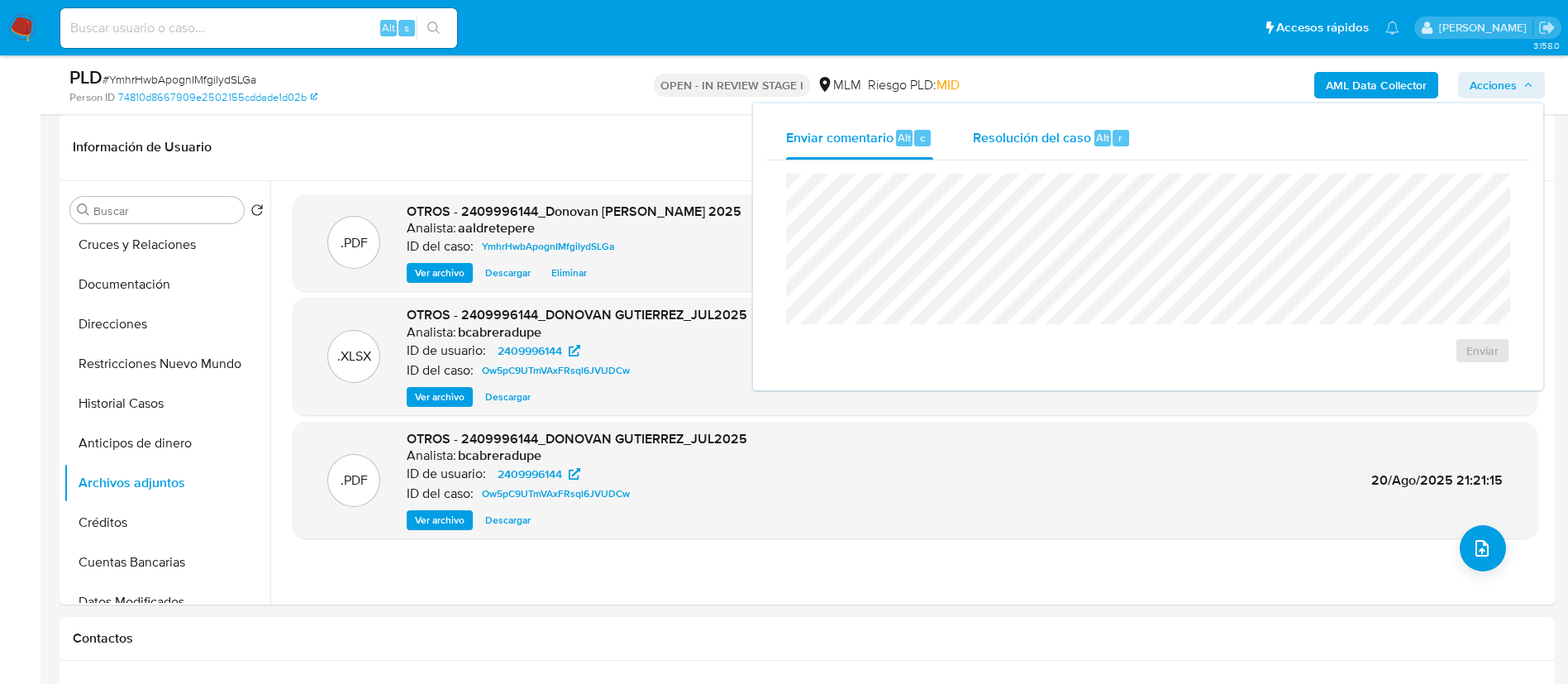
drag, startPoint x: 1019, startPoint y: 136, endPoint x: 1020, endPoint y: 154, distance: 18.0
click at [1020, 136] on span "Resolución del caso" at bounding box center [1032, 136] width 118 height 19
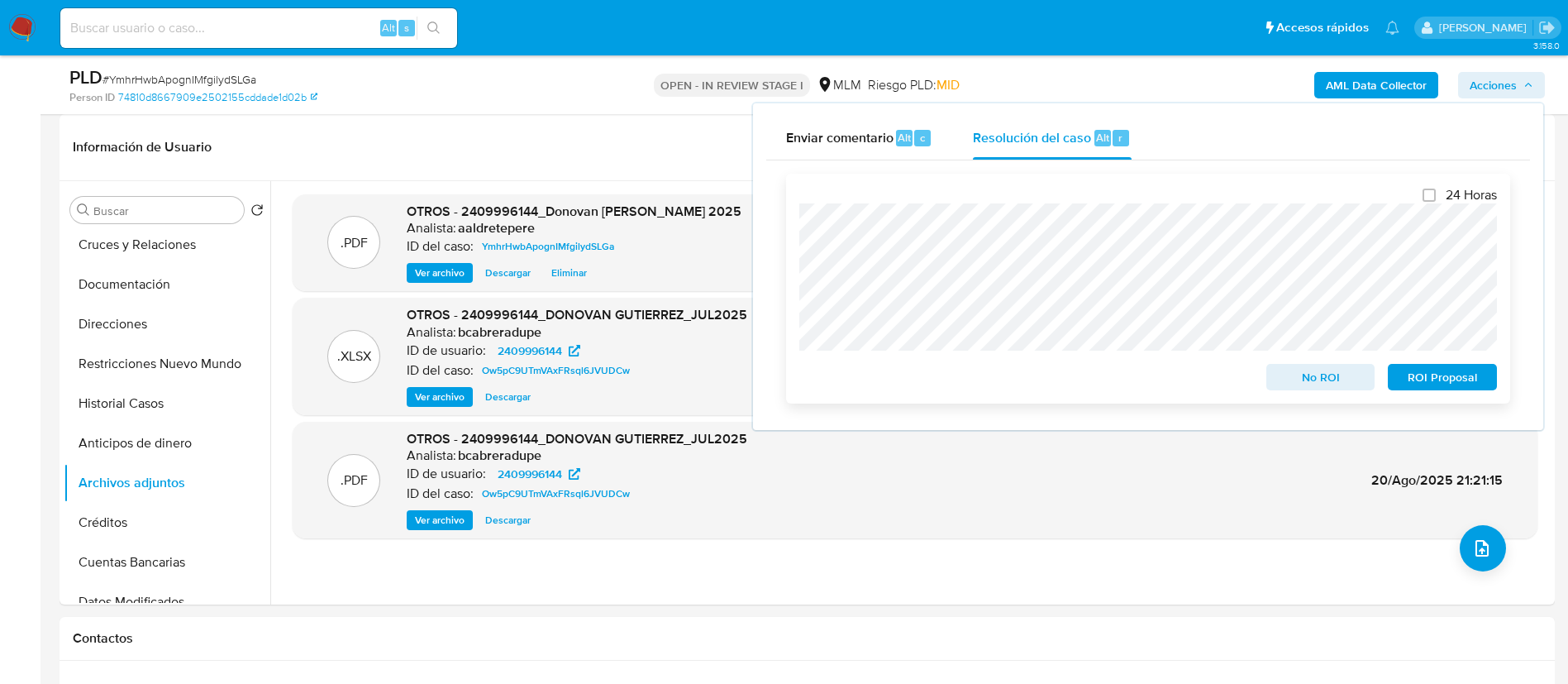
drag, startPoint x: 1330, startPoint y: 373, endPoint x: 1314, endPoint y: 362, distance: 19.4
click at [1329, 373] on span "No ROI" at bounding box center [1321, 377] width 86 height 23
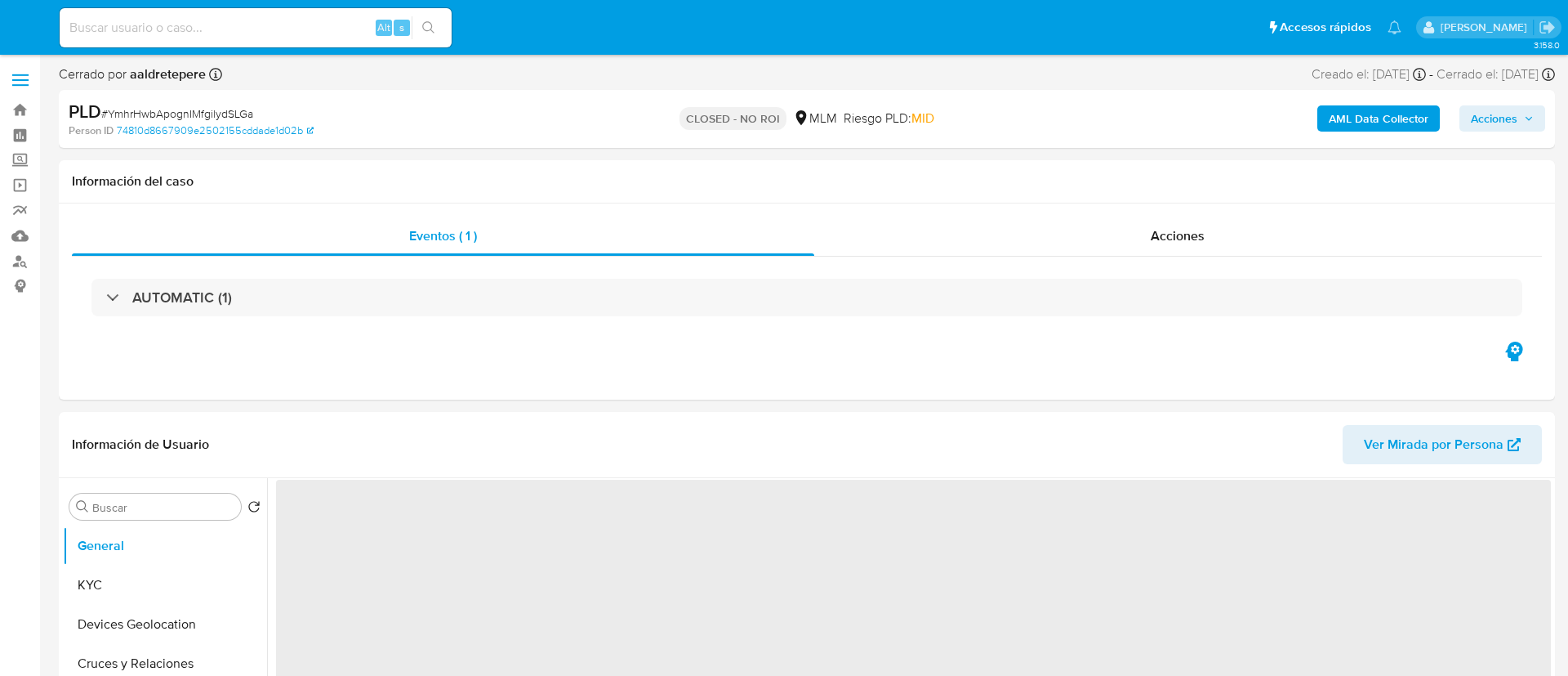
select select "10"
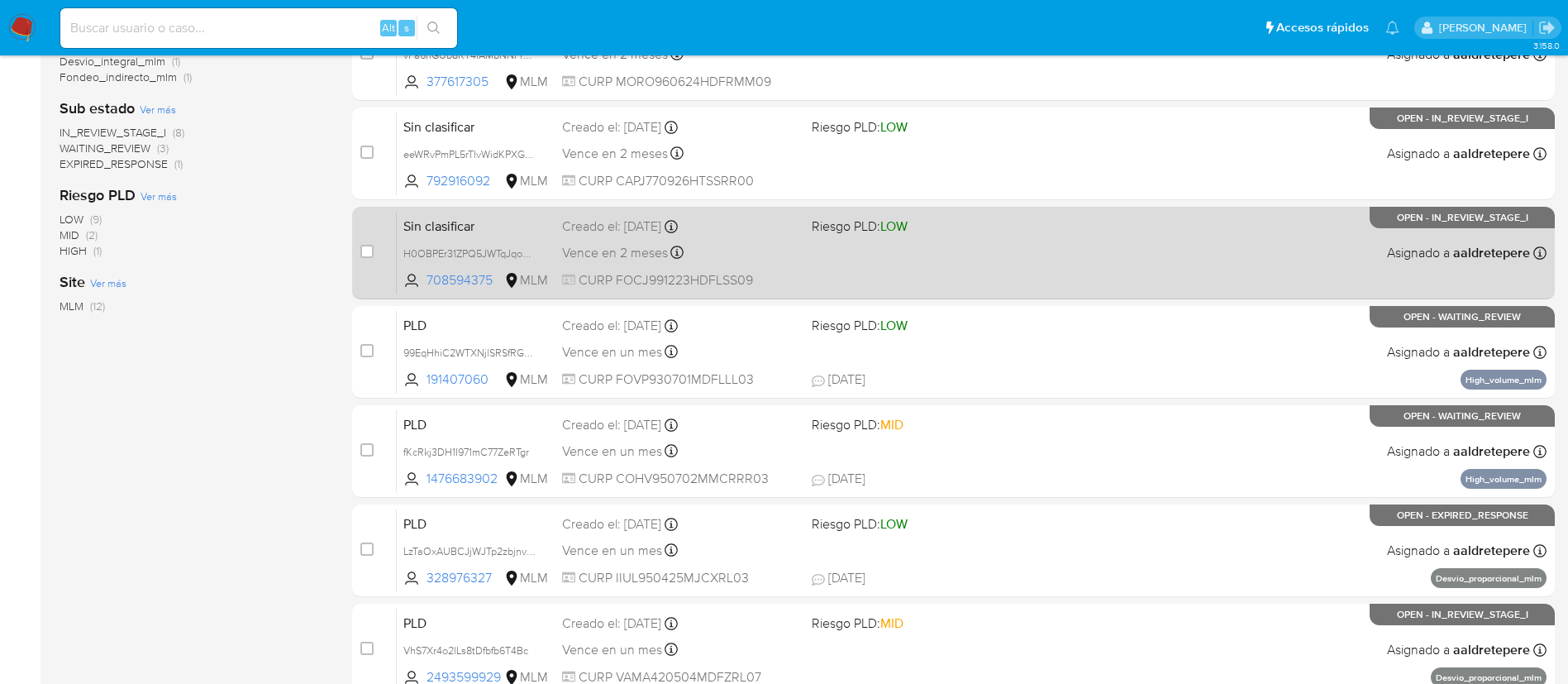
scroll to position [620, 0]
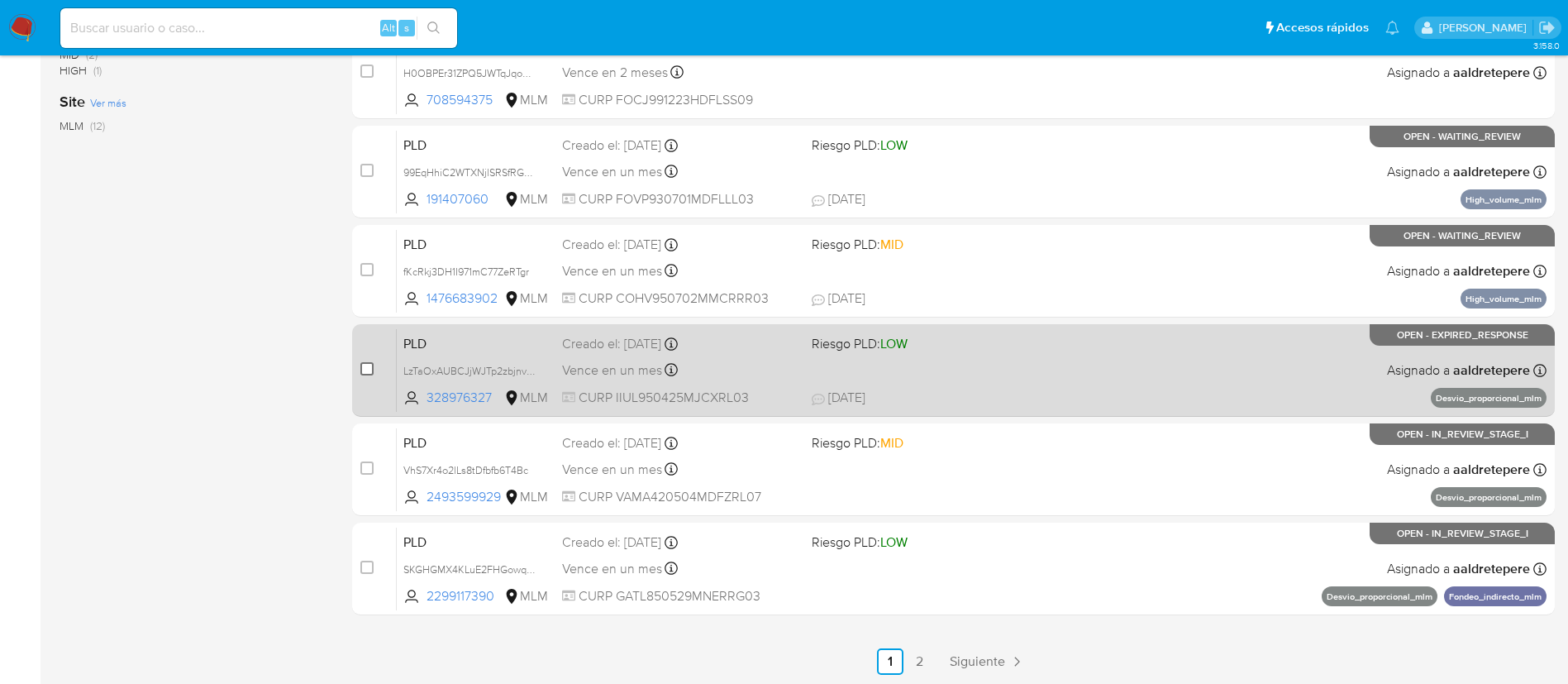
click at [367, 375] on input "checkbox" at bounding box center [367, 368] width 14 height 14
checkbox input "true"
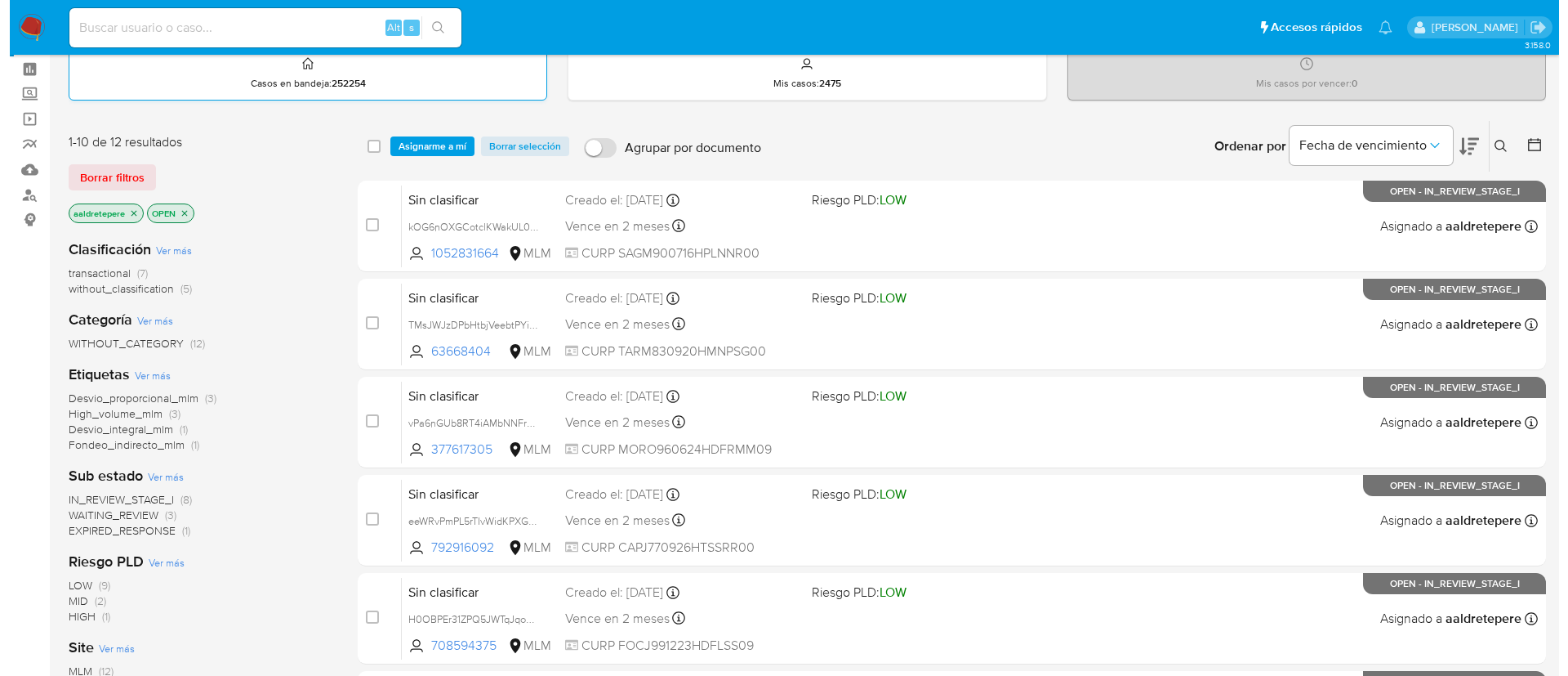
scroll to position [0, 0]
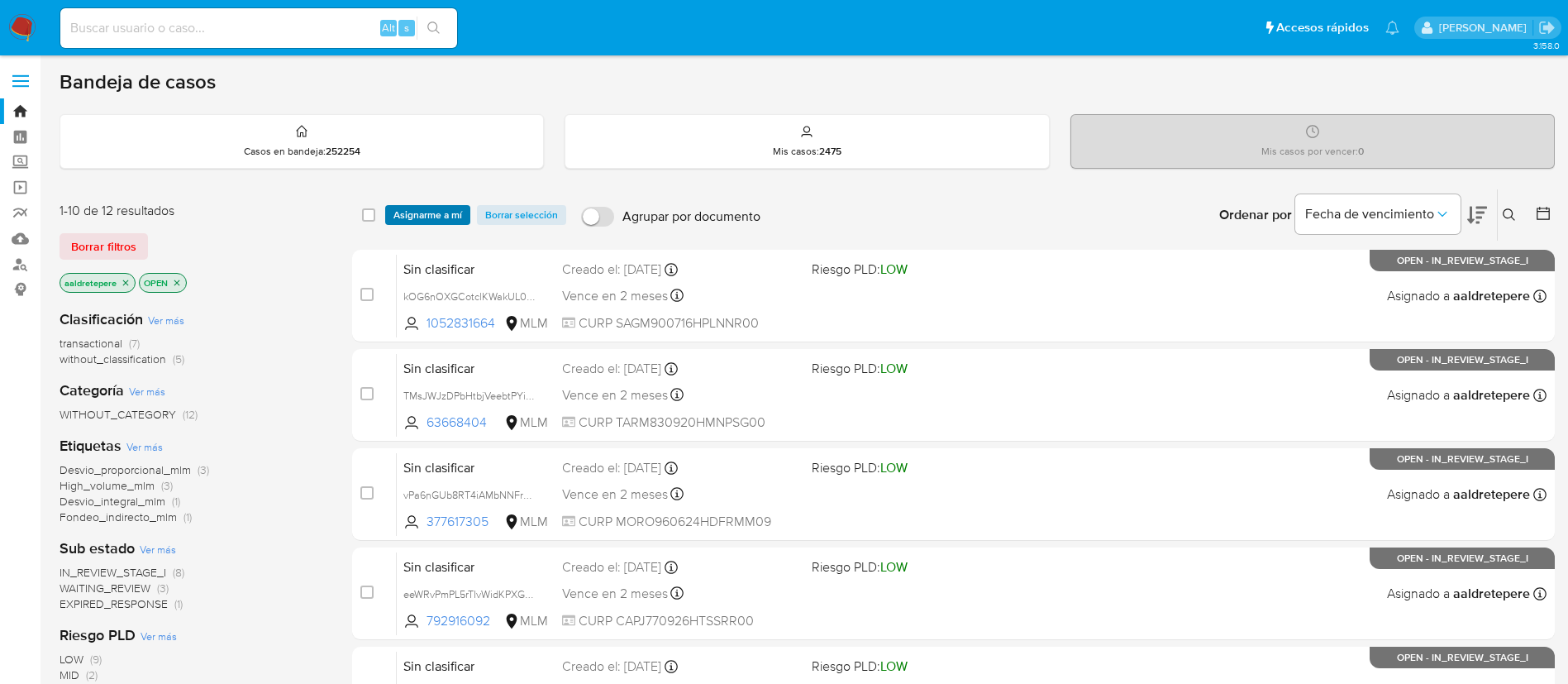
click at [431, 221] on span "Asignarme a mí" at bounding box center [427, 215] width 68 height 16
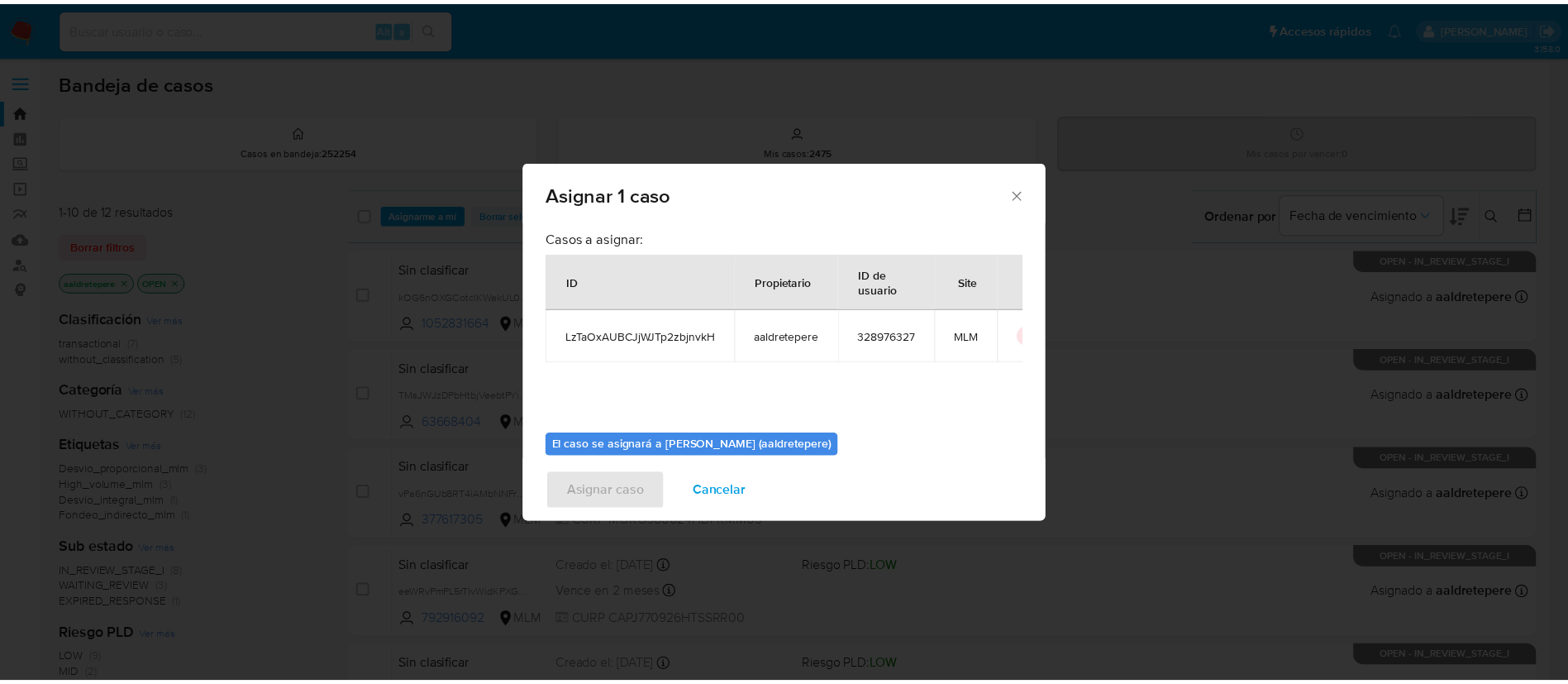
scroll to position [86, 0]
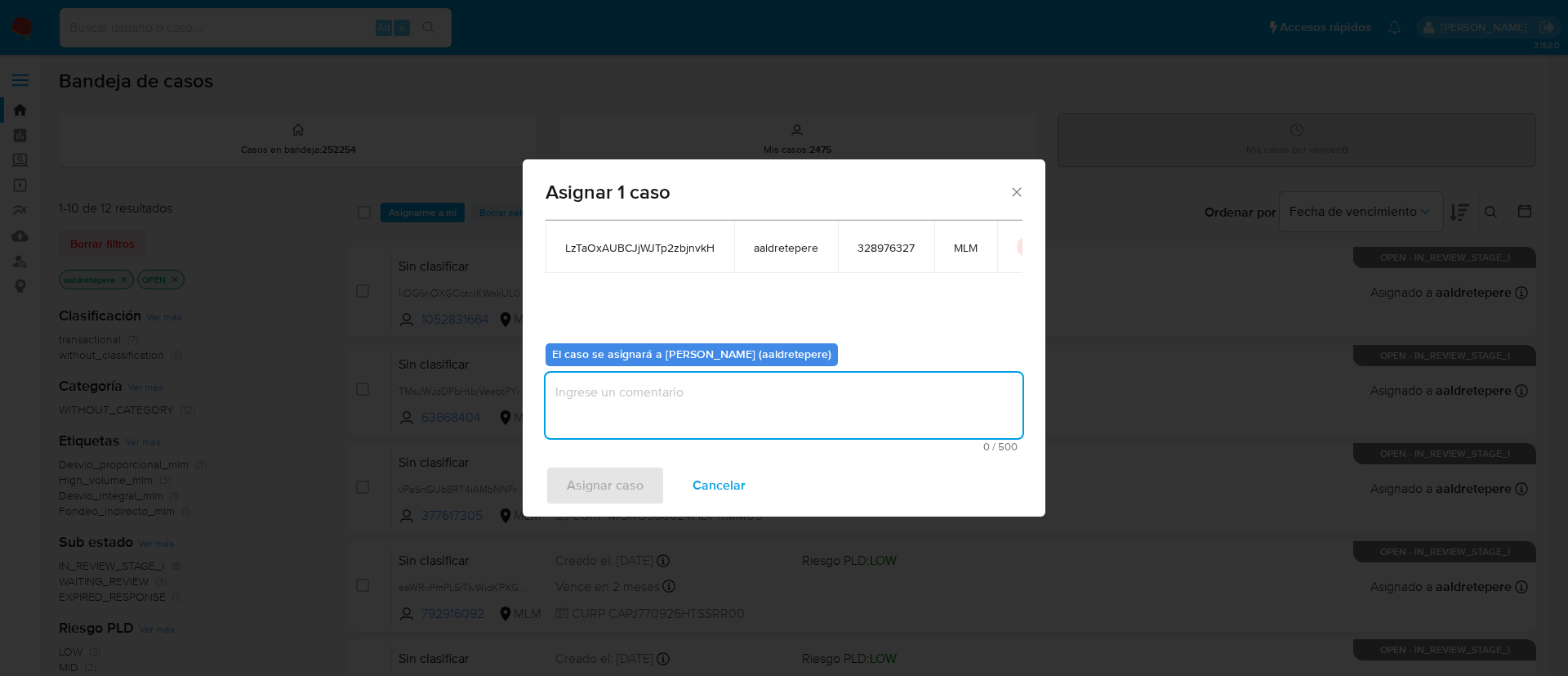
click at [704, 388] on textarea "assign-modal" at bounding box center [784, 405] width 477 height 66
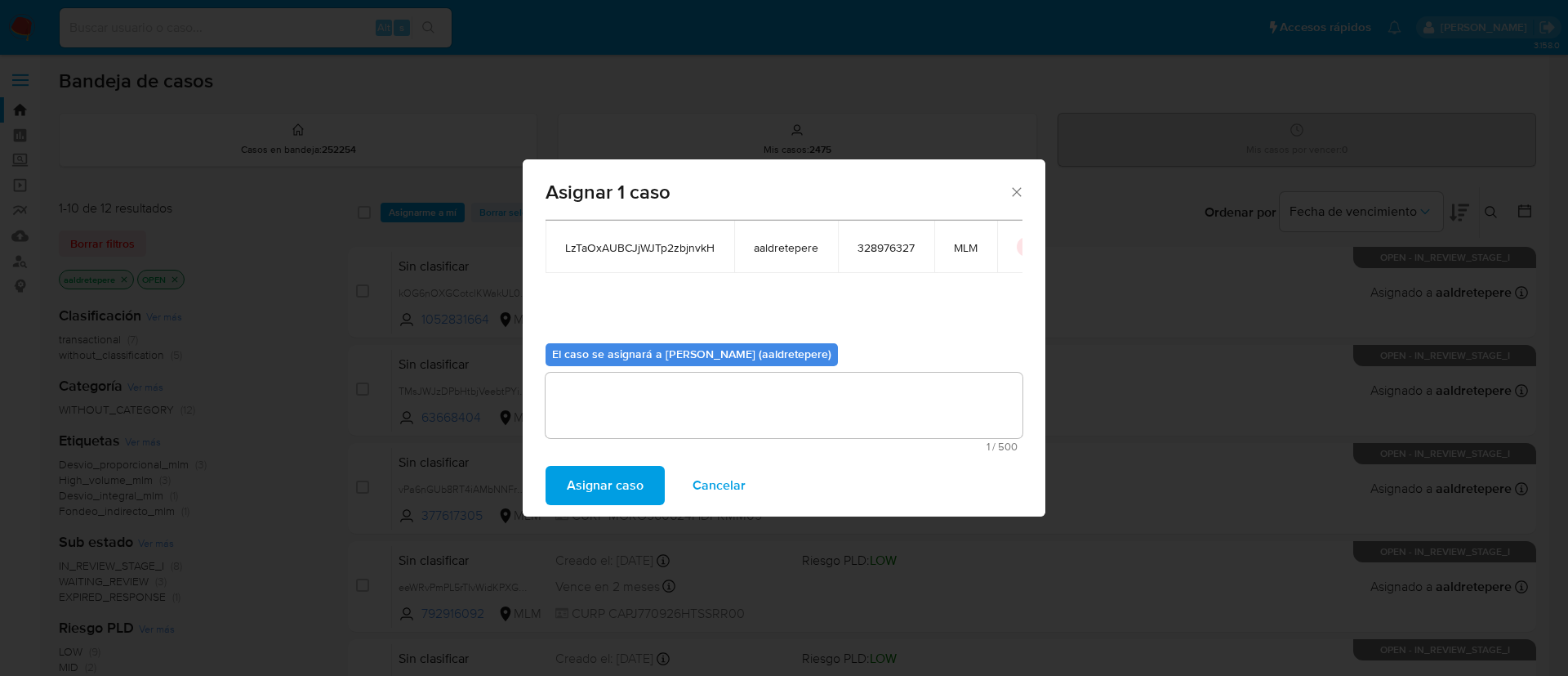
click at [603, 479] on span "Asignar caso" at bounding box center [605, 485] width 76 height 36
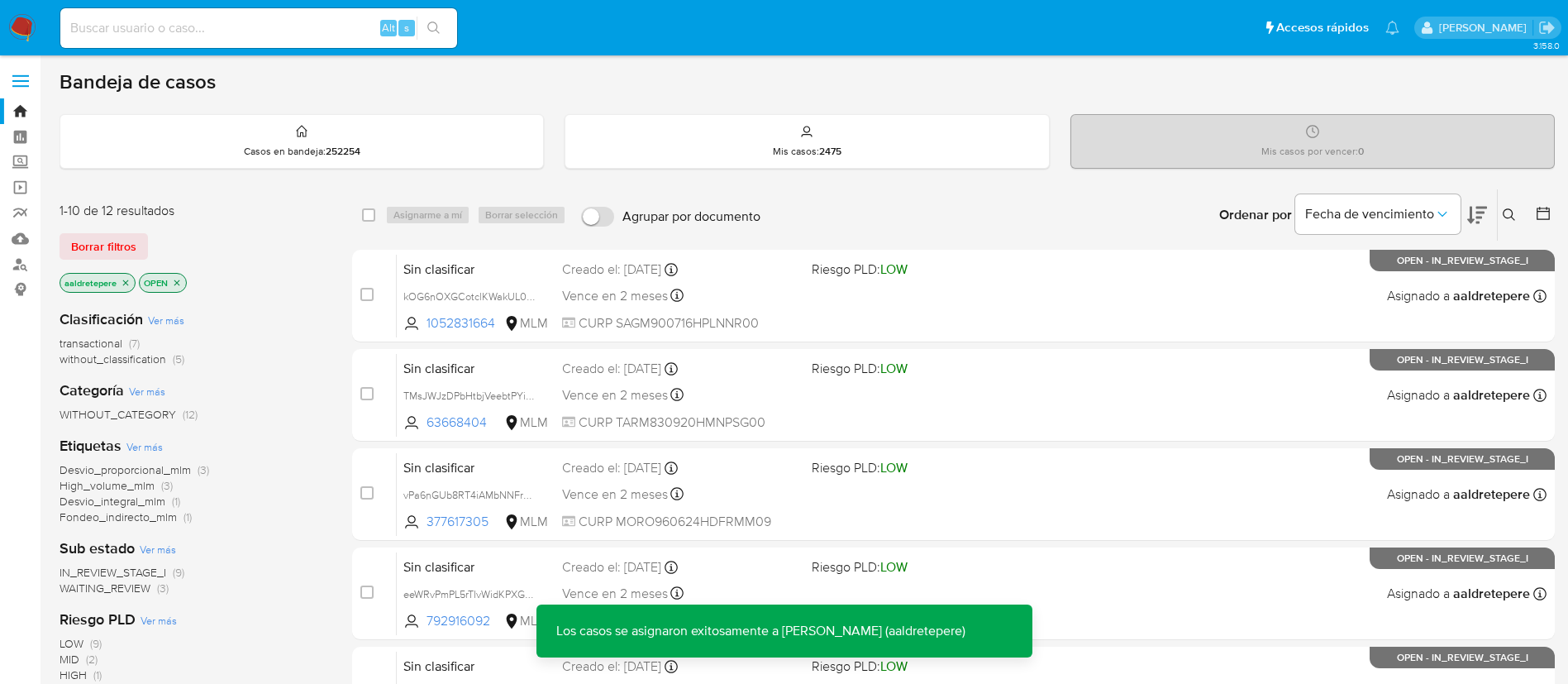
click at [838, 216] on div "Ordenar por Fecha de vencimiento No es posible ordenar los resultados mientras …" at bounding box center [1161, 215] width 786 height 51
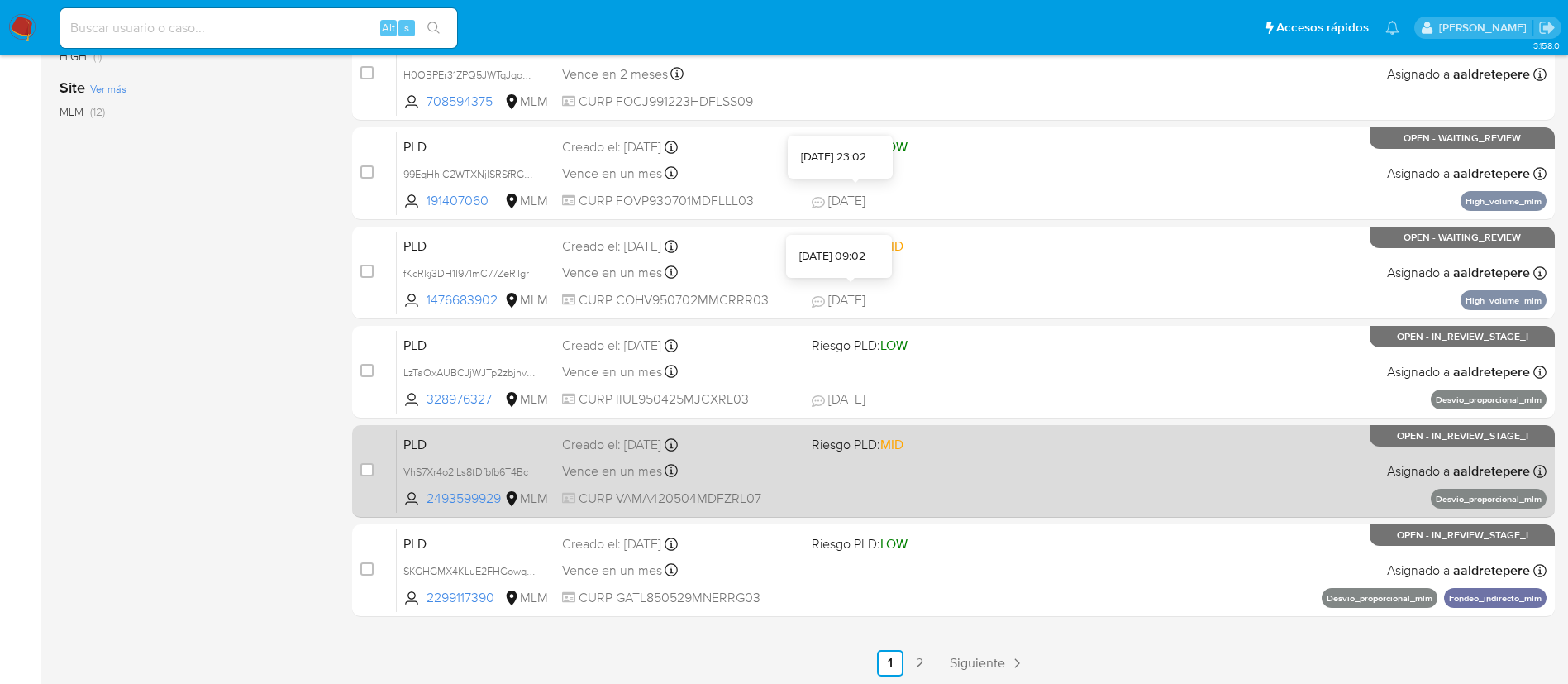
scroll to position [681, 0]
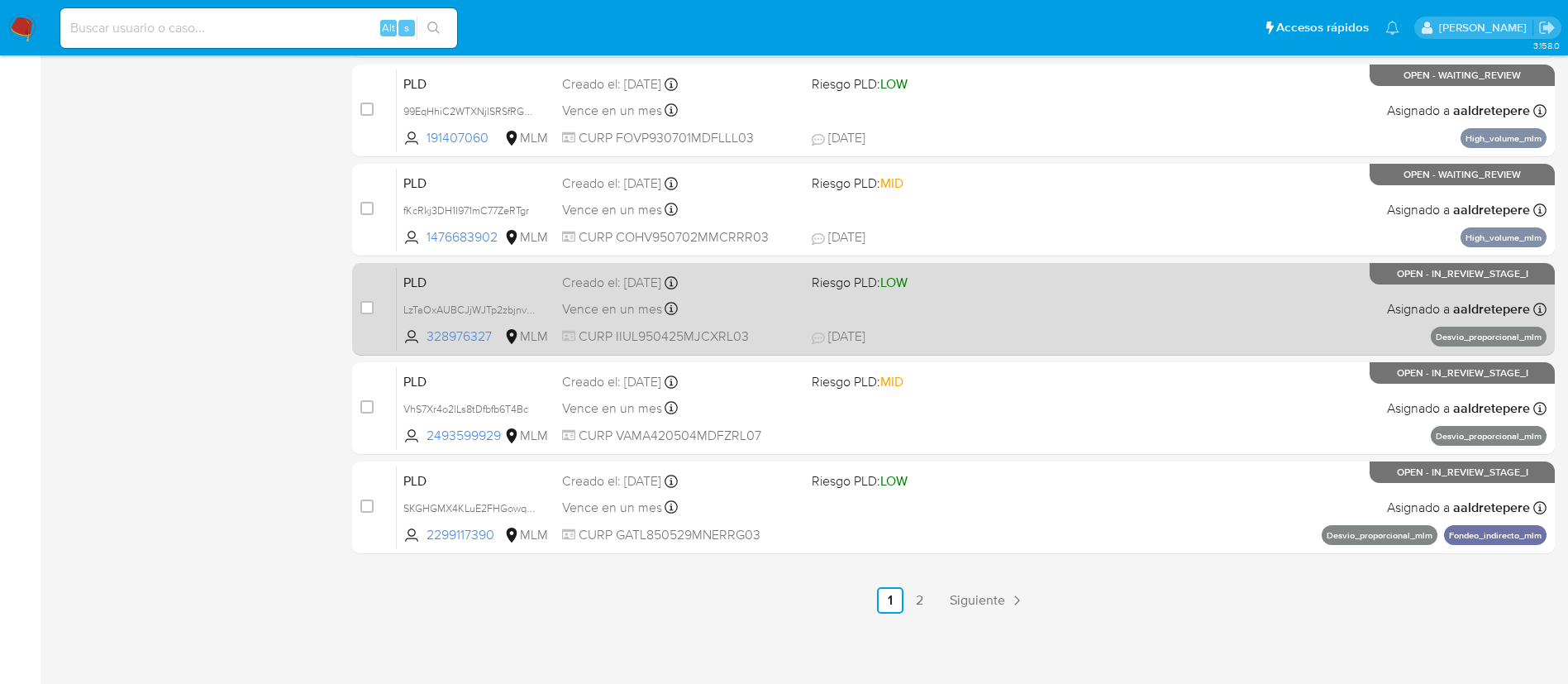
click at [627, 297] on div "Vence en un mes Vence el [DATE] 02:11:06" at bounding box center [680, 308] width 236 height 23
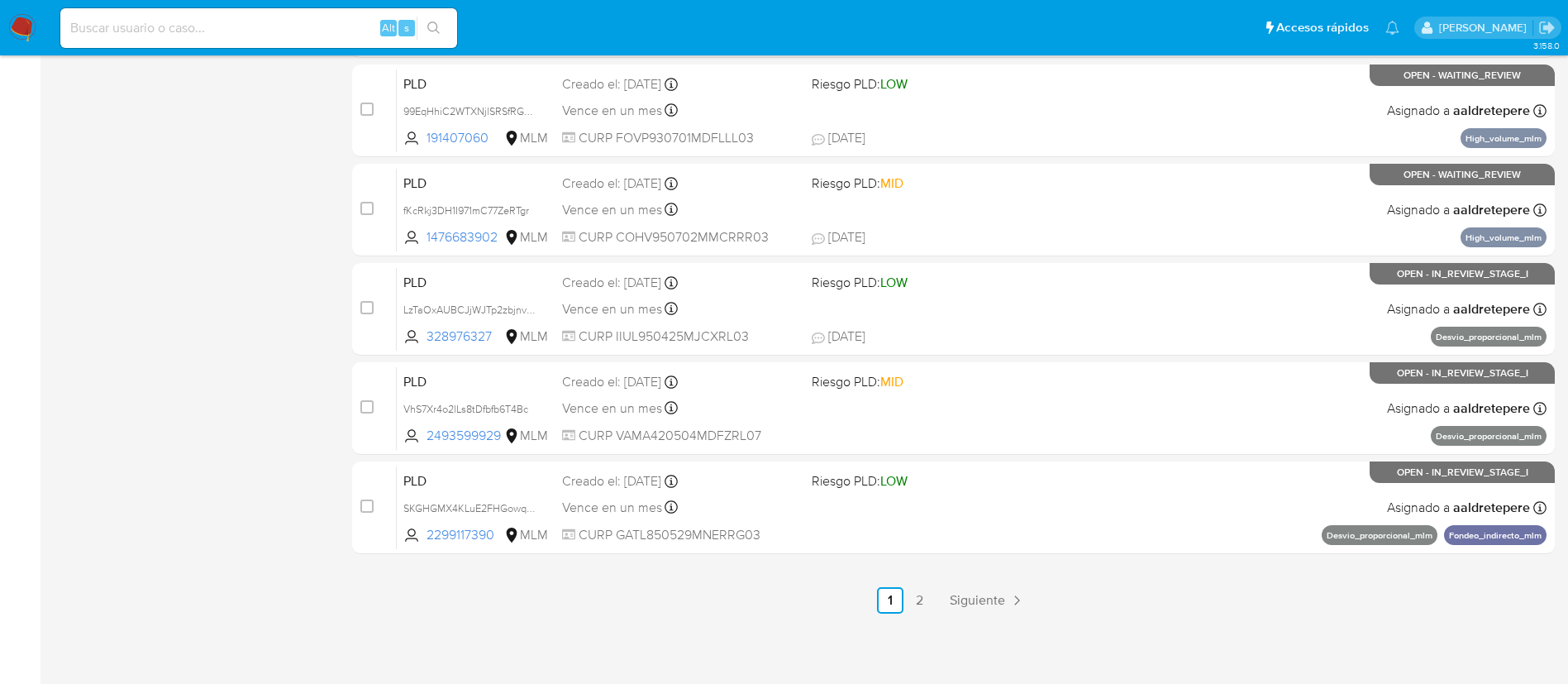
click at [19, 22] on img at bounding box center [22, 27] width 28 height 28
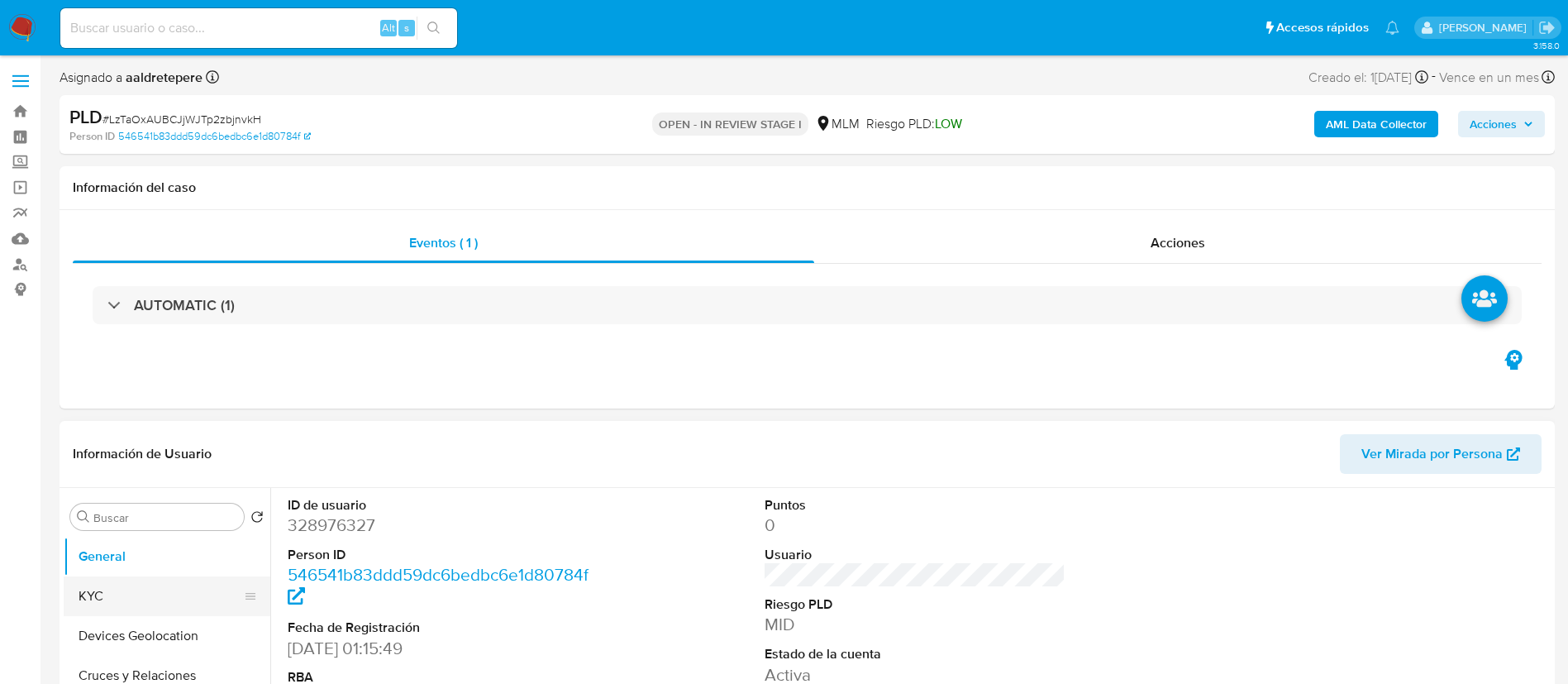
click at [76, 585] on button "KYC" at bounding box center [160, 596] width 194 height 40
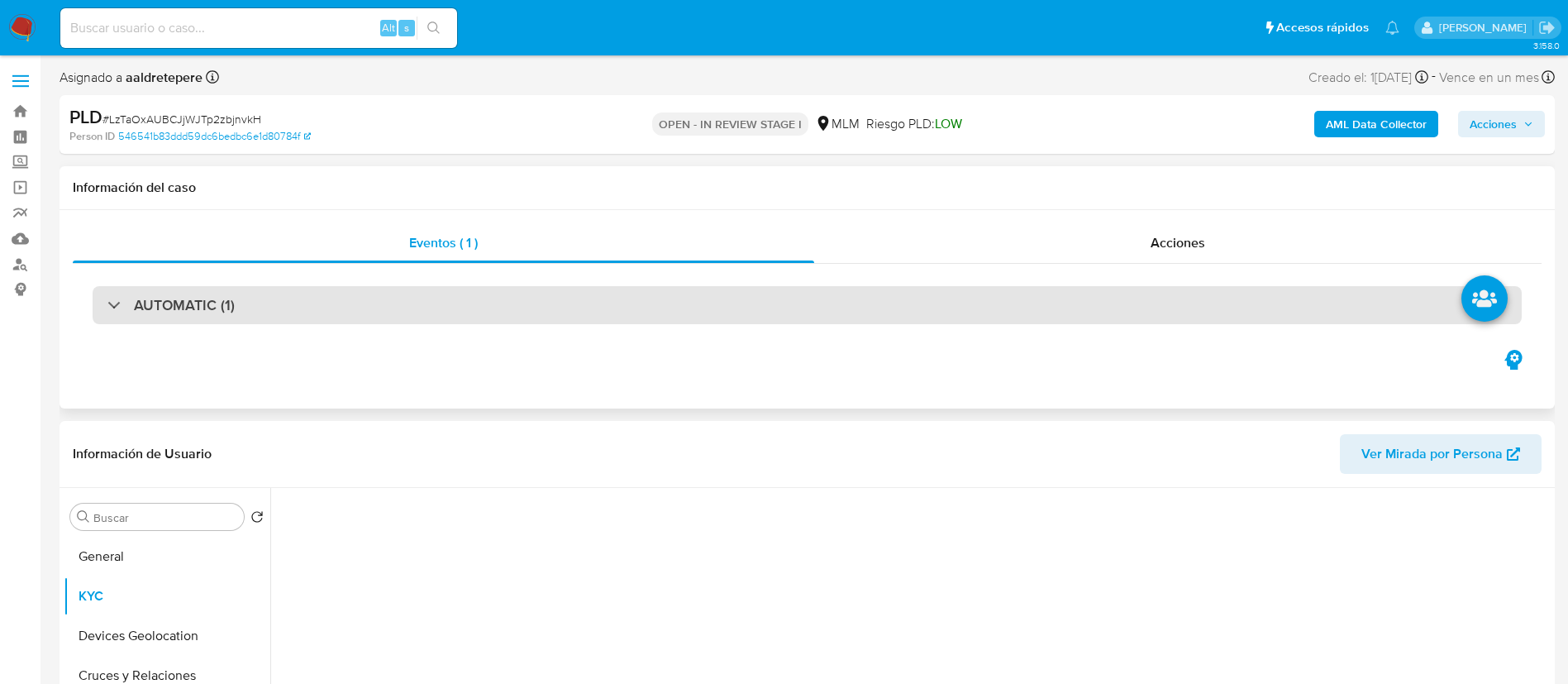
select select "10"
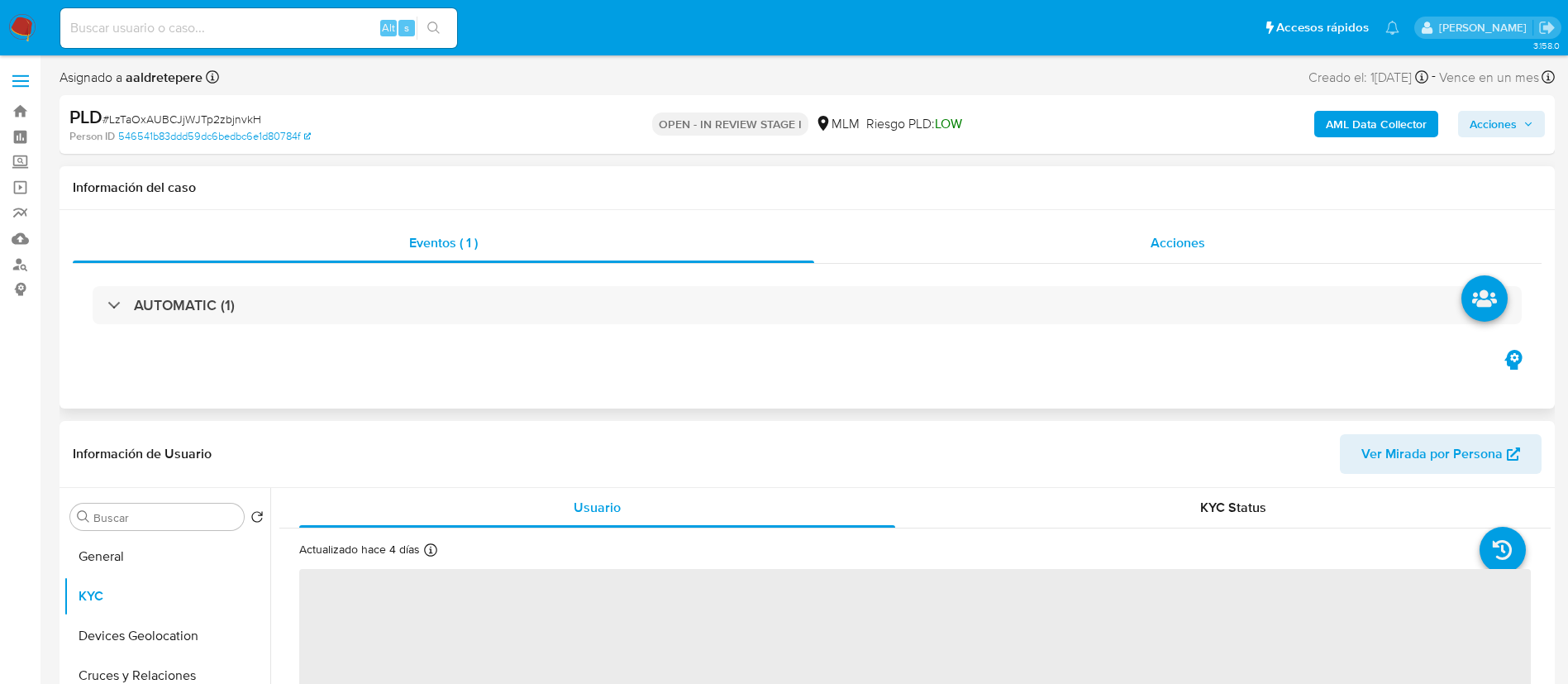
click at [1200, 236] on span "Acciones" at bounding box center [1178, 242] width 55 height 19
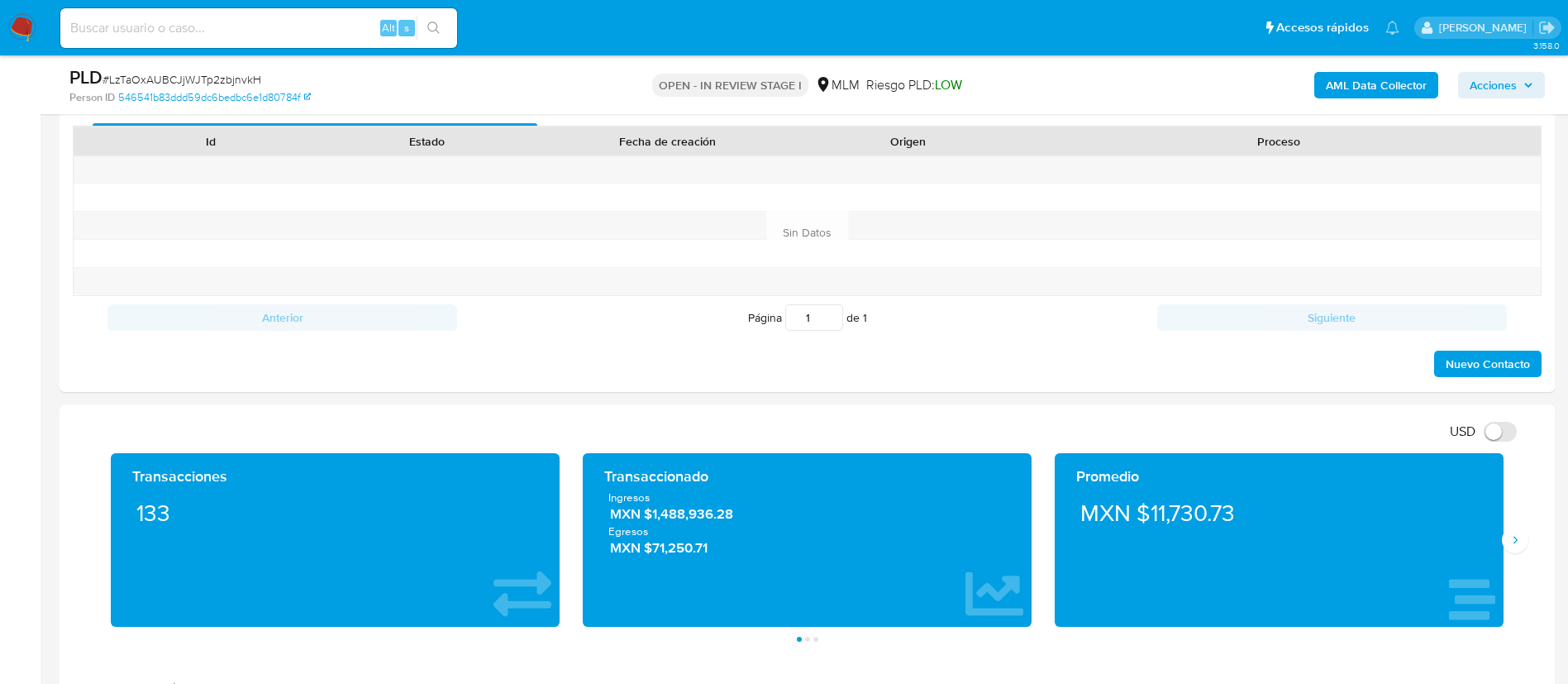
scroll to position [868, 0]
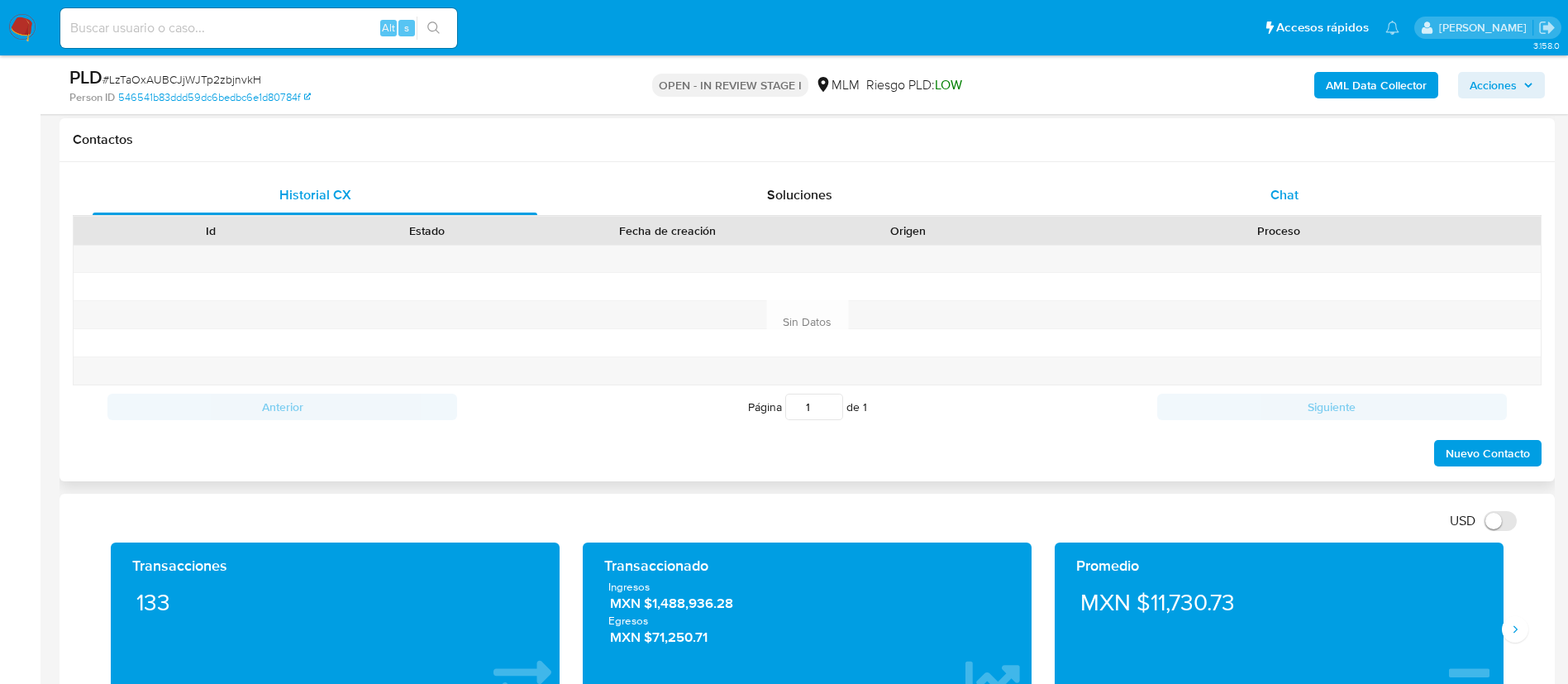
click at [1301, 189] on div "Chat" at bounding box center [1284, 196] width 445 height 40
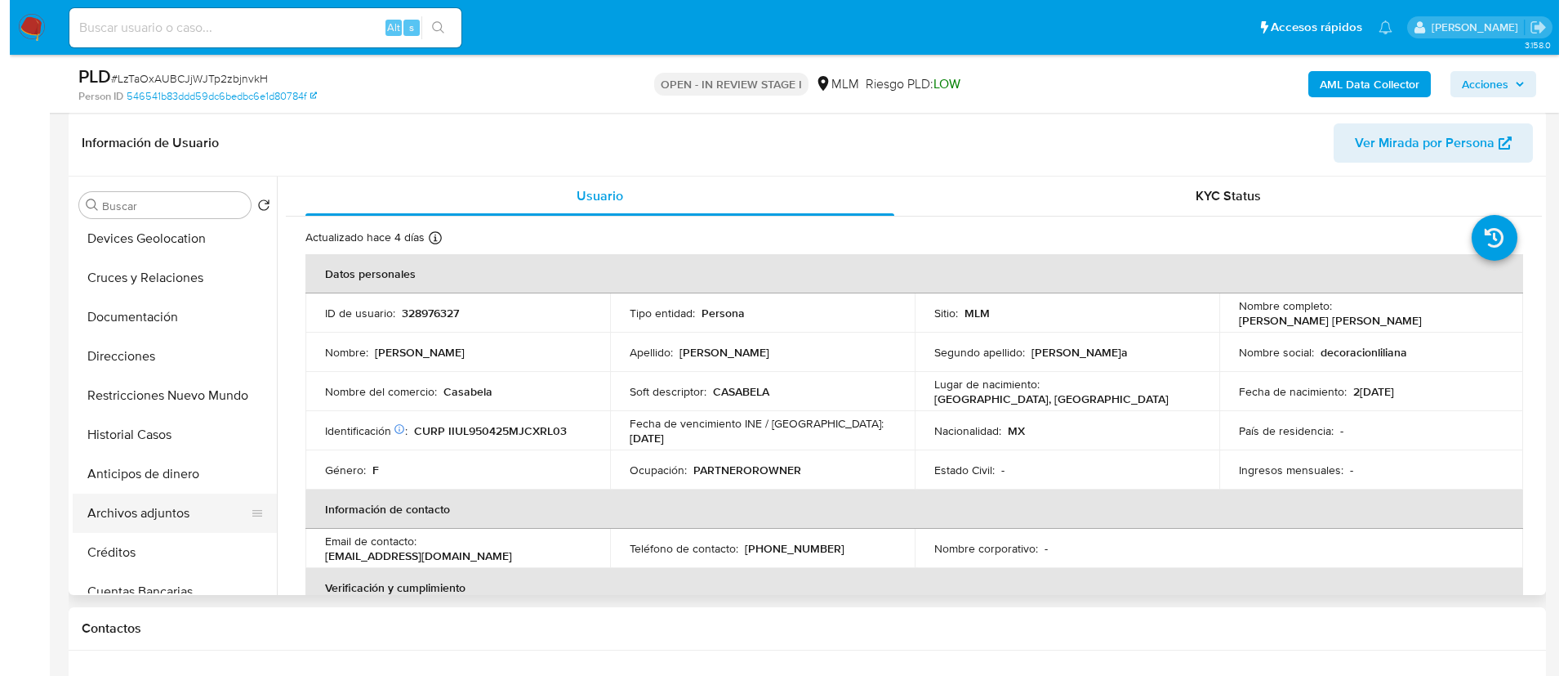
scroll to position [122, 0]
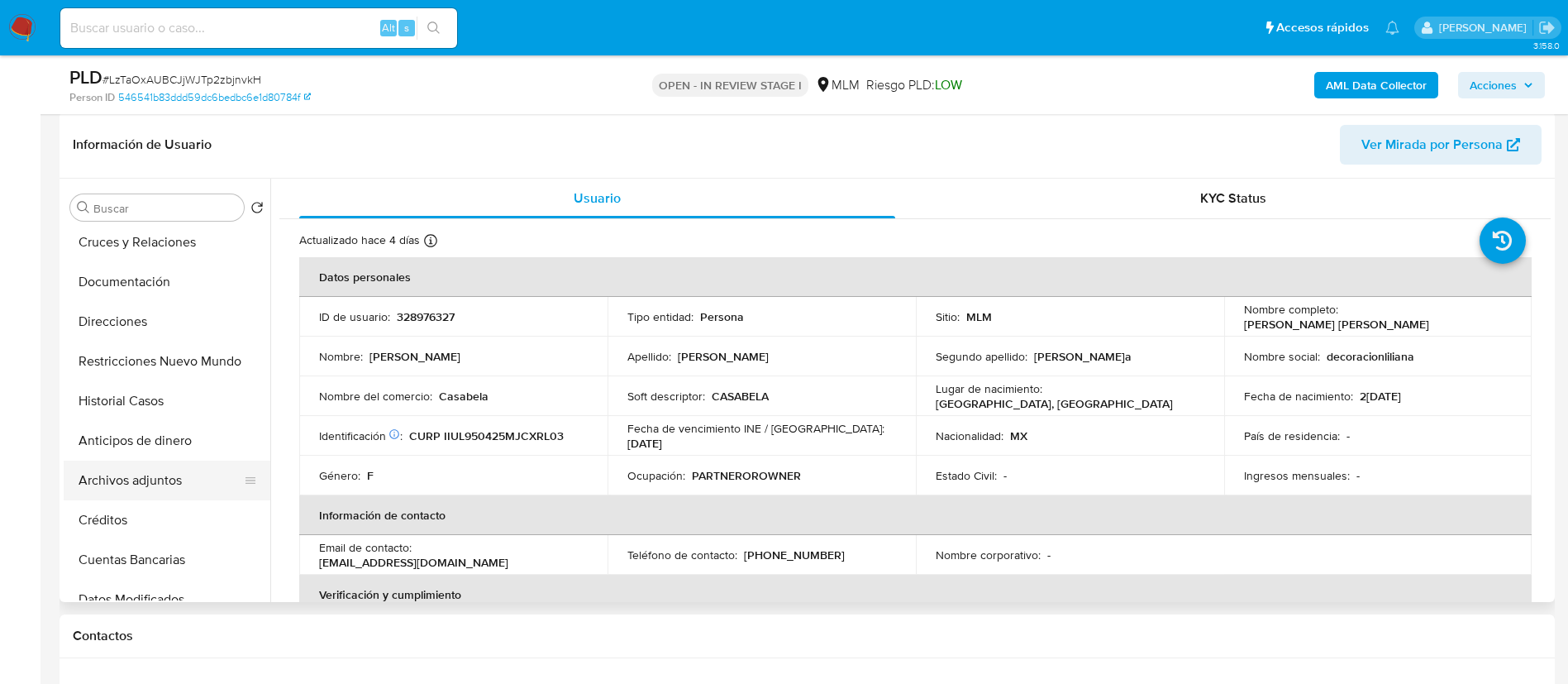
click at [168, 478] on button "Archivos adjuntos" at bounding box center [160, 480] width 194 height 40
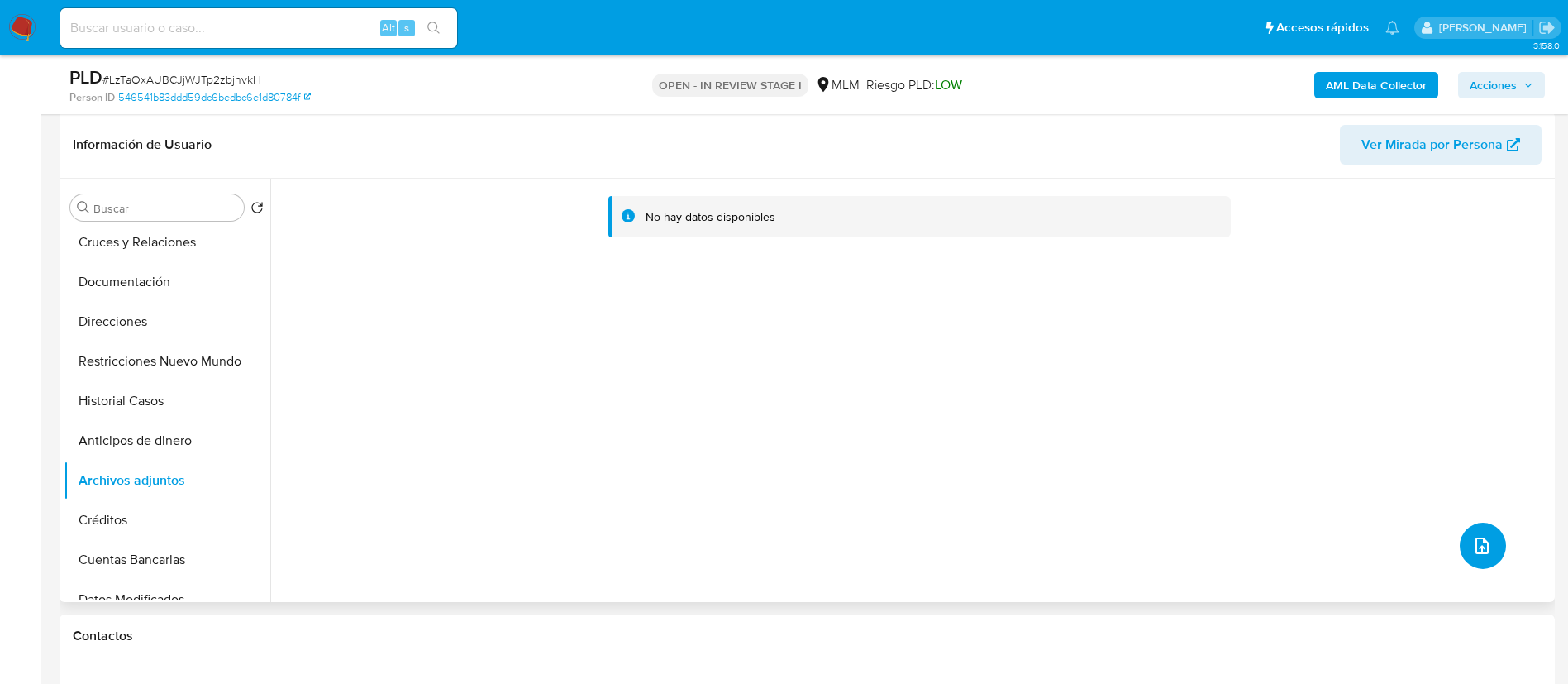
click at [1475, 548] on icon "upload-file" at bounding box center [1482, 546] width 14 height 16
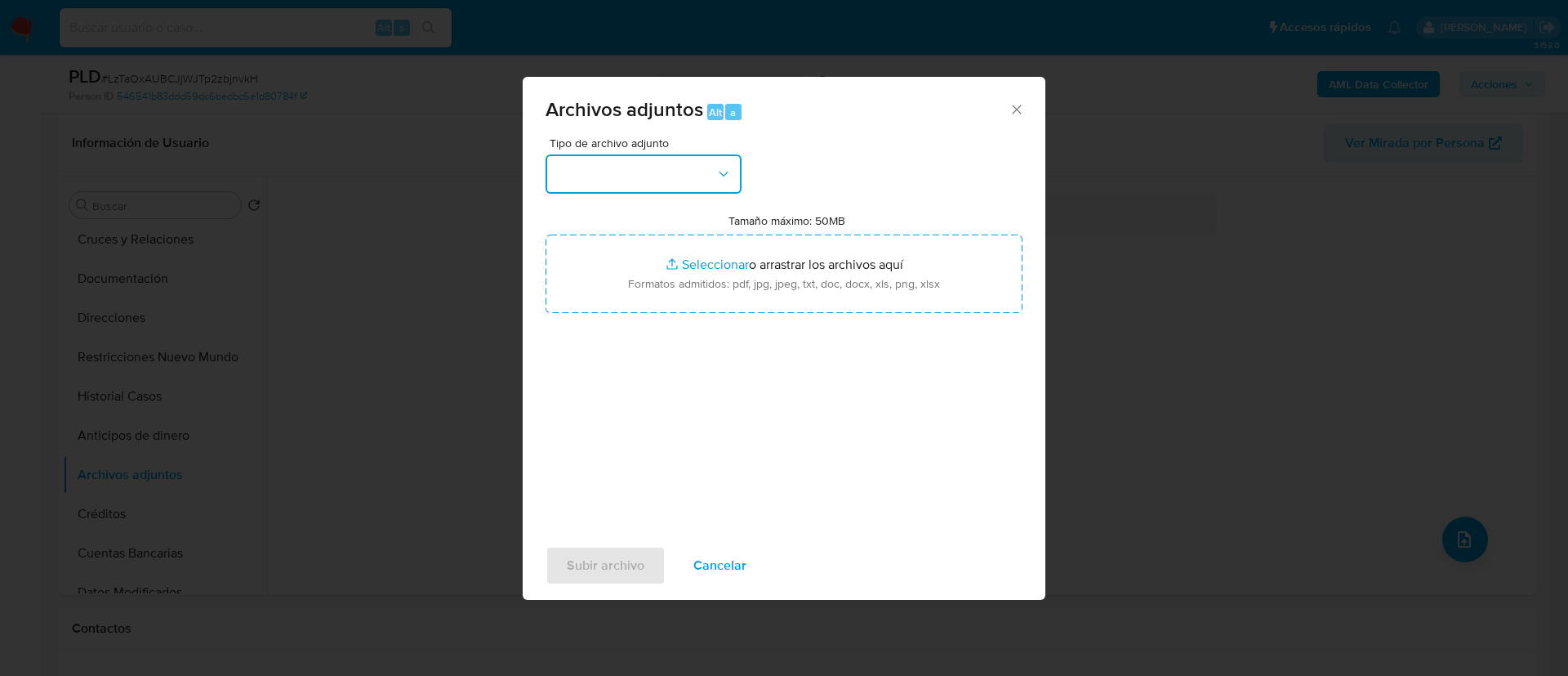
click at [674, 186] on button "button" at bounding box center [643, 174] width 196 height 40
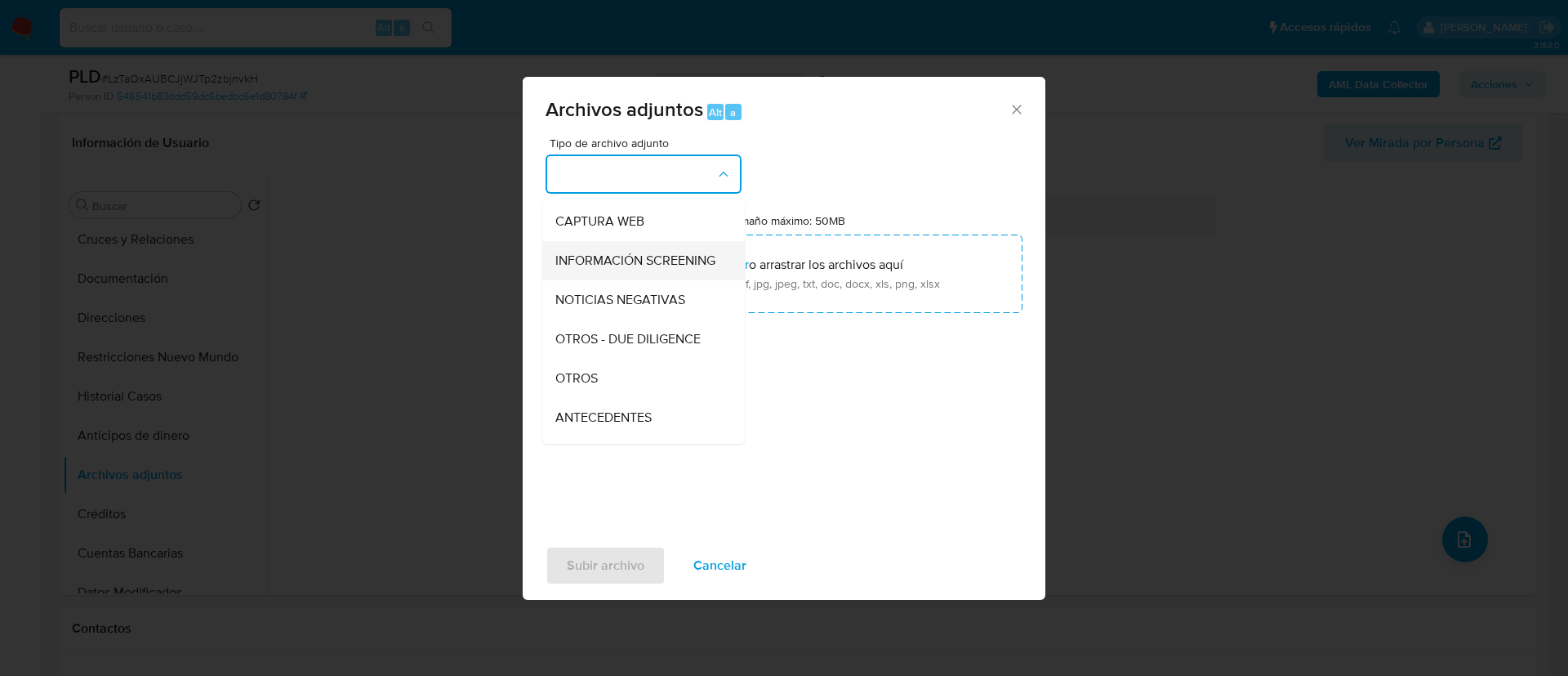
scroll to position [168, 0]
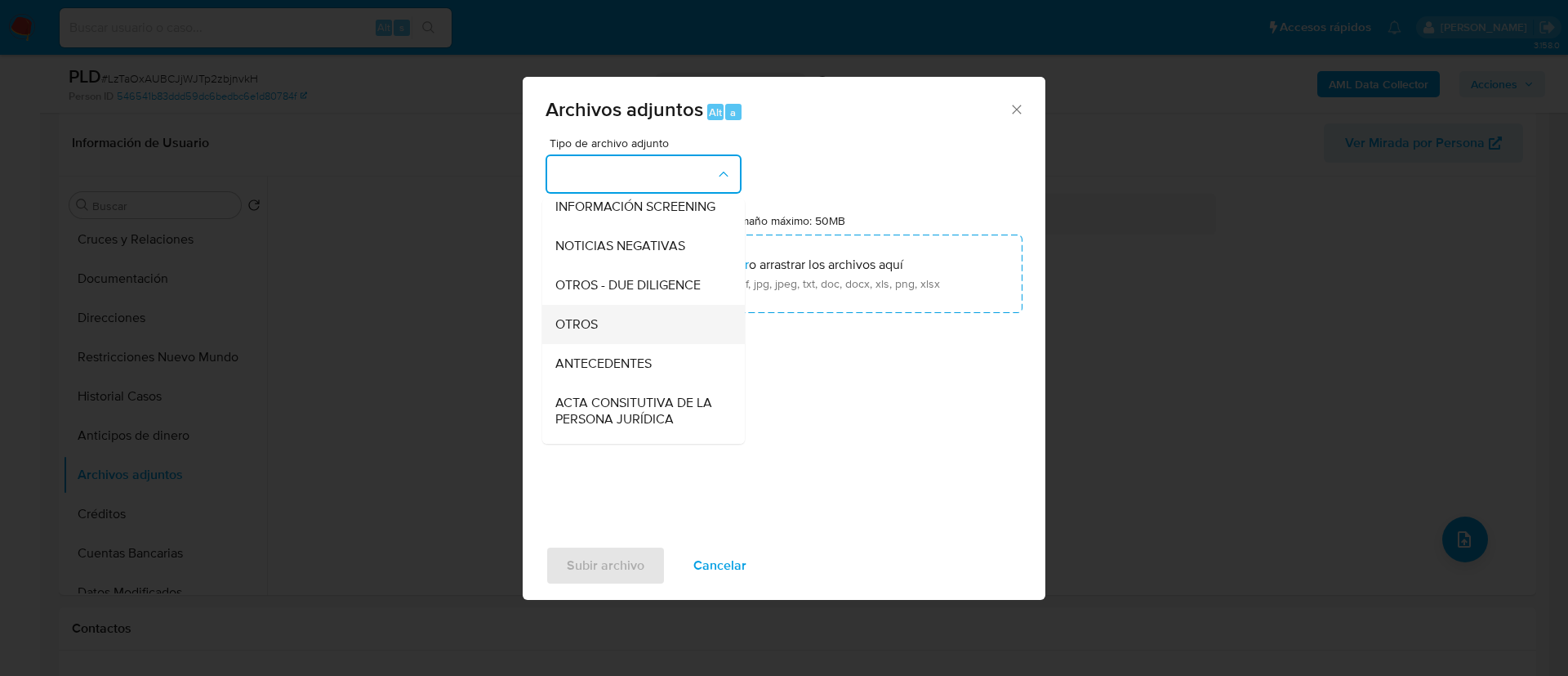
click at [641, 336] on div "OTROS" at bounding box center [638, 325] width 166 height 40
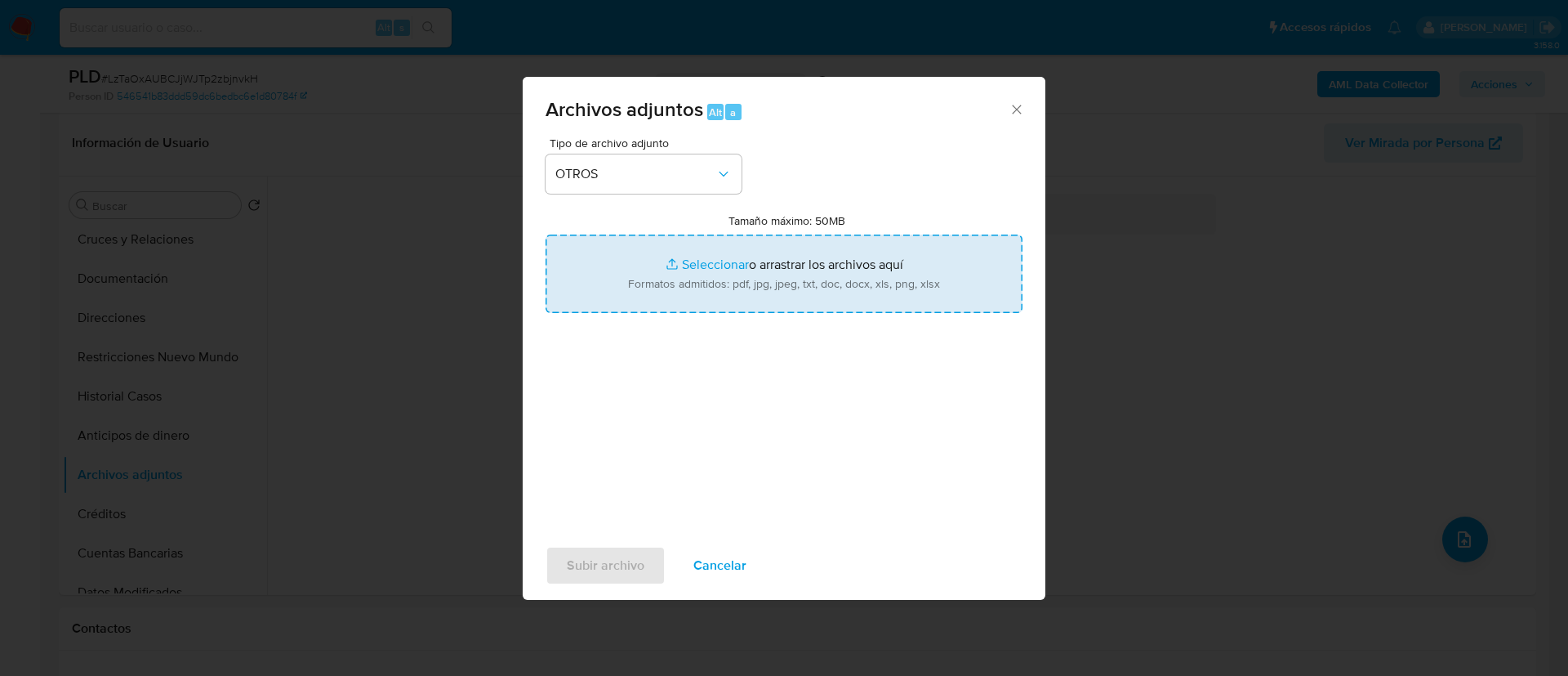
click at [747, 252] on input "Tamaño máximo: 50MB Seleccionar archivos" at bounding box center [784, 273] width 477 height 78
type input "C:\fakepath\328976327_Liliana Jocelyn Iñiguez Urquieta_AGOSTO 2025.pdf"
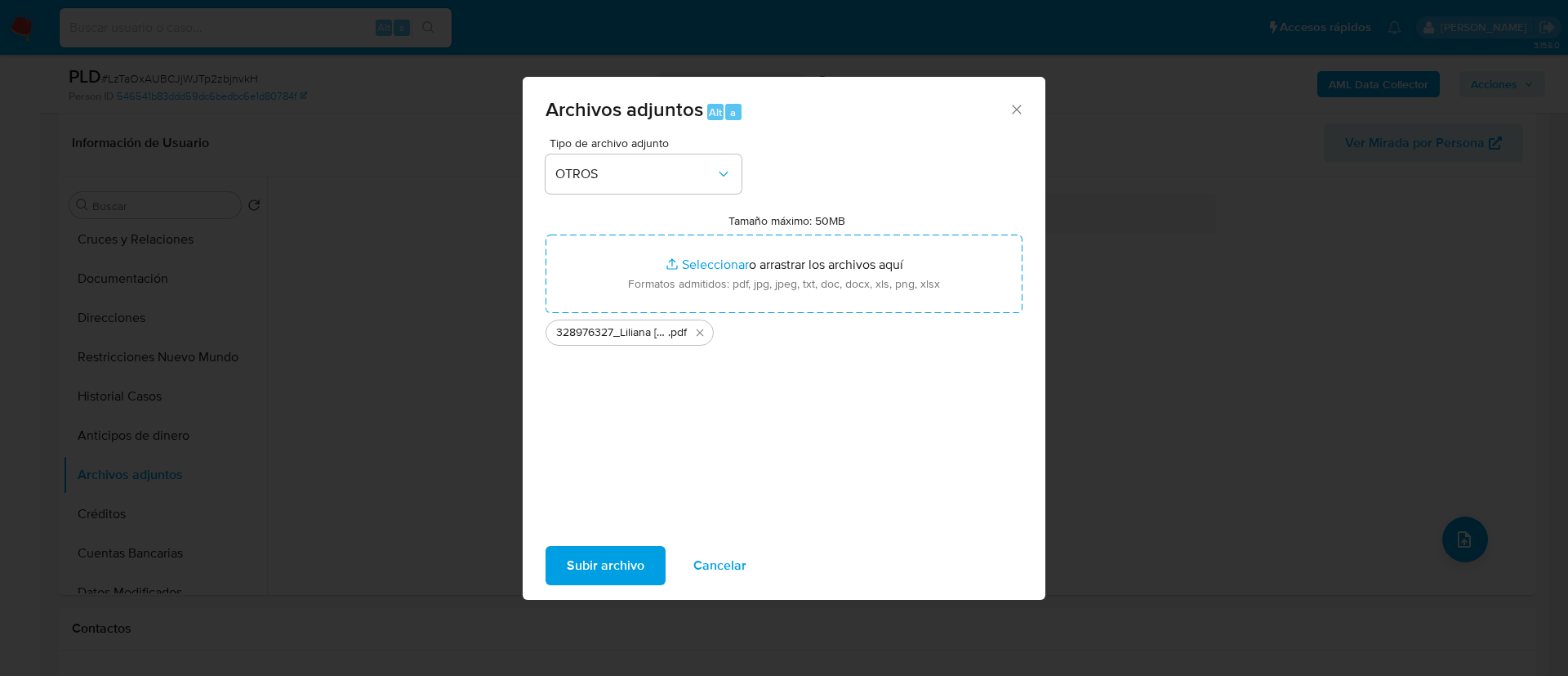
click at [618, 576] on span "Subir archivo" at bounding box center [606, 565] width 77 height 36
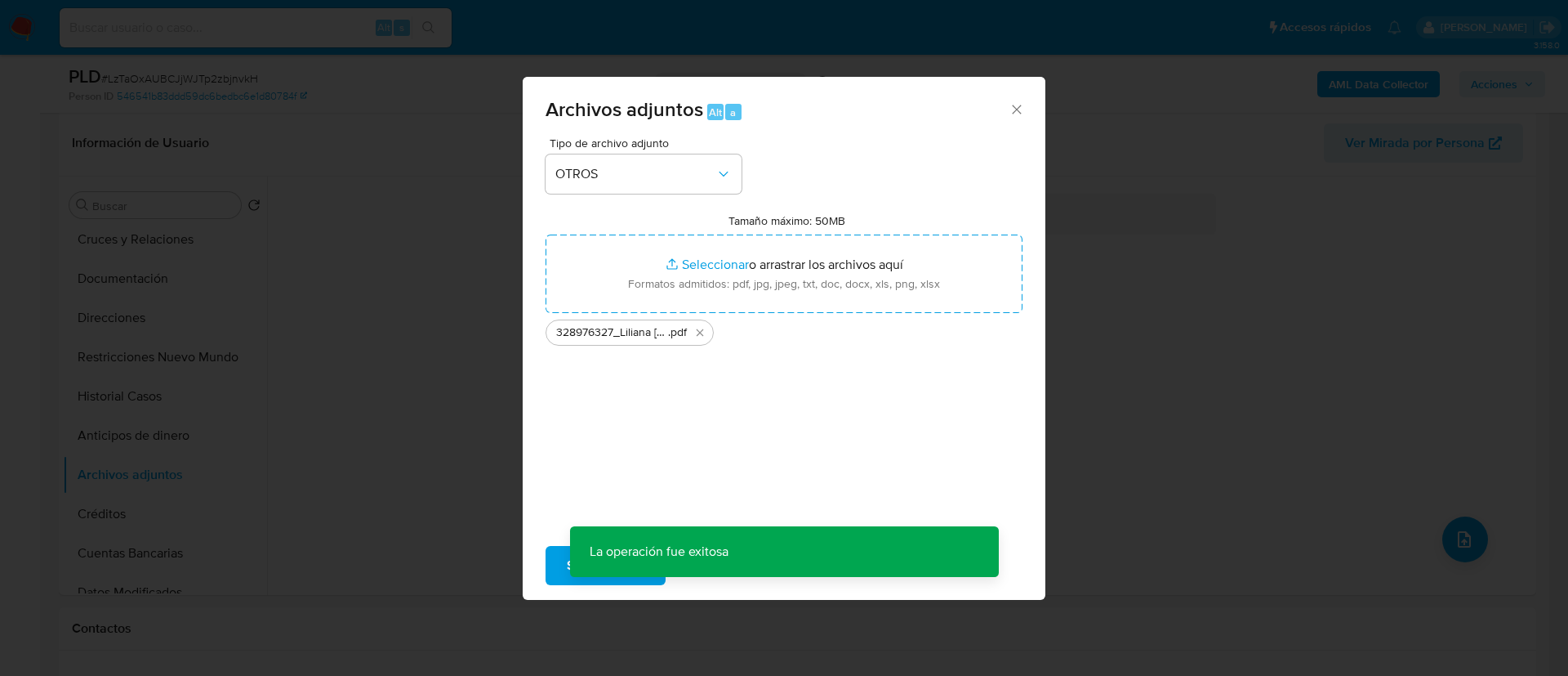
click at [1458, 530] on div "Archivos adjuntos Alt a Tipo de archivo adjunto OTROS Tamaño máximo: 50MB Selec…" at bounding box center [784, 338] width 1568 height 676
click at [1466, 530] on div "Archivos adjuntos Alt a Tipo de archivo adjunto Tamaño máximo: 50MB Seleccionar…" at bounding box center [784, 338] width 1568 height 676
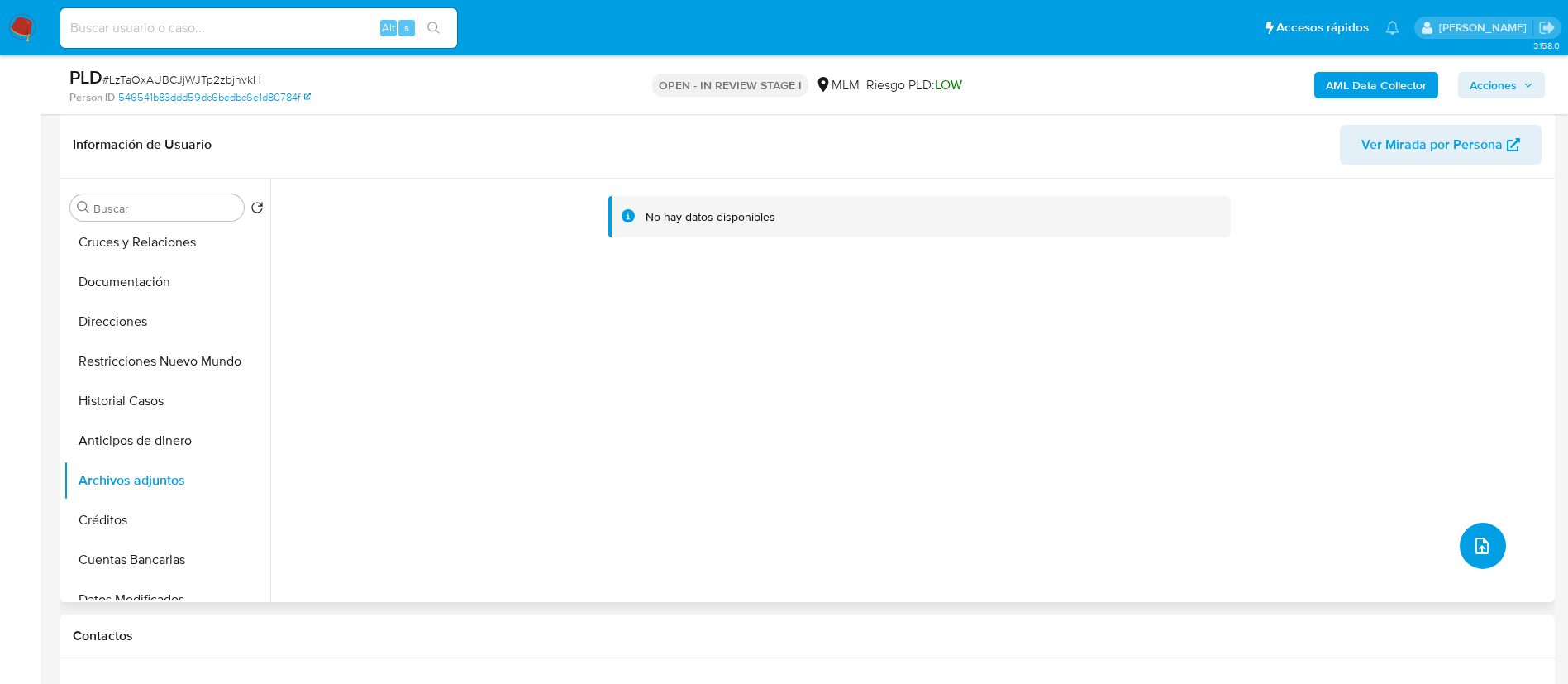
click at [1473, 548] on icon "upload-file" at bounding box center [1483, 546] width 20 height 20
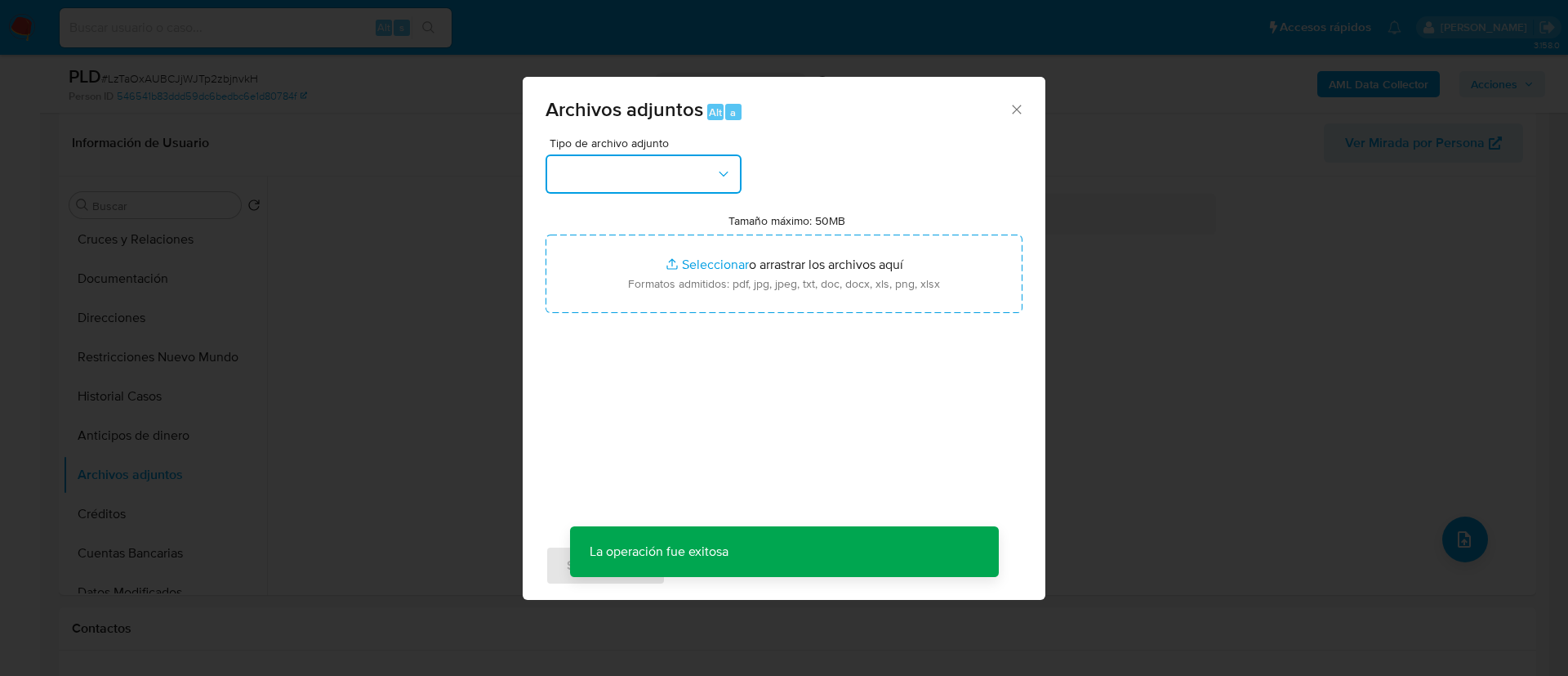
click at [634, 183] on button "button" at bounding box center [643, 174] width 196 height 40
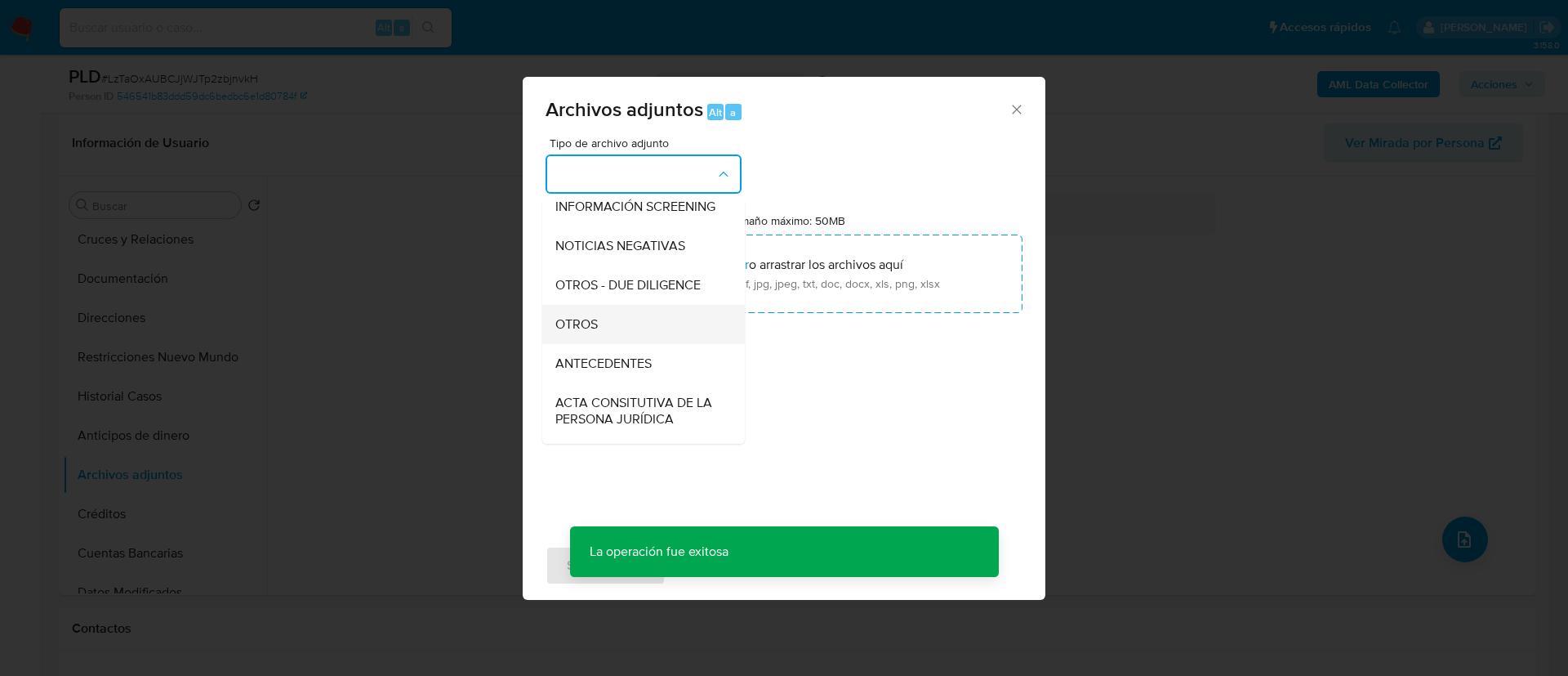
click at [635, 344] on div "OTROS" at bounding box center [638, 325] width 166 height 40
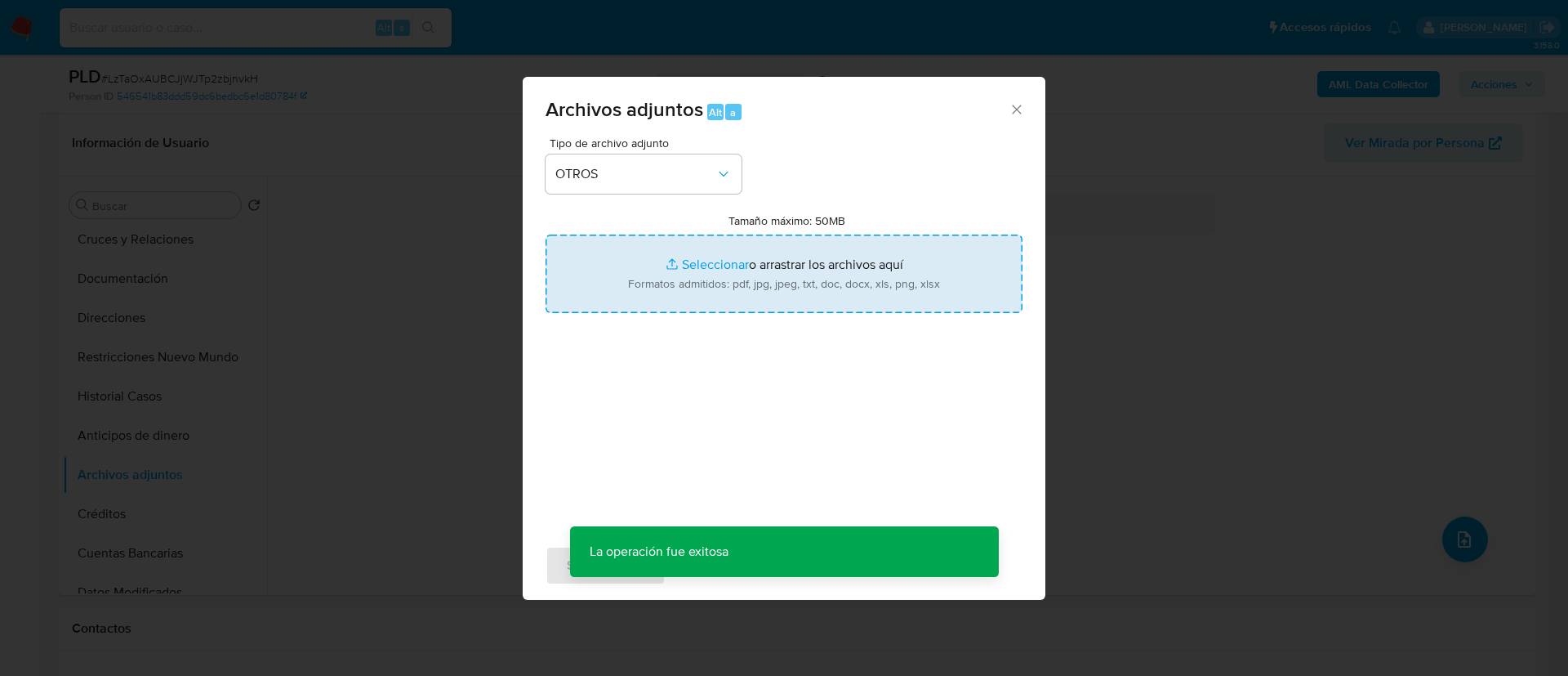
click at [704, 262] on input "Tamaño máximo: 50MB Seleccionar archivos" at bounding box center [784, 273] width 477 height 78
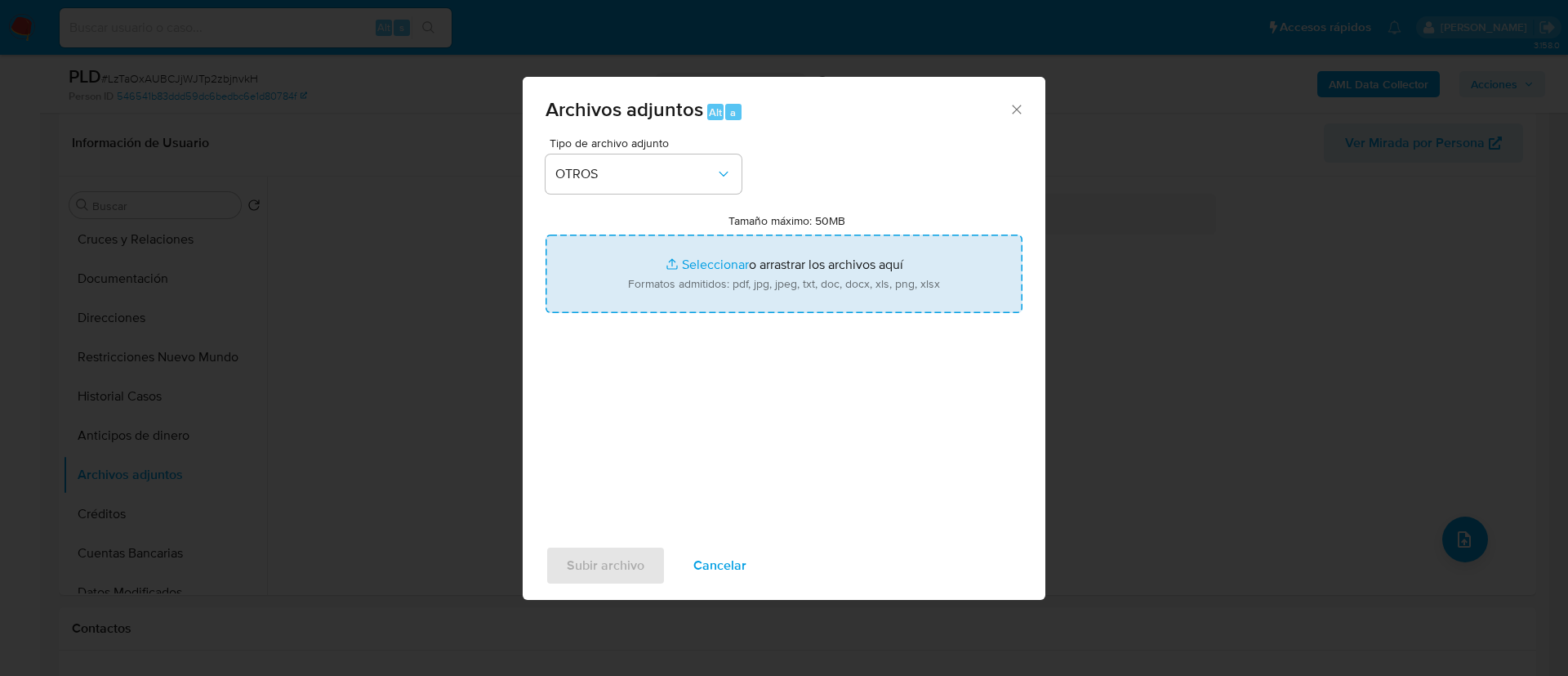
type input "C:\fakepath\328976327_LILIANA JOCELYN IÑIGUEZ URQUIETA_AGOSTO 2025.xlsx"
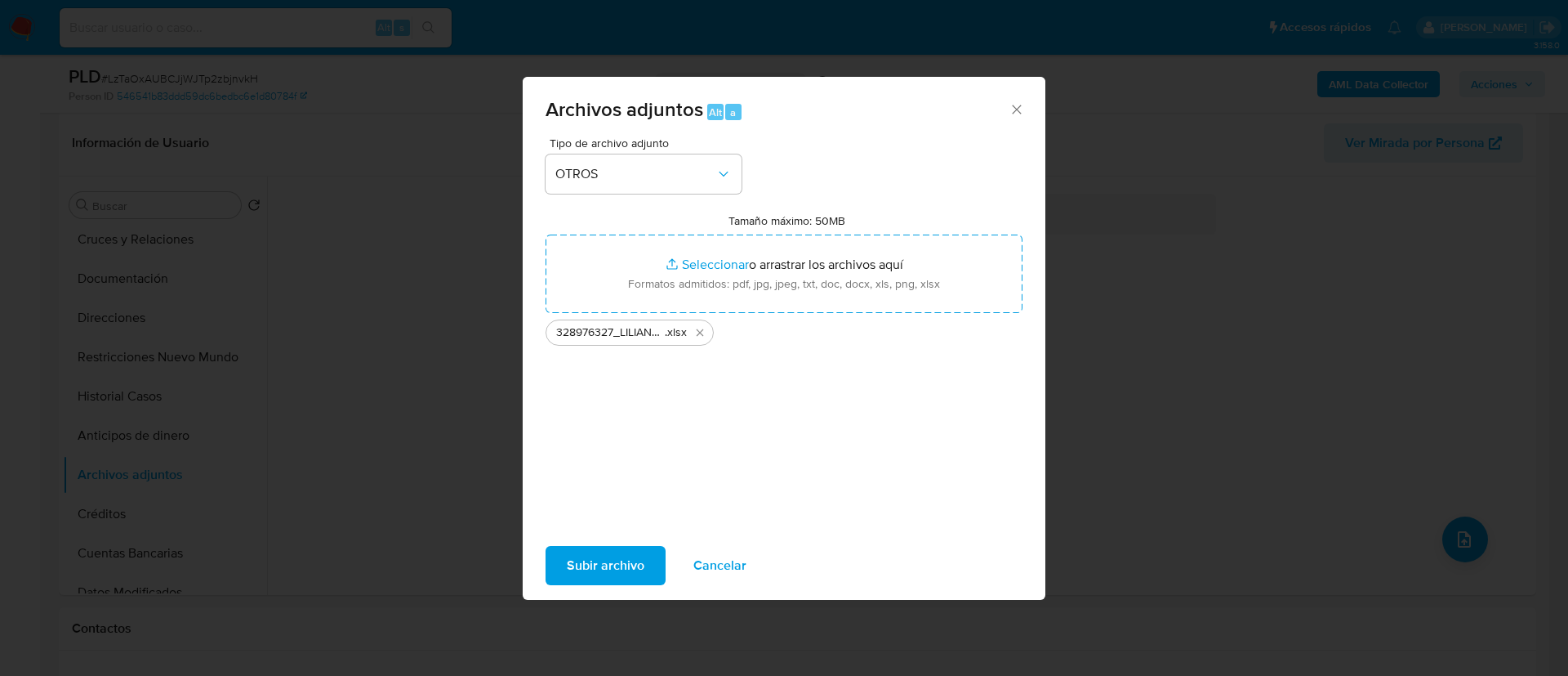
click at [629, 562] on span "Subir archivo" at bounding box center [606, 565] width 77 height 36
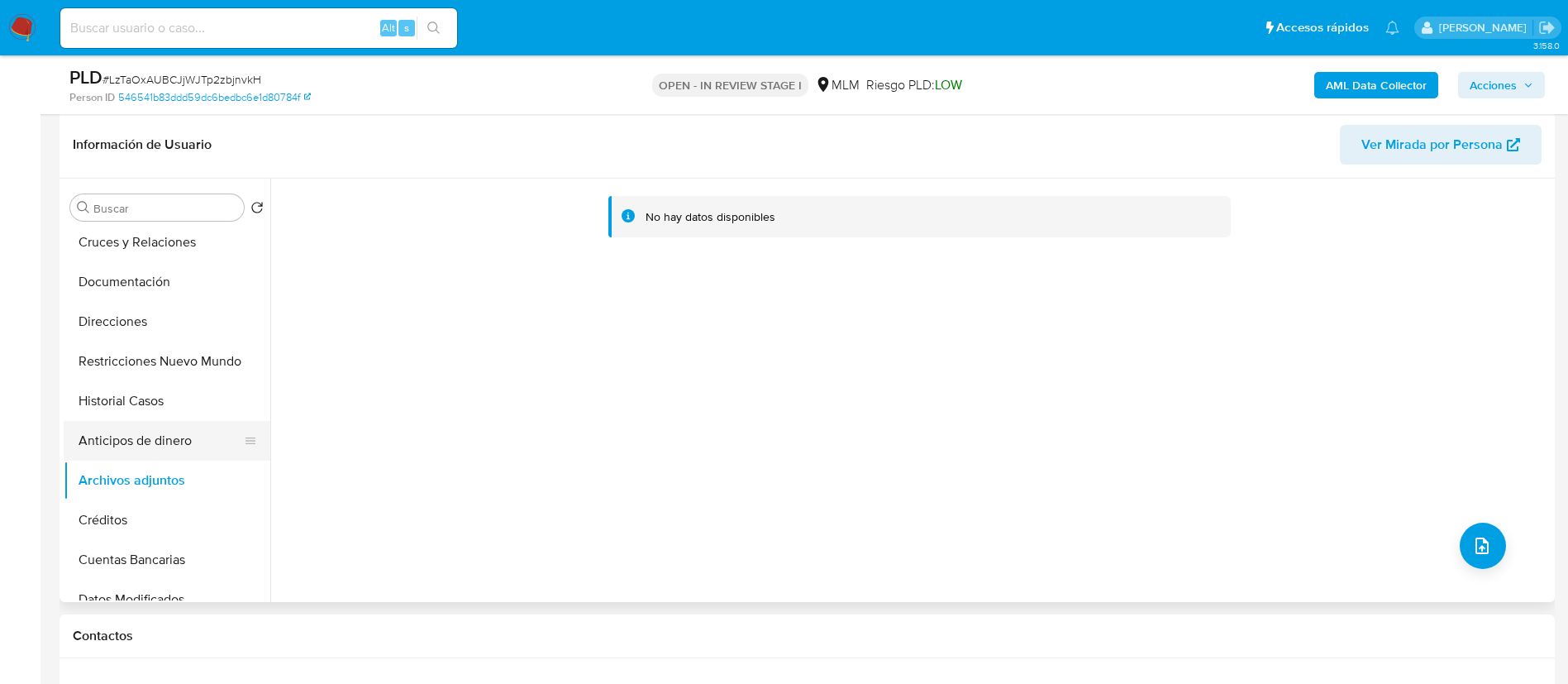
click at [155, 435] on button "Anticipos de dinero" at bounding box center [160, 441] width 194 height 40
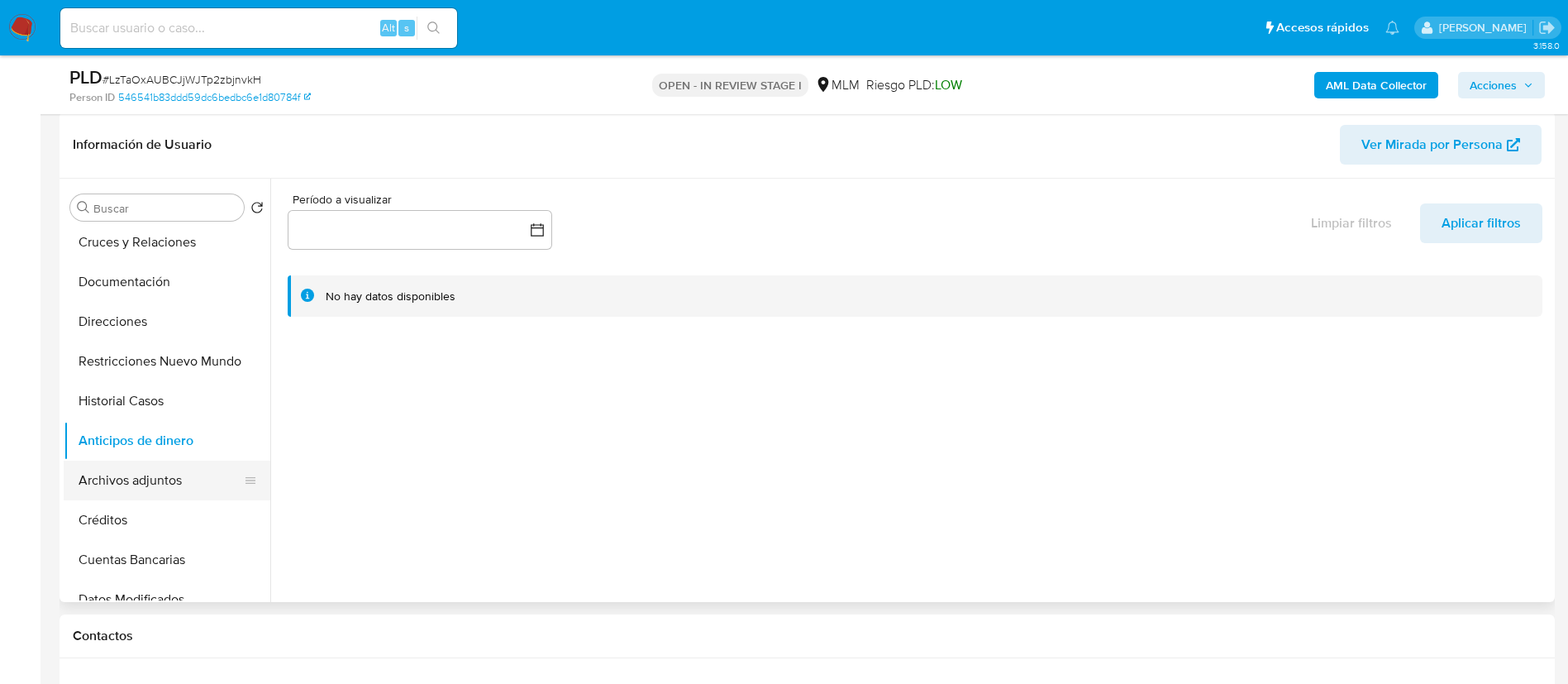
click at [171, 471] on button "Archivos adjuntos" at bounding box center [160, 480] width 194 height 40
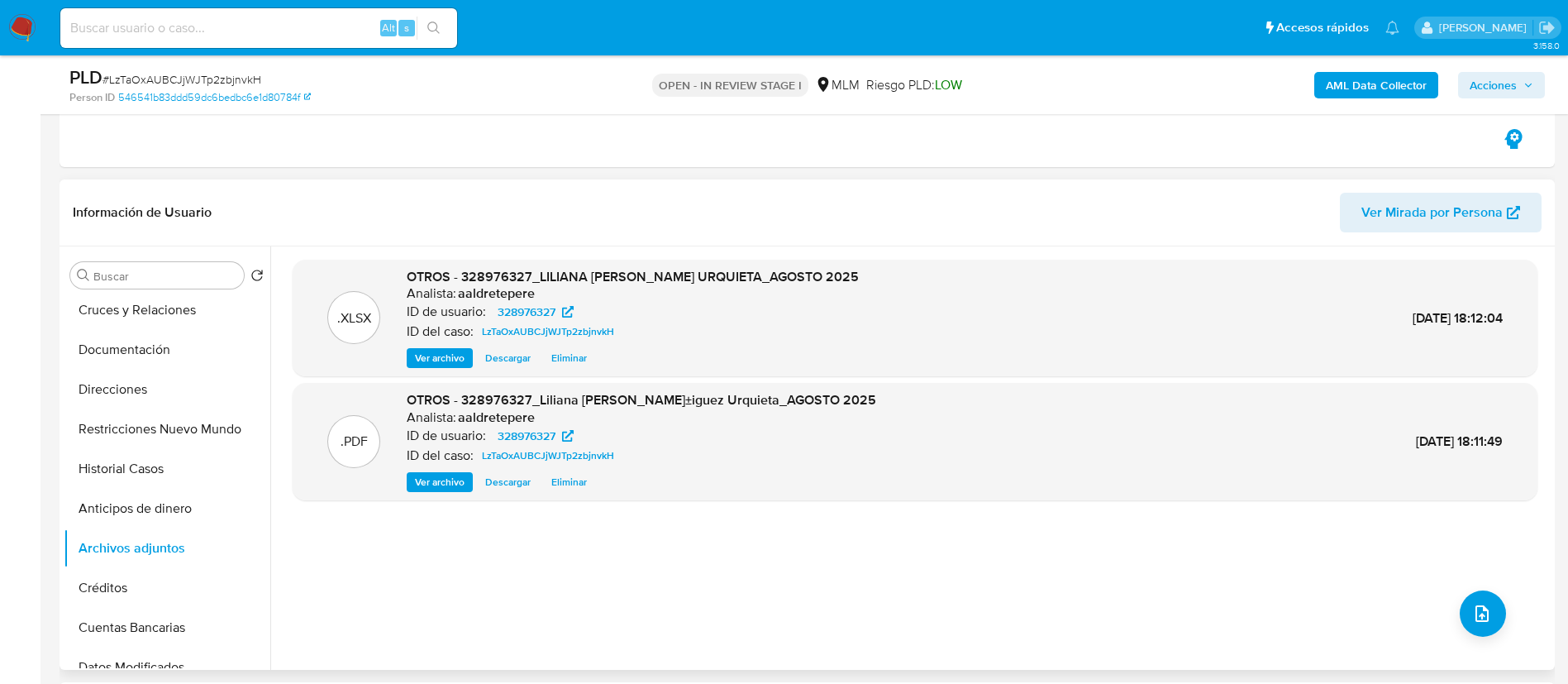
scroll to position [248, 0]
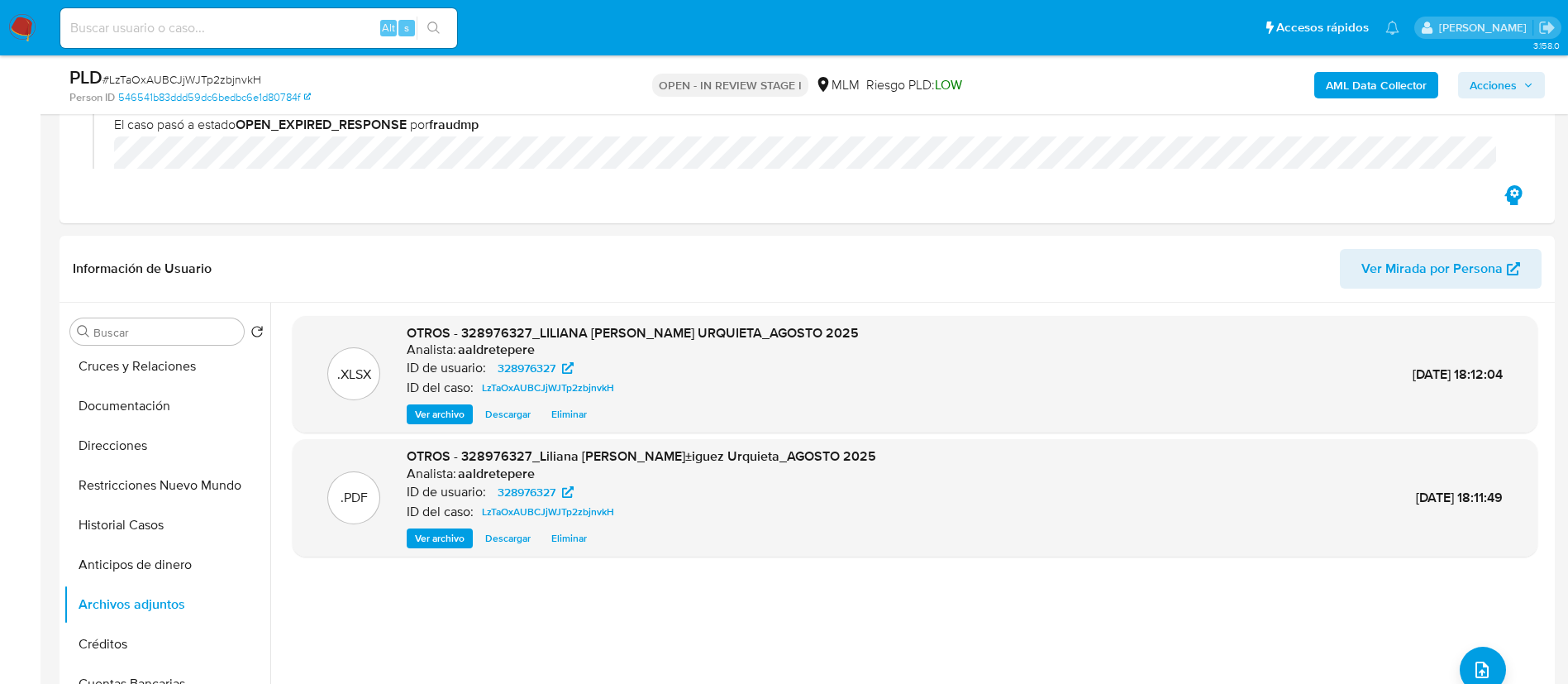
click at [1486, 86] on span "Acciones" at bounding box center [1493, 85] width 47 height 26
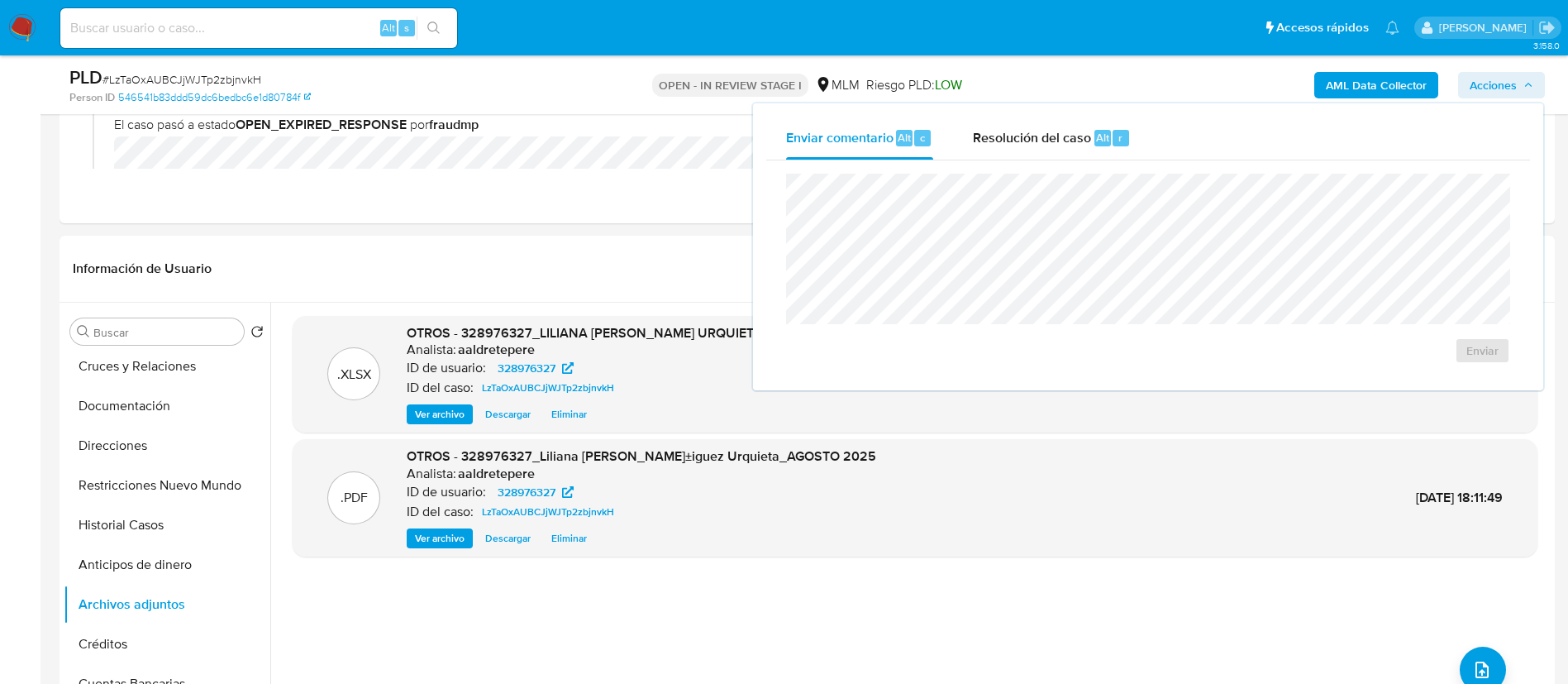
drag, startPoint x: 1053, startPoint y: 125, endPoint x: 1039, endPoint y: 164, distance: 41.4
click at [1047, 128] on div "Resolución del caso Alt r" at bounding box center [1052, 137] width 158 height 43
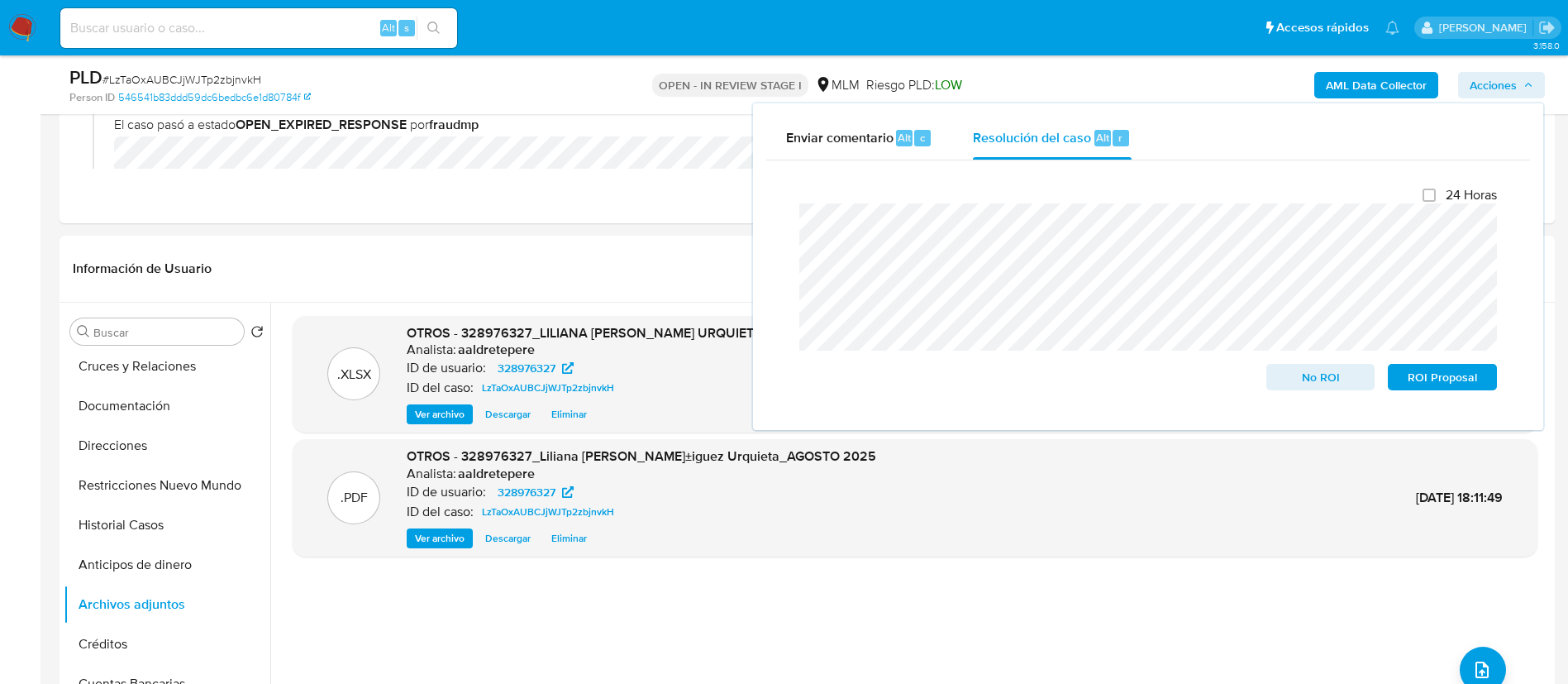
scroll to position [124, 0]
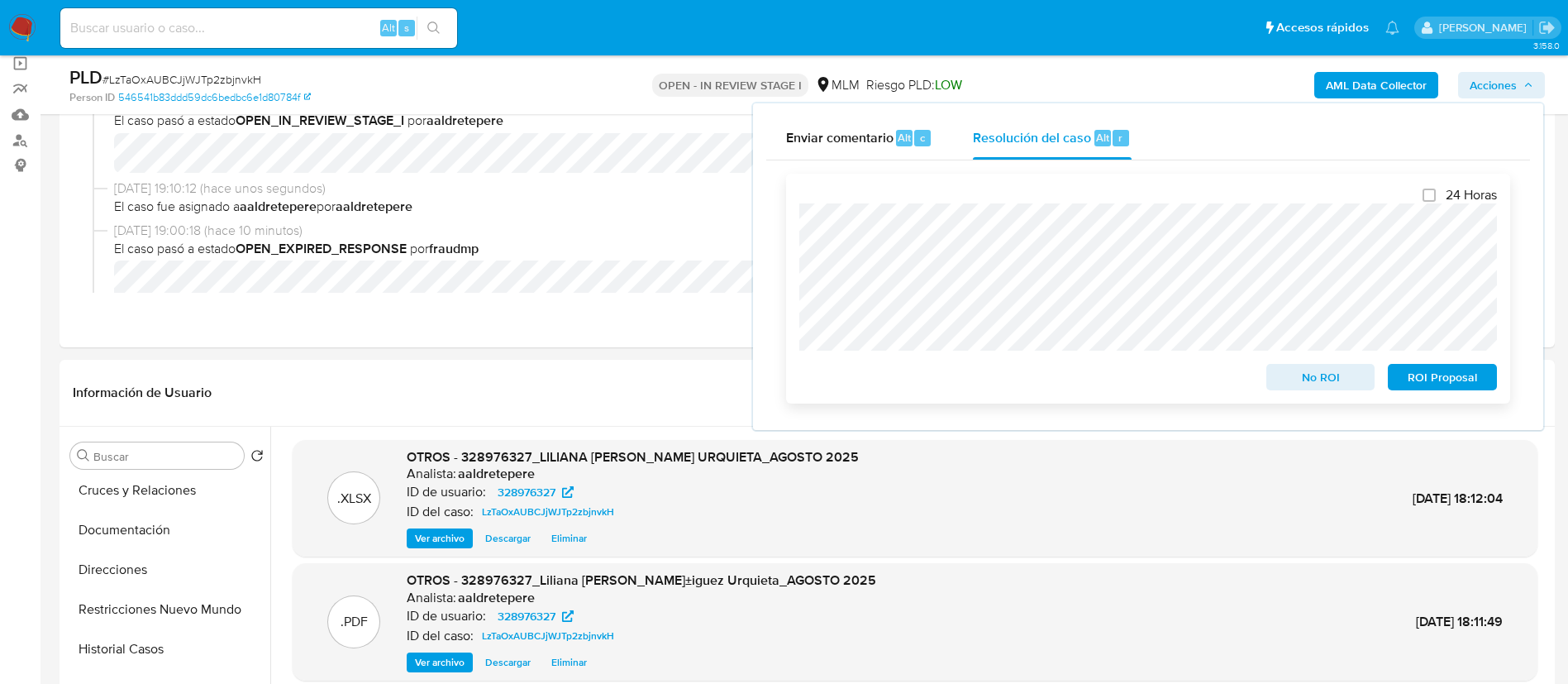
click at [1467, 397] on div "24 Horas No ROI ROI Proposal" at bounding box center [1148, 288] width 724 height 230
click at [1469, 378] on span "ROI Proposal" at bounding box center [1442, 377] width 86 height 23
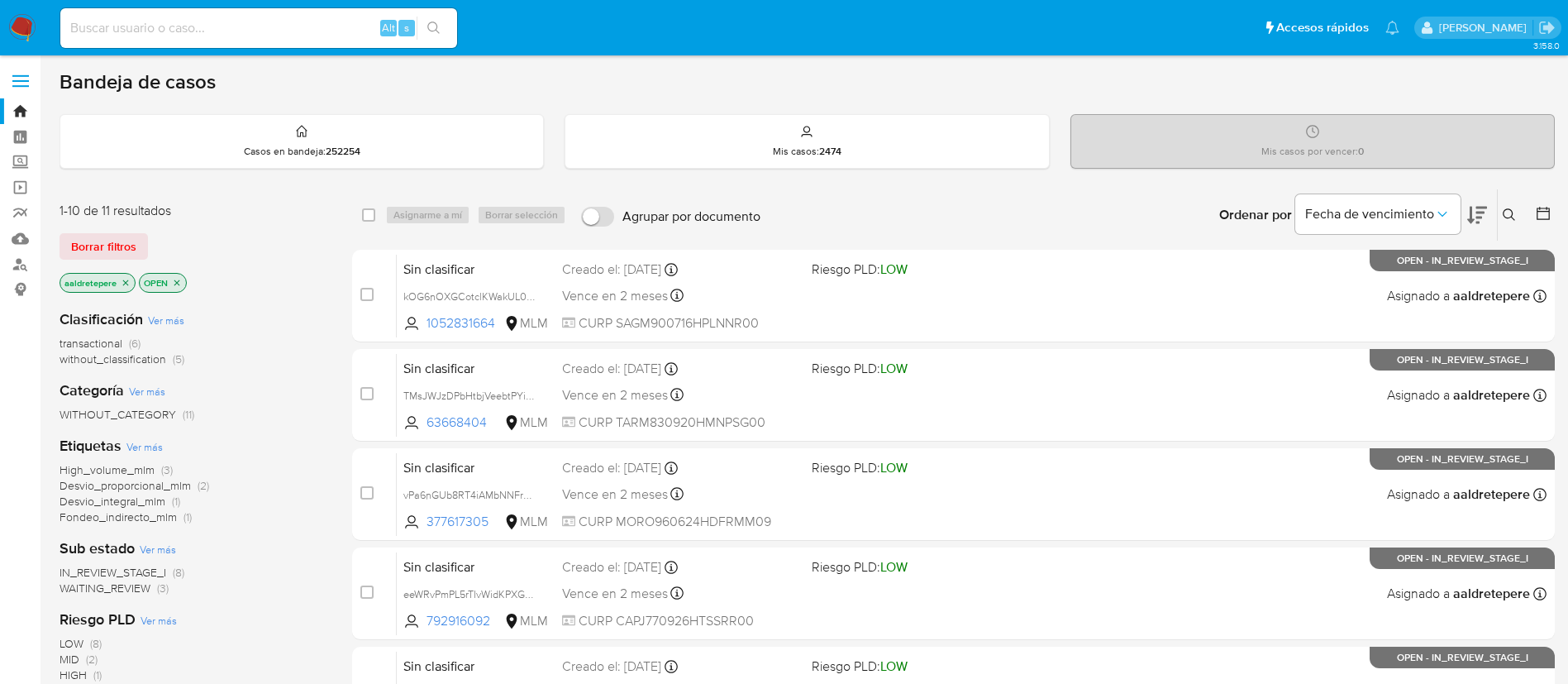
click at [227, 32] on input at bounding box center [258, 28] width 397 height 22
paste input "494559140"
type input "494559140"
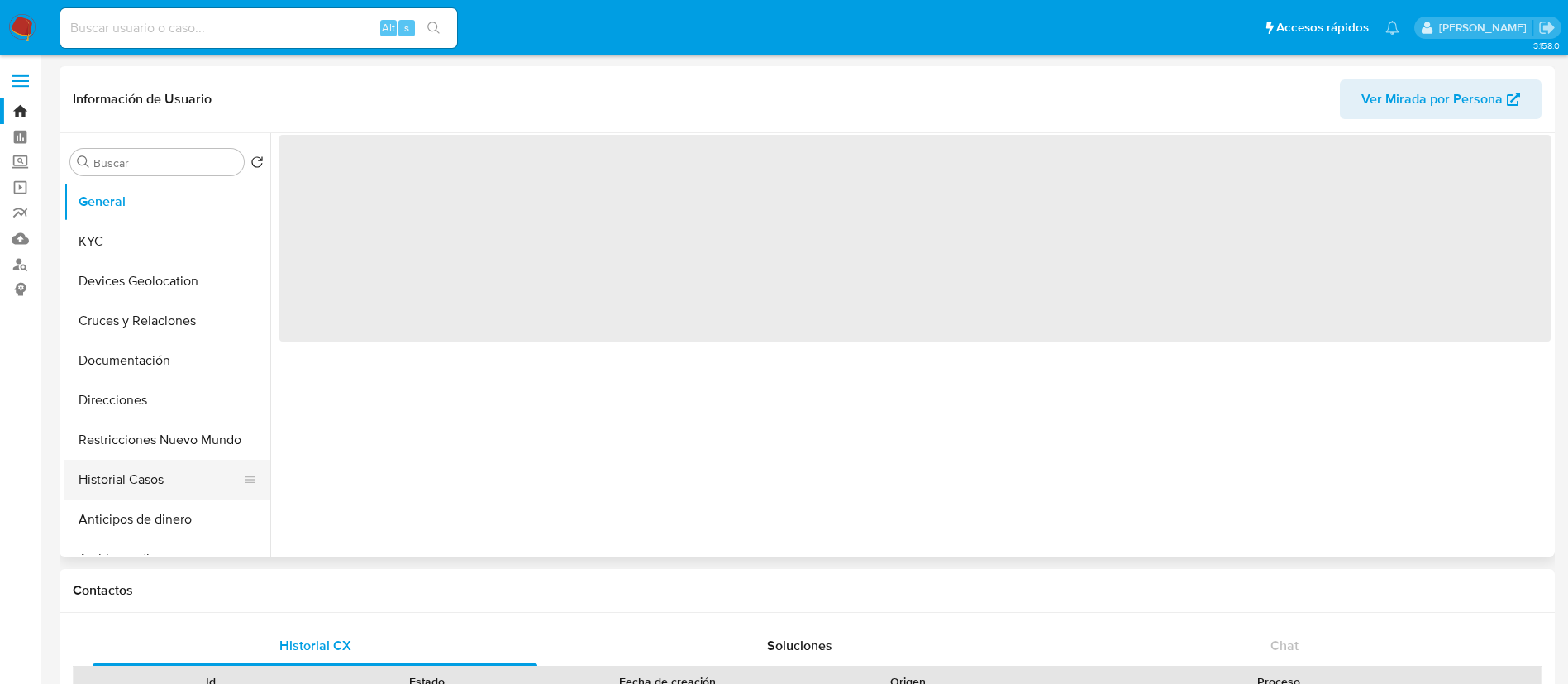
click at [196, 478] on button "Historial Casos" at bounding box center [160, 479] width 194 height 40
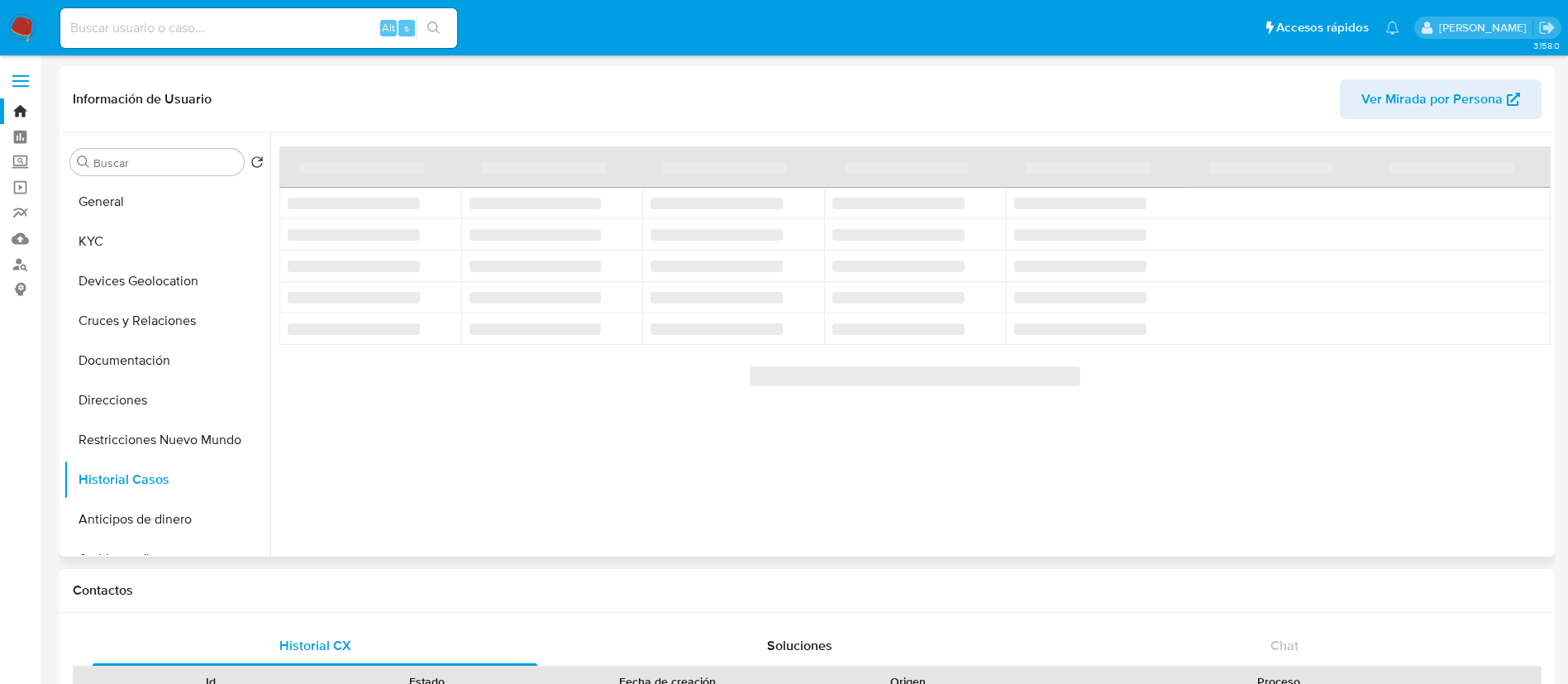
select select "10"
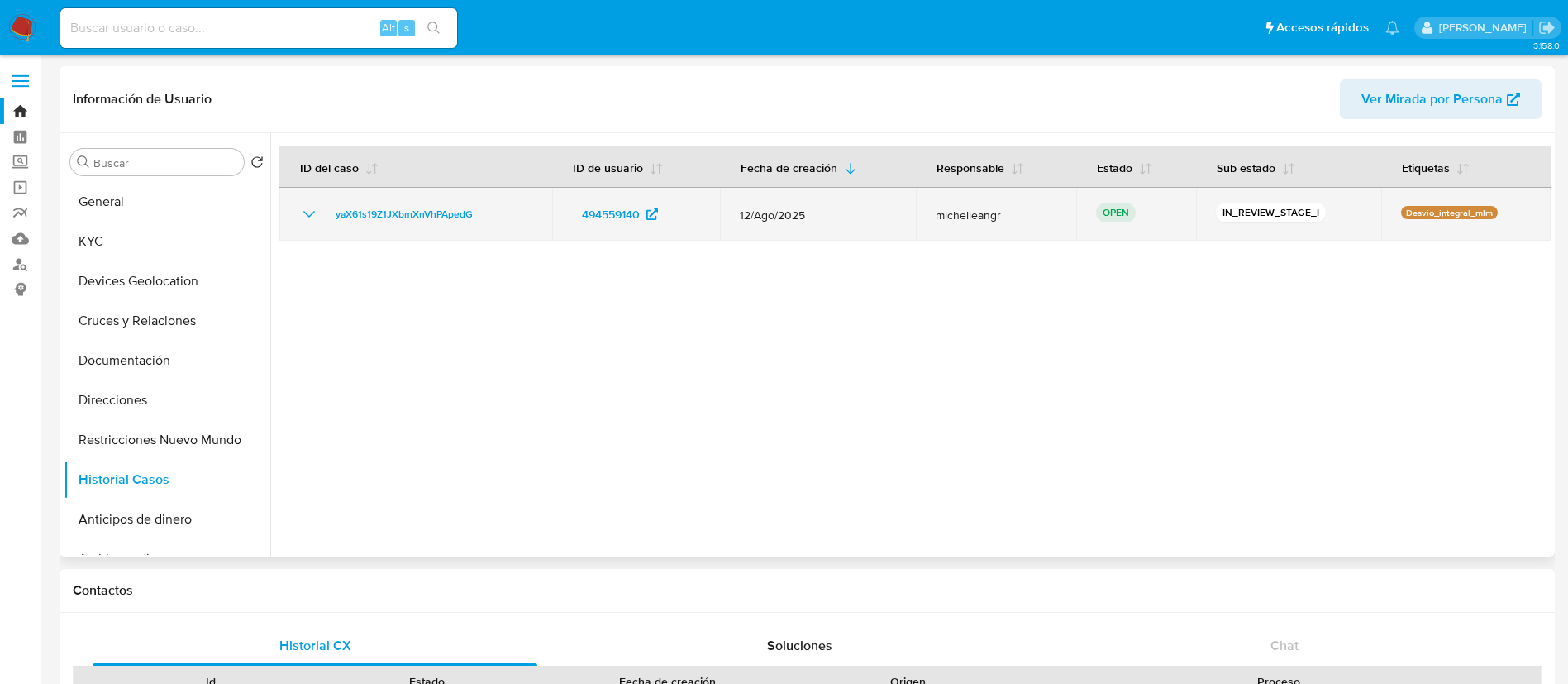
click at [313, 219] on icon "Mostrar/Ocultar" at bounding box center [309, 214] width 20 height 20
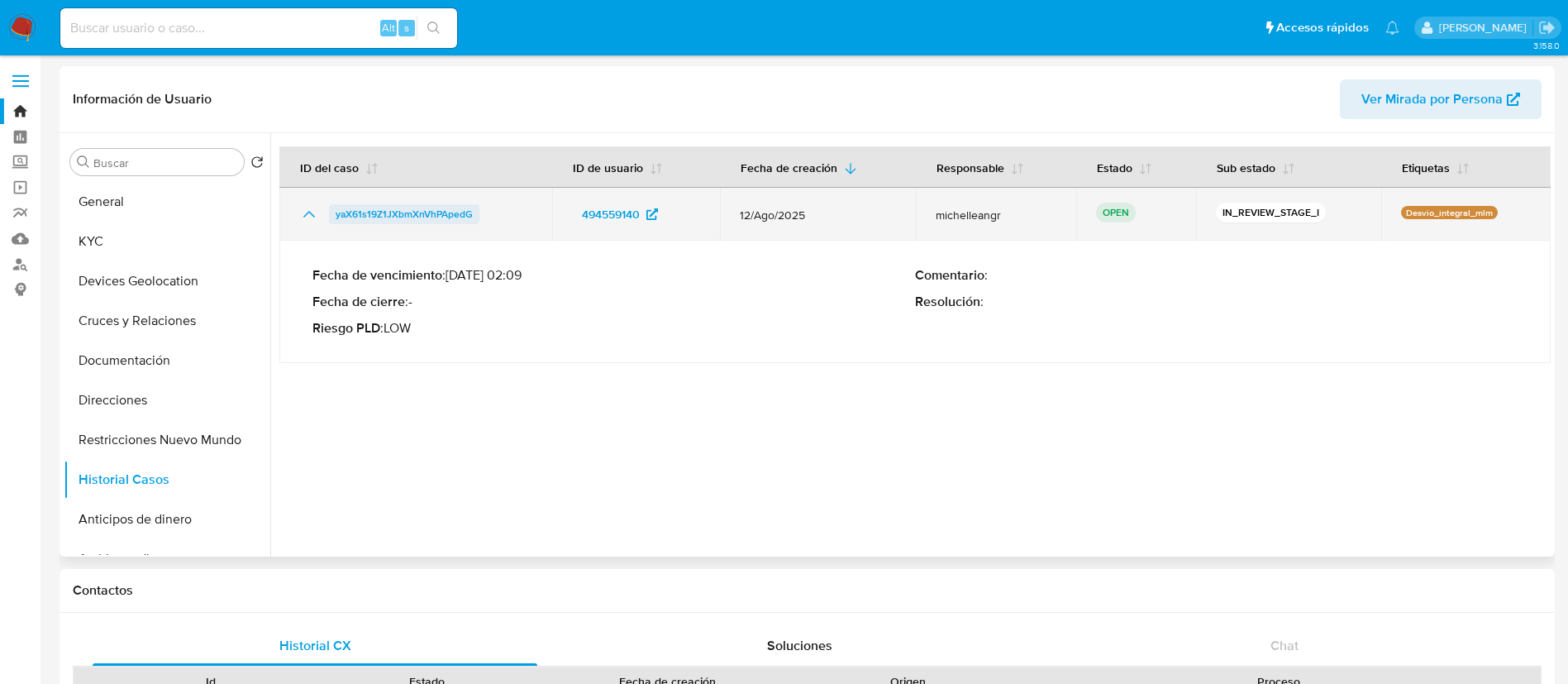
click at [360, 213] on span "yaX61s19Z1JXbmXnVhPApedG" at bounding box center [404, 214] width 137 height 20
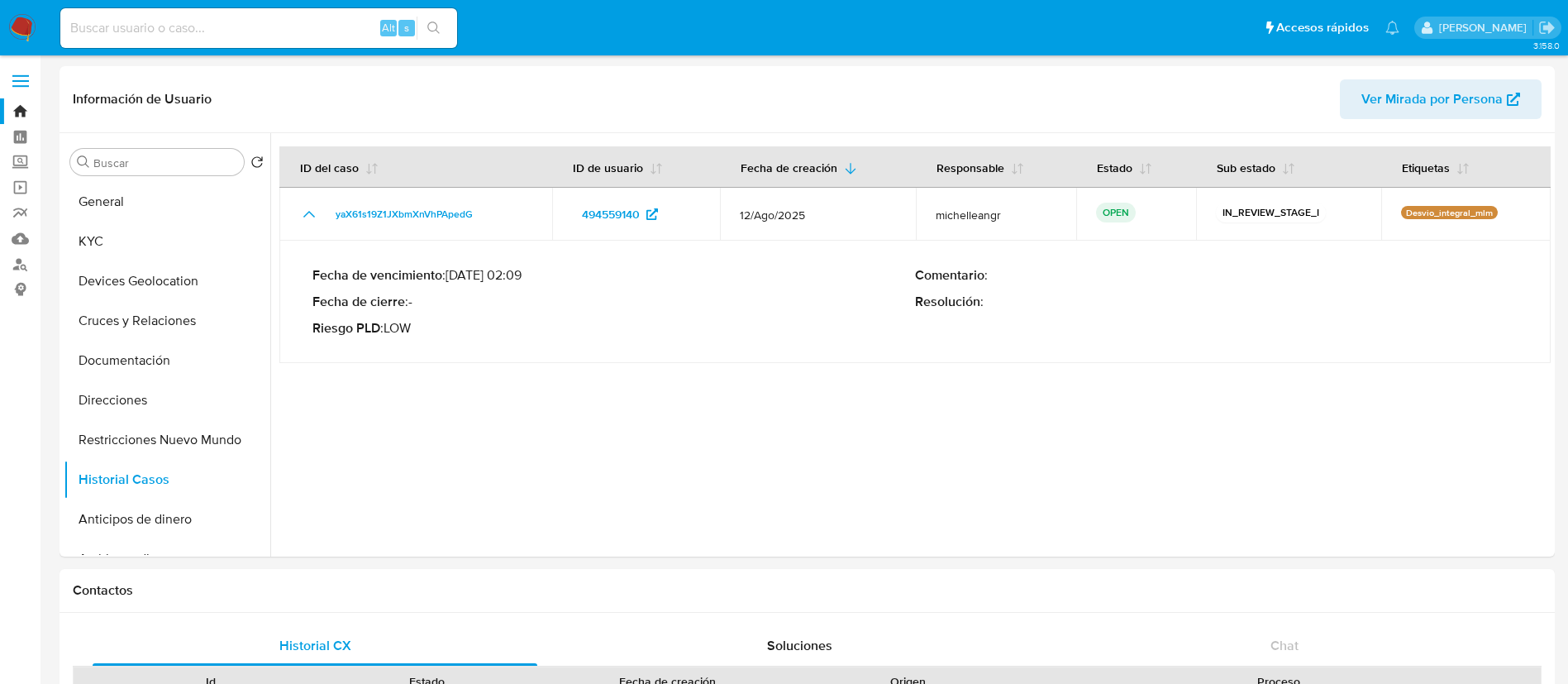
drag, startPoint x: 303, startPoint y: 42, endPoint x: 188, endPoint y: 36, distance: 115.2
click at [295, 42] on div "Alt s" at bounding box center [258, 28] width 397 height 40
click at [194, 32] on input at bounding box center [258, 28] width 397 height 22
paste input "2548355026"
type input "2548355026"
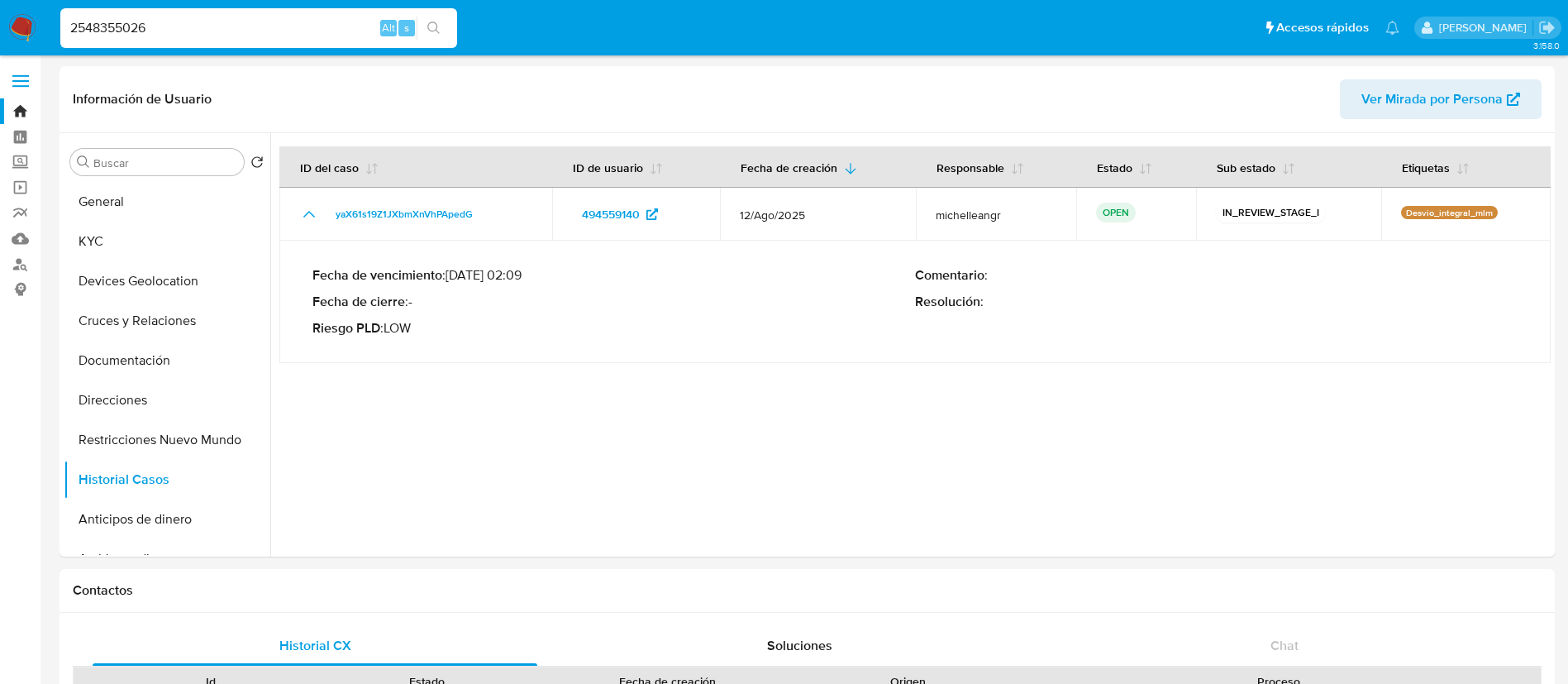
click at [437, 28] on icon "search-icon" at bounding box center [434, 28] width 14 height 14
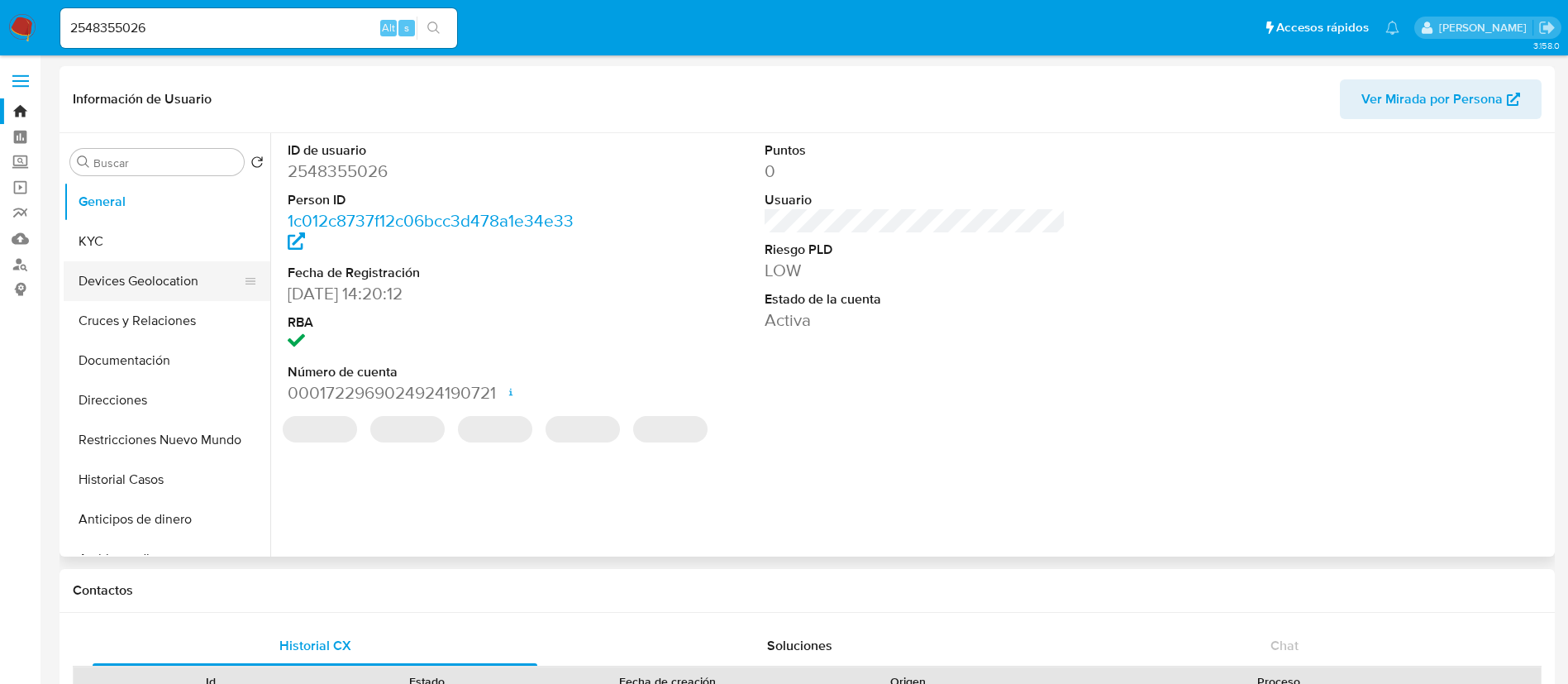
select select "10"
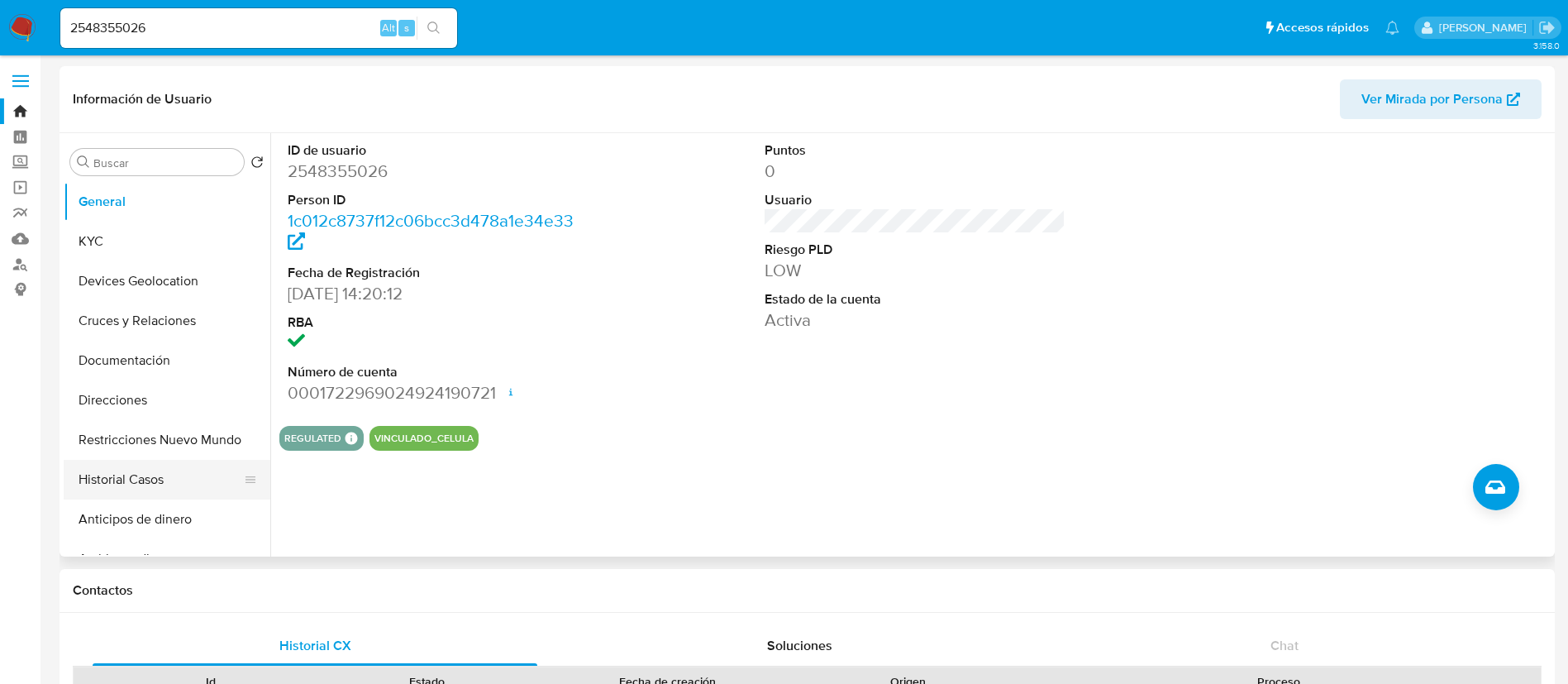
click at [130, 477] on button "Historial Casos" at bounding box center [160, 479] width 194 height 40
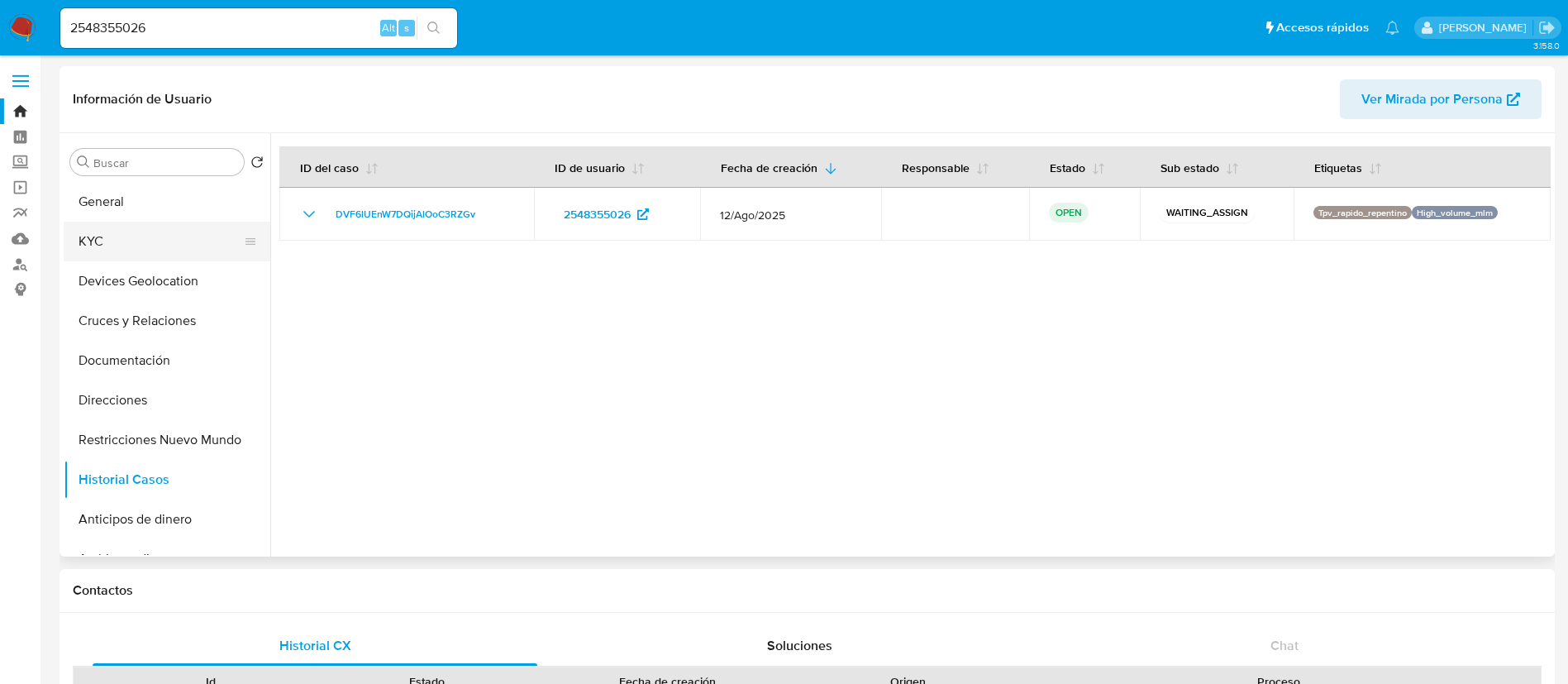
click at [95, 236] on button "KYC" at bounding box center [160, 242] width 194 height 40
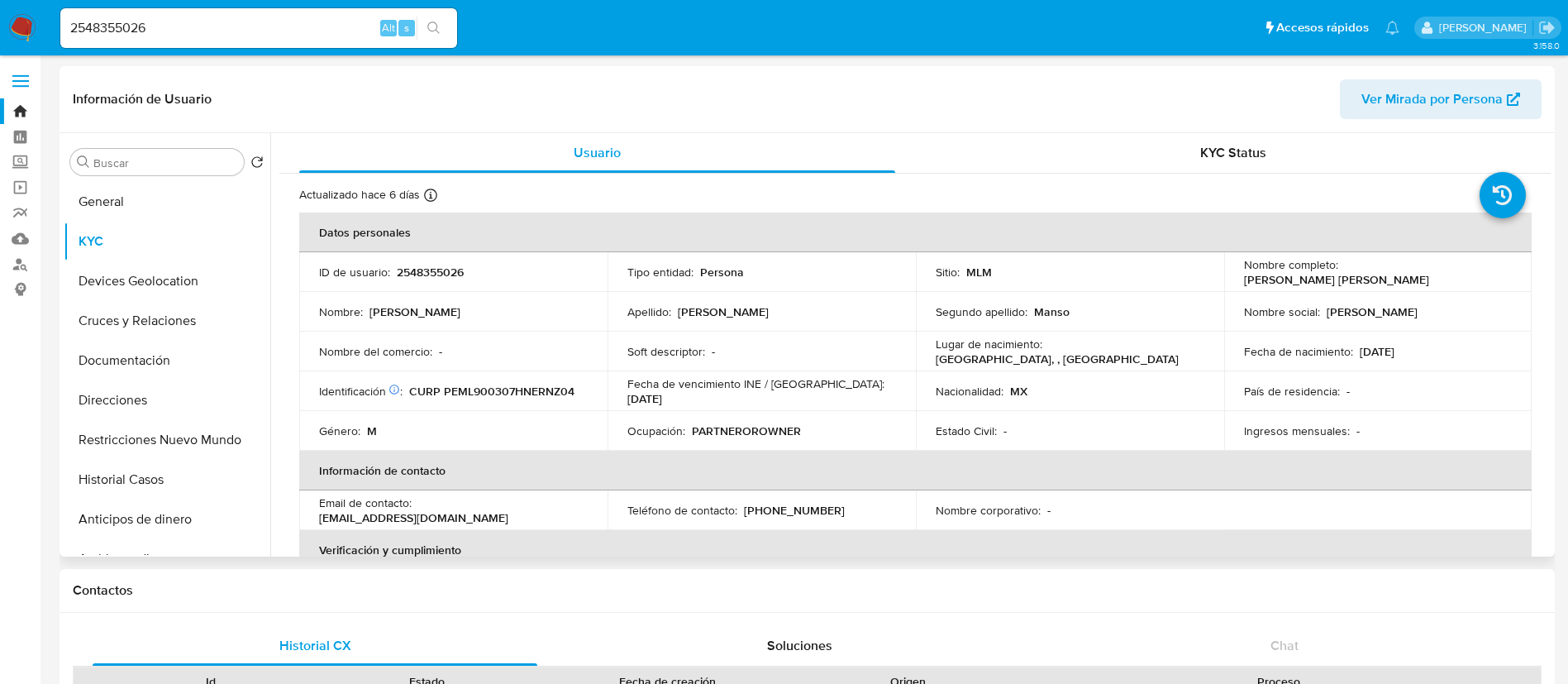
click at [459, 262] on td "ID de usuario : 2548355026" at bounding box center [453, 272] width 308 height 40
copy p "2548355026"
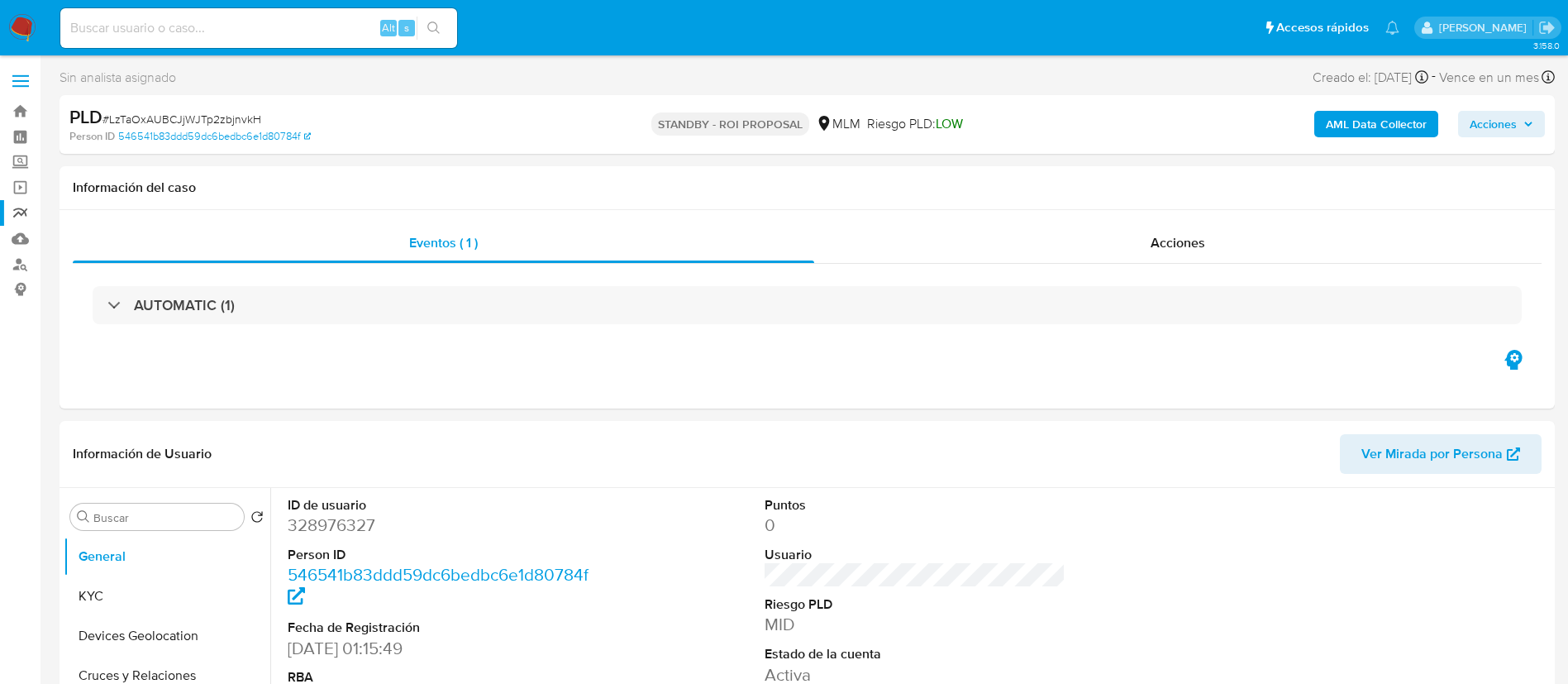
select select "10"
click at [19, 245] on link "Mulan" at bounding box center [98, 238] width 196 height 25
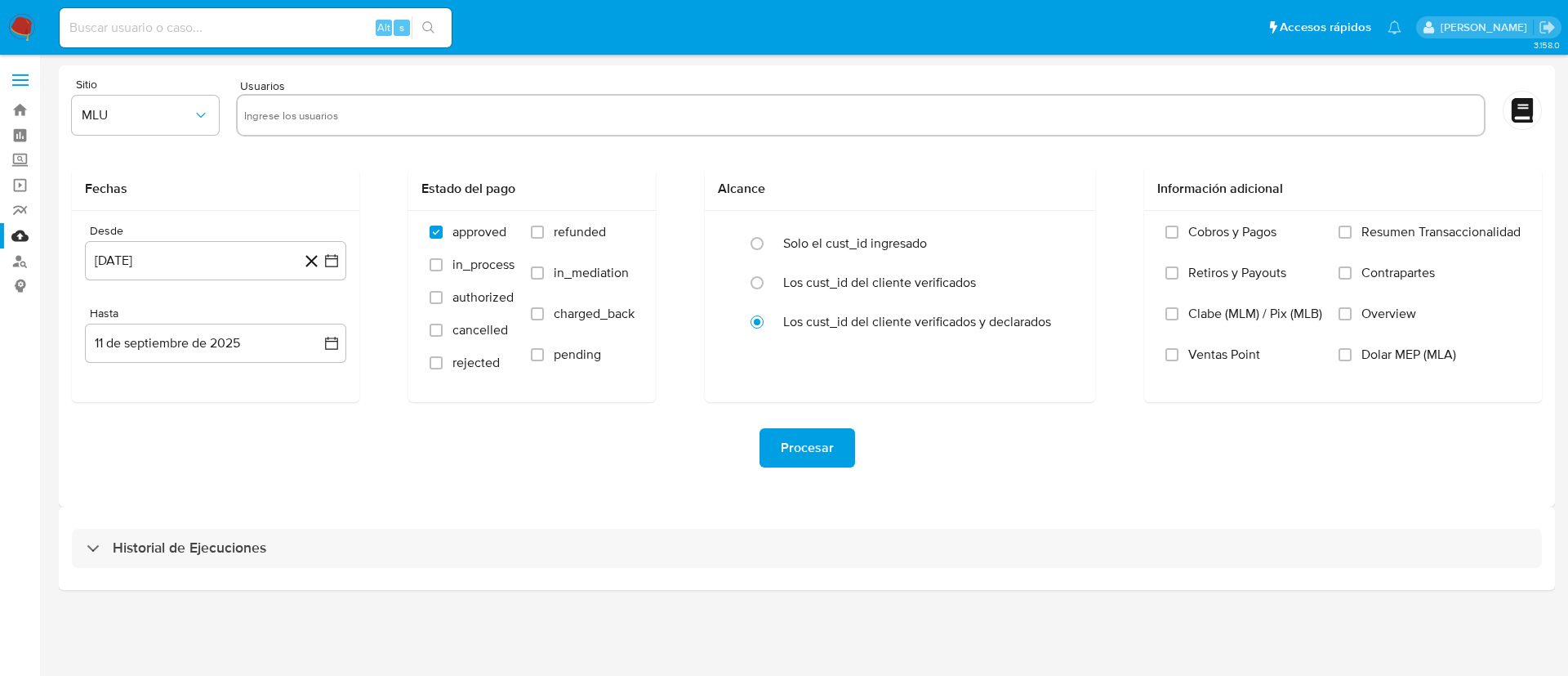
click at [354, 119] on input "text" at bounding box center [861, 115] width 1233 height 26
paste input "63223161"
type input "63223161"
click at [159, 112] on span "MLU" at bounding box center [137, 115] width 111 height 16
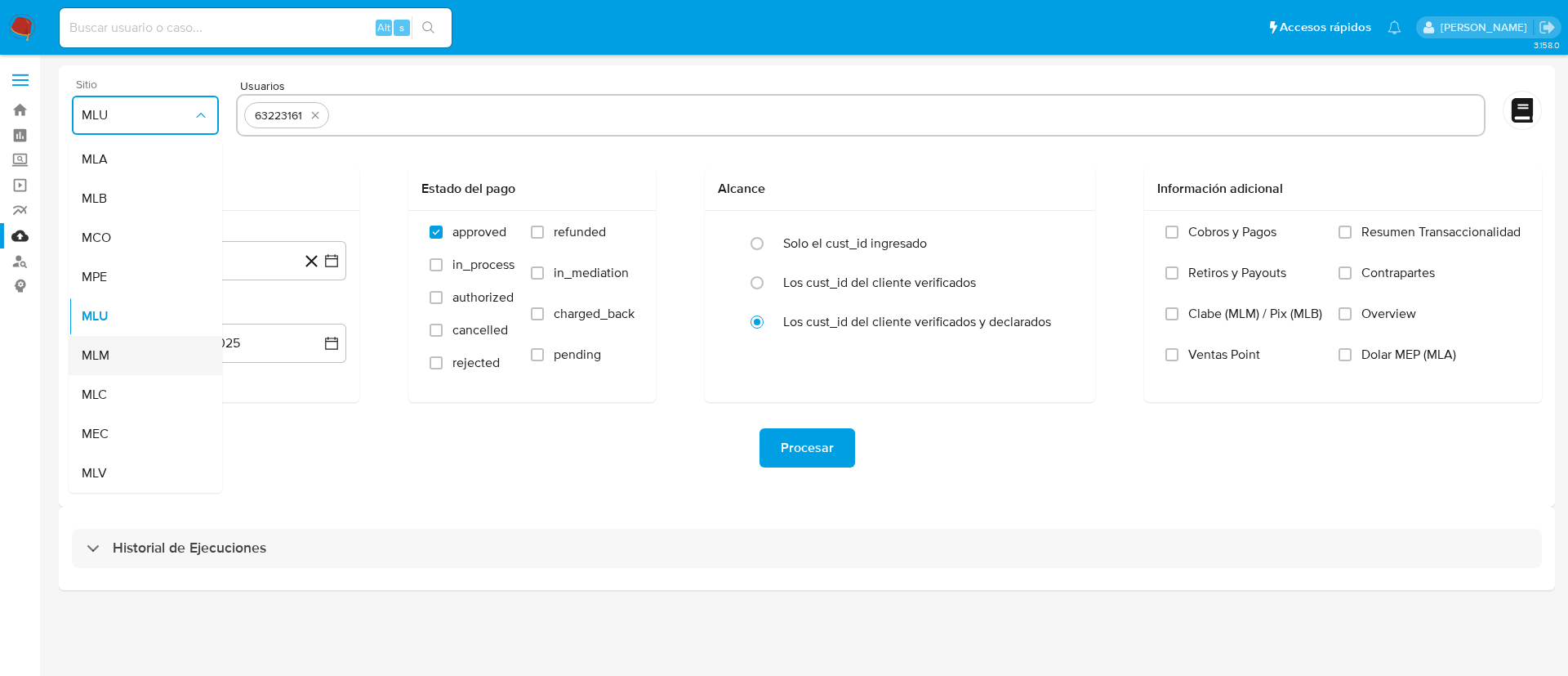
click at [112, 342] on div "MLM" at bounding box center [140, 356] width 118 height 40
click at [276, 261] on button "11 de agosto de 2024" at bounding box center [216, 261] width 261 height 40
click at [240, 315] on span "agosto 2024" at bounding box center [208, 319] width 75 height 16
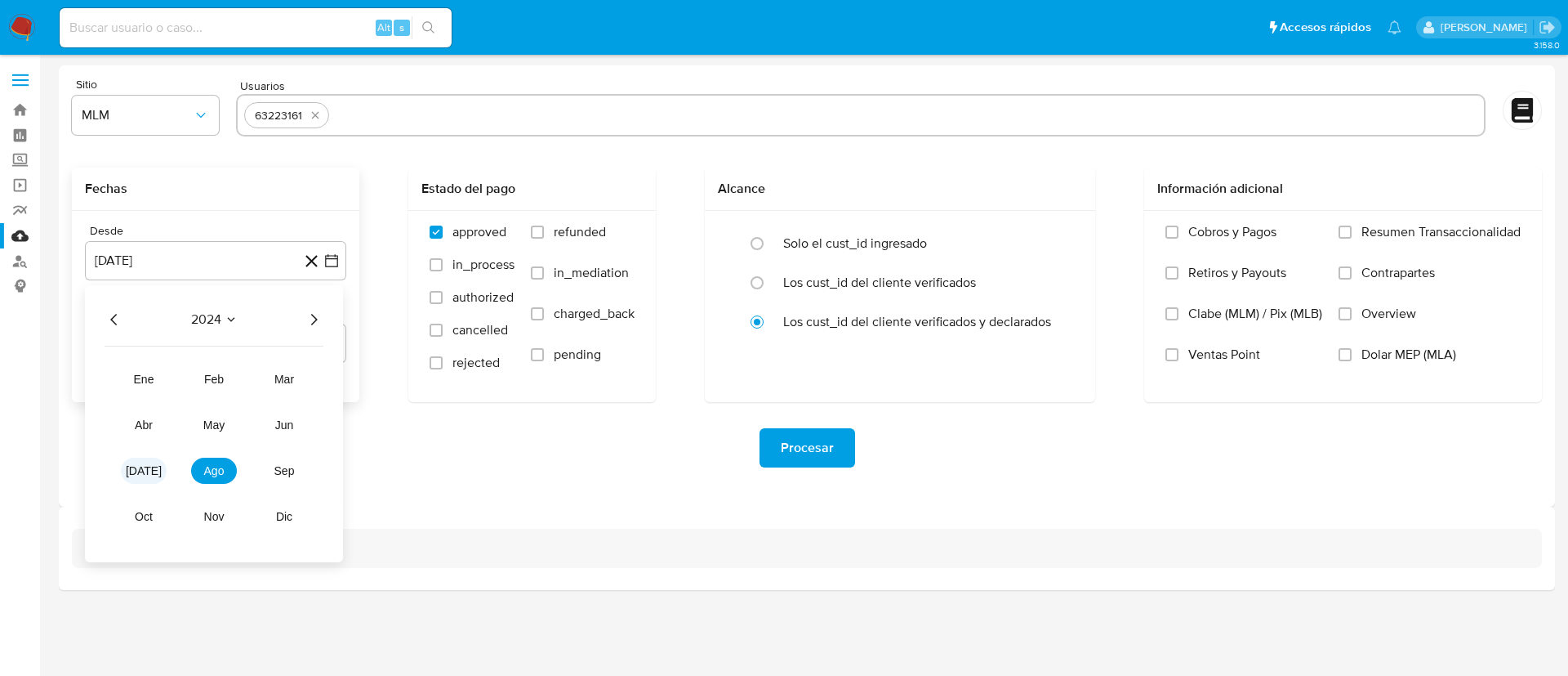
click at [144, 476] on span "jul" at bounding box center [144, 470] width 36 height 13
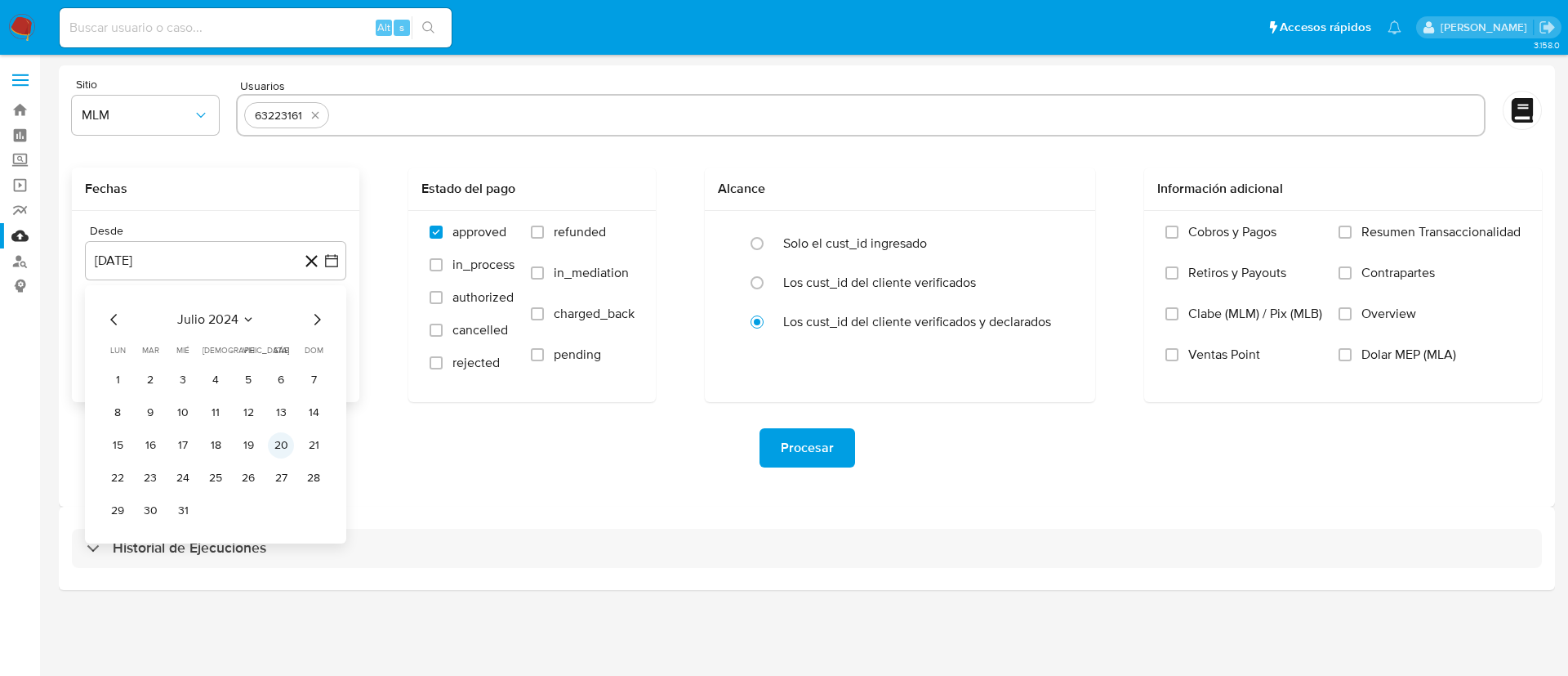
click at [280, 451] on button "20" at bounding box center [280, 445] width 26 height 26
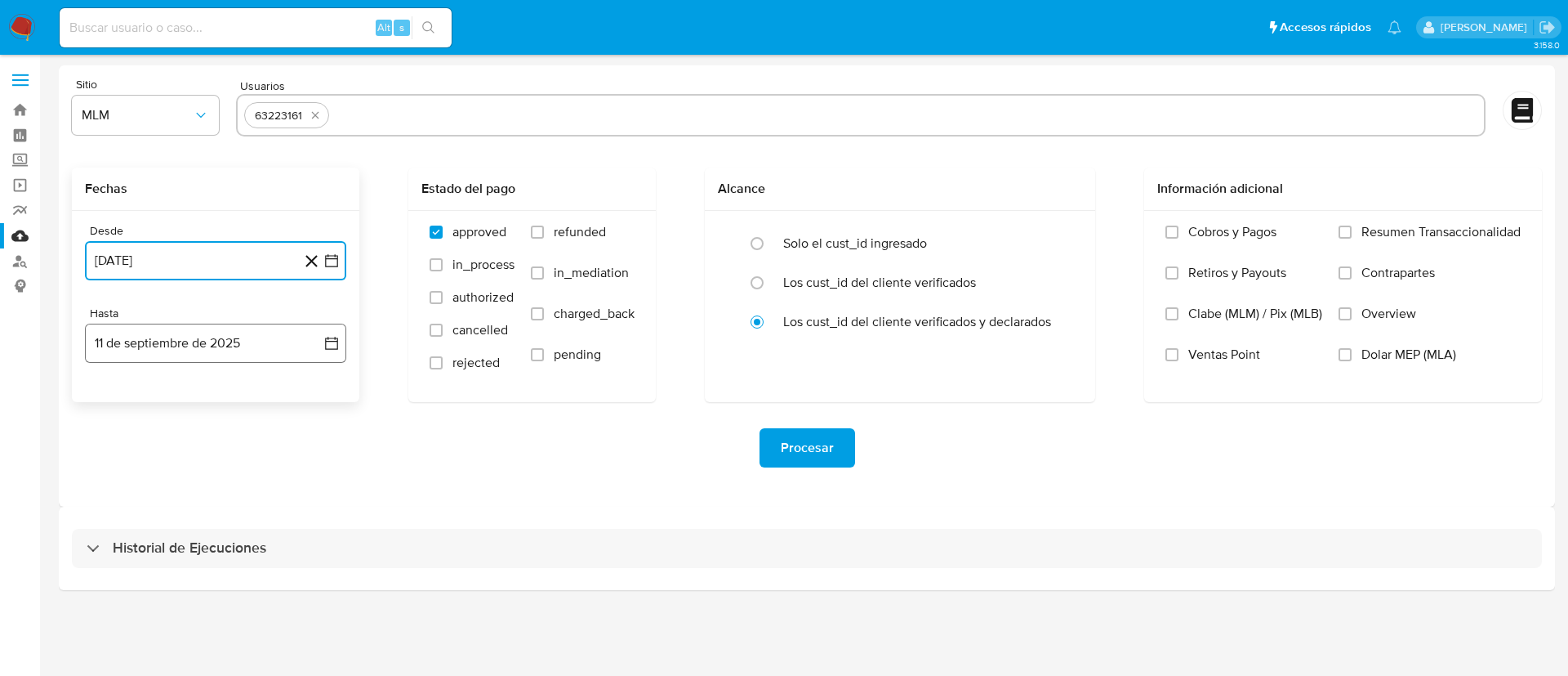
click at [240, 342] on button "11 de septiembre de 2025" at bounding box center [216, 343] width 261 height 40
click at [112, 393] on icon "Mes anterior" at bounding box center [114, 402] width 20 height 20
drag, startPoint x: 219, startPoint y: 595, endPoint x: 255, endPoint y: 596, distance: 36.0
click at [219, 596] on button "31" at bounding box center [215, 592] width 26 height 26
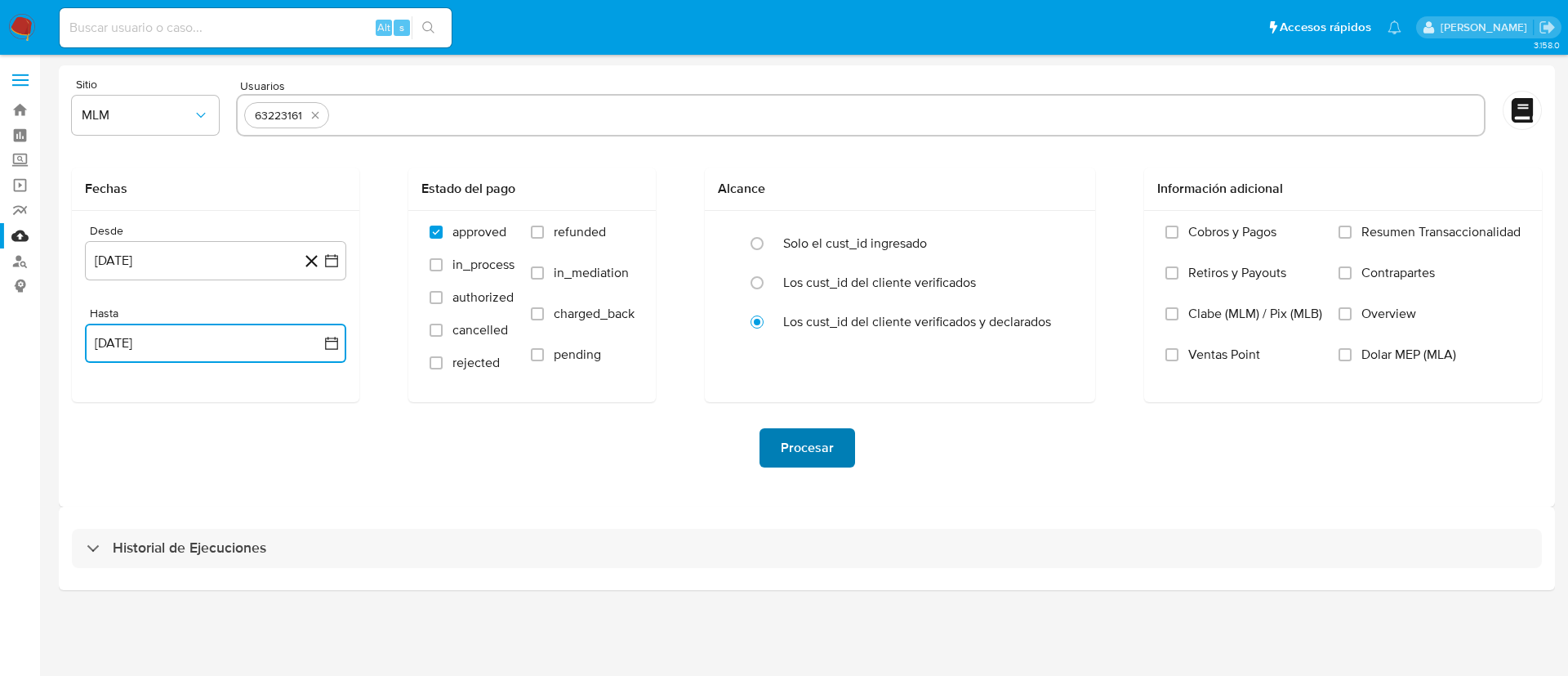
click at [800, 440] on span "Procesar" at bounding box center [807, 448] width 53 height 36
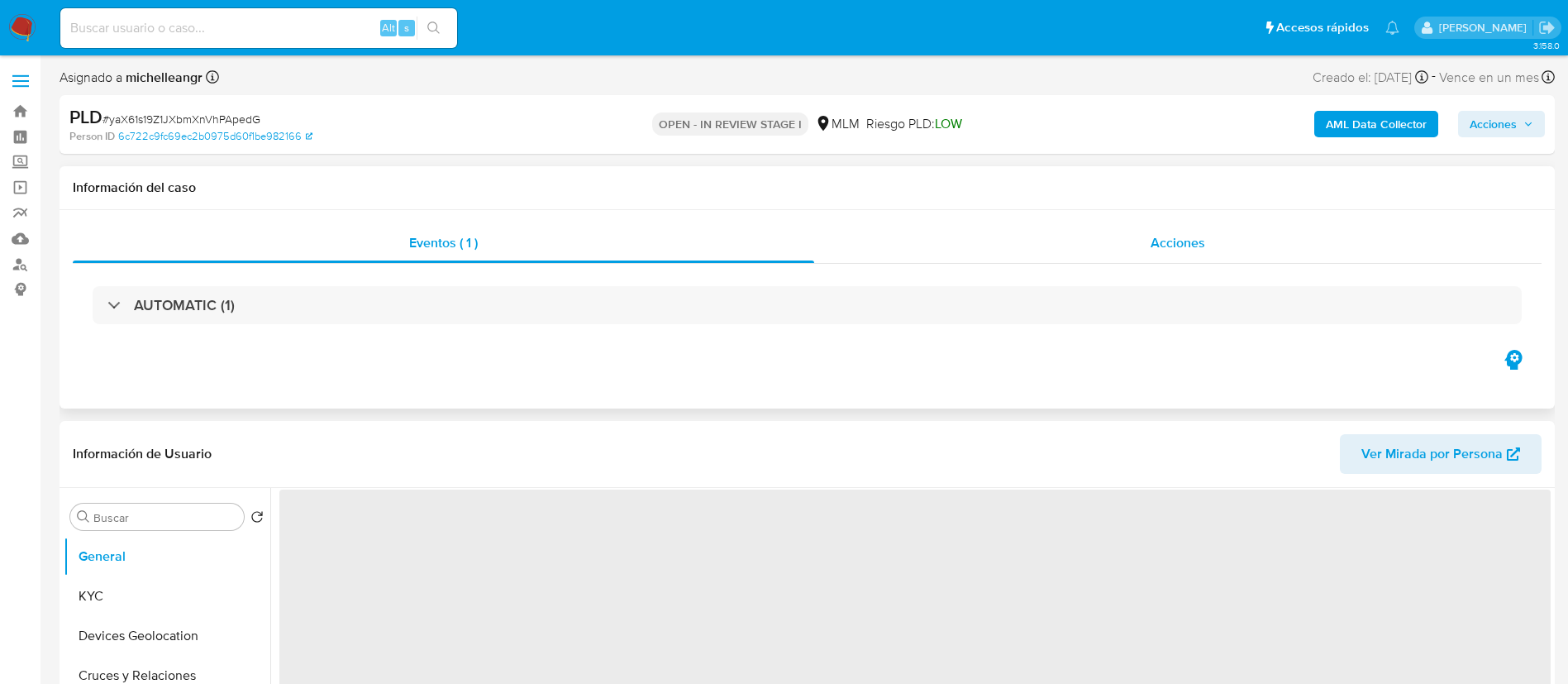
click at [1170, 241] on span "Acciones" at bounding box center [1178, 242] width 55 height 19
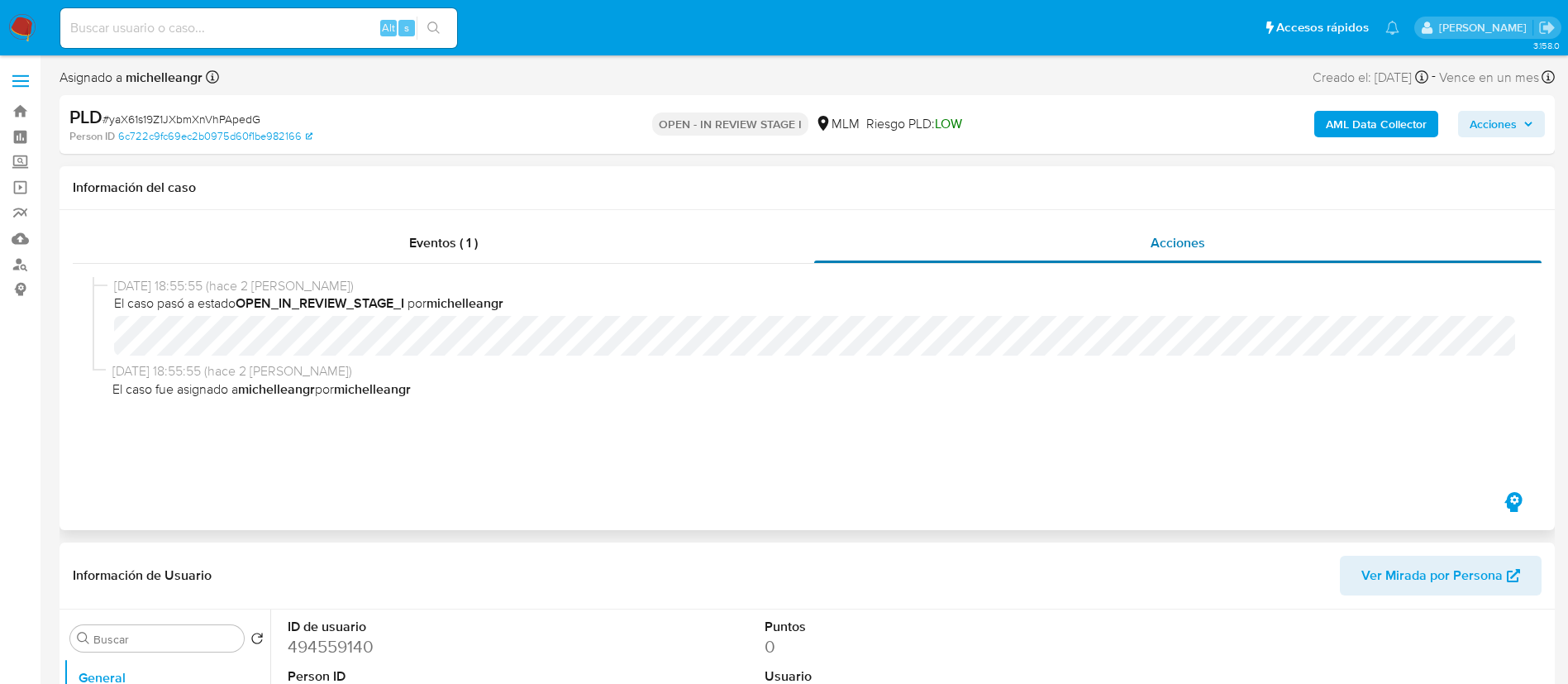
select select "10"
